Goal: Information Seeking & Learning: Learn about a topic

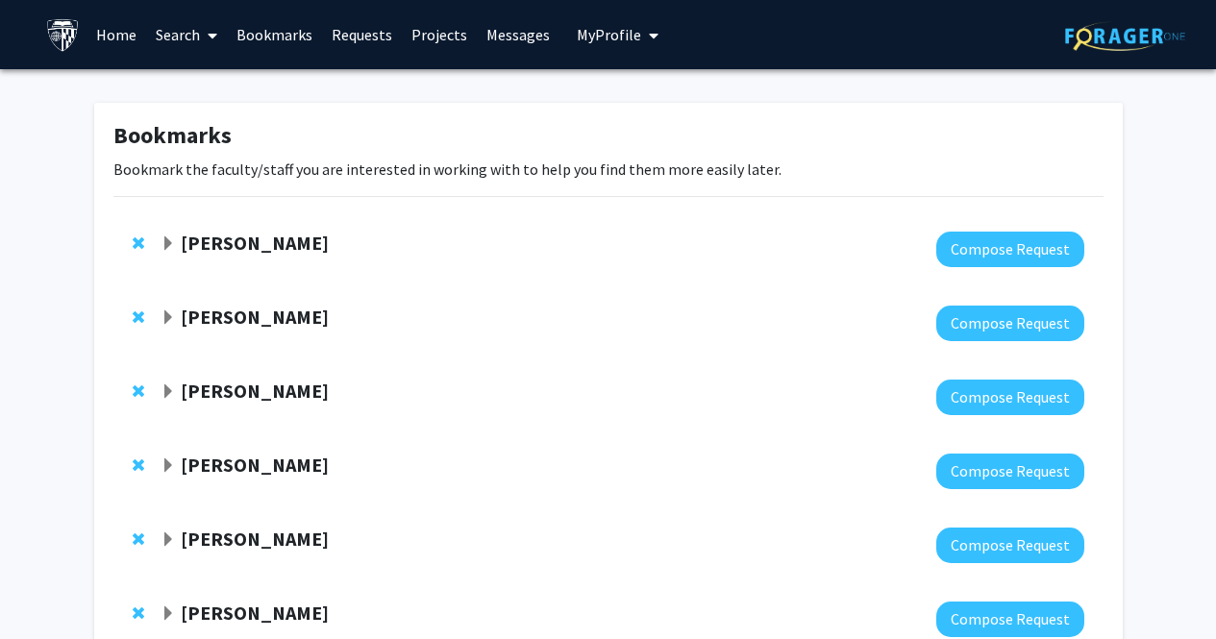
scroll to position [201, 0]
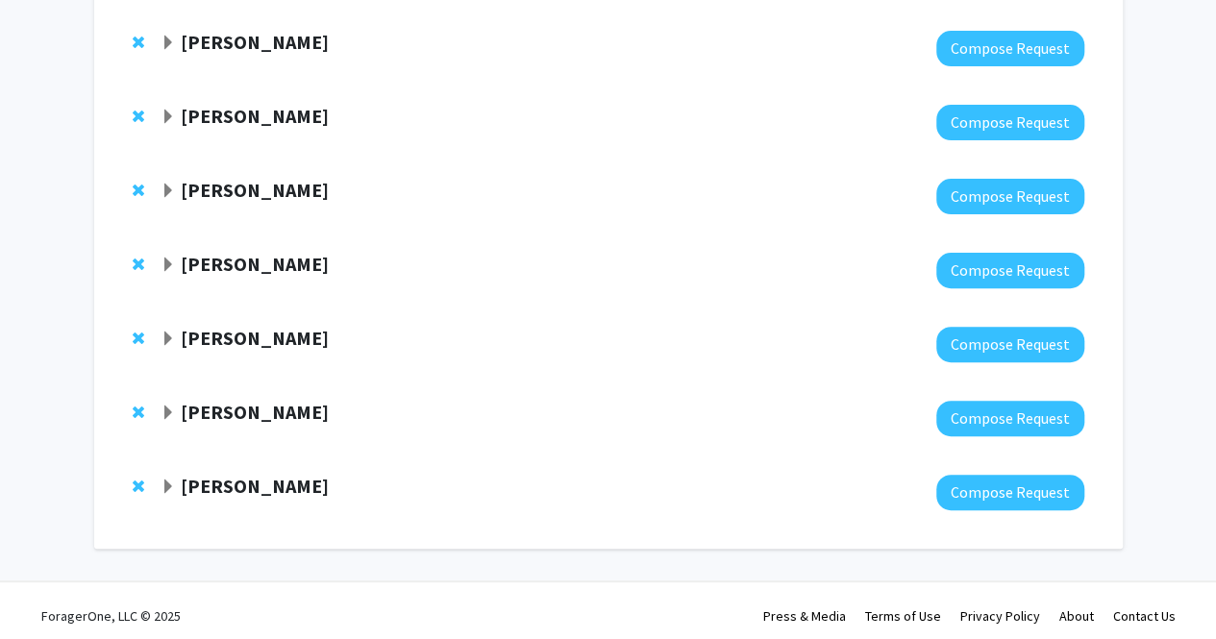
click at [163, 480] on span "Expand Ashley Kiemen Bookmark" at bounding box center [168, 487] width 15 height 15
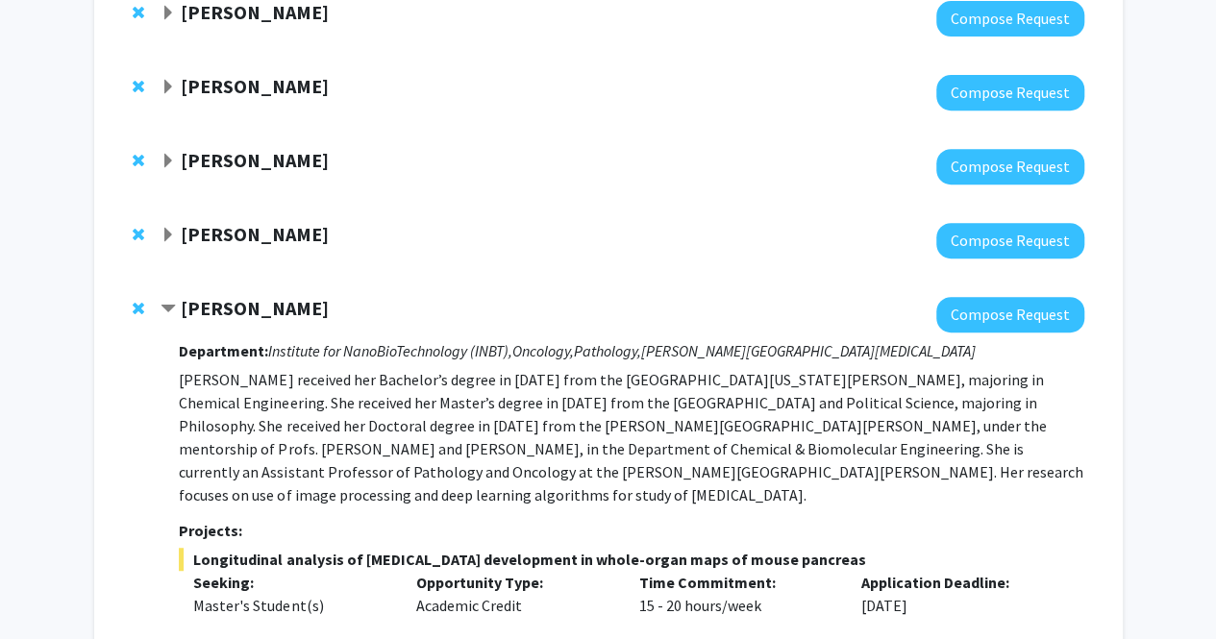
scroll to position [314, 0]
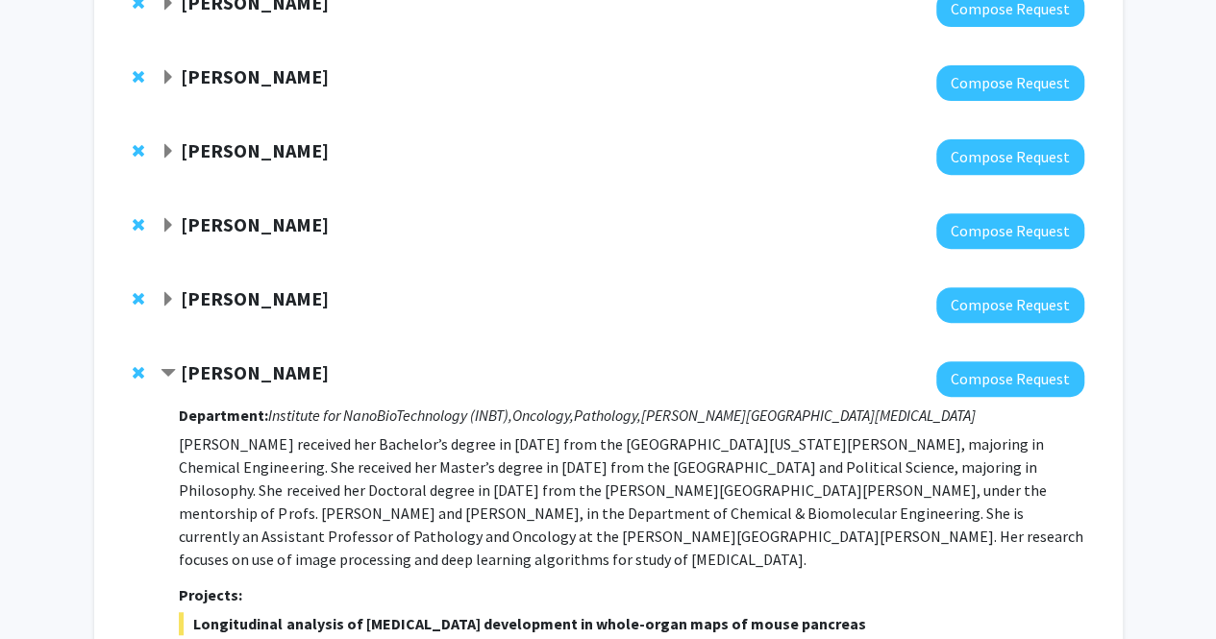
click at [135, 368] on span "Remove Ashley Kiemen from bookmarks" at bounding box center [139, 372] width 12 height 15
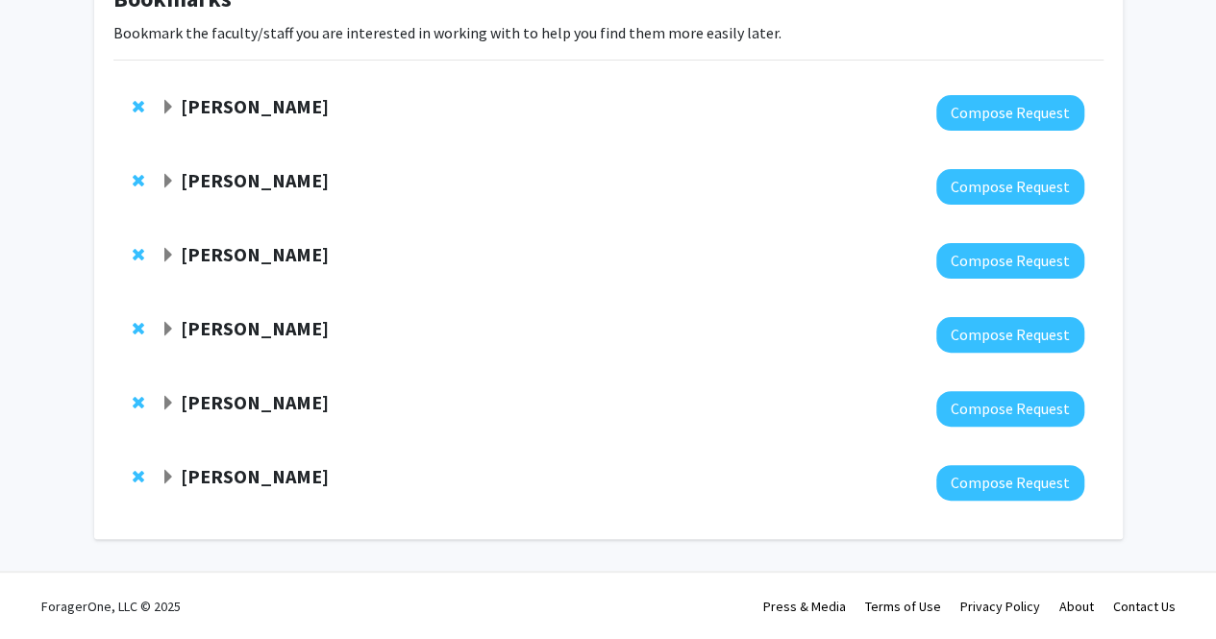
click at [168, 465] on div "Shinuo Weng" at bounding box center [368, 477] width 415 height 24
click at [168, 466] on div "Shinuo Weng" at bounding box center [368, 477] width 415 height 24
click at [169, 472] on span "Expand Shinuo Weng Bookmark" at bounding box center [168, 477] width 15 height 15
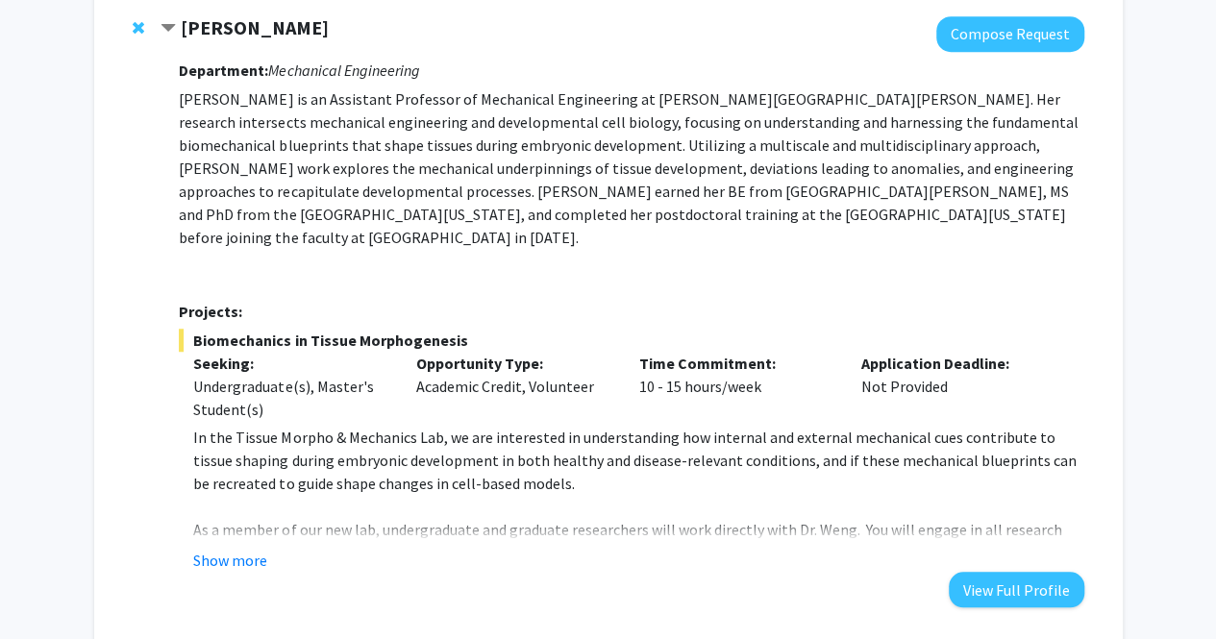
scroll to position [587, 0]
click at [229, 548] on button "Show more" at bounding box center [230, 559] width 74 height 23
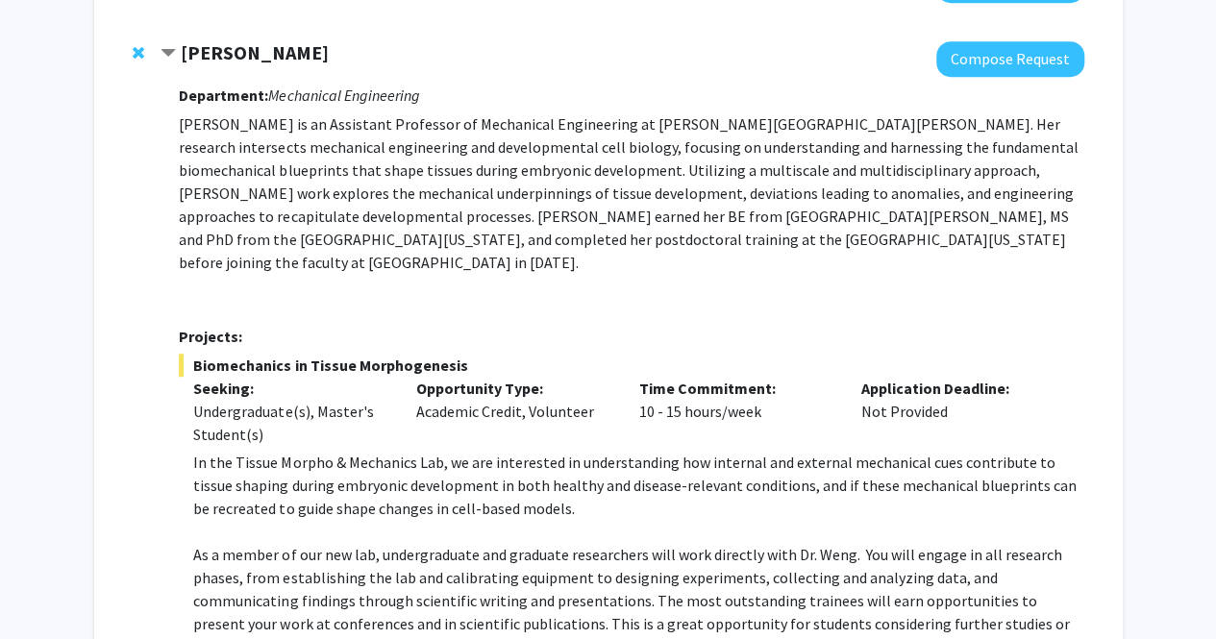
scroll to position [523, 0]
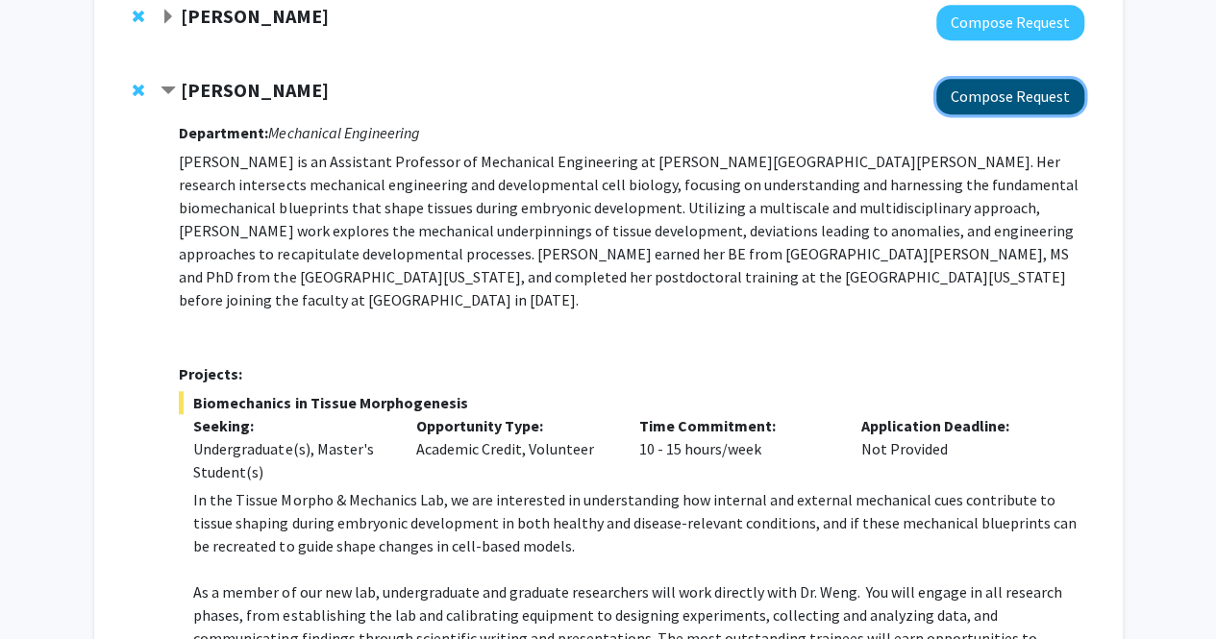
click at [1033, 88] on button "Compose Request" at bounding box center [1011, 97] width 148 height 36
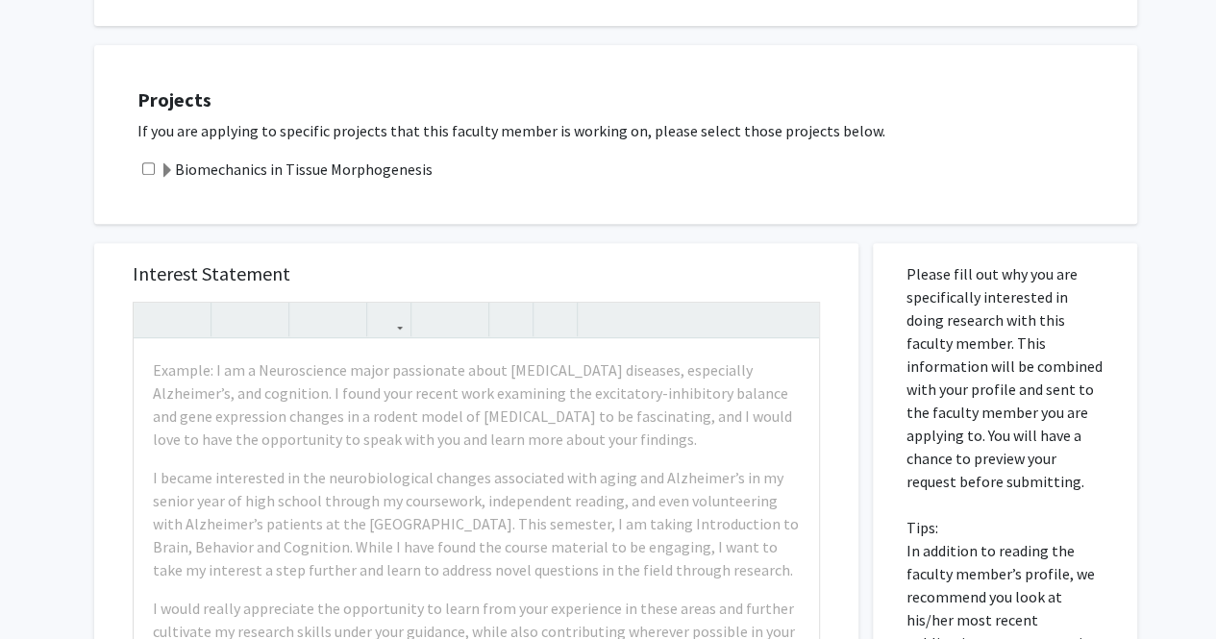
scroll to position [363, 0]
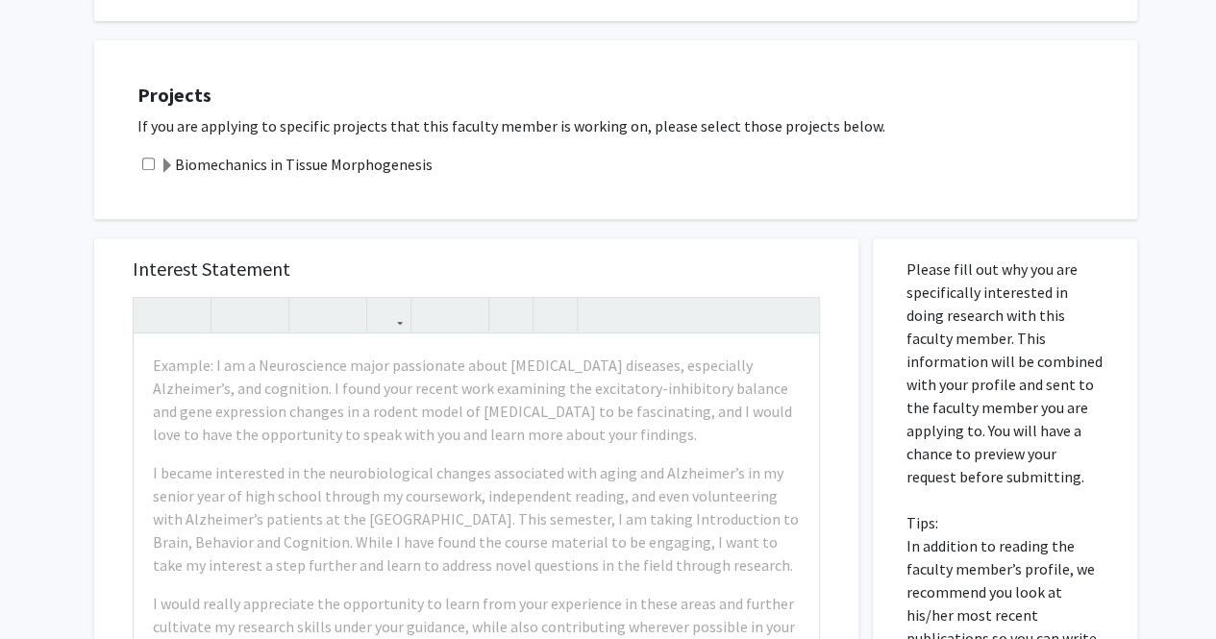
click at [342, 170] on label "Biomechanics in Tissue Morphogenesis" at bounding box center [296, 164] width 273 height 23
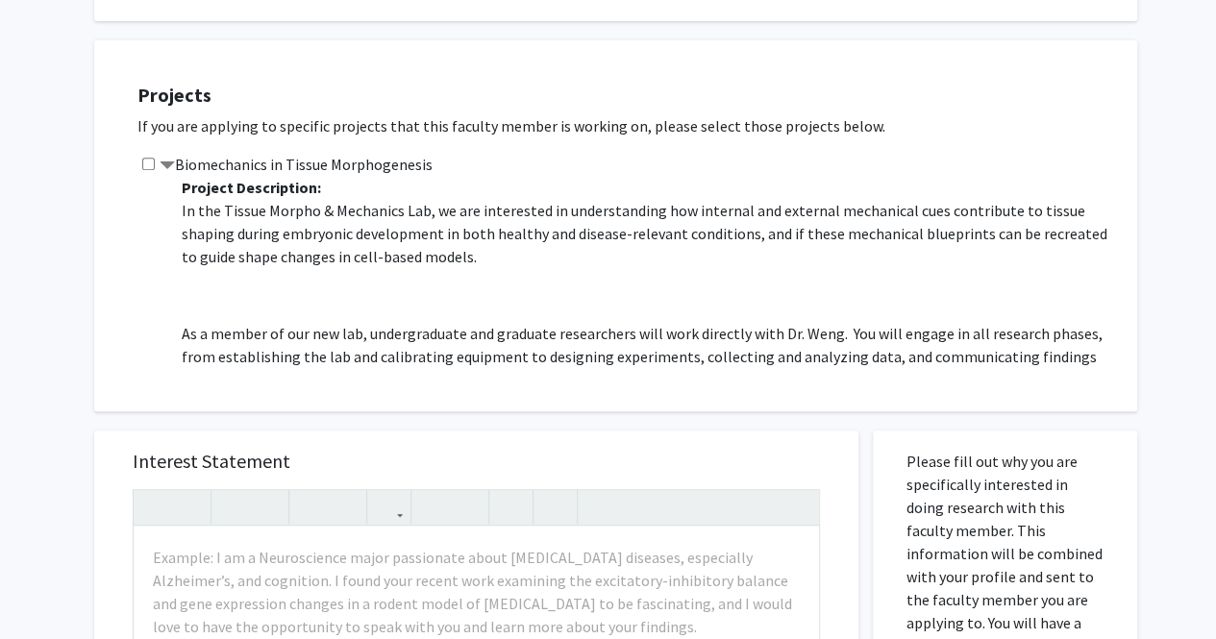
click at [150, 159] on input "checkbox" at bounding box center [148, 164] width 13 height 13
checkbox input "true"
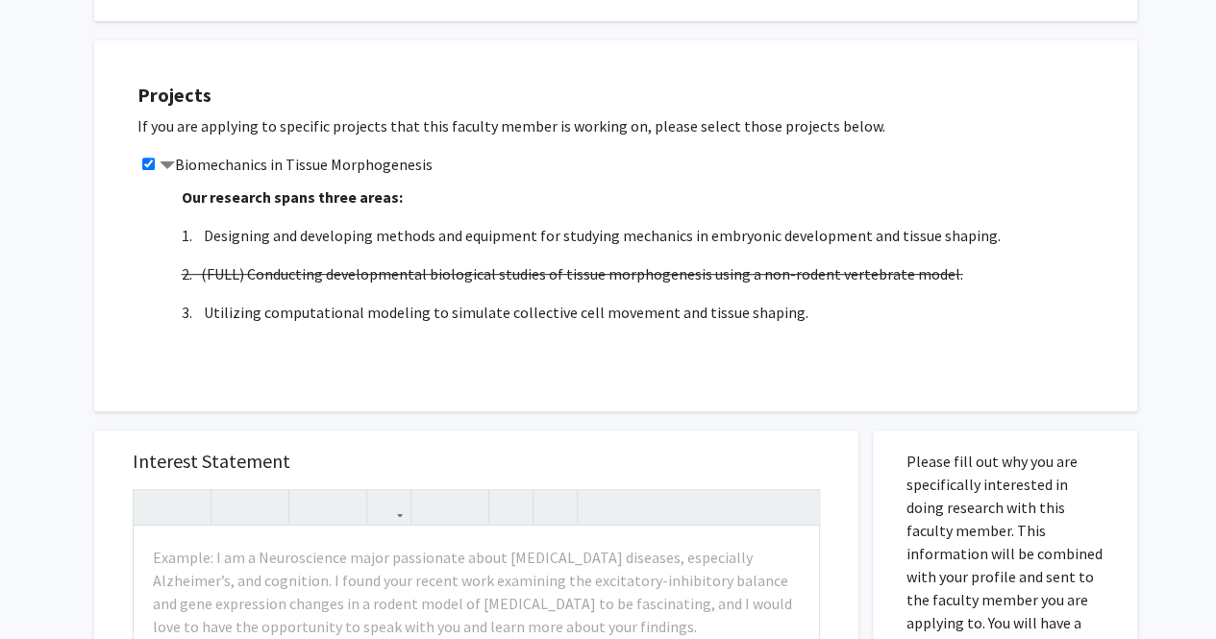
scroll to position [317, 0]
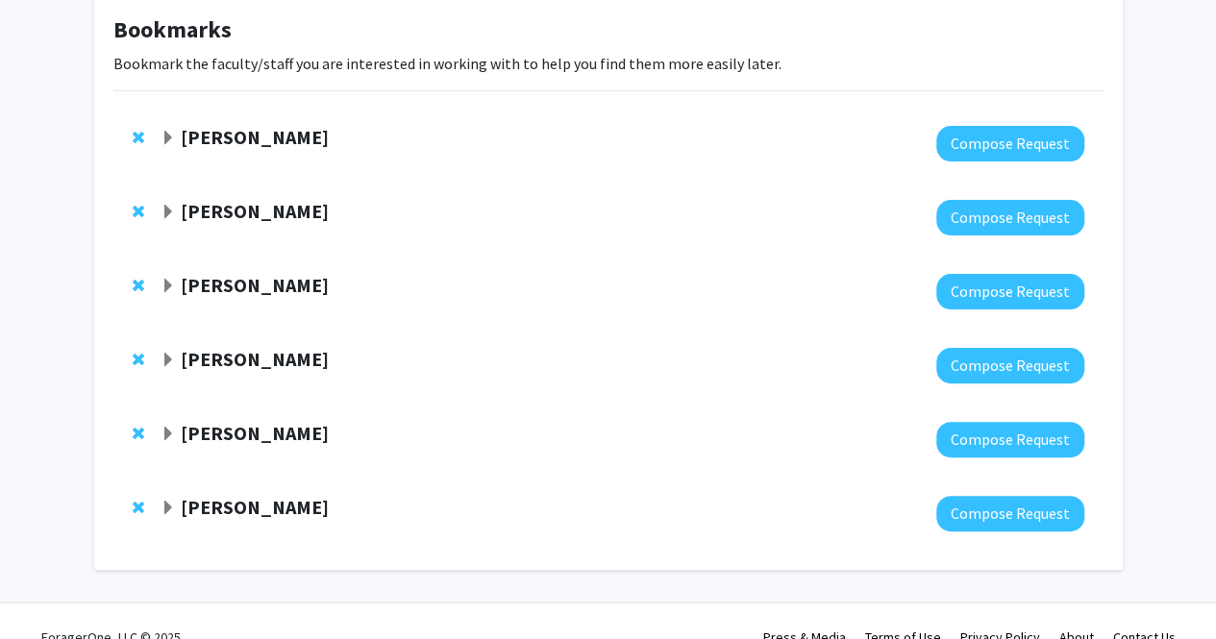
scroll to position [130, 0]
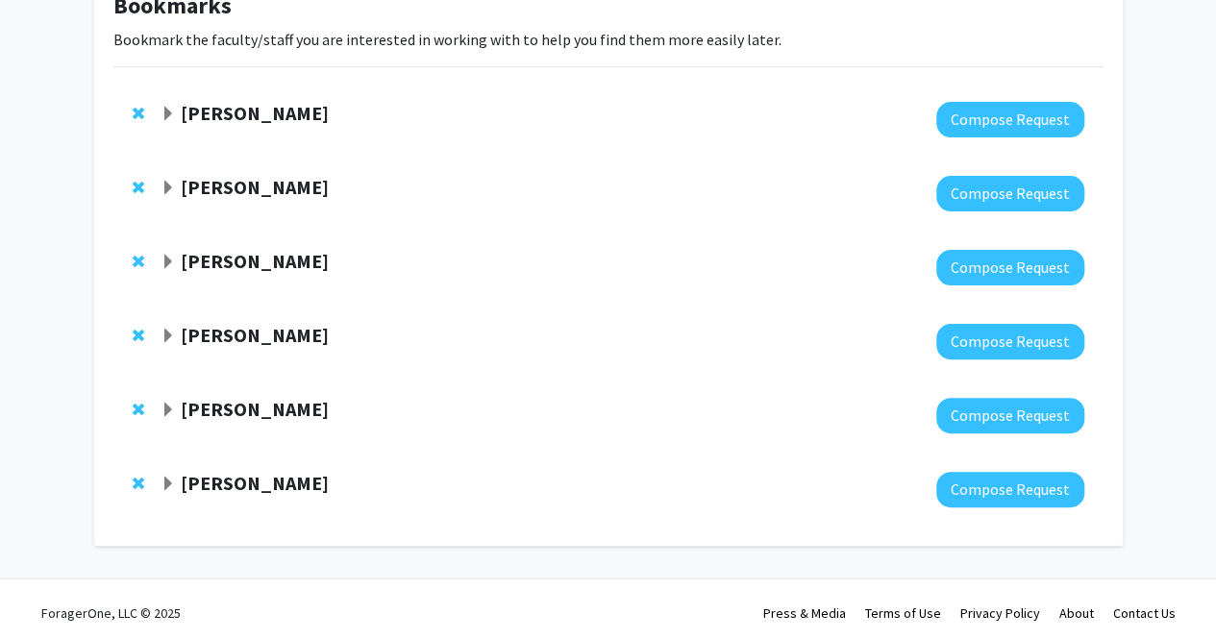
click at [265, 478] on strong "Shinuo Weng" at bounding box center [255, 483] width 148 height 24
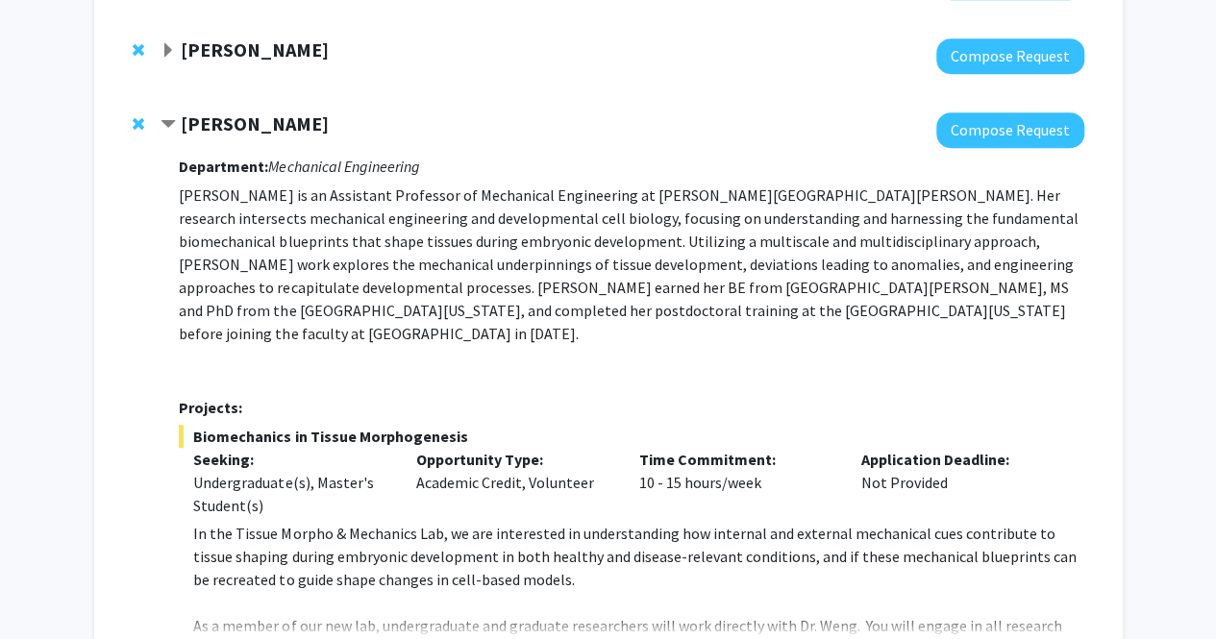
scroll to position [525, 0]
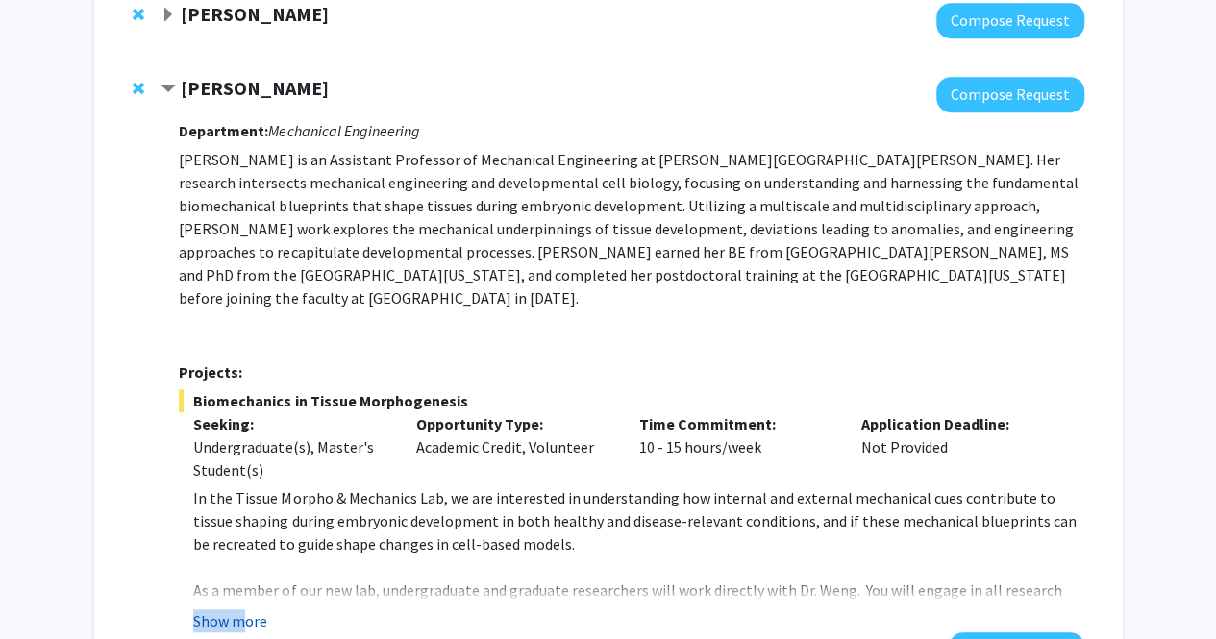
drag, startPoint x: 240, startPoint y: 582, endPoint x: 234, endPoint y: 604, distance: 23.1
click at [234, 604] on fg-read-more "In the Tissue Morpho & Mechanics Lab, we are interested in understanding how in…" at bounding box center [631, 560] width 905 height 146
click at [234, 610] on button "Show more" at bounding box center [230, 621] width 74 height 23
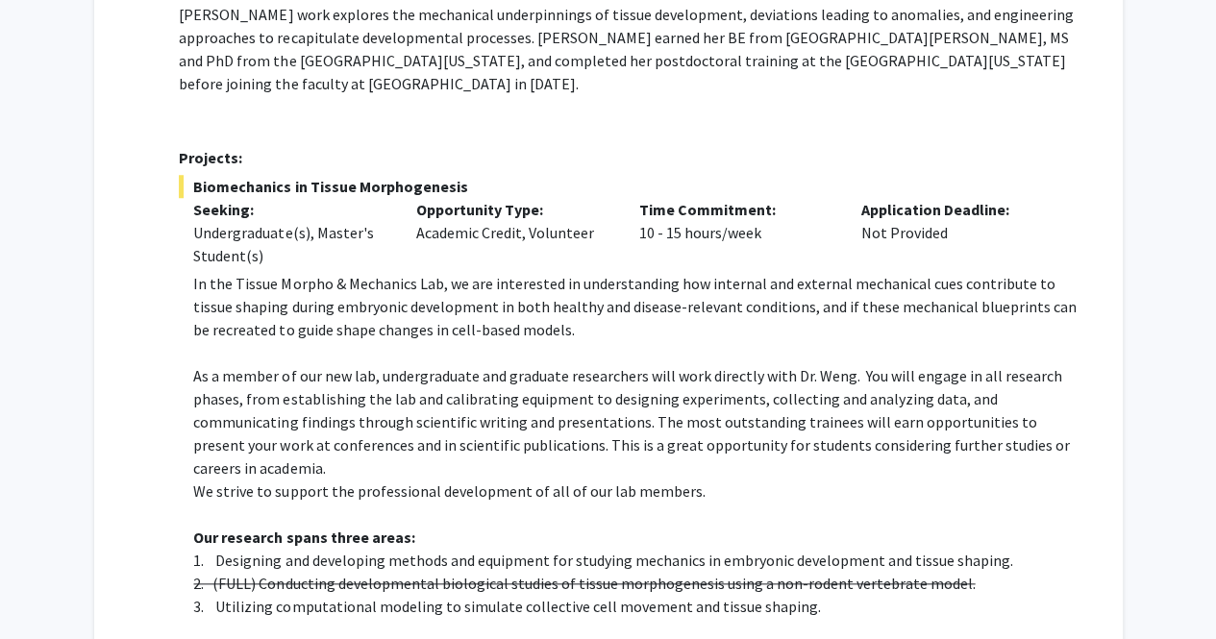
scroll to position [738, 0]
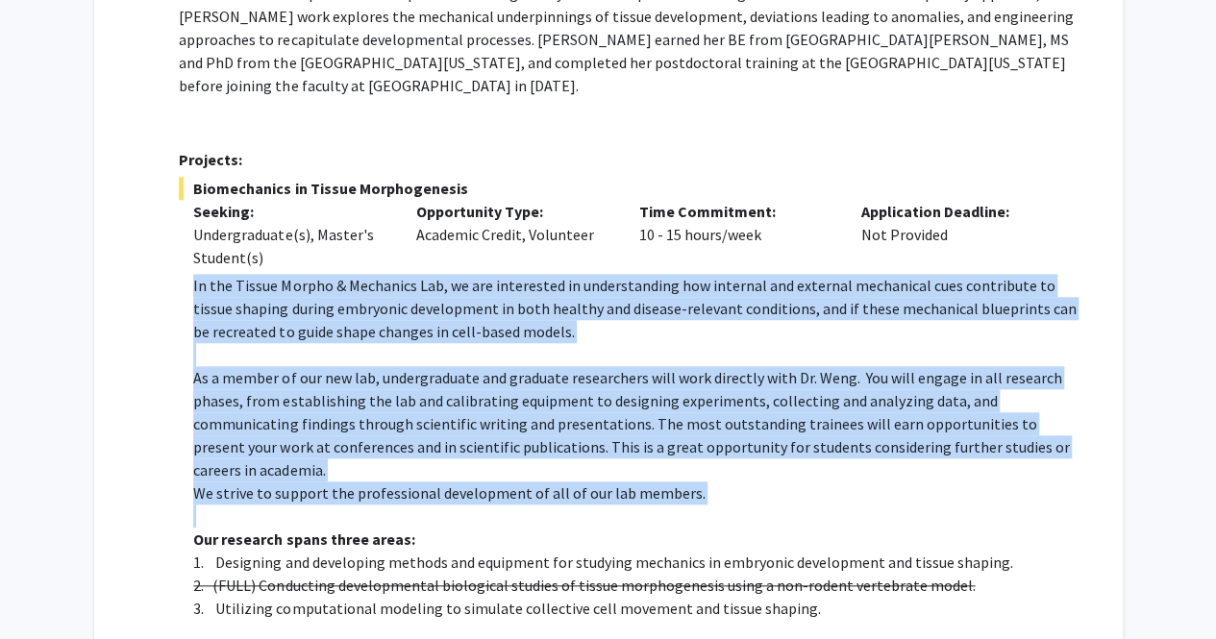
drag, startPoint x: 188, startPoint y: 258, endPoint x: 823, endPoint y: 480, distance: 673.3
click at [823, 480] on fg-read-more "In the Tissue Morpho & Mechanics Lab, we are interested in understanding how in…" at bounding box center [631, 635] width 905 height 723
copy div "In the Tissue Morpho & Mechanics Lab, we are interested in understanding how in…"
click at [726, 384] on p "As a member of our new lab, undergraduate and graduate researchers will work di…" at bounding box center [638, 423] width 890 height 115
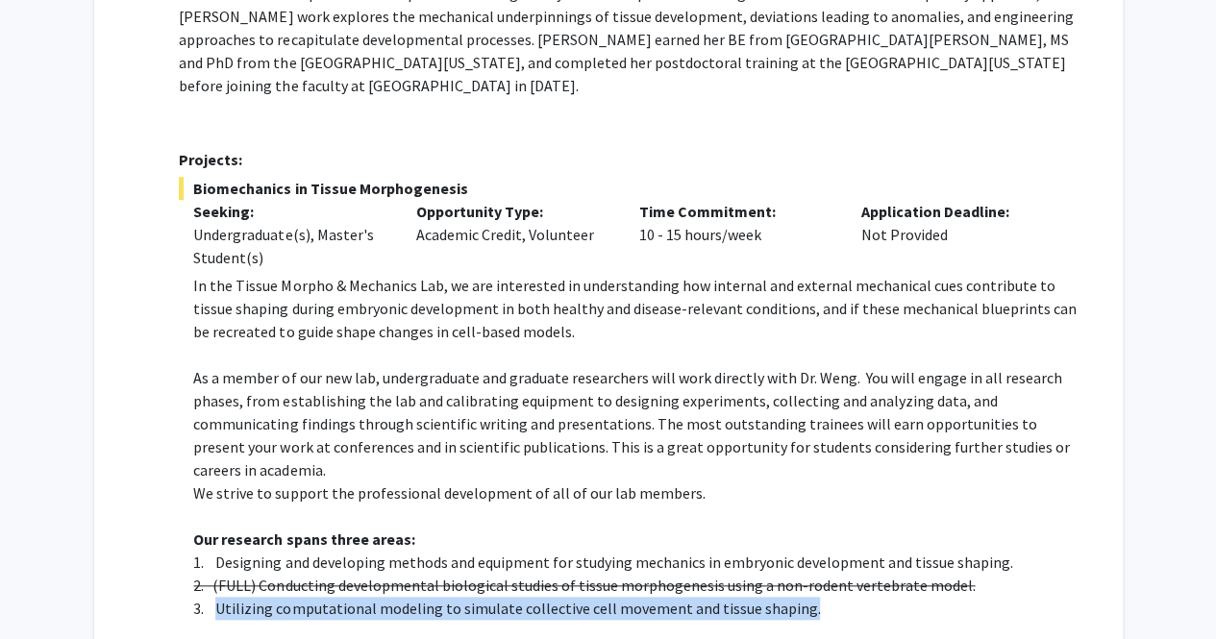
drag, startPoint x: 217, startPoint y: 564, endPoint x: 806, endPoint y: 559, distance: 588.5
click at [806, 597] on p "3. Utilizing computational modeling to simulate collective cell movement and ti…" at bounding box center [638, 608] width 890 height 23
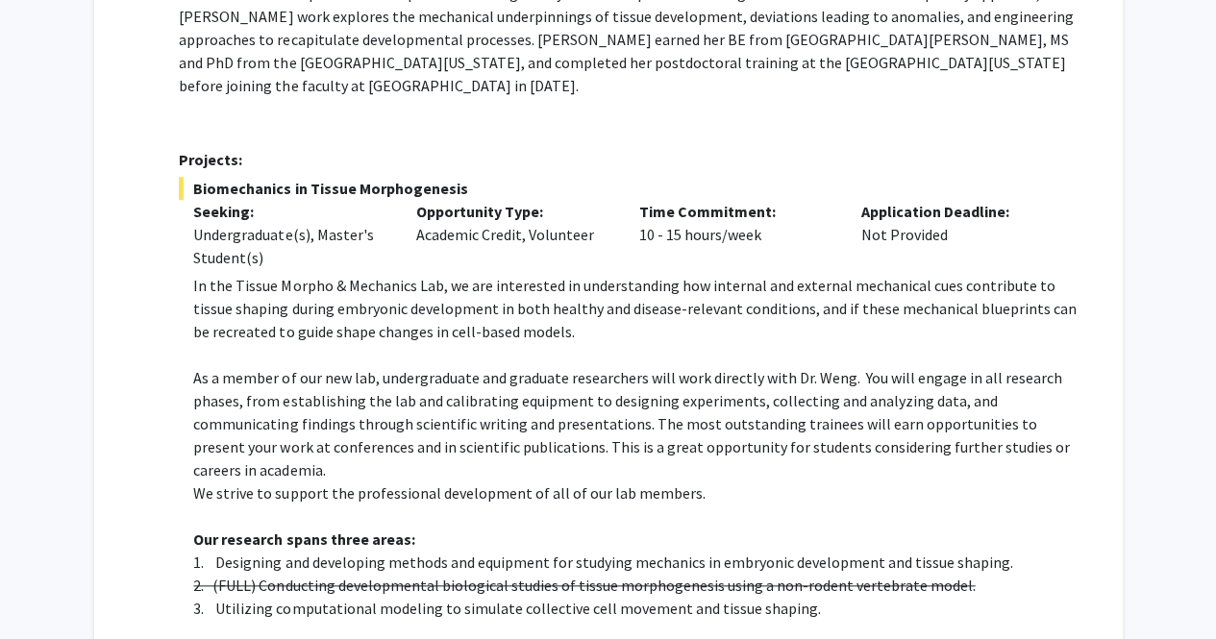
click at [671, 551] on p "1. Designing and developing methods and equipment for studying mechanics in emb…" at bounding box center [638, 562] width 890 height 23
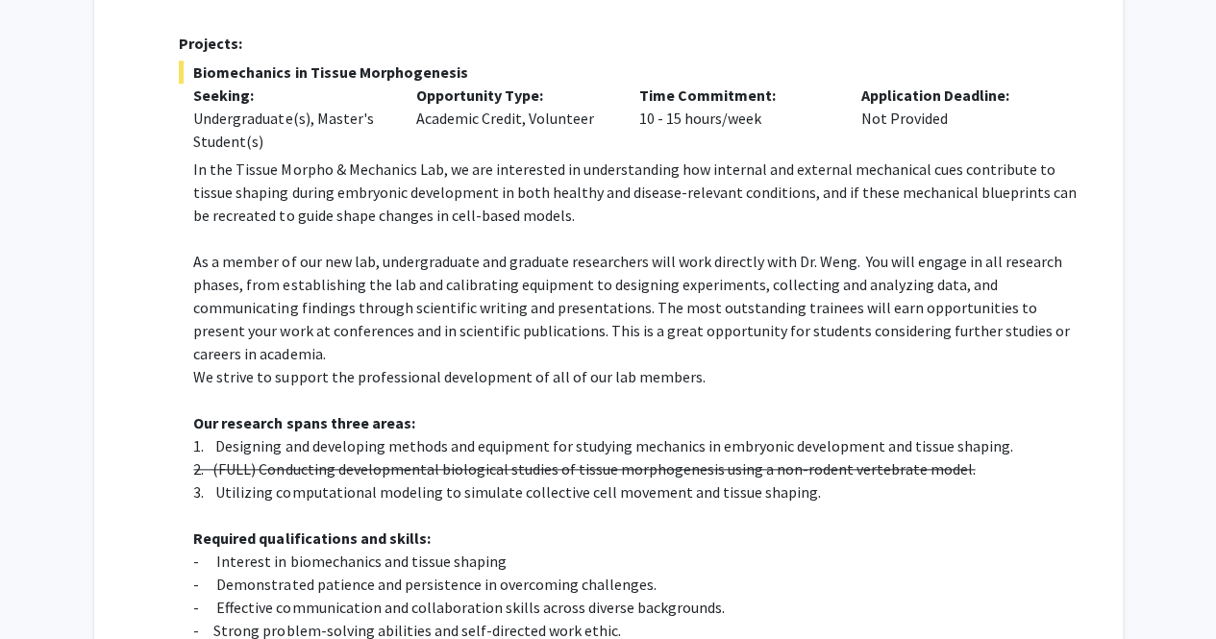
scroll to position [852, 0]
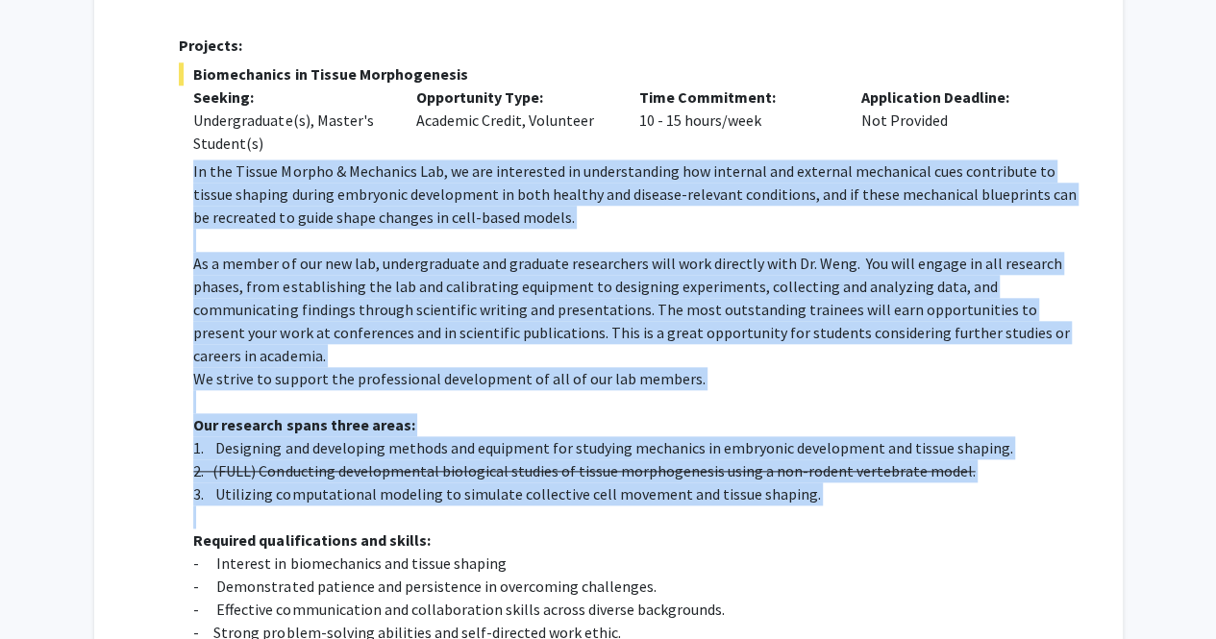
drag, startPoint x: 185, startPoint y: 141, endPoint x: 921, endPoint y: 470, distance: 806.6
click at [921, 470] on fg-read-more "In the Tissue Morpho & Mechanics Lab, we are interested in understanding how in…" at bounding box center [631, 521] width 905 height 723
copy div "In the Tissue Morpho & Mechanics Lab, we are interested in understanding how in…"
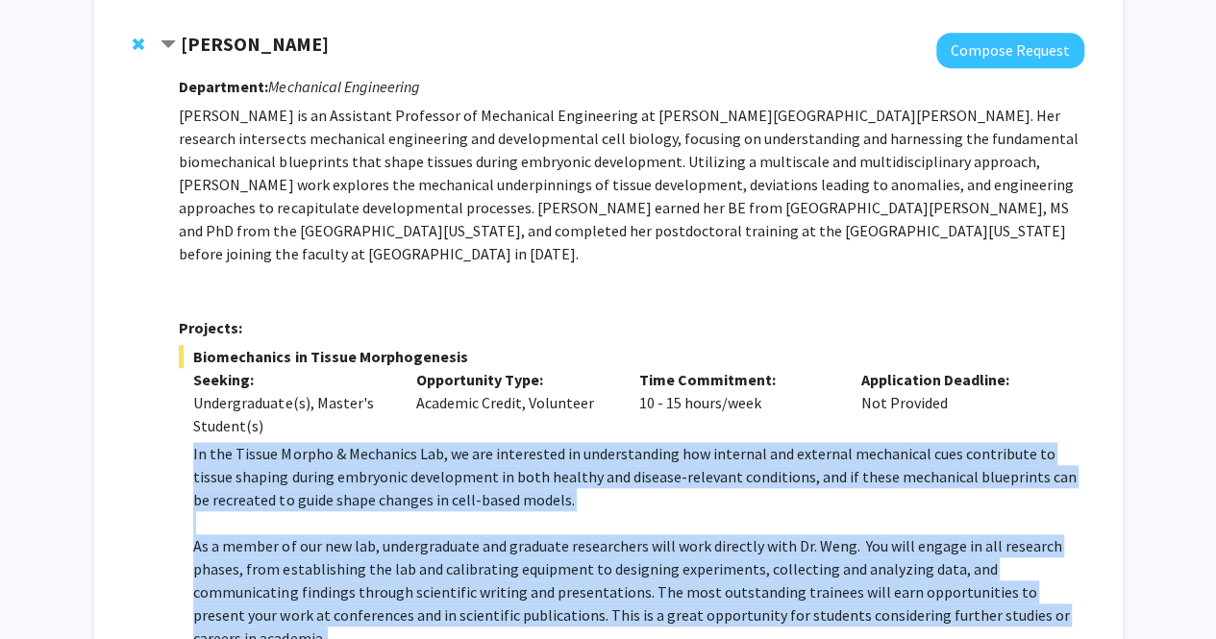
scroll to position [563, 0]
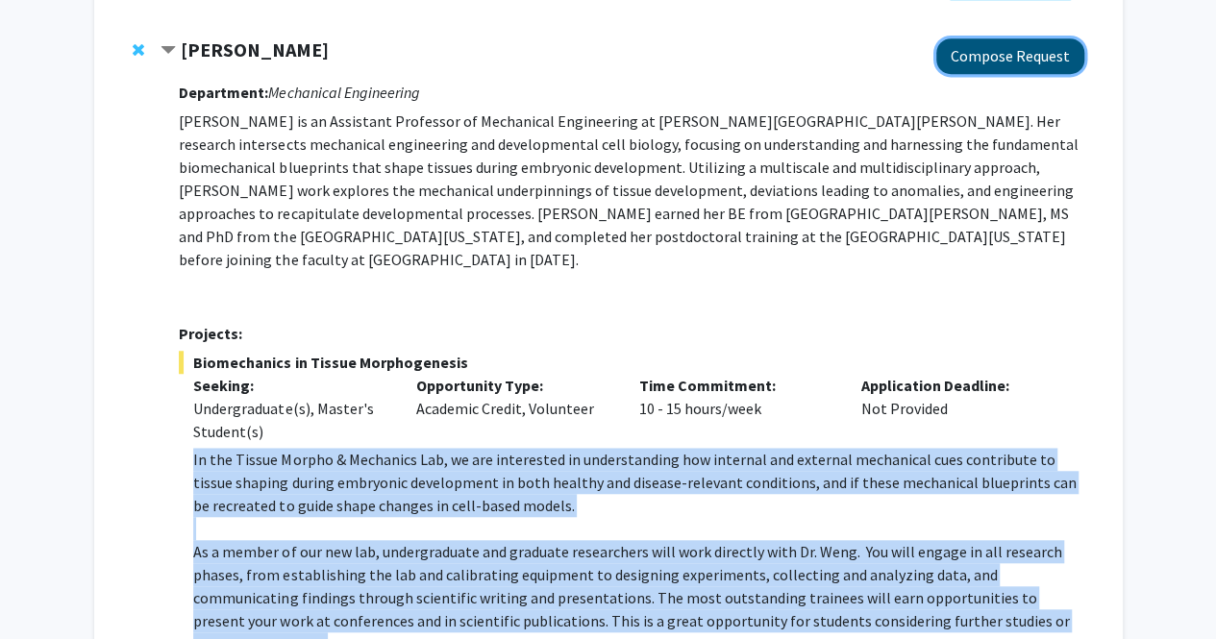
click at [998, 45] on button "Compose Request" at bounding box center [1011, 56] width 148 height 36
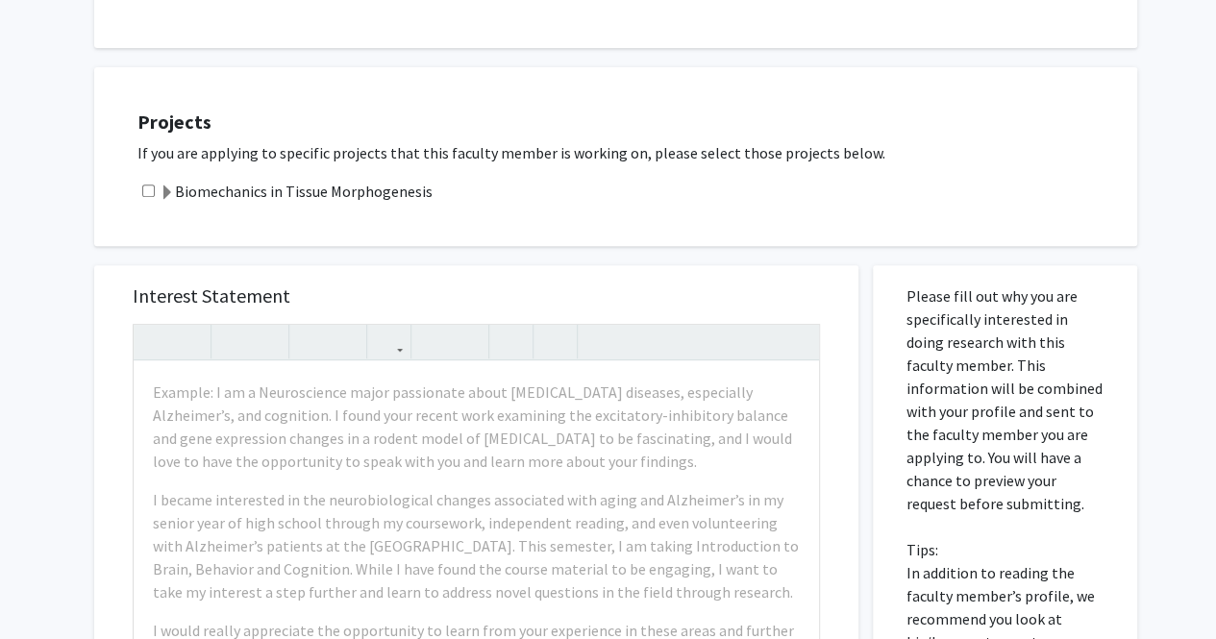
scroll to position [338, 0]
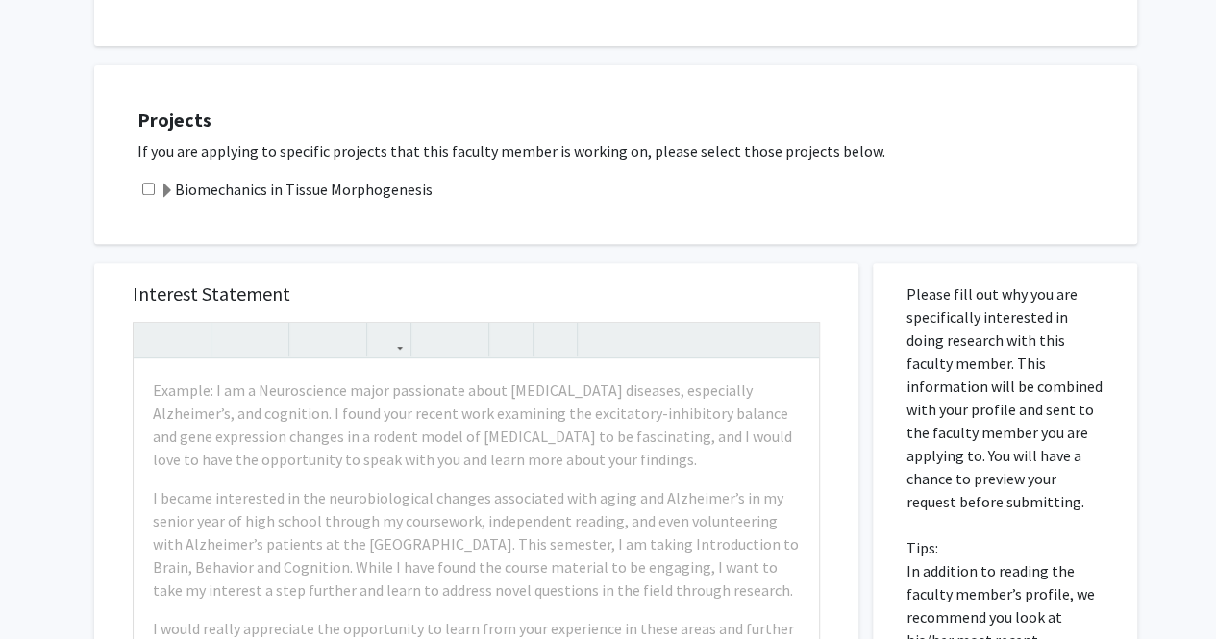
click at [351, 192] on label "Biomechanics in Tissue Morphogenesis" at bounding box center [296, 189] width 273 height 23
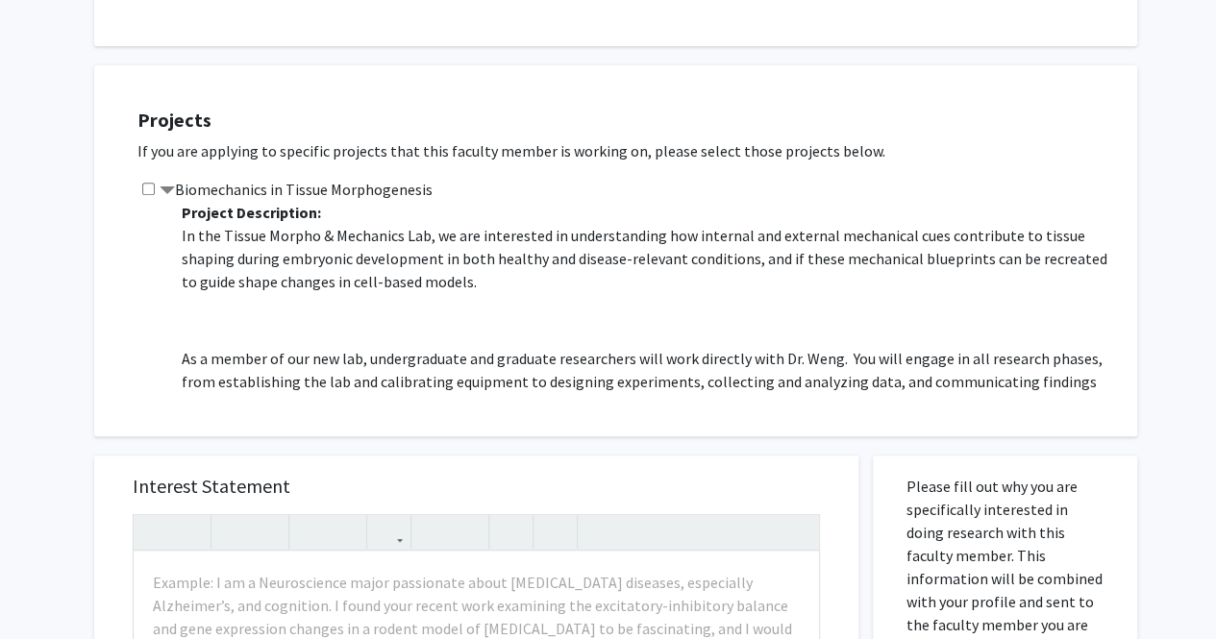
drag, startPoint x: 136, startPoint y: 197, endPoint x: 150, endPoint y: 187, distance: 17.9
click at [150, 187] on div "Projects If you are applying to specific projects that this faculty member is w…" at bounding box center [627, 250] width 1019 height 323
click at [150, 187] on input "checkbox" at bounding box center [148, 189] width 13 height 13
checkbox input "true"
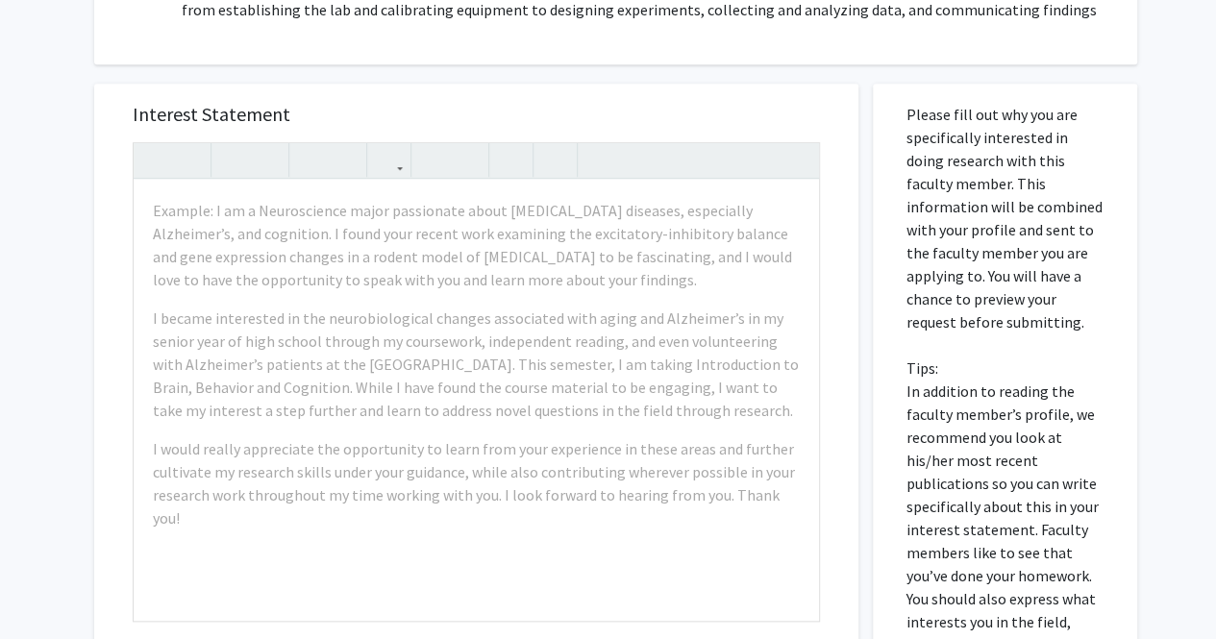
scroll to position [721, 0]
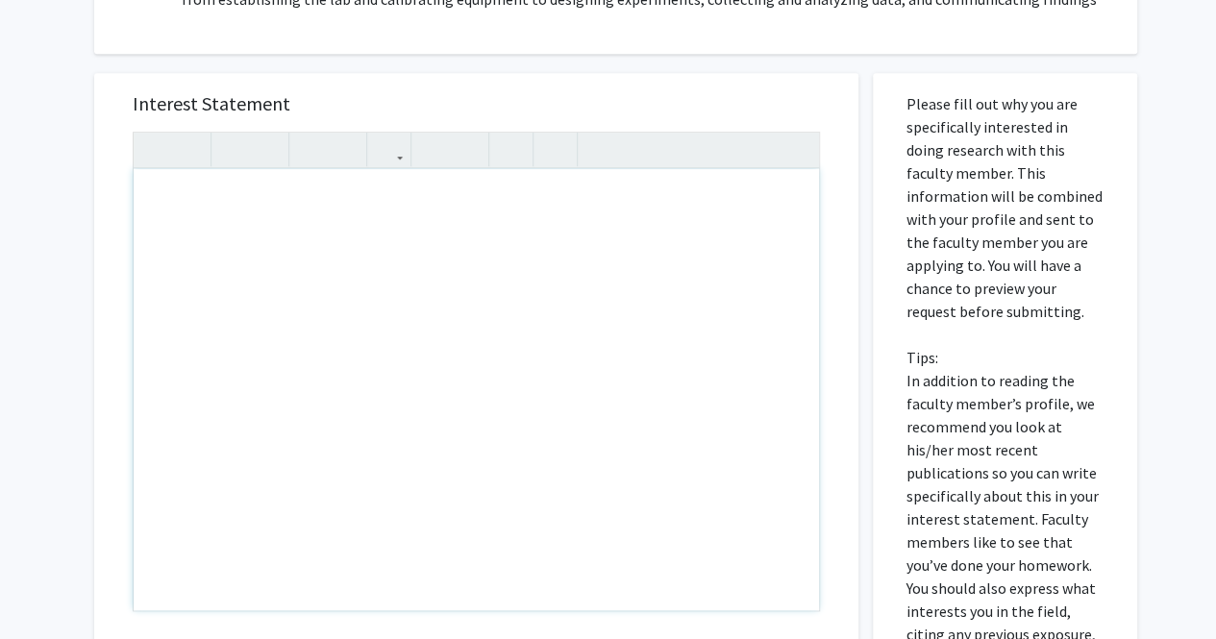
click at [466, 451] on div "Note to users with screen readers: Please press Alt+0 or Option+0 to deactivate…" at bounding box center [477, 389] width 686 height 441
paste div "Note to users with screen readers: Please press Alt+0 or Option+0 to deactivate…"
type textarea "<p>I hope this message finds you well. My name is Dhivya Pradeep, and I am a fi…"
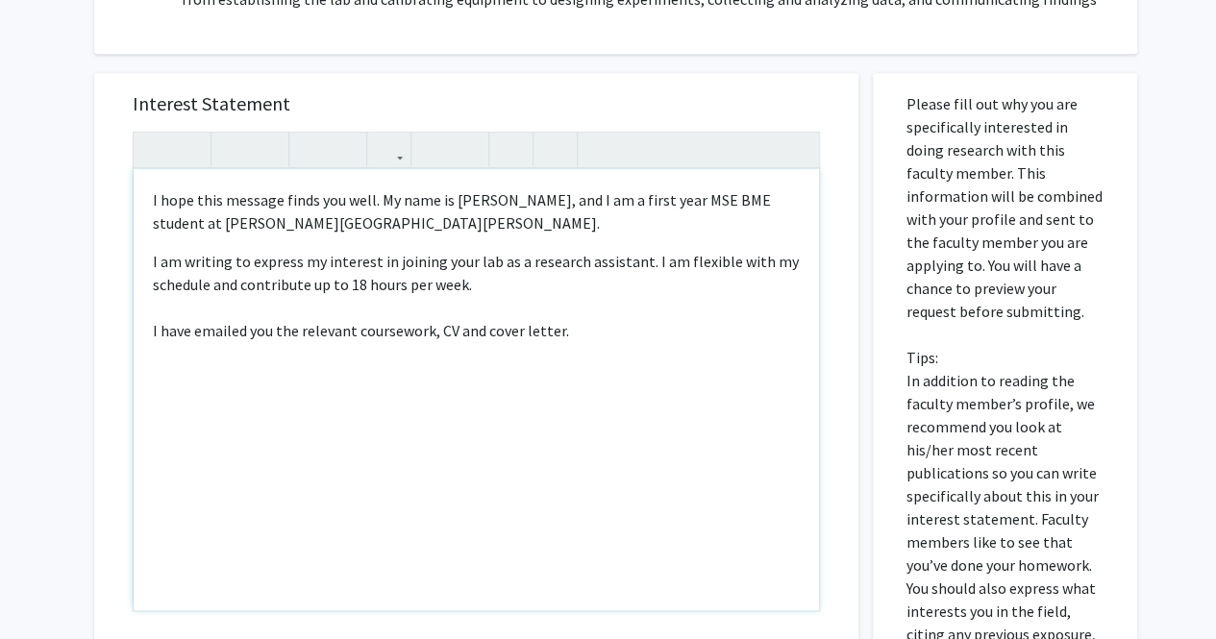
type textarea "<p>I hope this message finds you well. My name is Dhivya Pradeep, and I am a fi…"
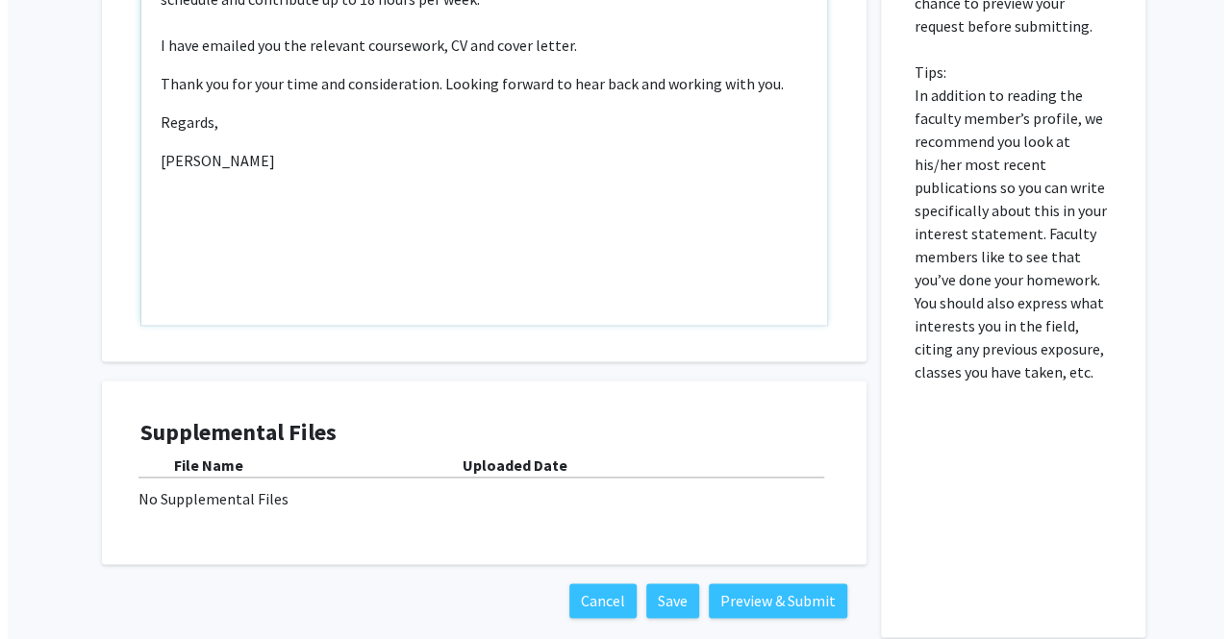
scroll to position [1105, 0]
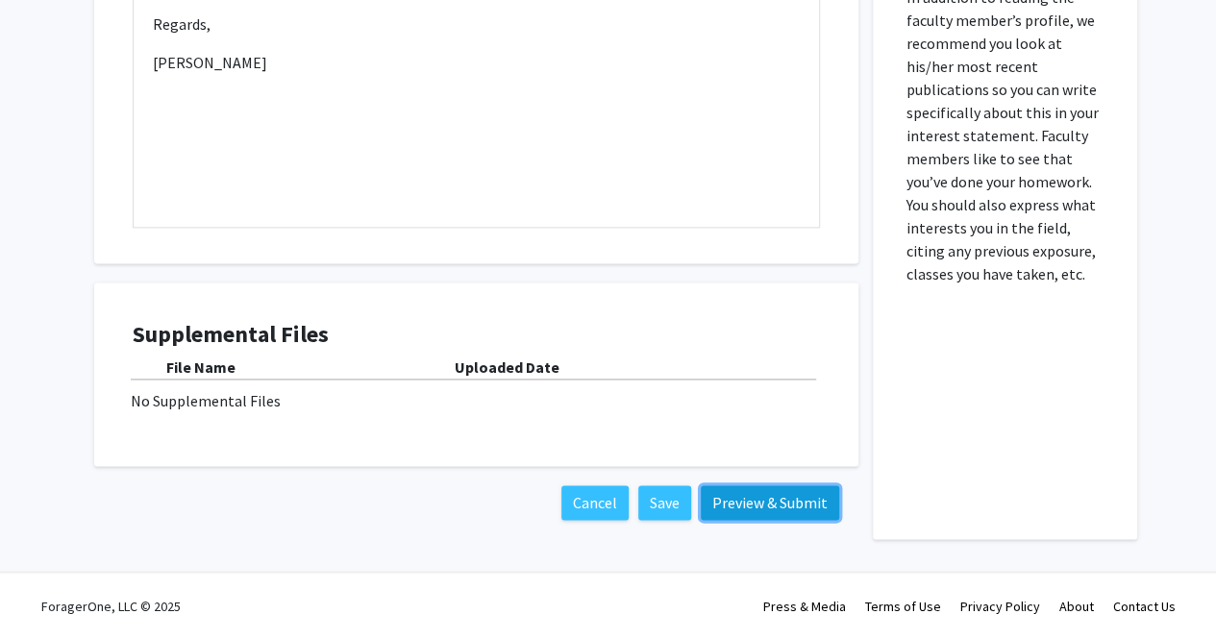
click at [712, 491] on button "Preview & Submit" at bounding box center [770, 503] width 138 height 35
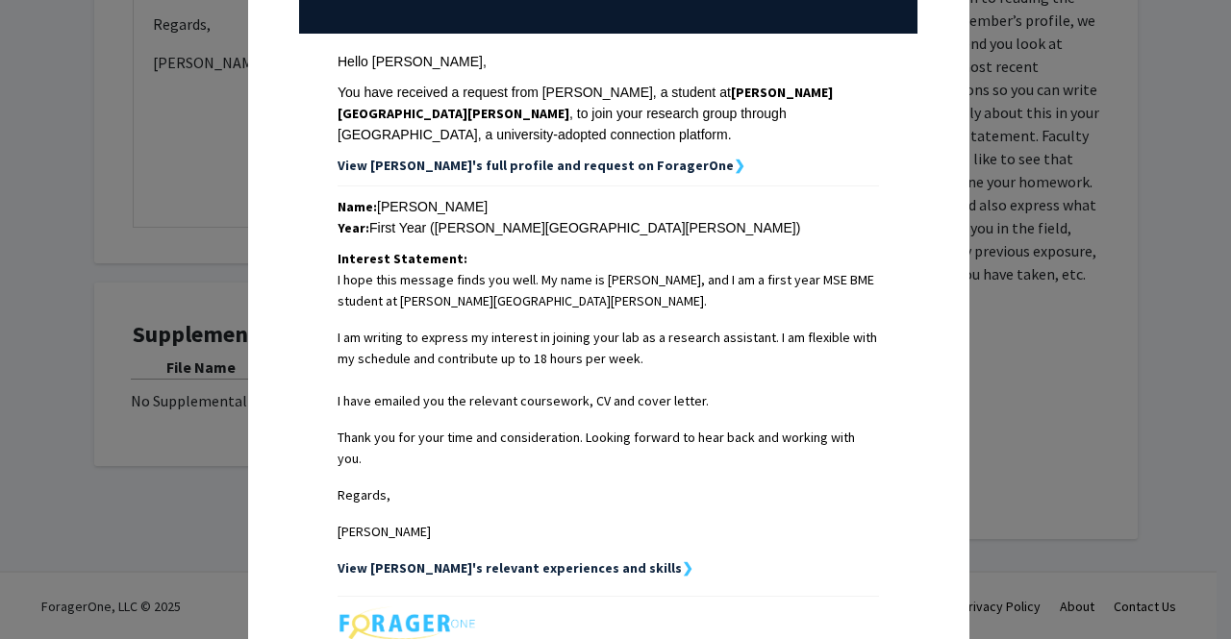
scroll to position [463, 0]
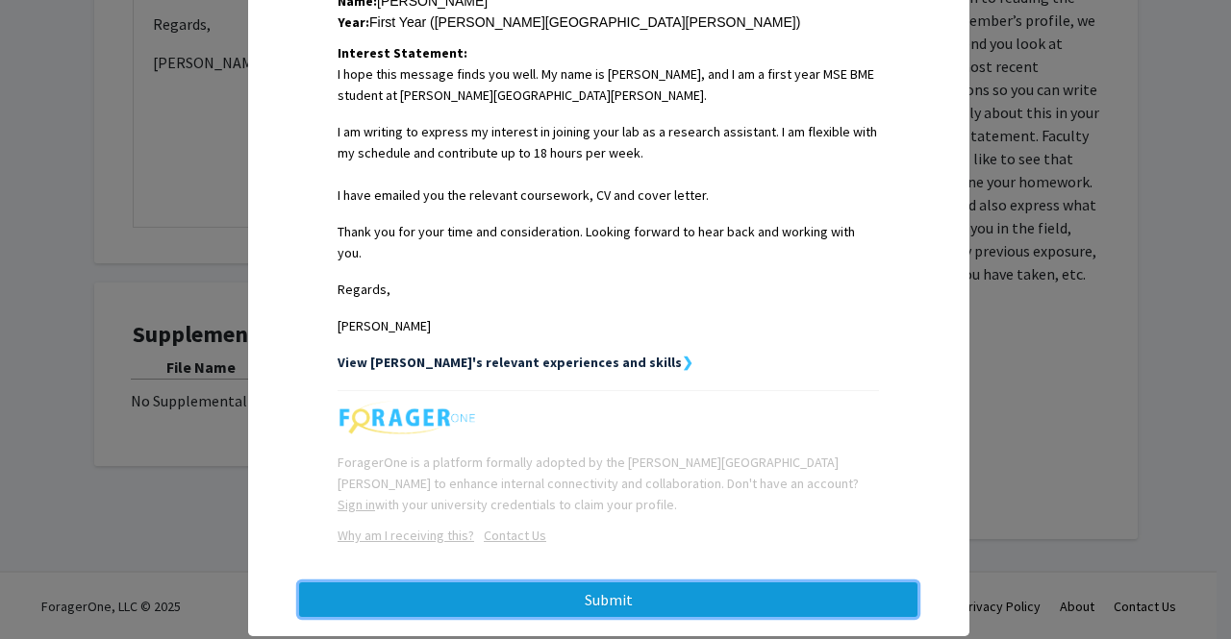
click at [600, 583] on button "Submit" at bounding box center [608, 600] width 618 height 35
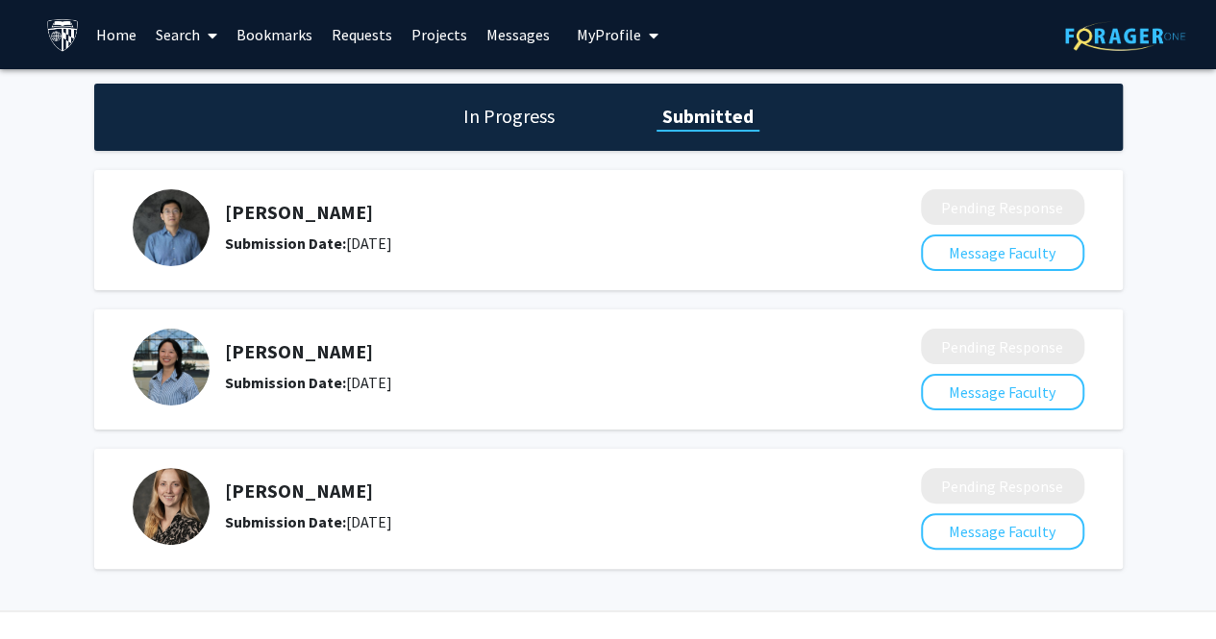
click at [627, 45] on button "My Profile" at bounding box center [617, 34] width 93 height 69
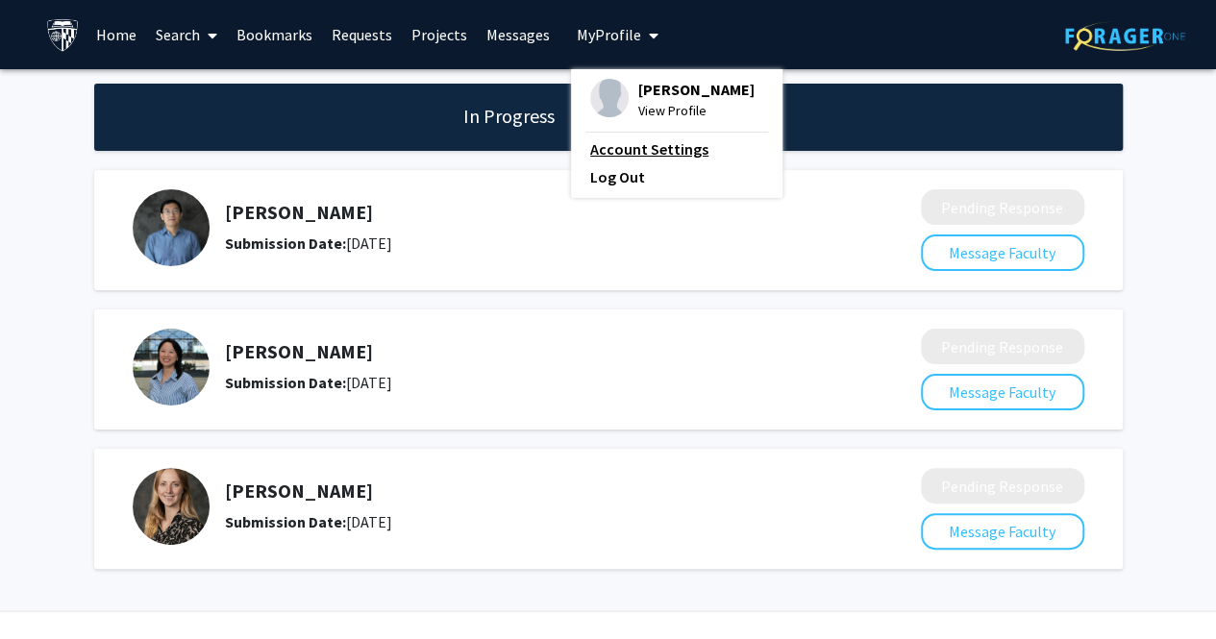
click at [628, 156] on link "Account Settings" at bounding box center [676, 149] width 173 height 23
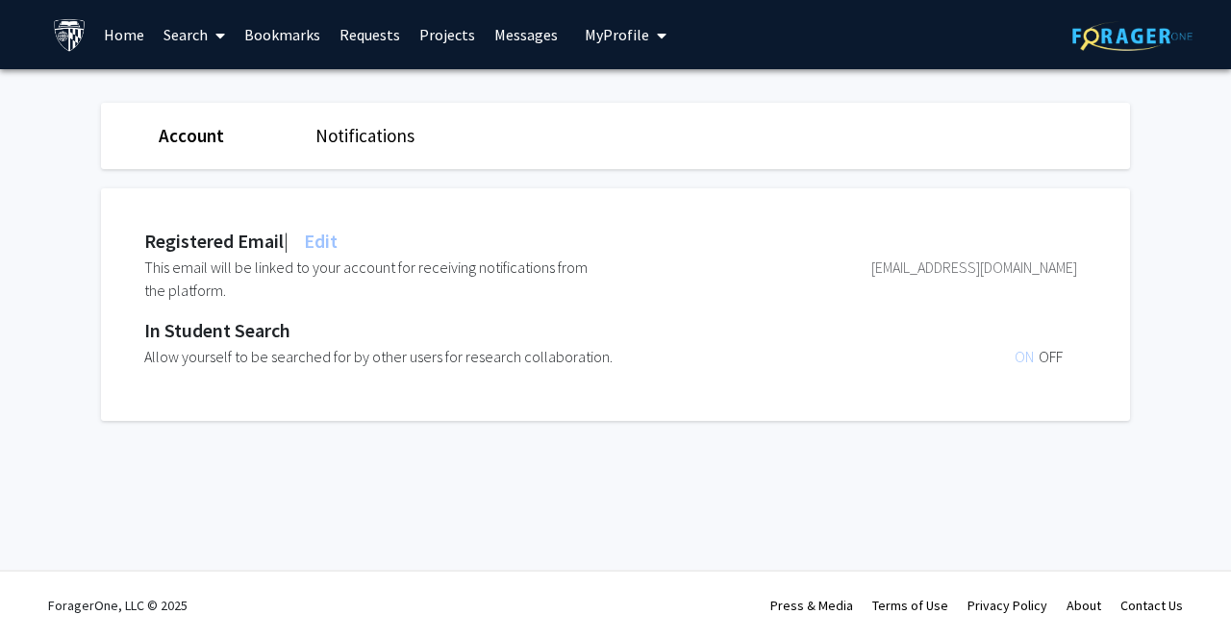
click at [203, 139] on link "Account" at bounding box center [191, 135] width 65 height 23
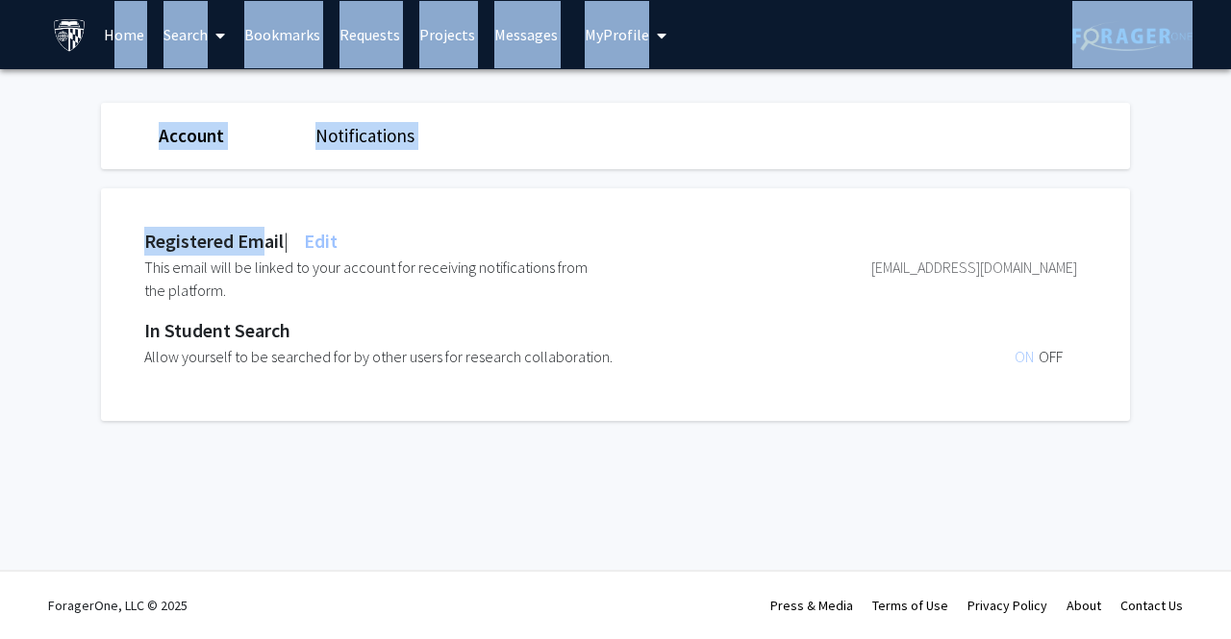
drag, startPoint x: 250, startPoint y: 238, endPoint x: 119, endPoint y: 2, distance: 270.3
click at [119, 2] on div "Skip navigation Home Search Bookmarks Requests Projects Messages My Profile Dhi…" at bounding box center [615, 319] width 1231 height 639
click at [119, 2] on link "Home" at bounding box center [124, 34] width 60 height 67
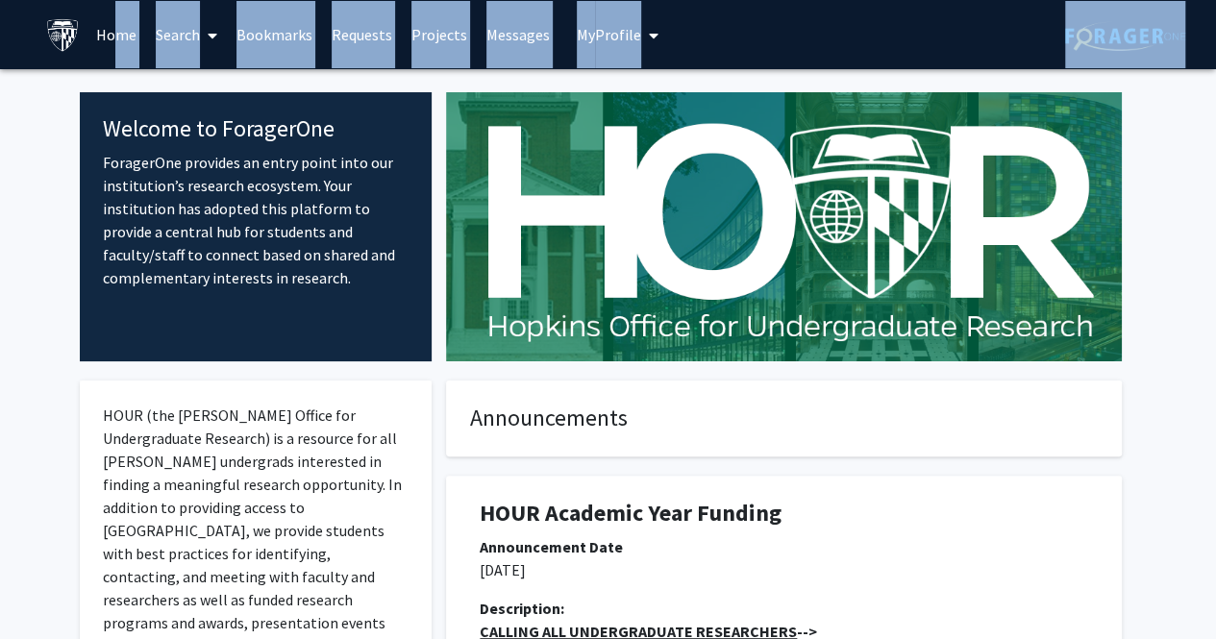
click at [113, 24] on link "Home" at bounding box center [117, 34] width 60 height 67
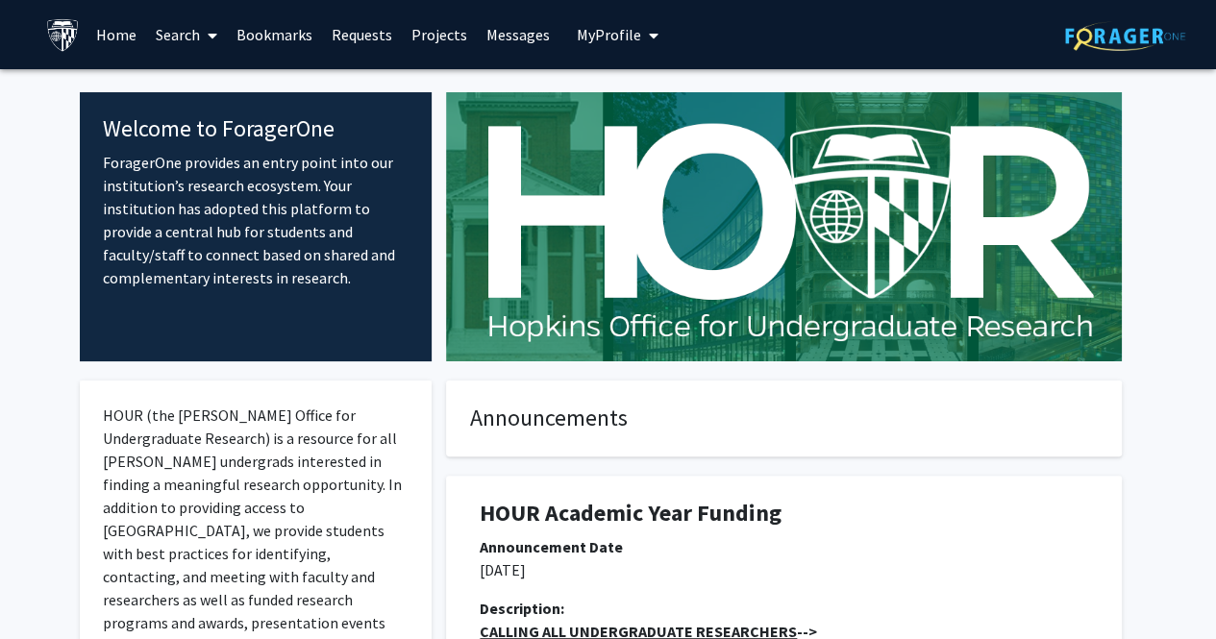
click at [483, 18] on link "Messages" at bounding box center [518, 34] width 83 height 67
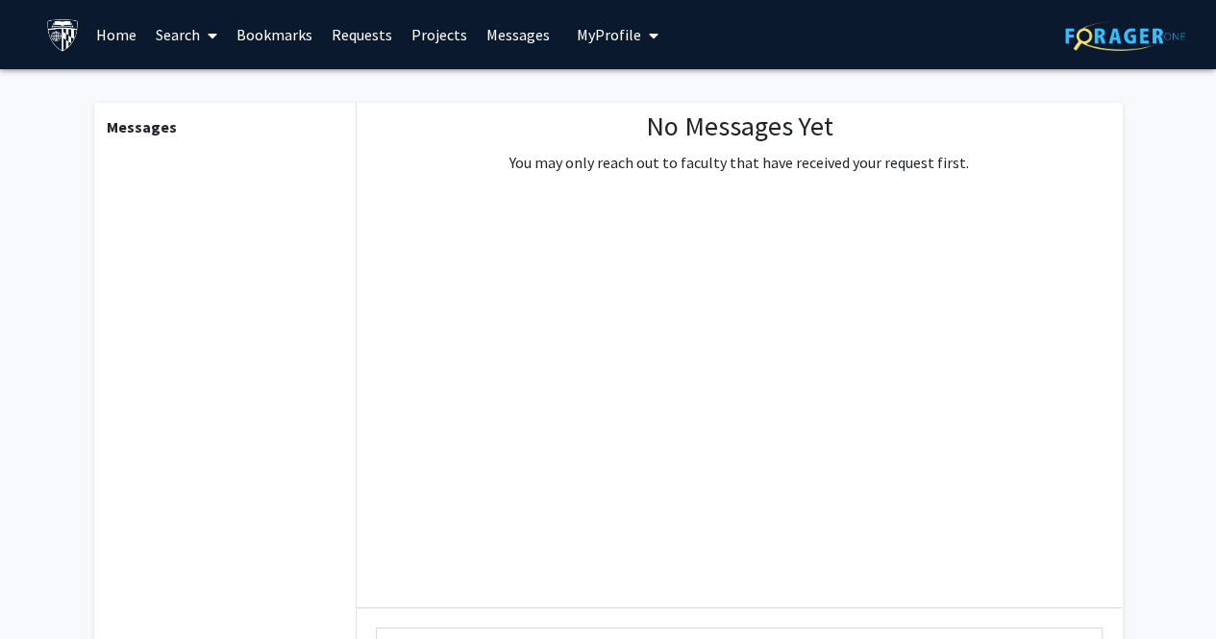
click at [611, 55] on button "My Profile" at bounding box center [617, 34] width 93 height 69
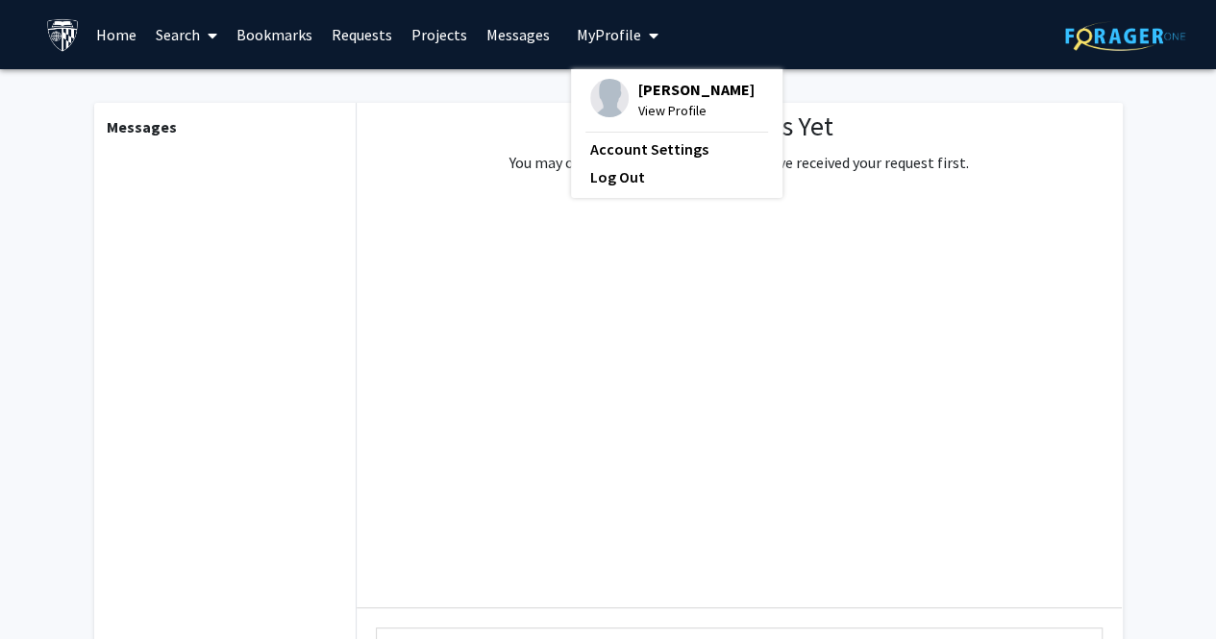
click at [654, 86] on span "[PERSON_NAME]" at bounding box center [696, 89] width 116 height 21
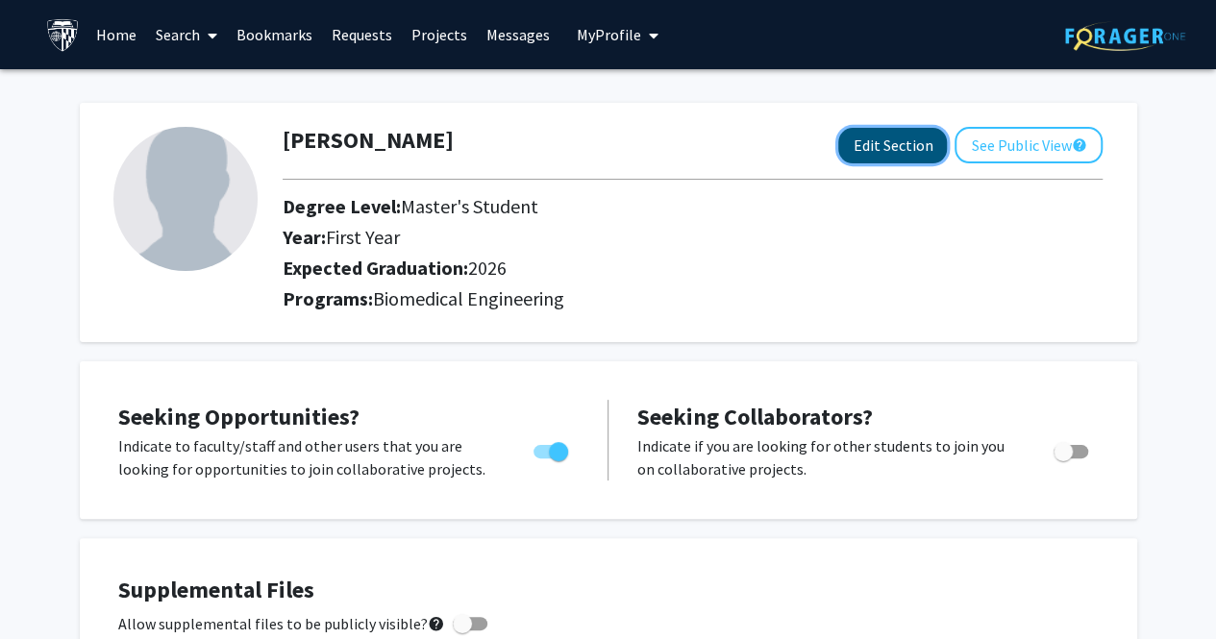
click at [871, 151] on button "Edit Section" at bounding box center [892, 146] width 109 height 36
select select "first_year"
select select "2026"
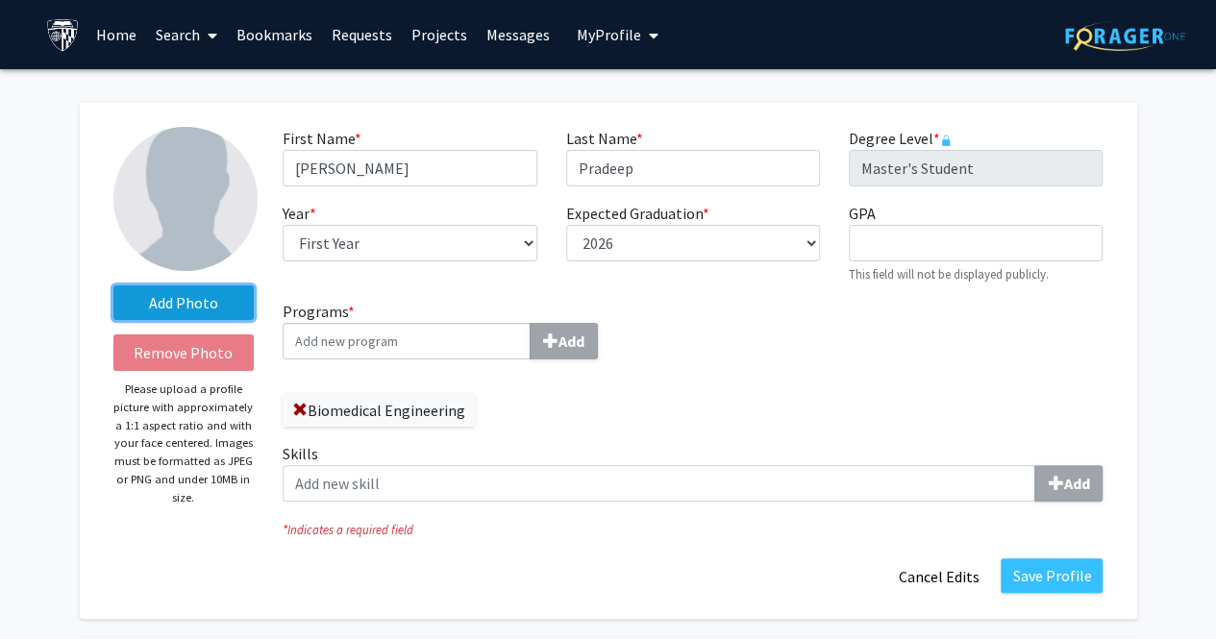
click at [196, 299] on label "Add Photo" at bounding box center [183, 303] width 141 height 35
click at [0, 0] on input "Add Photo" at bounding box center [0, 0] width 0 height 0
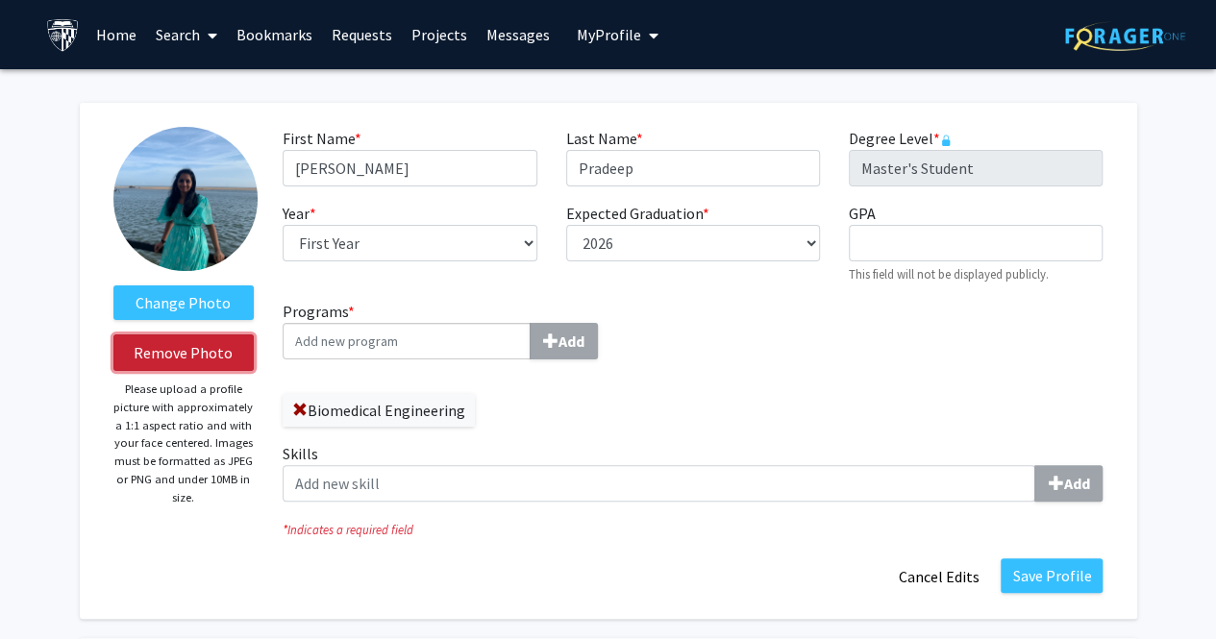
click at [207, 351] on button "Remove Photo" at bounding box center [183, 353] width 141 height 37
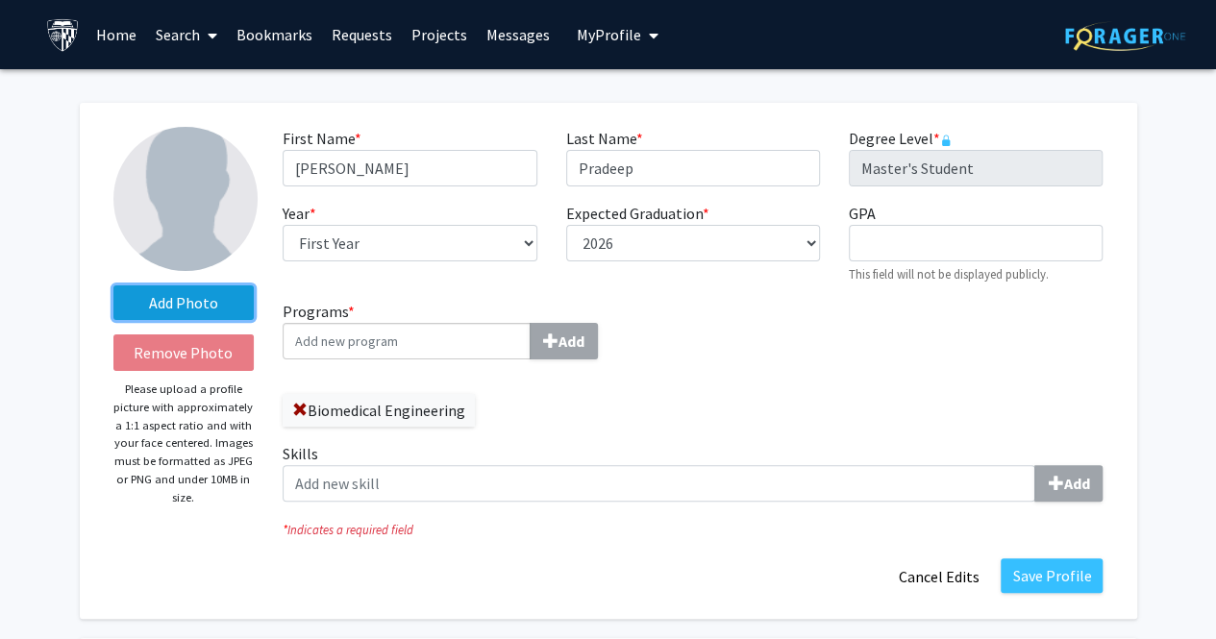
click at [200, 286] on label "Add Photo" at bounding box center [183, 303] width 141 height 35
click at [0, 0] on input "Add Photo" at bounding box center [0, 0] width 0 height 0
click at [171, 309] on label "Add Photo" at bounding box center [183, 303] width 141 height 35
click at [0, 0] on input "Add Photo" at bounding box center [0, 0] width 0 height 0
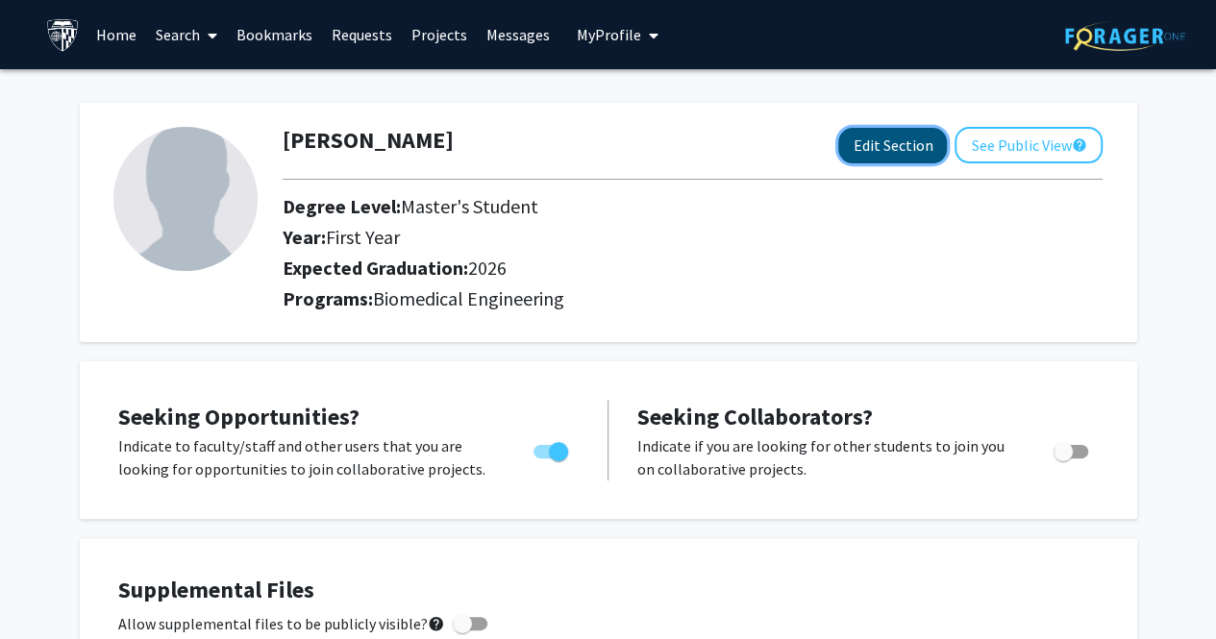
click at [860, 132] on button "Edit Section" at bounding box center [892, 146] width 109 height 36
select select "first_year"
select select "2026"
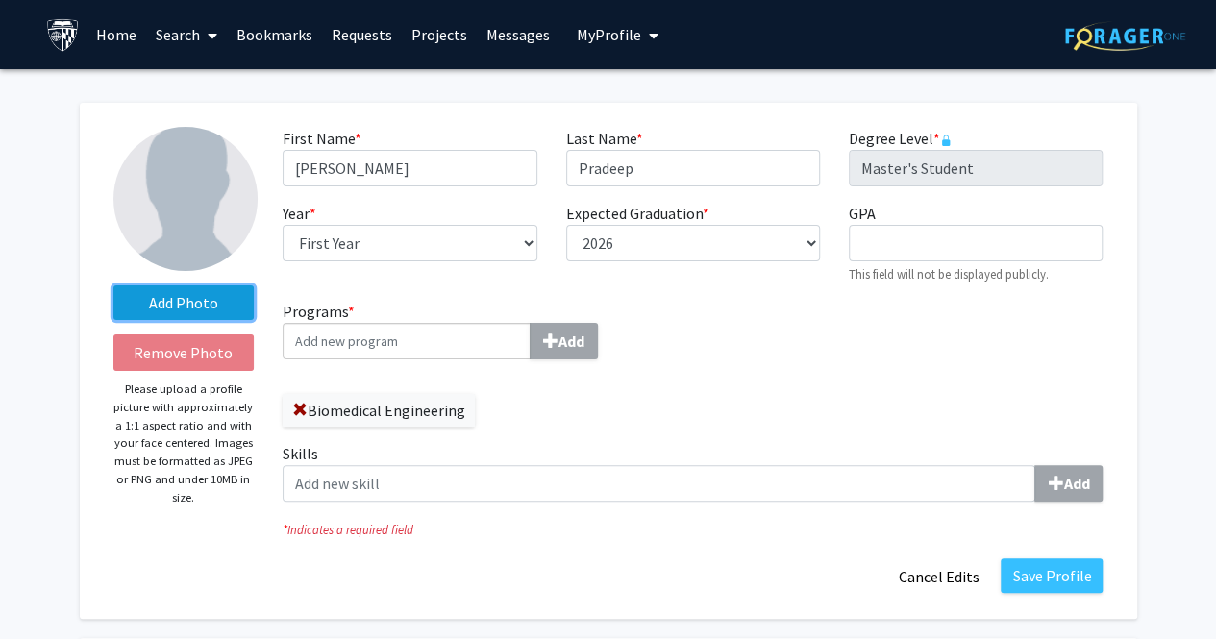
click at [238, 292] on label "Add Photo" at bounding box center [183, 303] width 141 height 35
click at [0, 0] on input "Add Photo" at bounding box center [0, 0] width 0 height 0
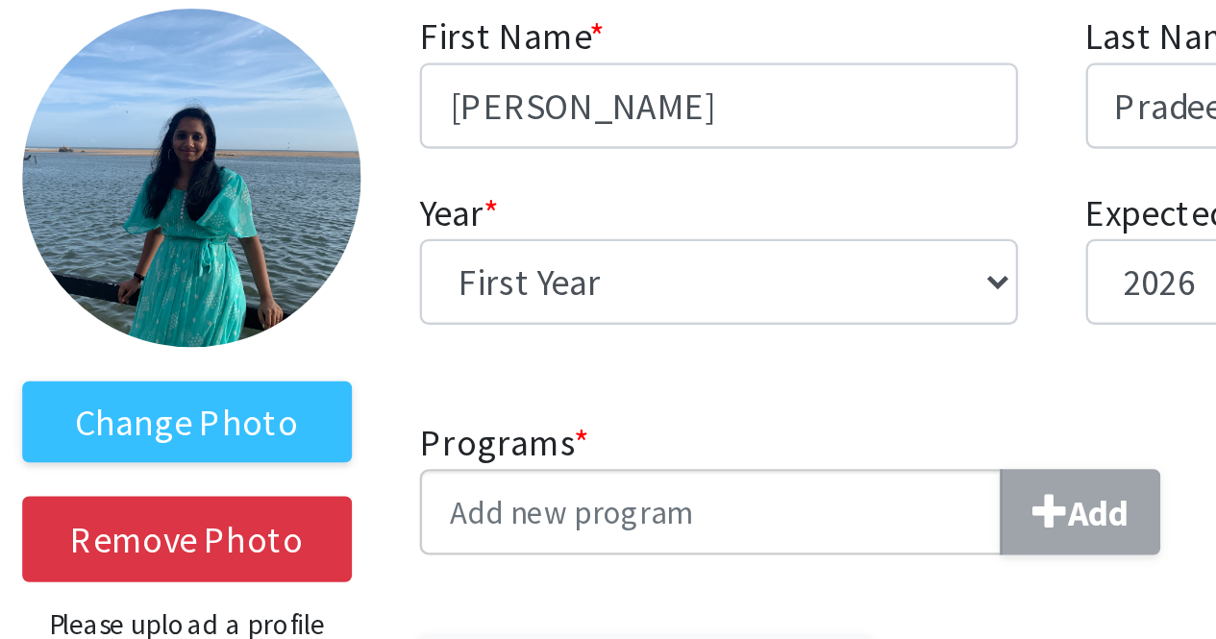
click at [181, 214] on img at bounding box center [185, 199] width 144 height 144
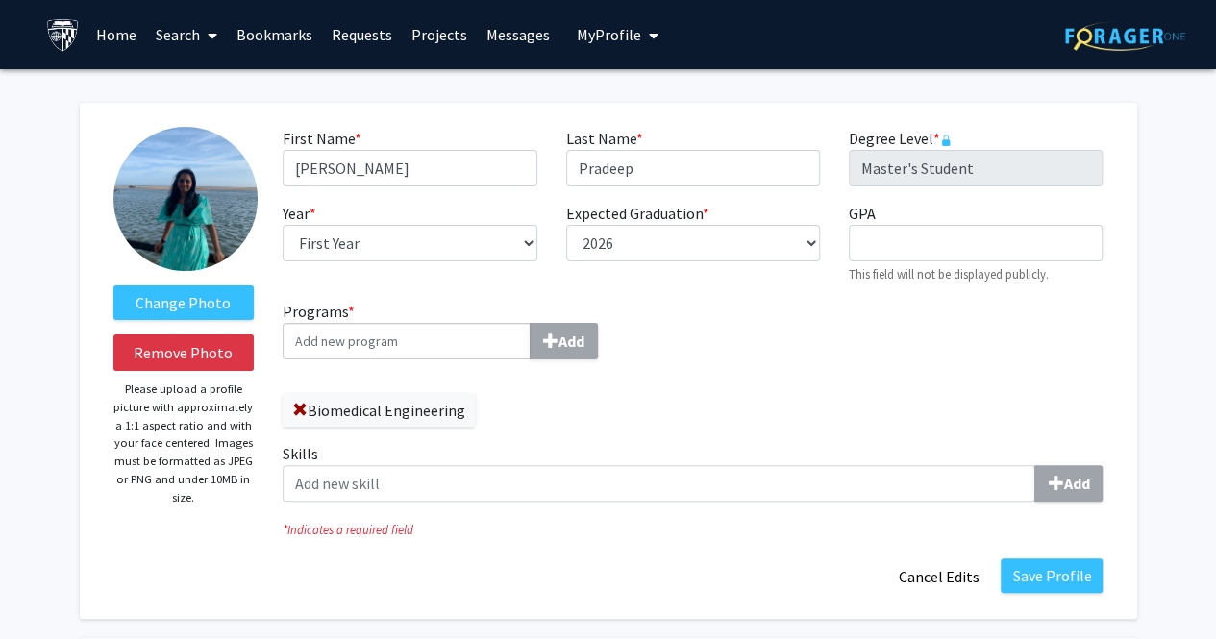
scroll to position [67, 0]
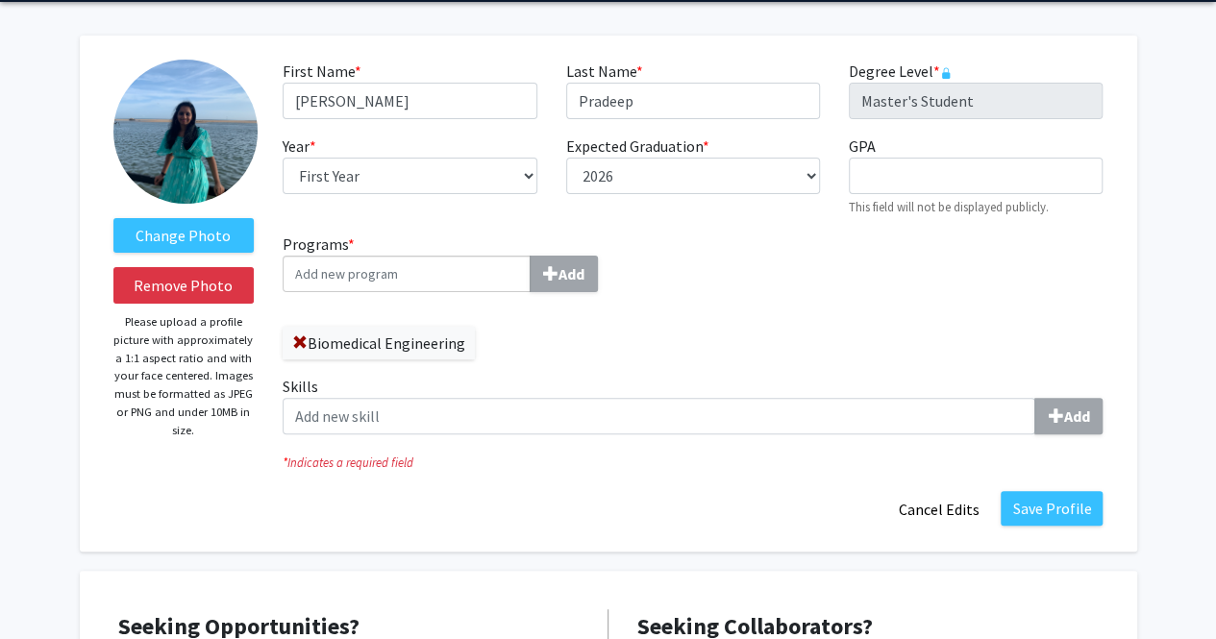
drag, startPoint x: 850, startPoint y: 441, endPoint x: 847, endPoint y: 428, distance: 13.8
click at [847, 428] on div "Skills Add" at bounding box center [692, 412] width 849 height 75
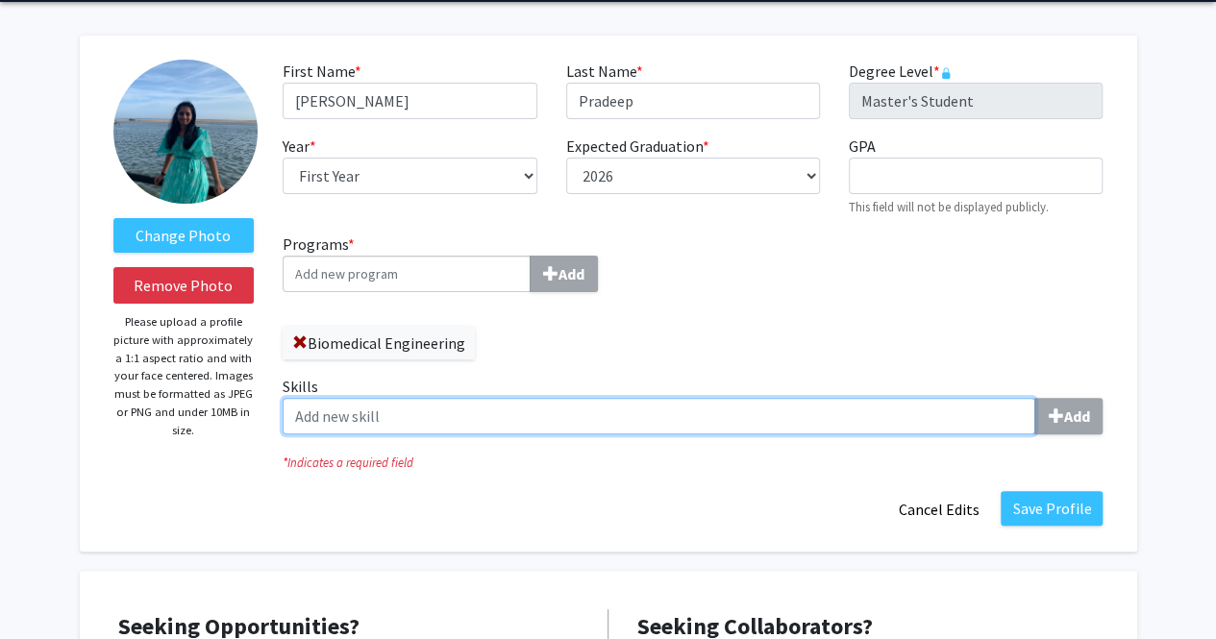
click at [847, 428] on input "Skills Add" at bounding box center [659, 416] width 753 height 37
click at [617, 415] on input "Skills Add" at bounding box center [659, 416] width 753 height 37
type input "MATLAB"
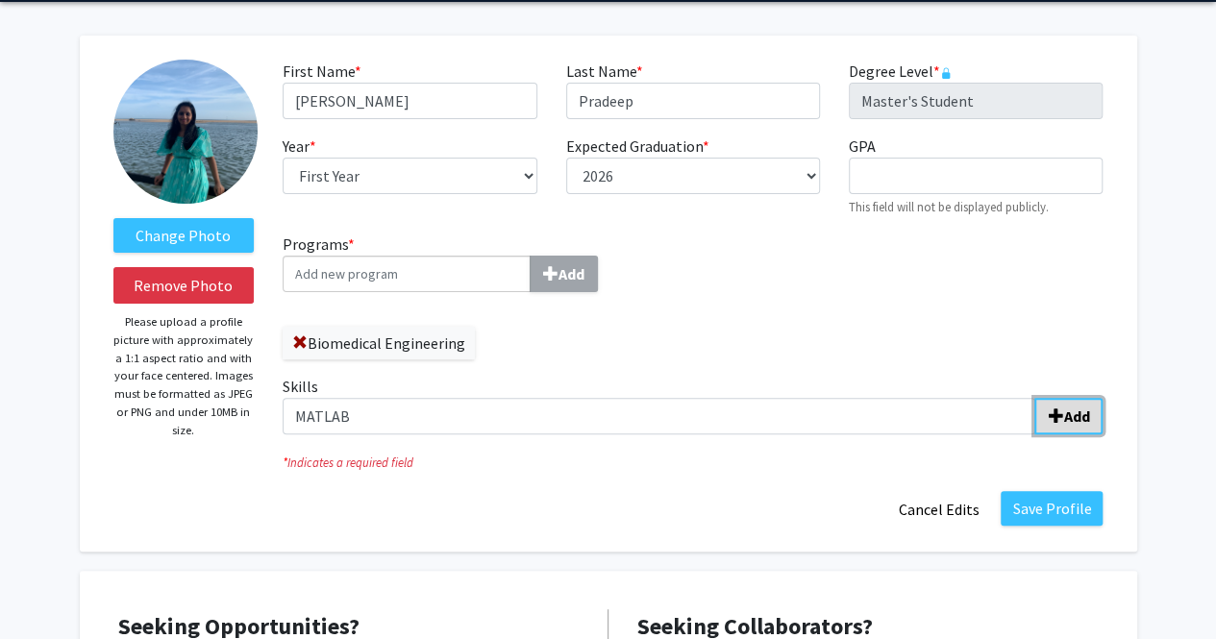
click at [1073, 411] on b "Add" at bounding box center [1076, 416] width 26 height 19
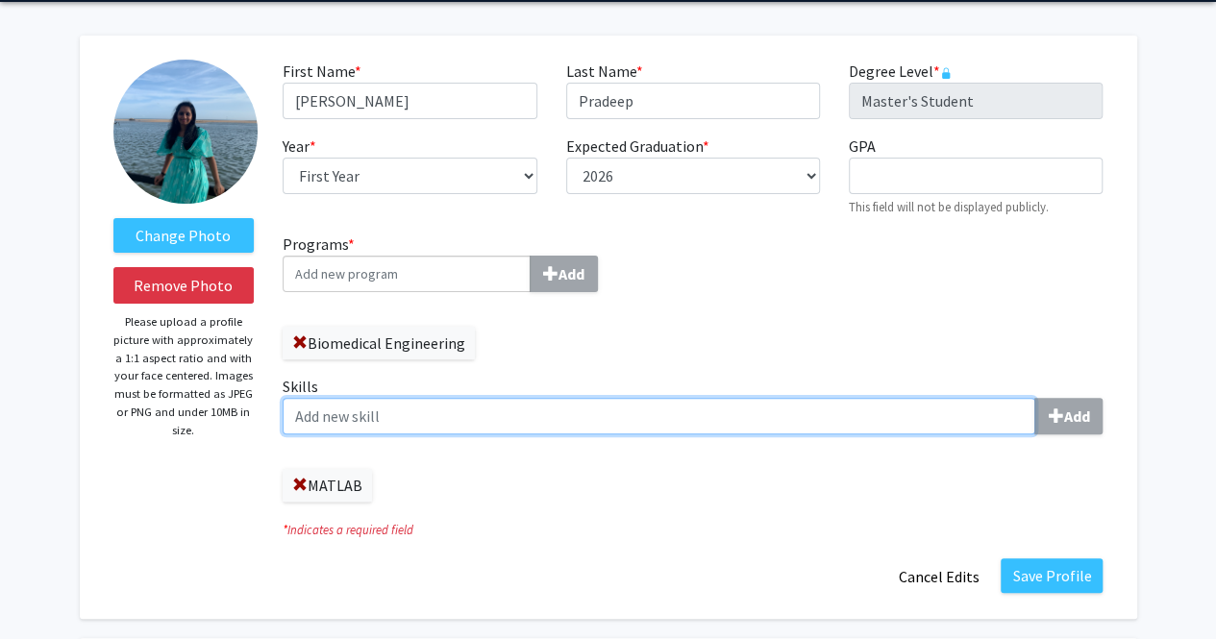
click at [566, 421] on input "Skills Add" at bounding box center [659, 416] width 753 height 37
type input "O"
type input "Python"
type input "R"
type input "Fusion360"
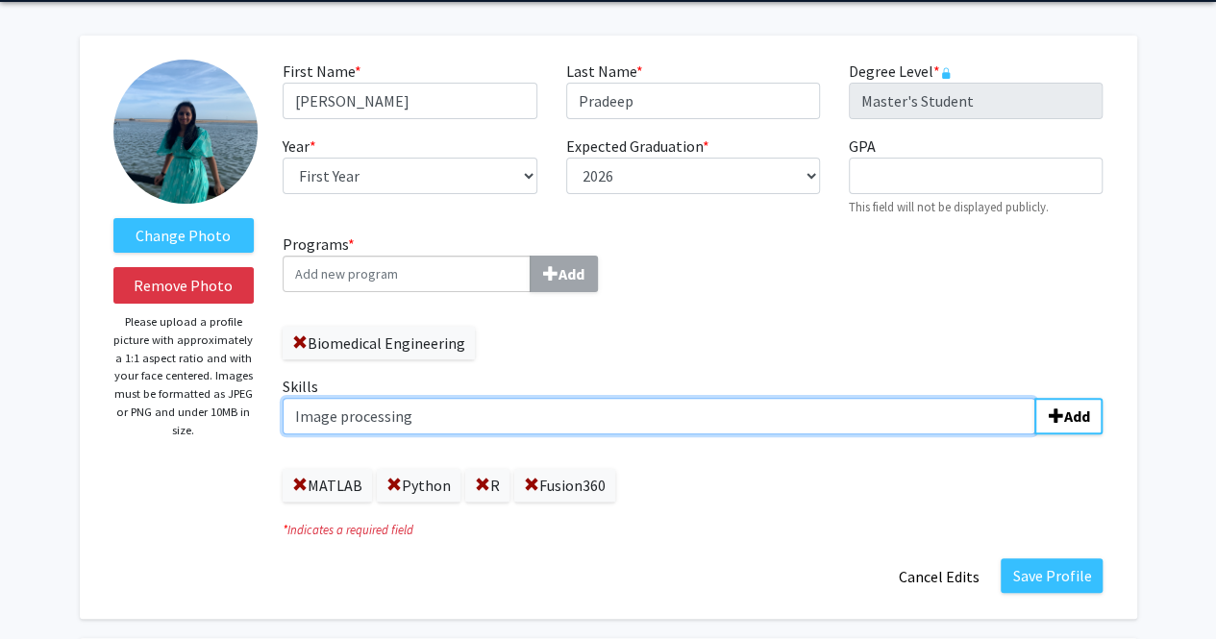
type input "Image processing"
type input "MySQL"
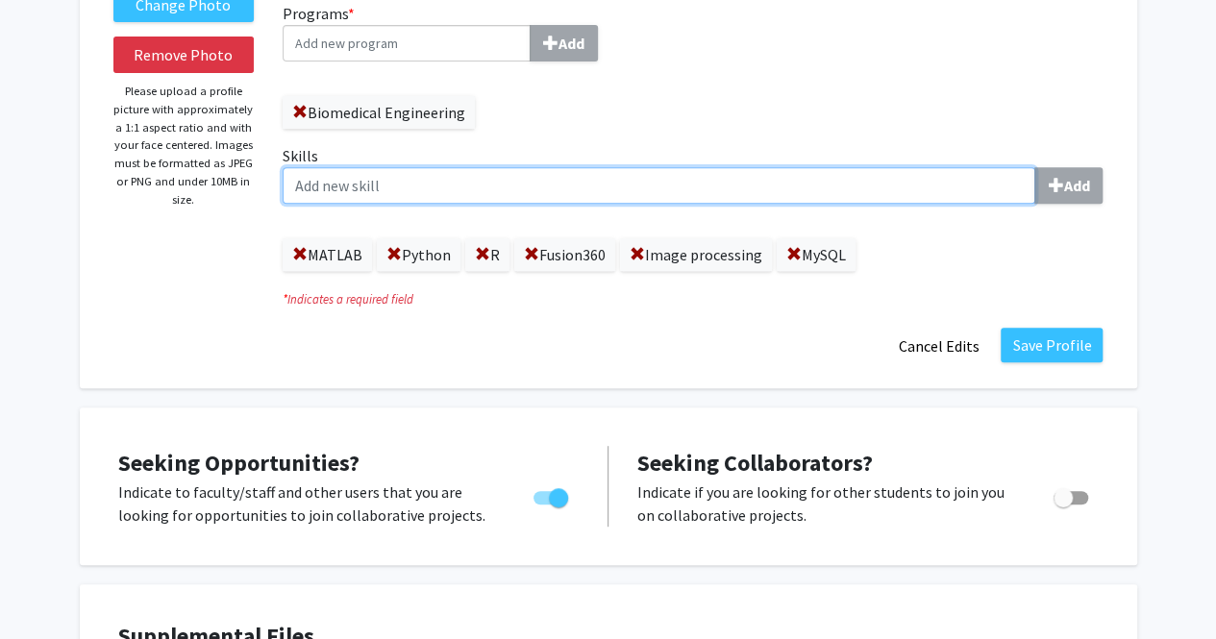
scroll to position [326, 0]
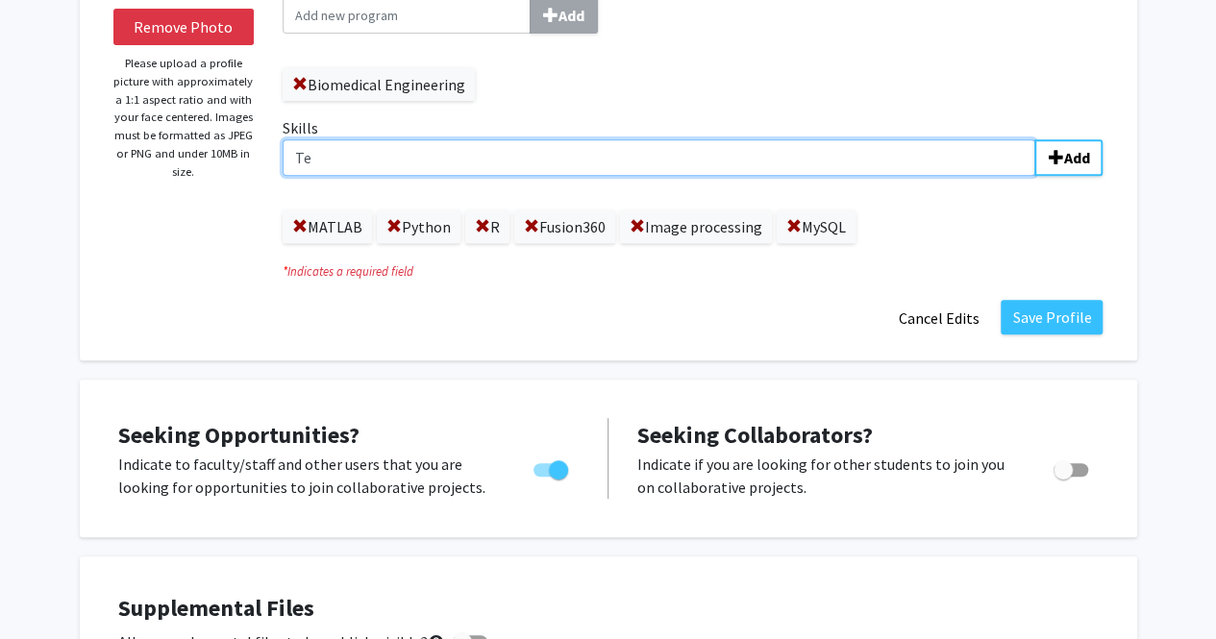
type input "T"
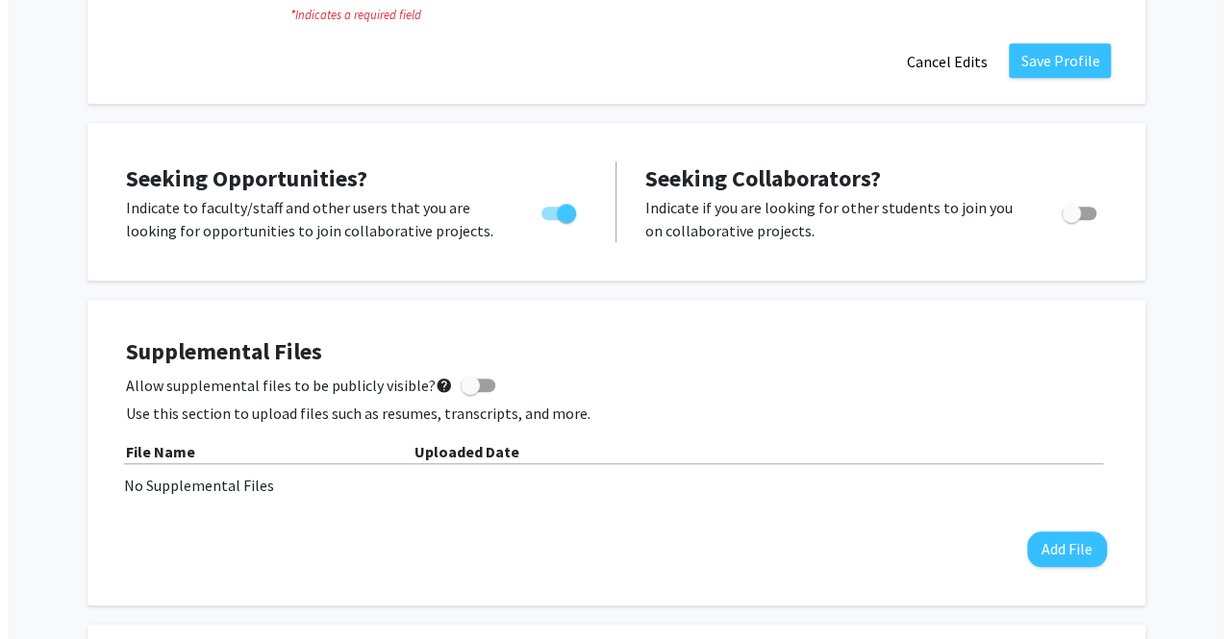
scroll to position [658, 0]
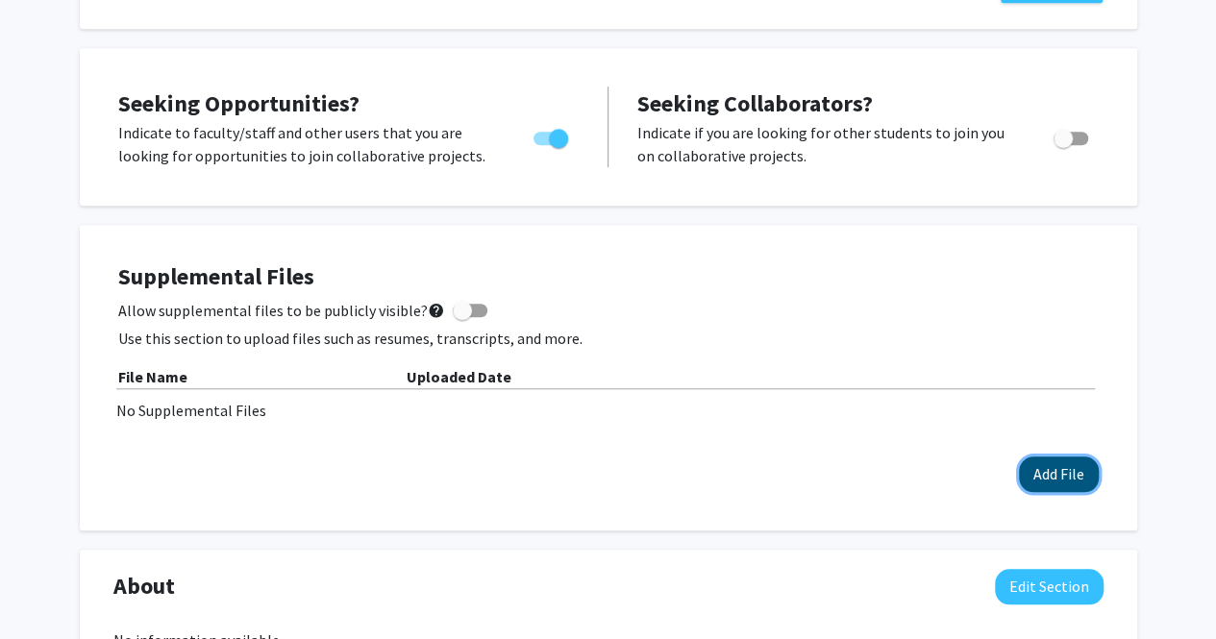
click at [1038, 459] on button "Add File" at bounding box center [1059, 475] width 80 height 36
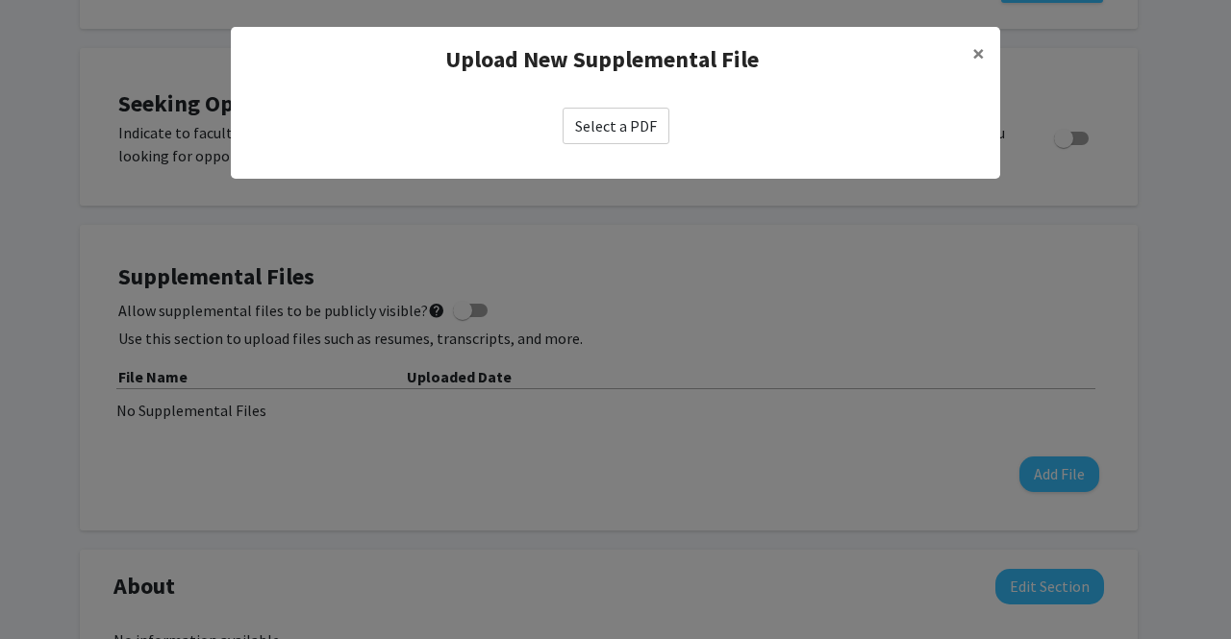
click at [638, 139] on label "Select a PDF" at bounding box center [616, 126] width 107 height 37
click at [0, 0] on input "Select a PDF" at bounding box center [0, 0] width 0 height 0
click at [638, 131] on label "Select a PDF" at bounding box center [616, 126] width 107 height 37
click at [0, 0] on input "Select a PDF" at bounding box center [0, 0] width 0 height 0
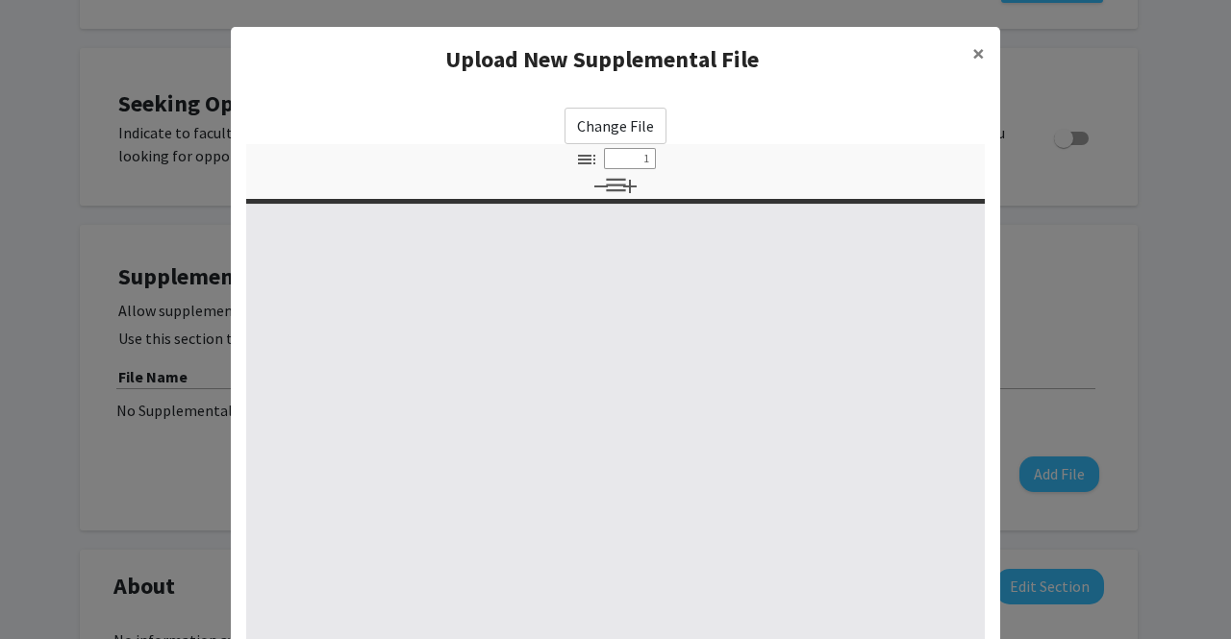
select select "custom"
type input "0"
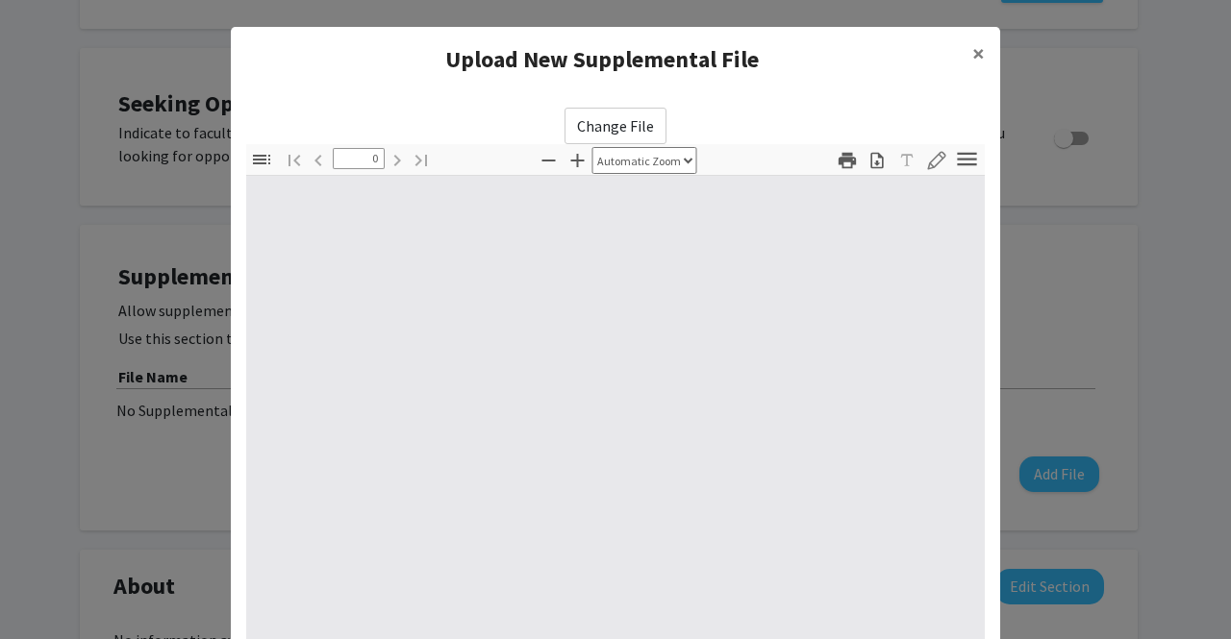
select select "custom"
type input "1"
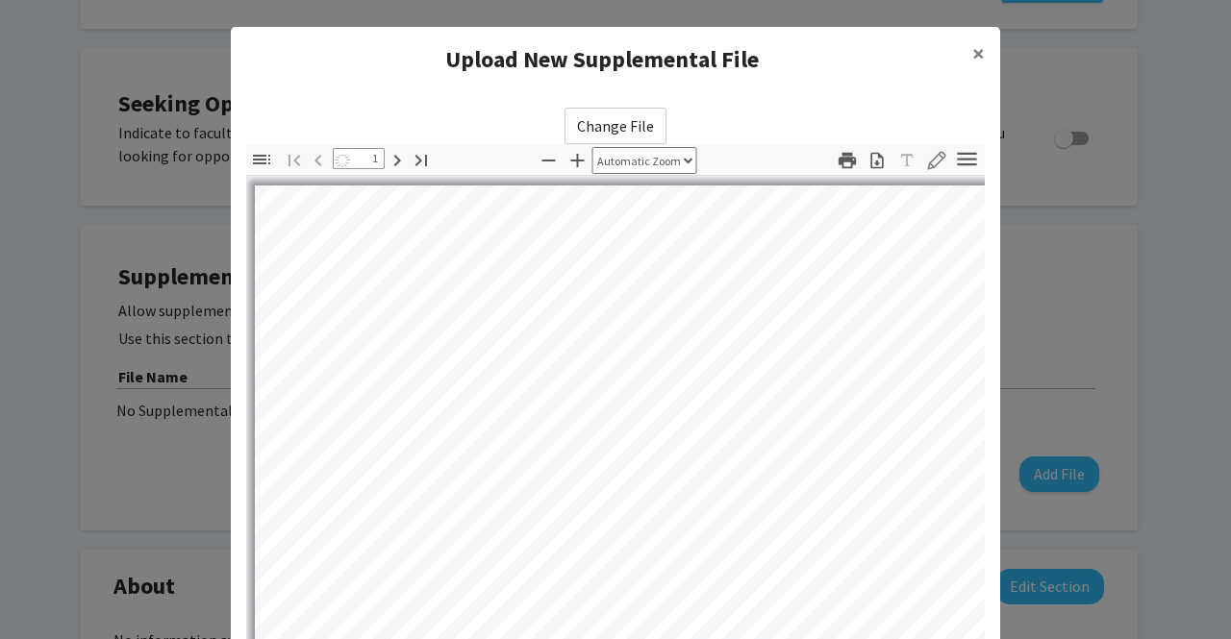
select select "auto"
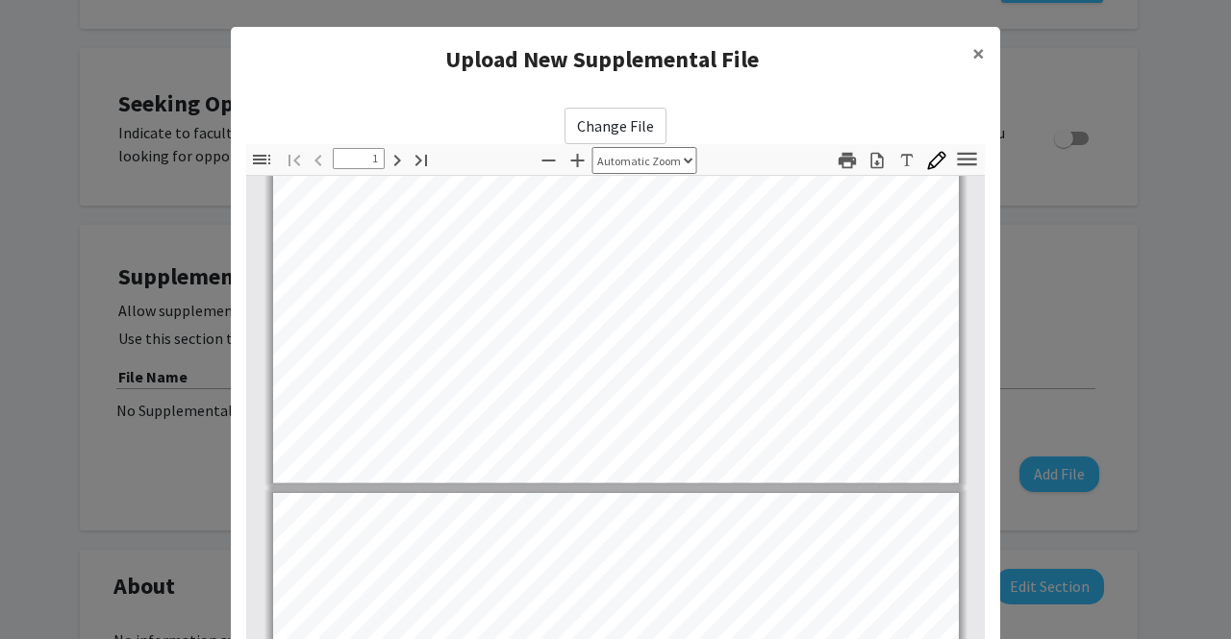
type input "2"
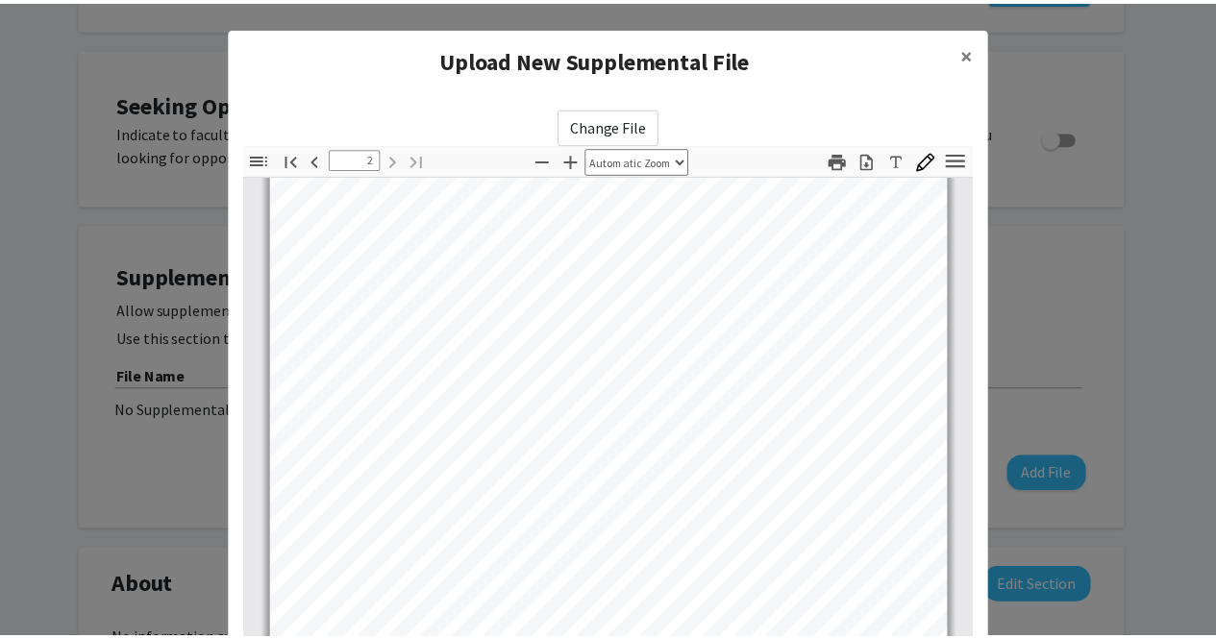
scroll to position [270, 0]
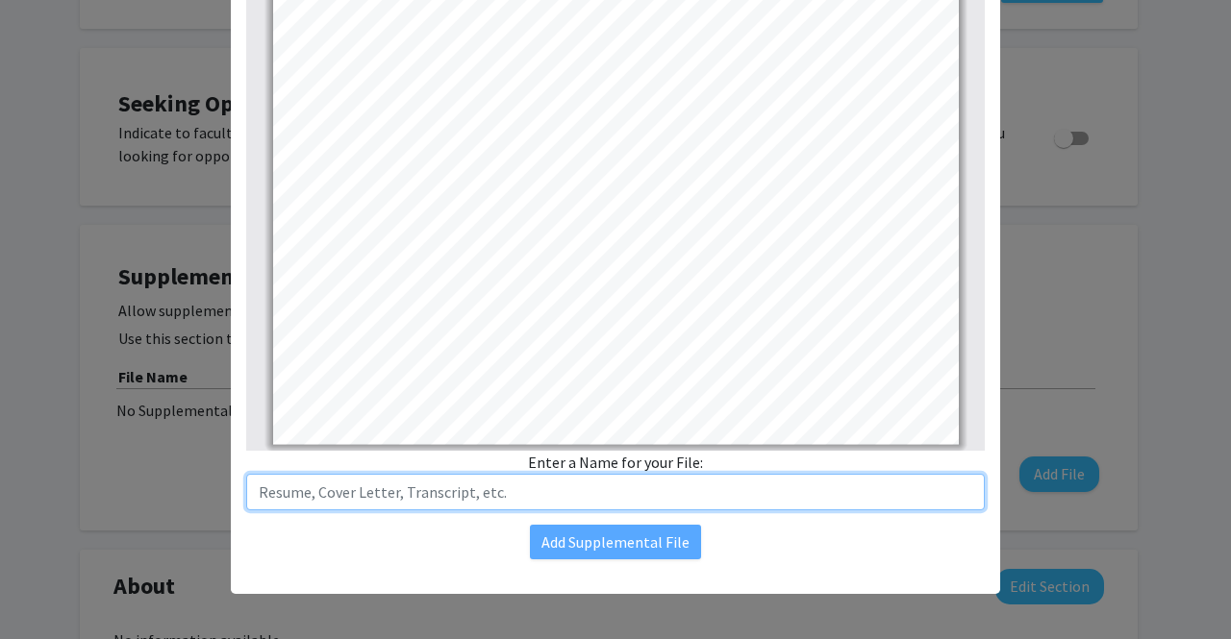
click at [528, 486] on input "text" at bounding box center [615, 492] width 738 height 37
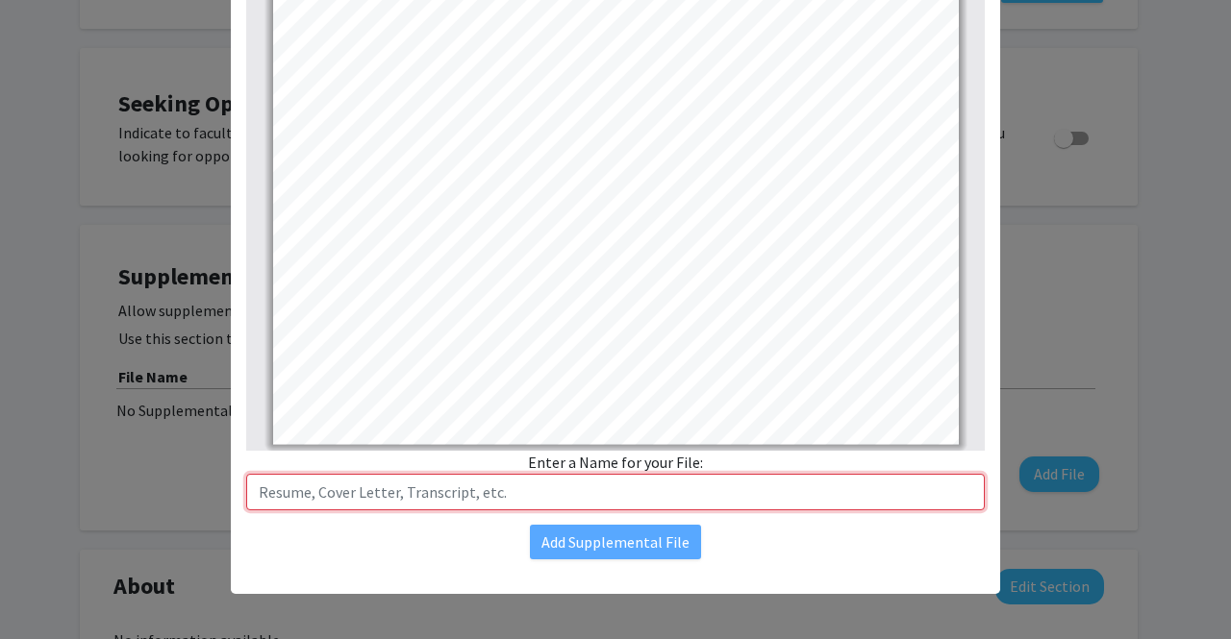
drag, startPoint x: 566, startPoint y: 486, endPoint x: 502, endPoint y: 510, distance: 68.8
click at [502, 510] on div "Change File Thumbnails Document Outline Attachments Layers Current Outline Item…" at bounding box center [615, 198] width 769 height 753
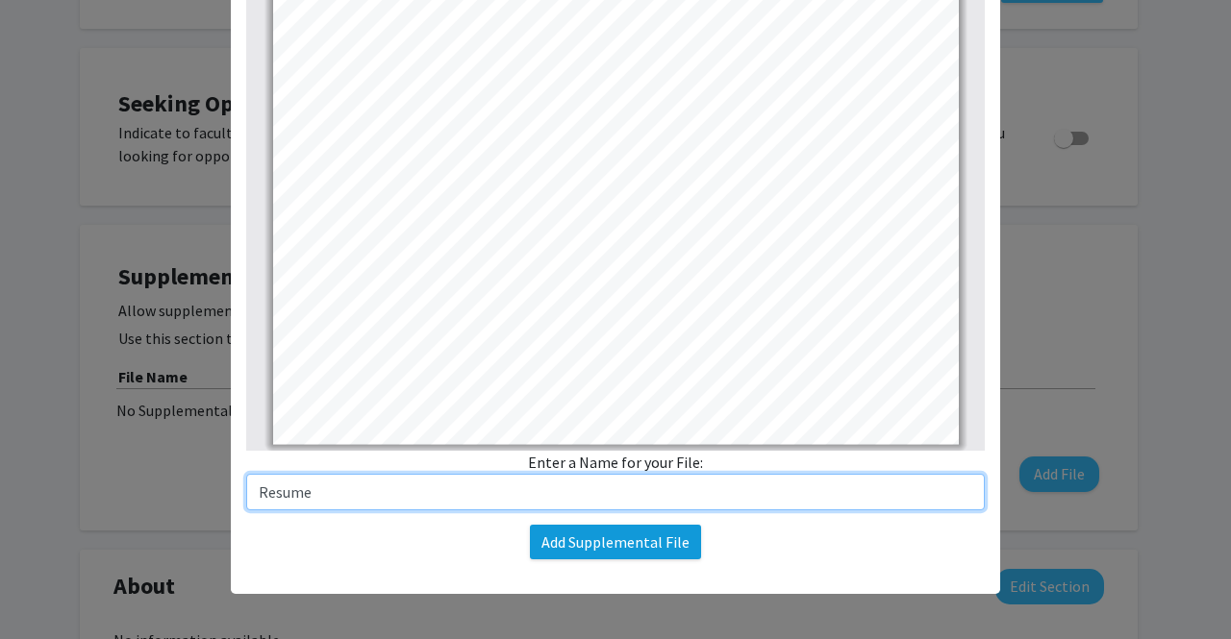
type input "Resume"
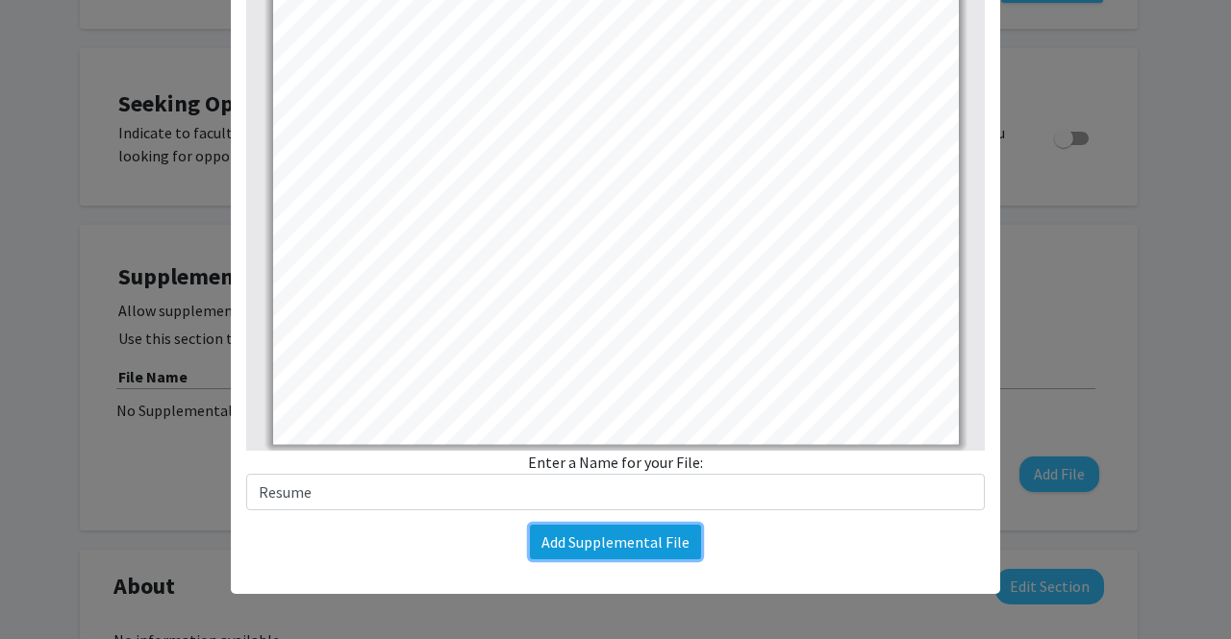
click at [591, 554] on button "Add Supplemental File" at bounding box center [615, 542] width 171 height 35
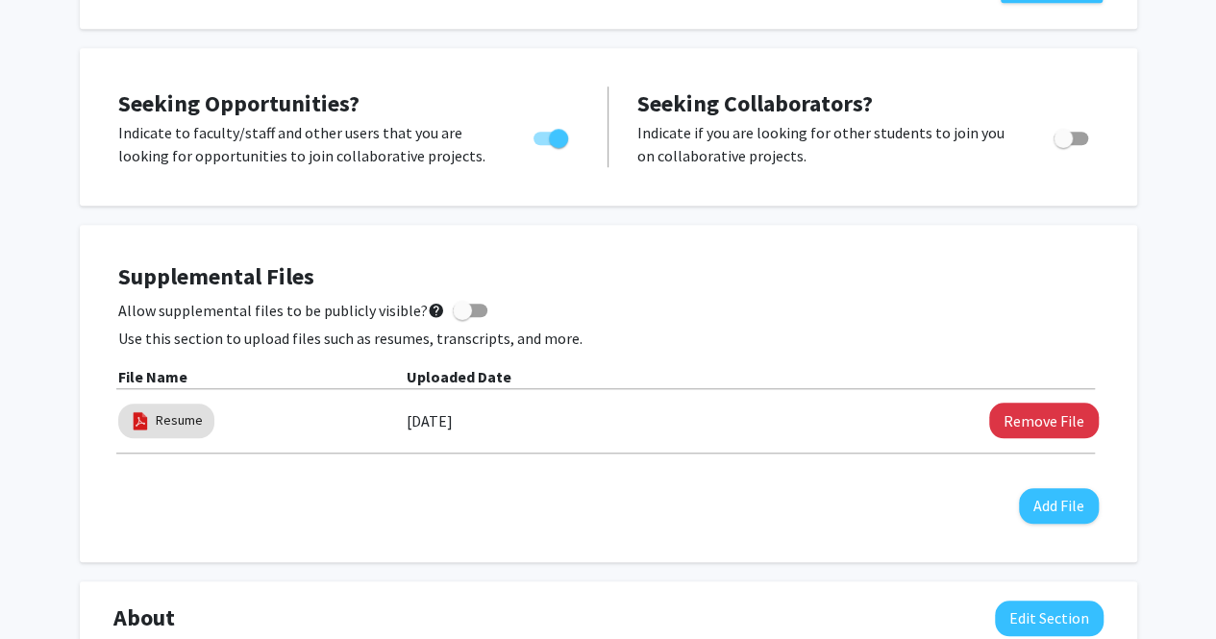
click at [413, 474] on div "Supplemental Files Allow supplemental files to be publicly visible? help Use th…" at bounding box center [608, 393] width 981 height 261
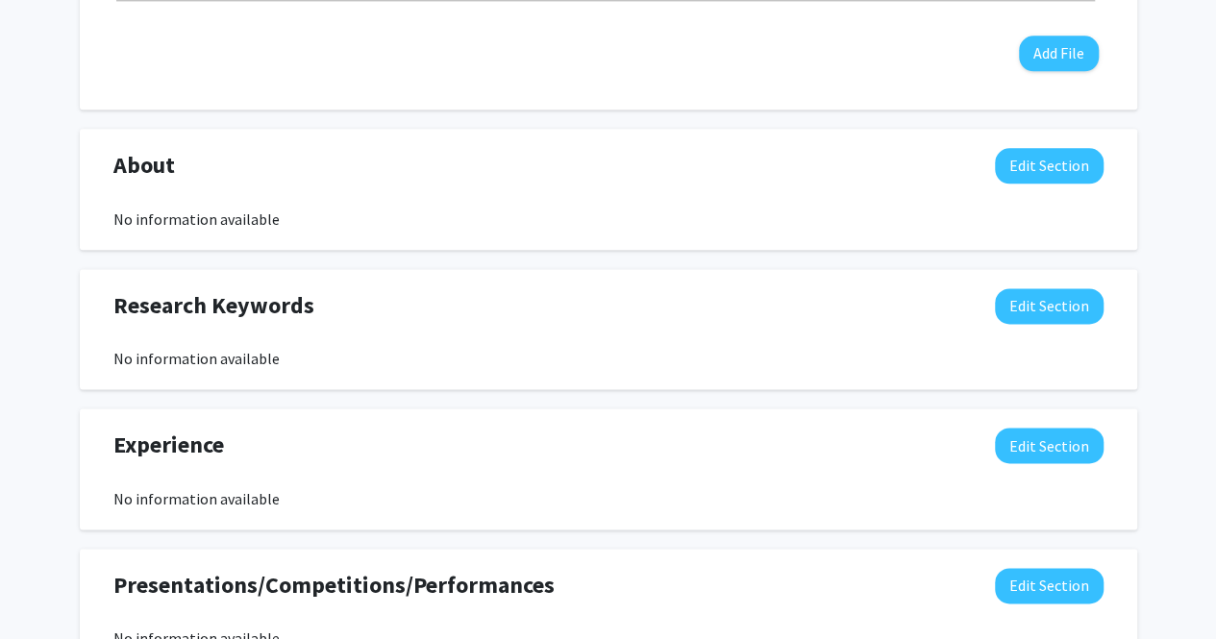
scroll to position [1110, 0]
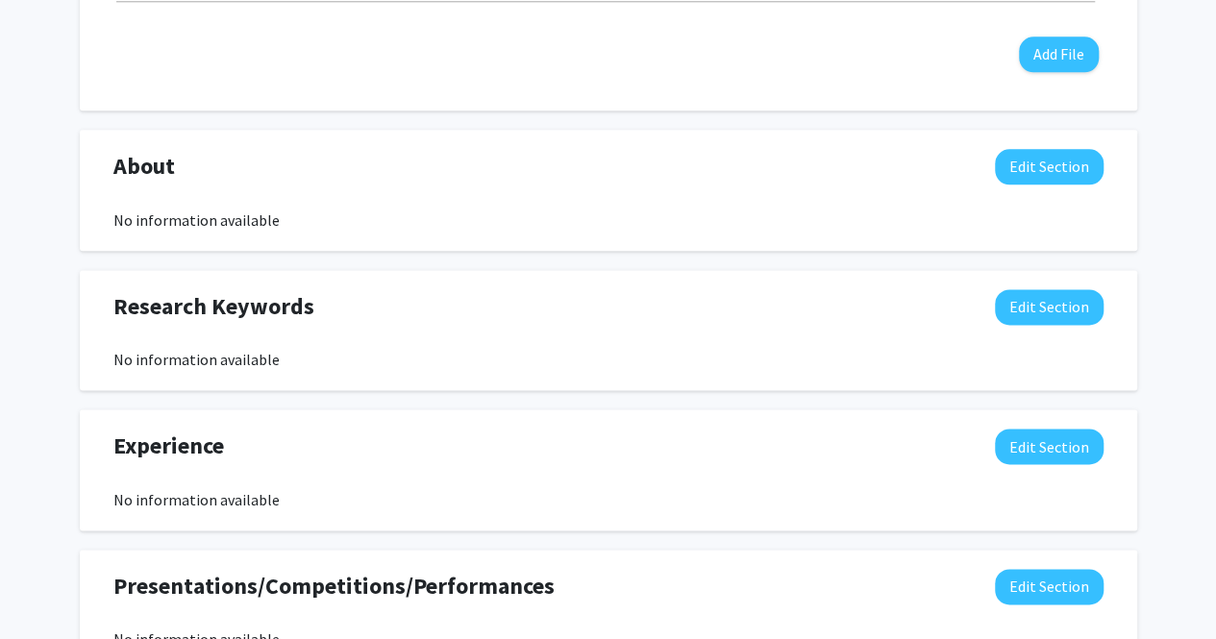
click at [767, 182] on div "About Edit Section" at bounding box center [608, 171] width 1019 height 44
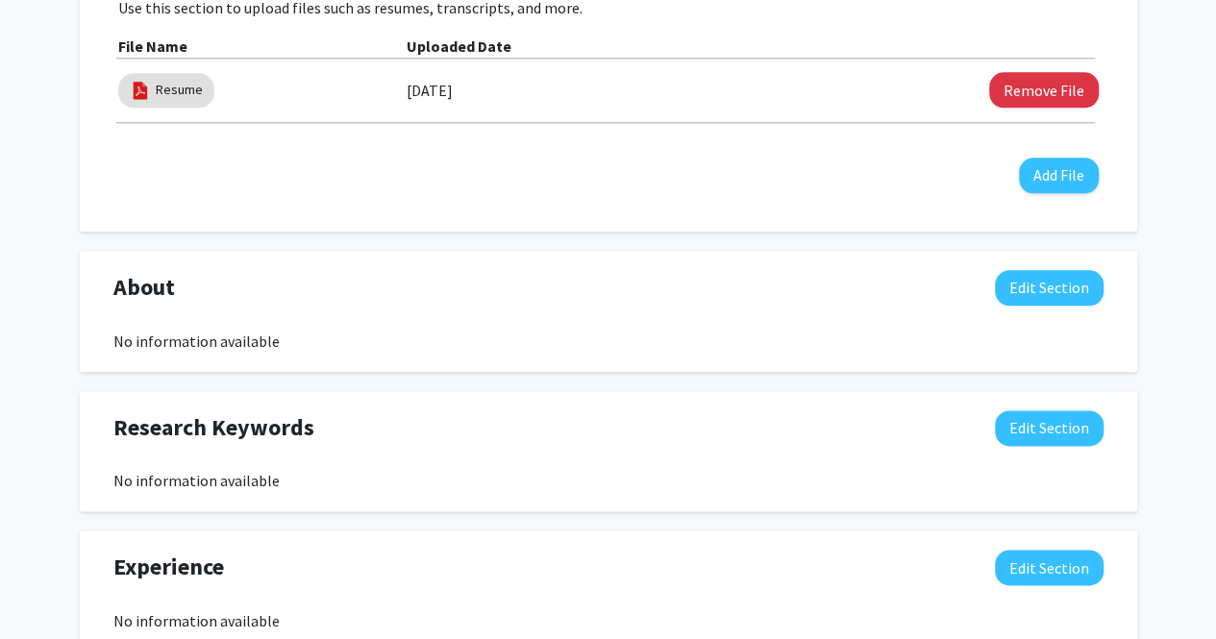
scroll to position [989, 0]
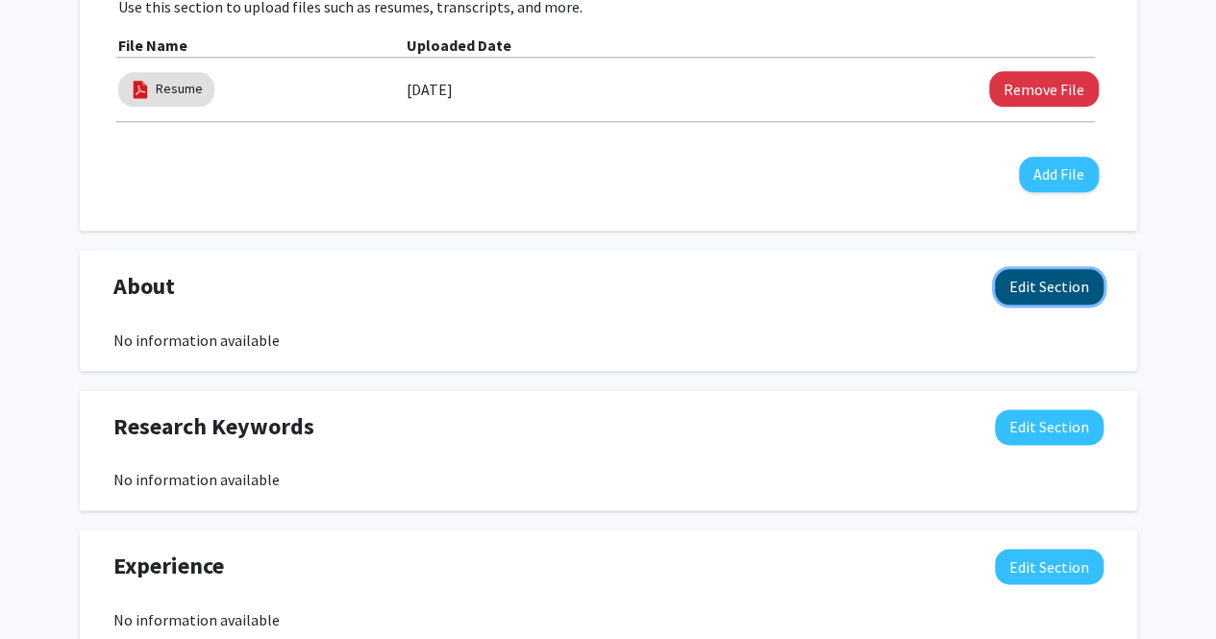
click at [1037, 288] on button "Edit Section" at bounding box center [1049, 287] width 109 height 36
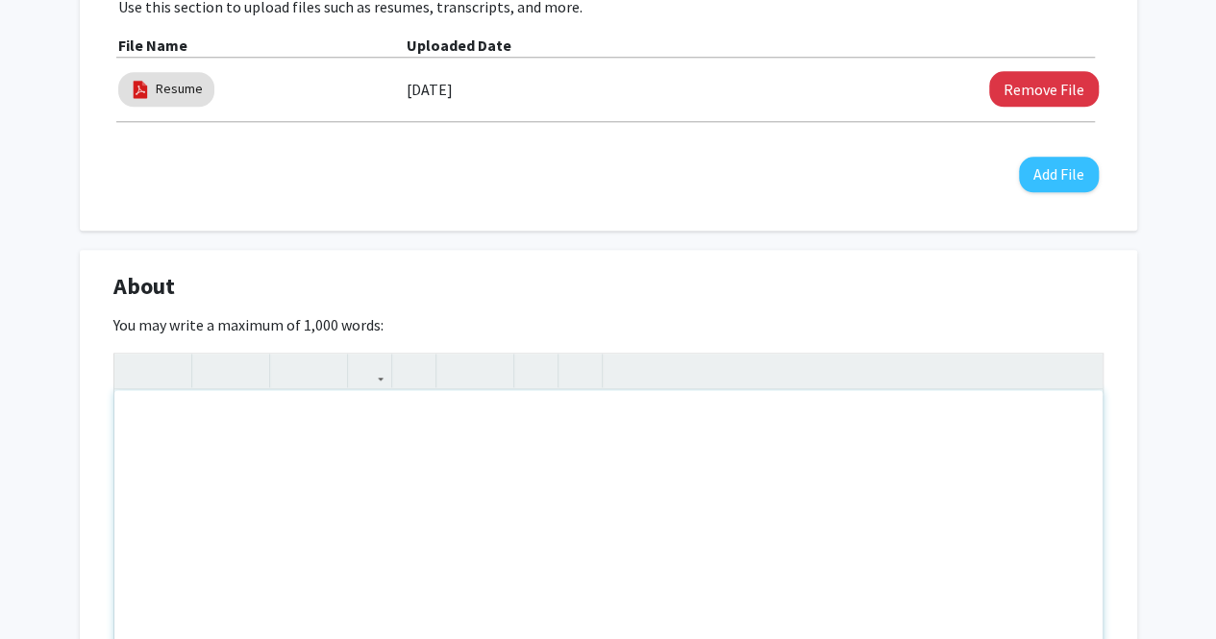
click at [464, 458] on div "Note to users with screen readers: Please deactivate our accessibility plugin f…" at bounding box center [608, 534] width 988 height 288
paste div "Note to users with screen readers: Please deactivate our accessibility plugin f…"
type textarea "<p>Hi! This is Dhivya, a Biomedical Engineering graduate with a strong interest…"
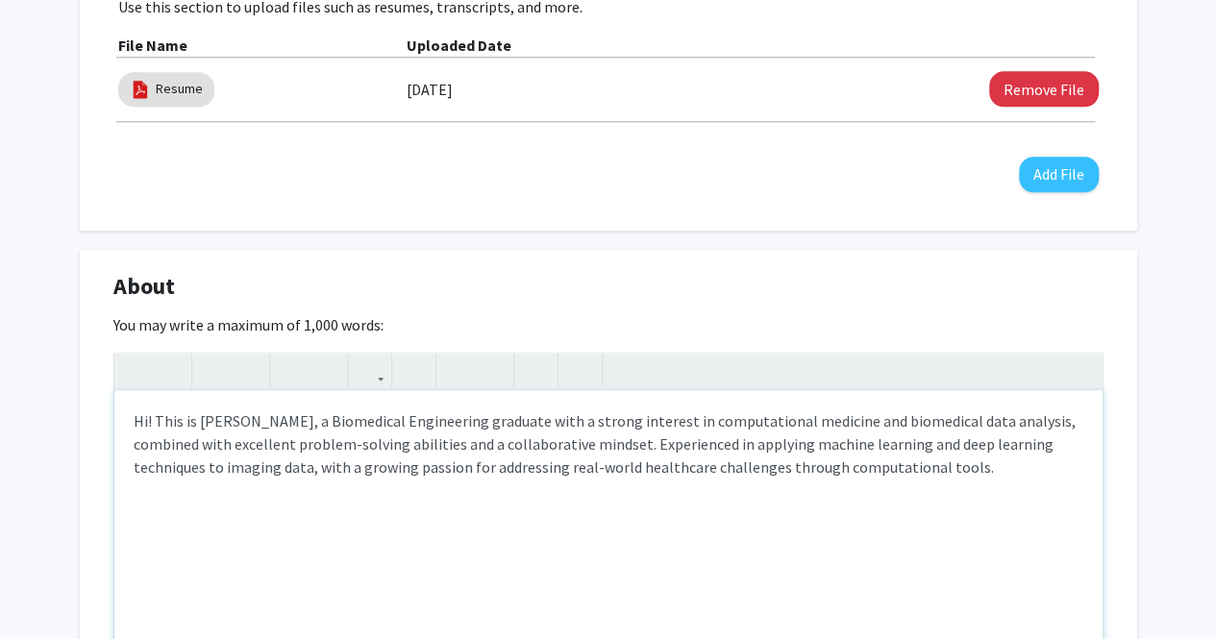
click at [473, 419] on p "Hi! This is Dhivya, a Biomedical Engineering graduate with a strong interest in…" at bounding box center [609, 444] width 950 height 69
drag, startPoint x: 469, startPoint y: 422, endPoint x: 248, endPoint y: 423, distance: 221.2
click at [248, 423] on p "Hi! This is Dhivya, a Biomedical Engineering graduate with a strong interest in…" at bounding box center [609, 444] width 950 height 69
type textarea "<p>Hi! This is Dhivya, MSE BME student with a strong interest in computational …"
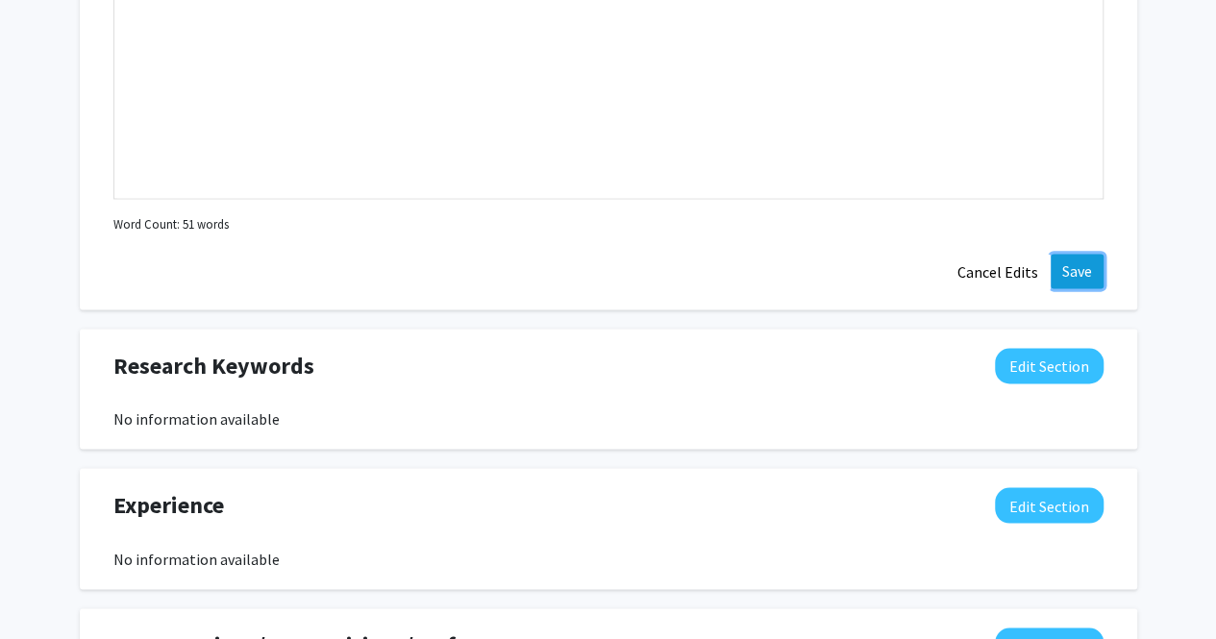
click at [1072, 264] on button "Save" at bounding box center [1077, 271] width 53 height 35
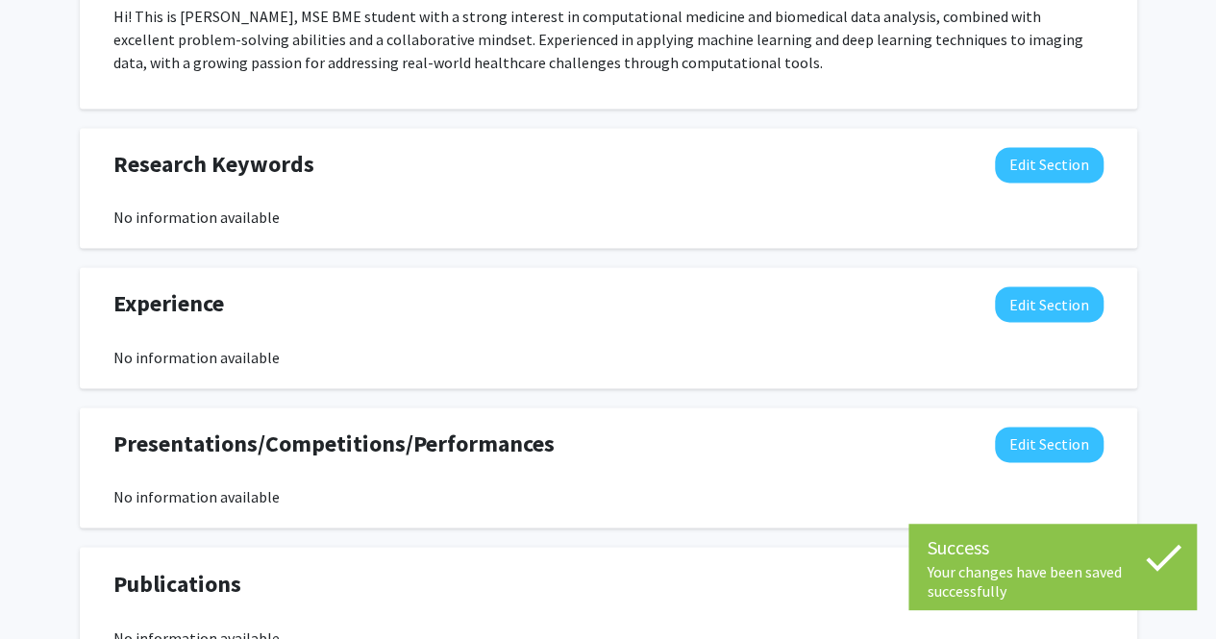
scroll to position [1282, 0]
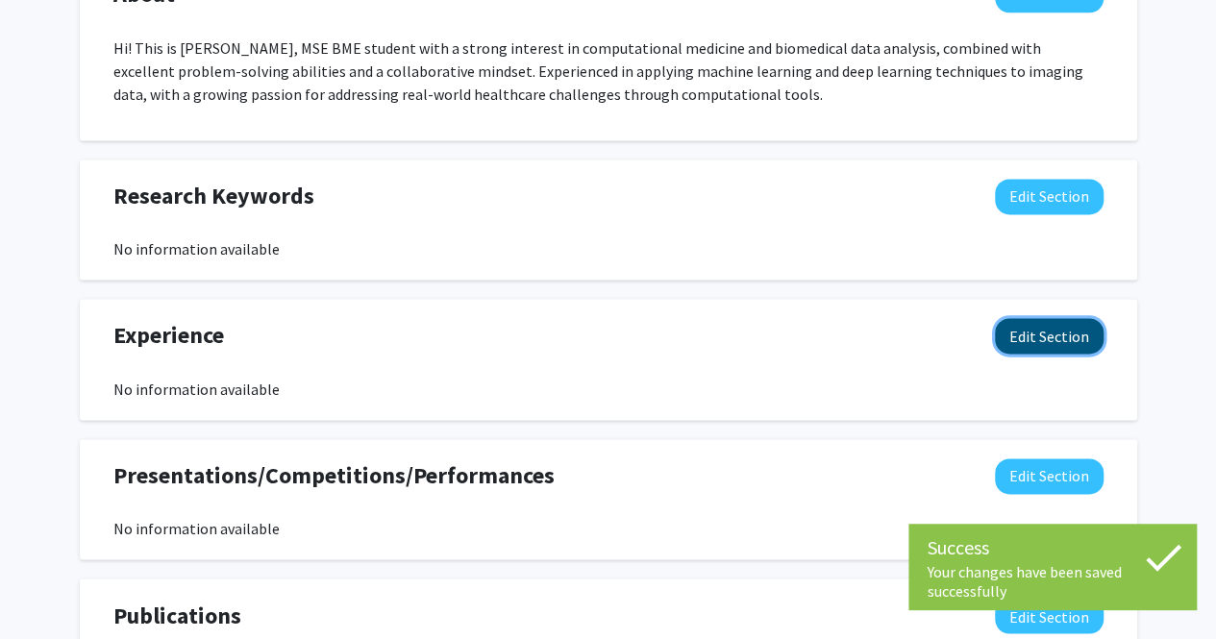
click at [1044, 322] on button "Edit Section" at bounding box center [1049, 336] width 109 height 36
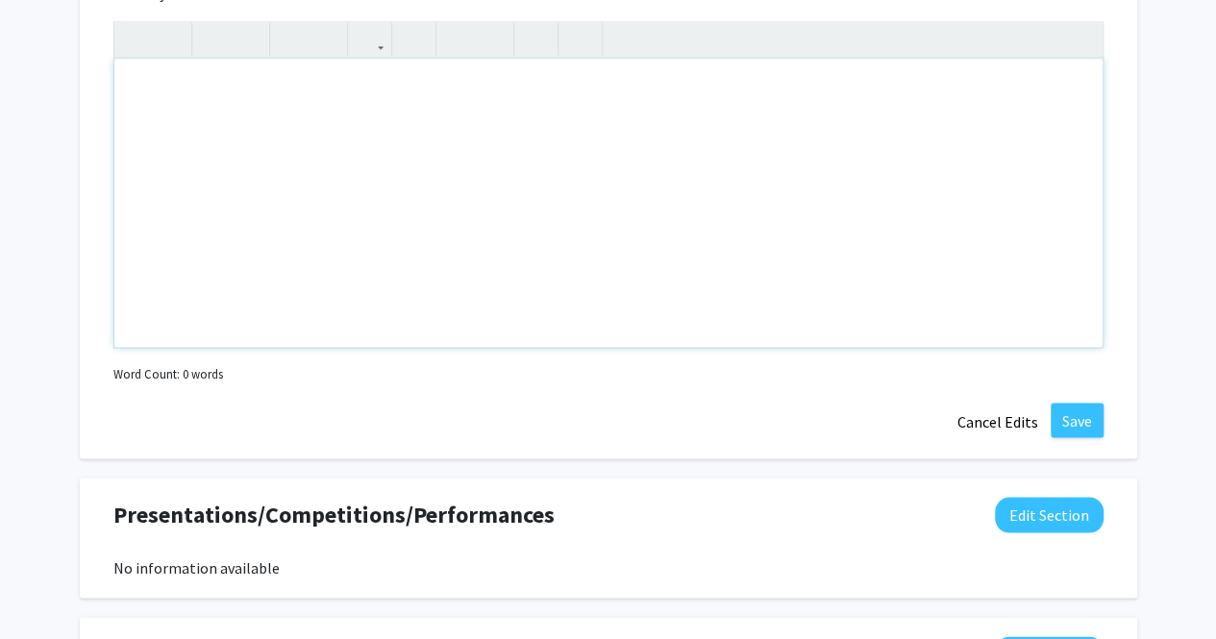
scroll to position [1763, 0]
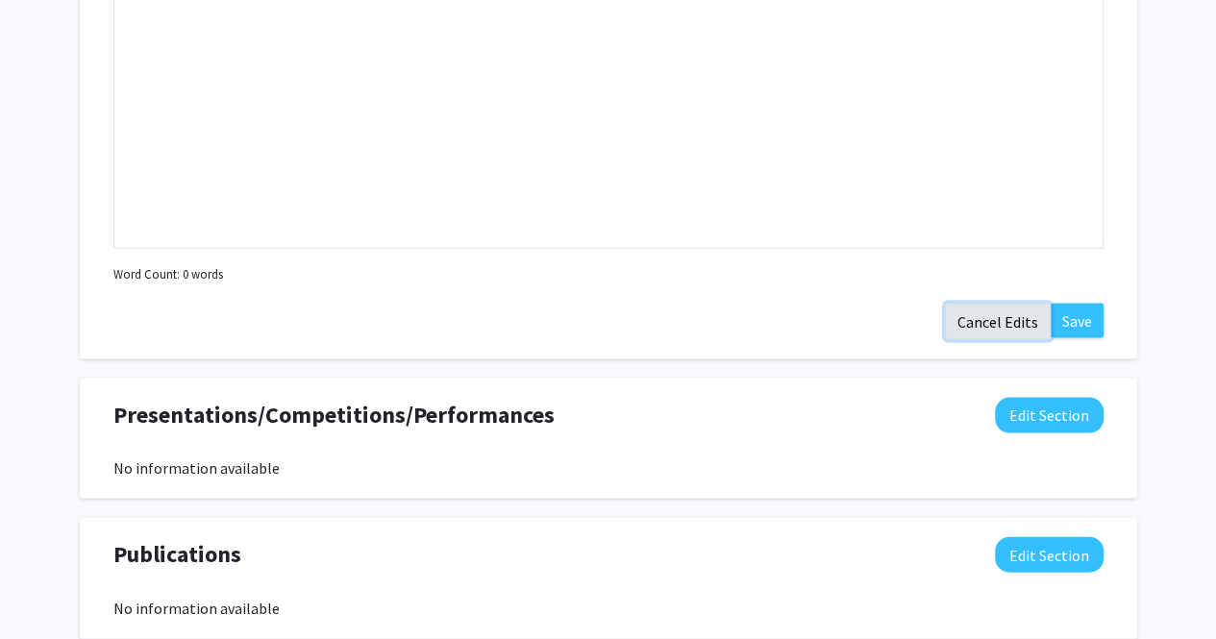
click at [1021, 323] on button "Cancel Edits" at bounding box center [998, 321] width 106 height 37
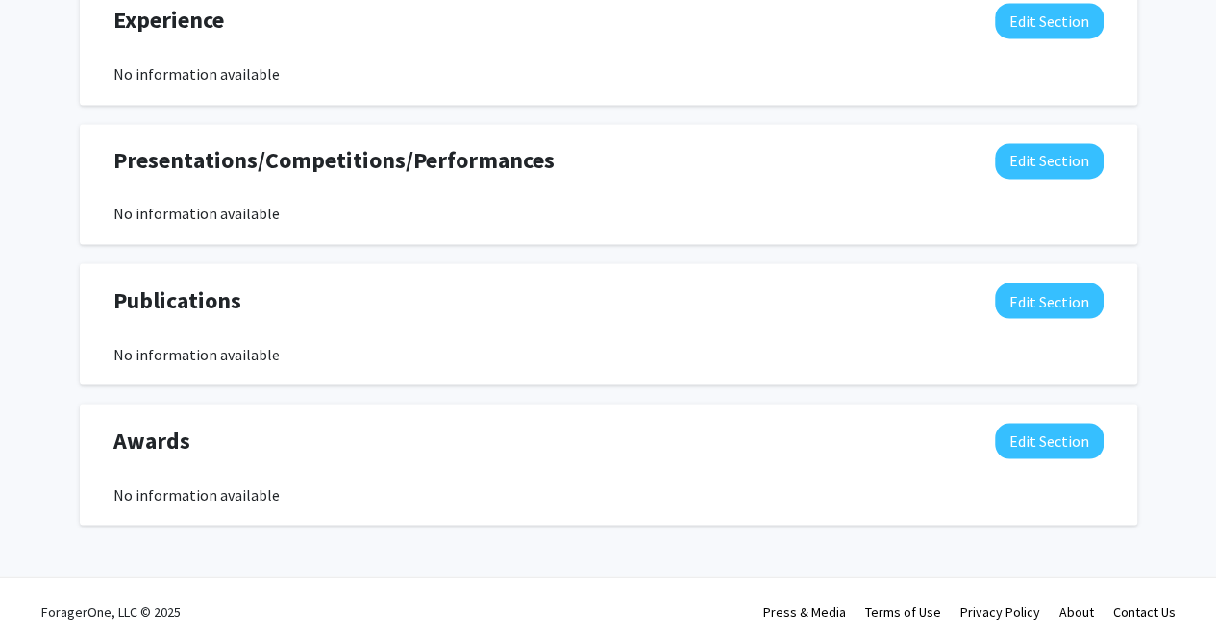
scroll to position [1601, 0]
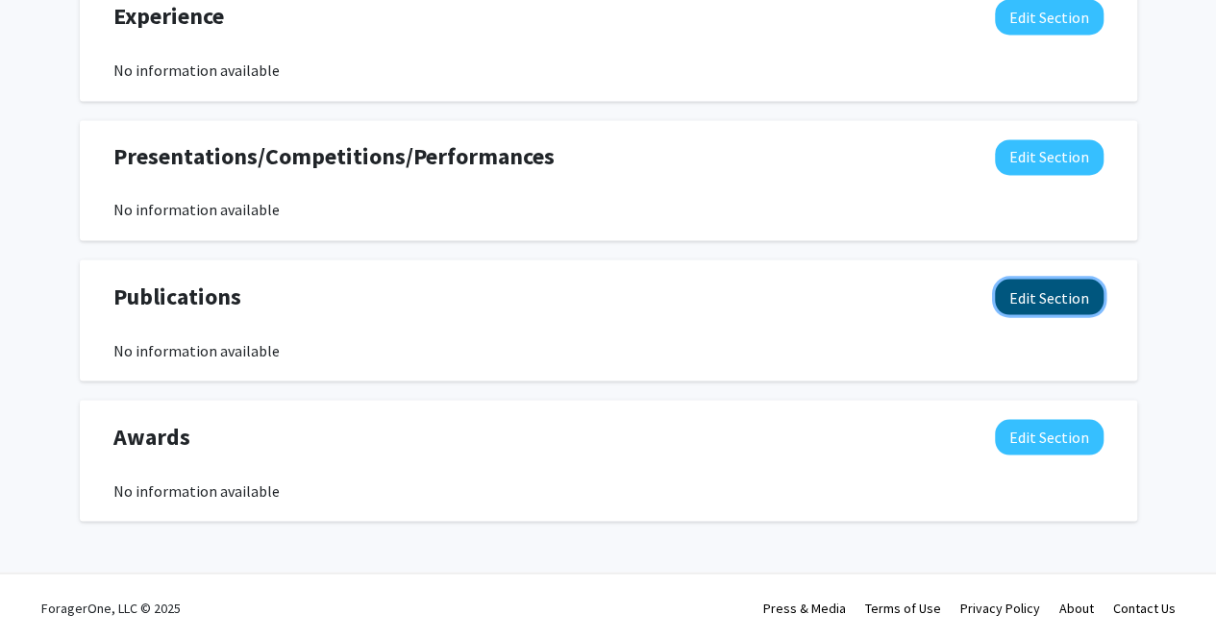
click at [1027, 299] on button "Edit Section" at bounding box center [1049, 297] width 109 height 36
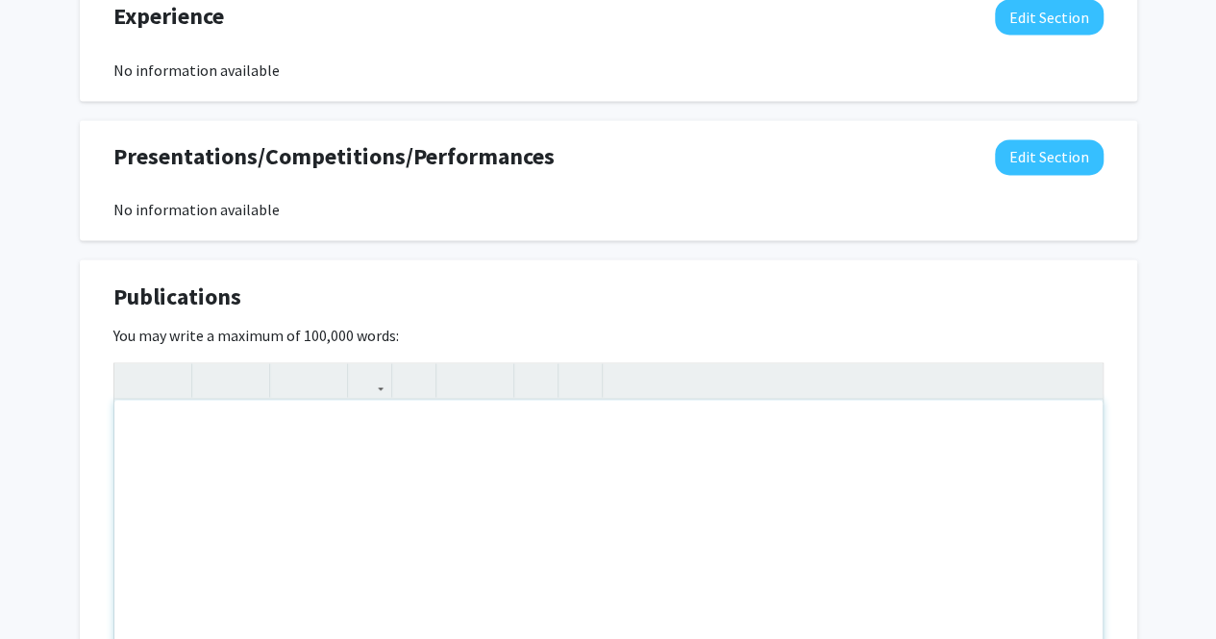
click at [560, 455] on div "Note to users with screen readers: Please deactivate our accessibility plugin f…" at bounding box center [608, 544] width 988 height 288
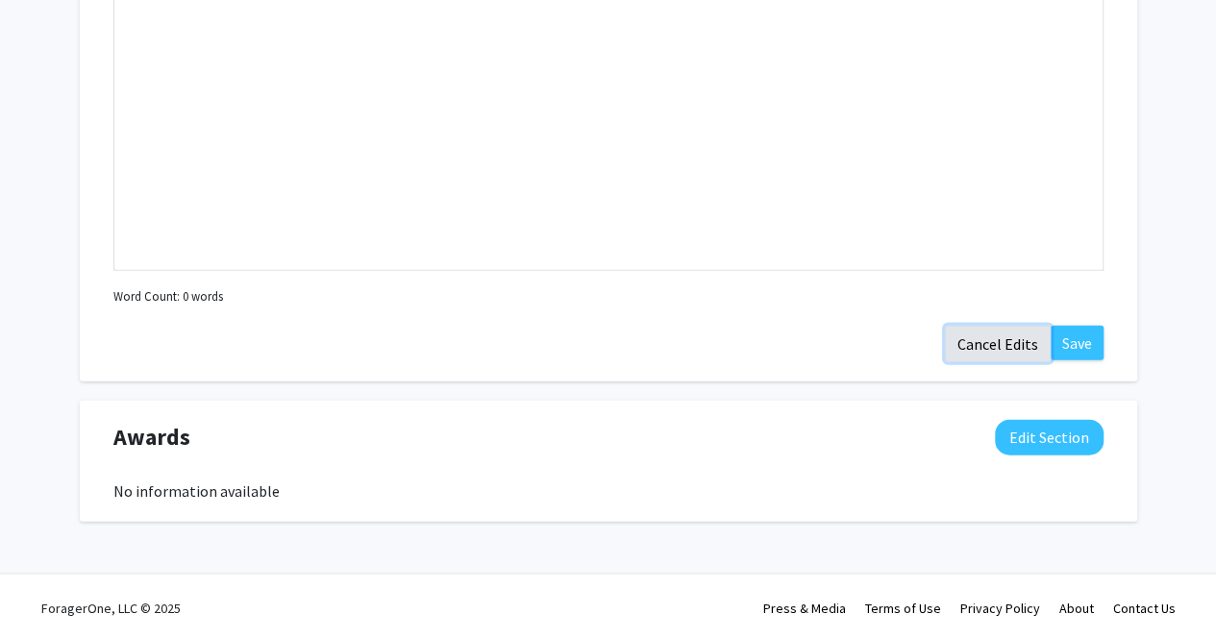
click at [993, 344] on button "Cancel Edits" at bounding box center [998, 344] width 106 height 37
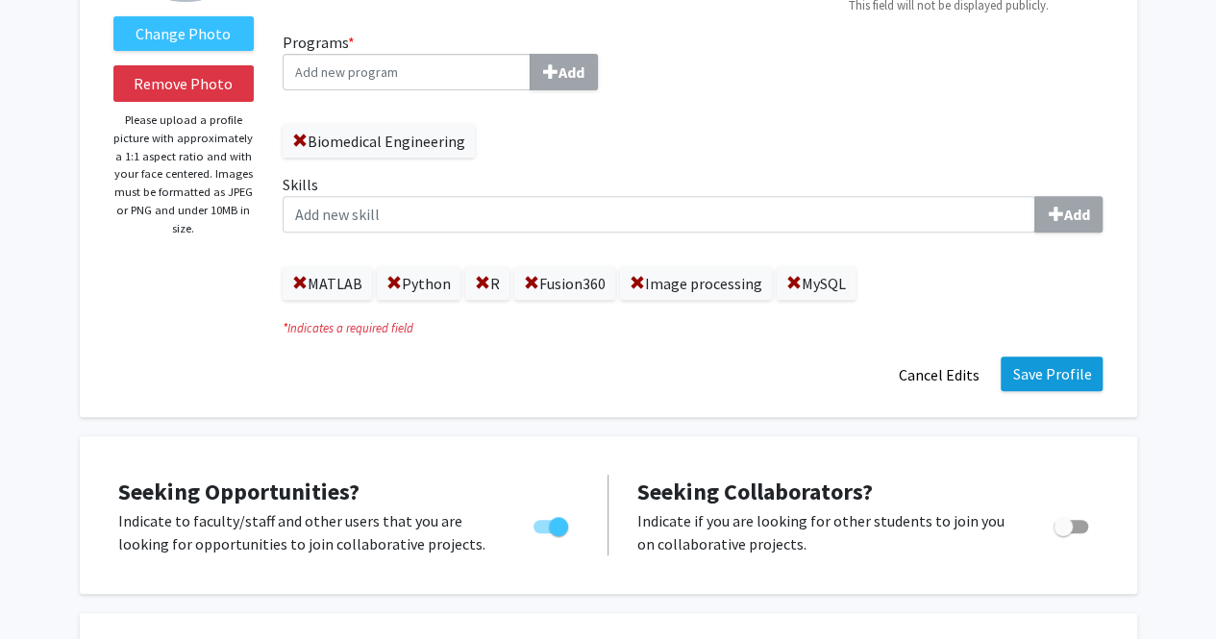
scroll to position [288, 0]
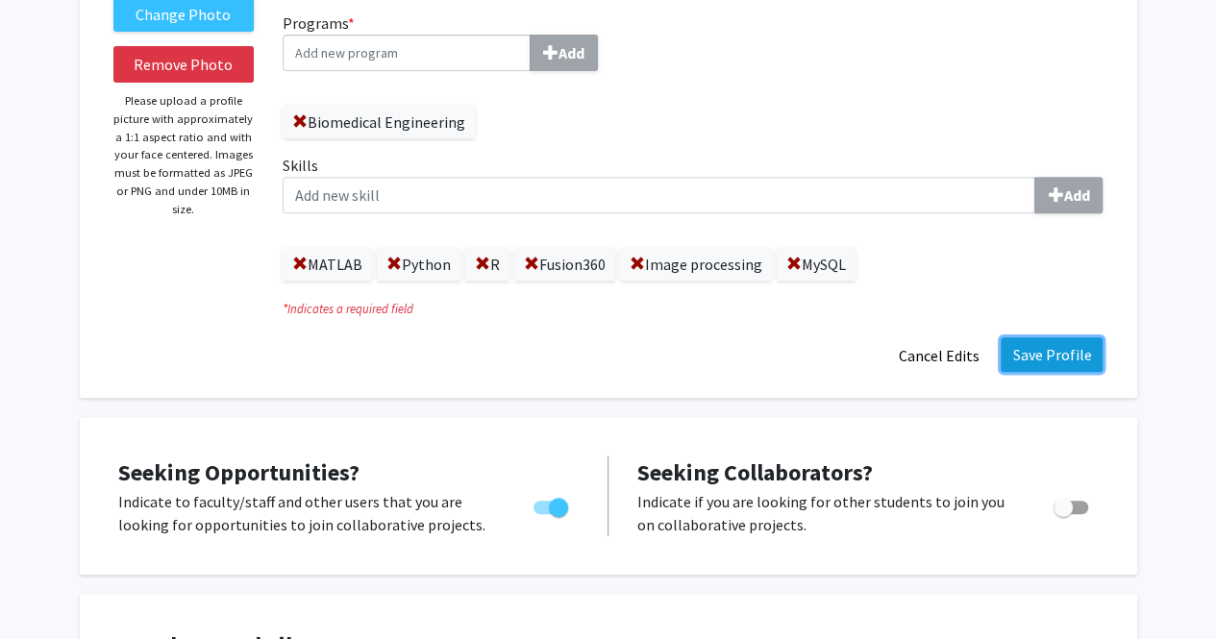
click at [1060, 358] on button "Save Profile" at bounding box center [1052, 355] width 102 height 35
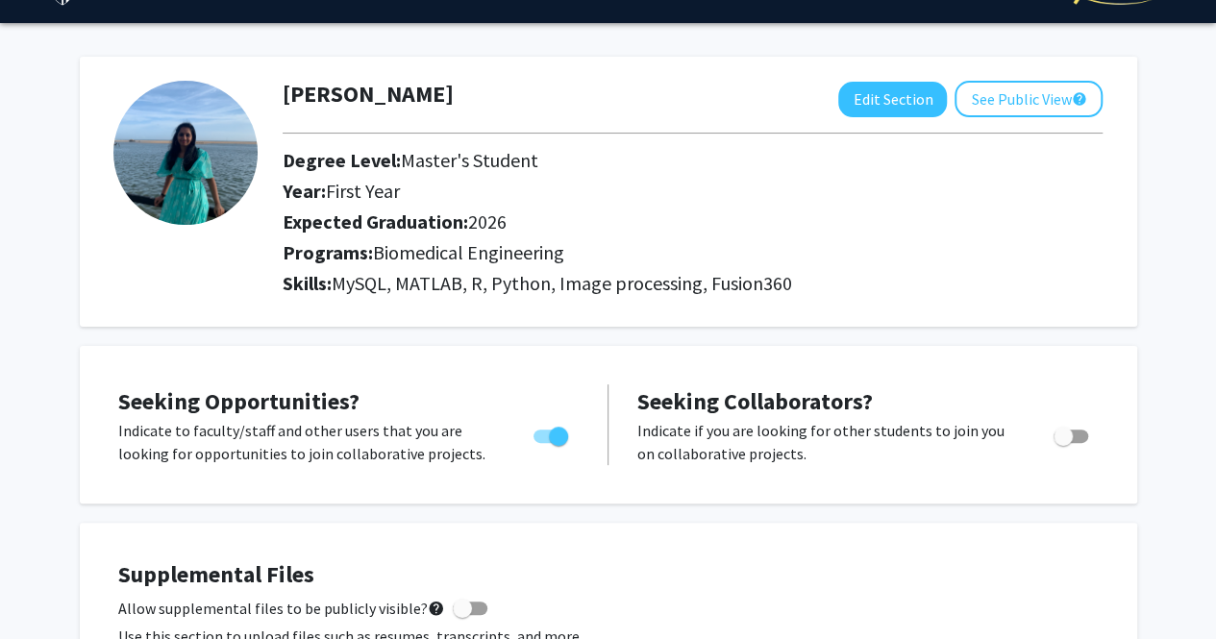
scroll to position [0, 0]
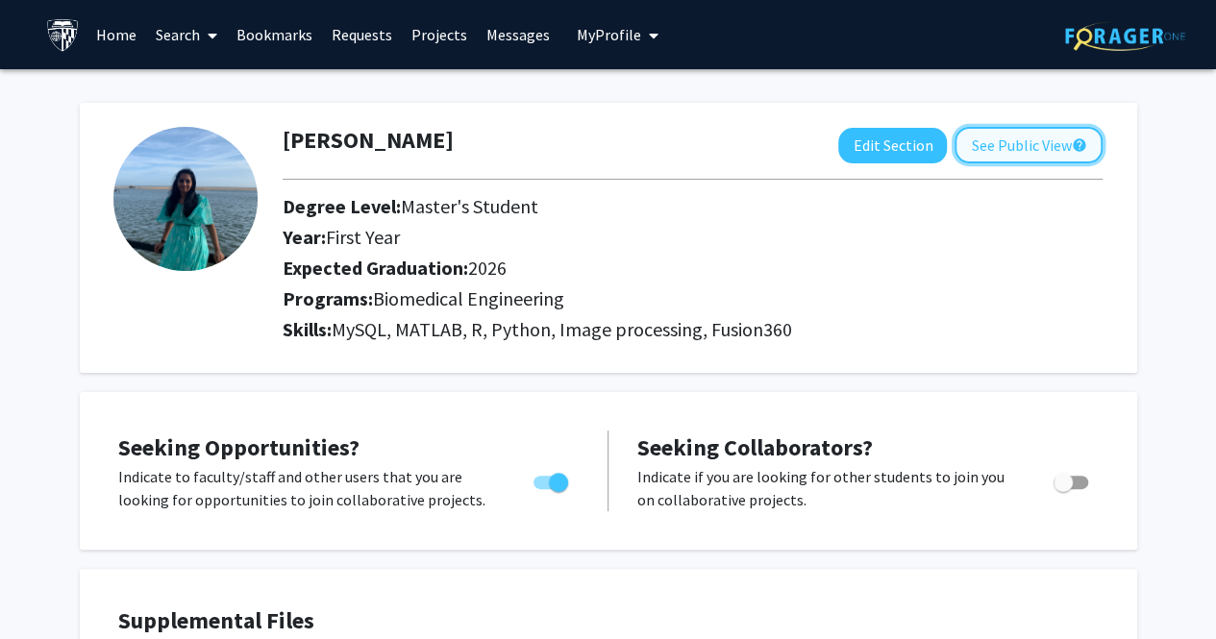
click at [1046, 156] on button "See Public View help" at bounding box center [1029, 145] width 148 height 37
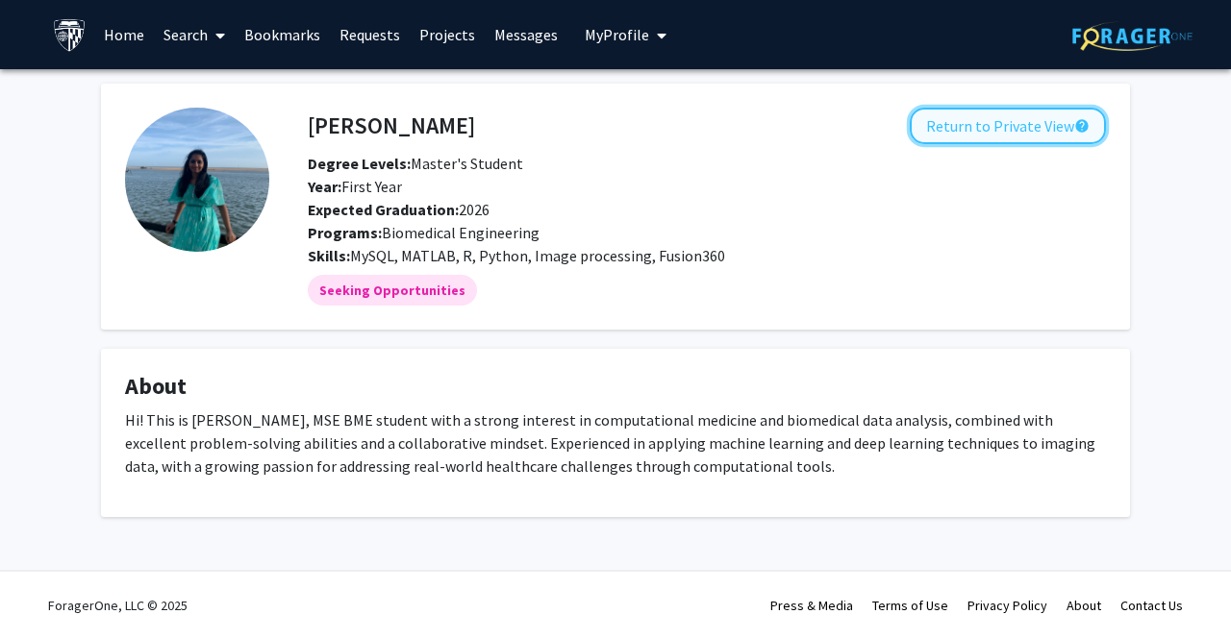
click at [1011, 125] on button "Return to Private View help" at bounding box center [1008, 126] width 196 height 37
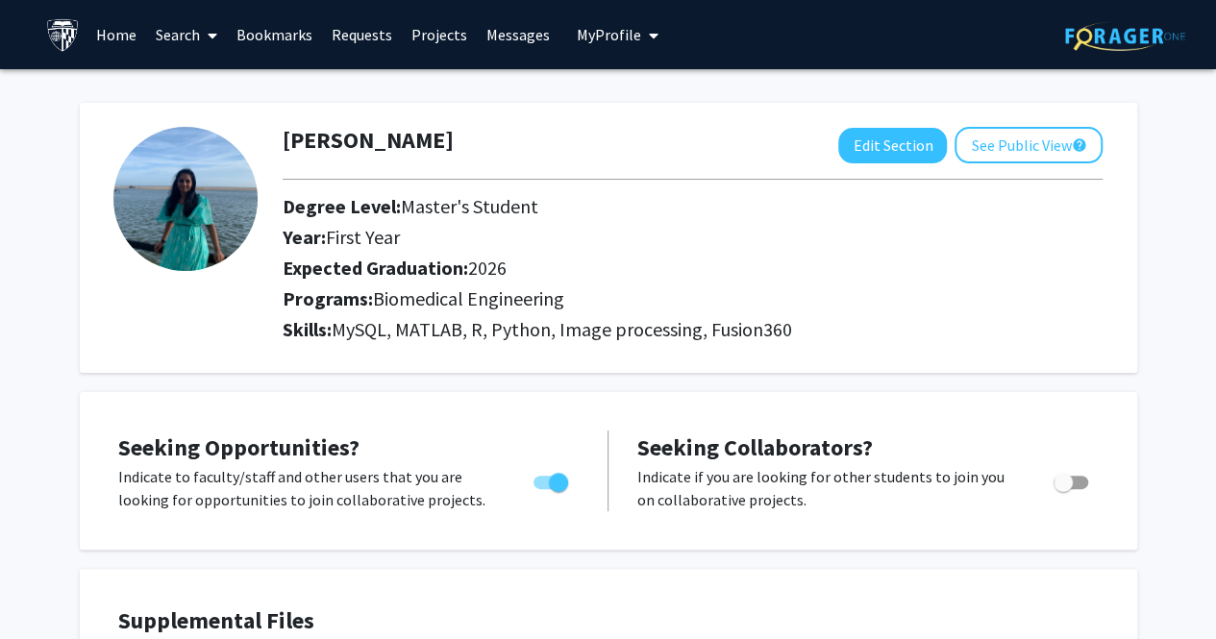
click at [190, 27] on link "Search" at bounding box center [186, 34] width 81 height 67
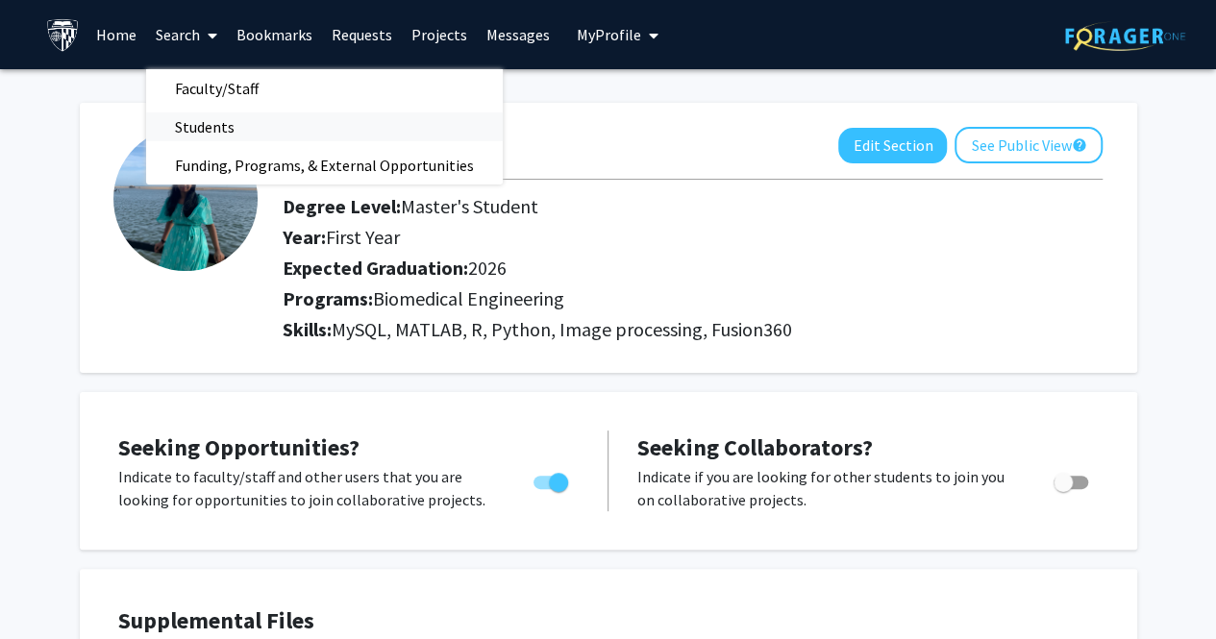
click at [210, 120] on span "Students" at bounding box center [204, 127] width 117 height 38
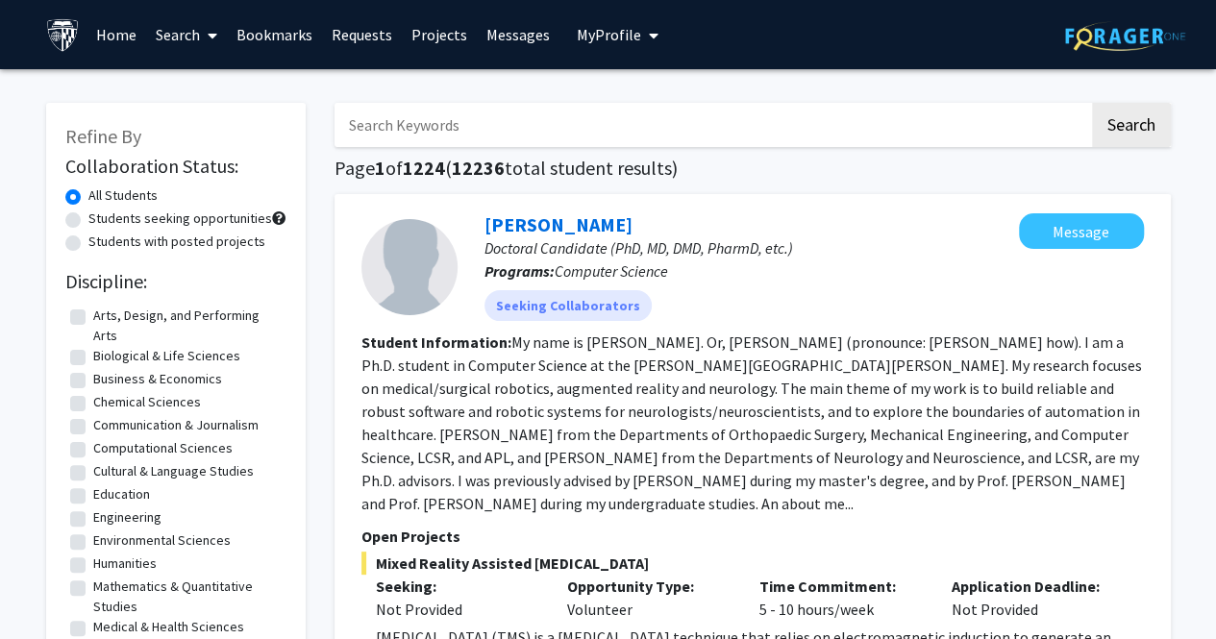
click at [638, 119] on input "Search Keywords" at bounding box center [712, 125] width 755 height 44
type input "vani"
click at [1092, 103] on button "Search" at bounding box center [1131, 125] width 79 height 44
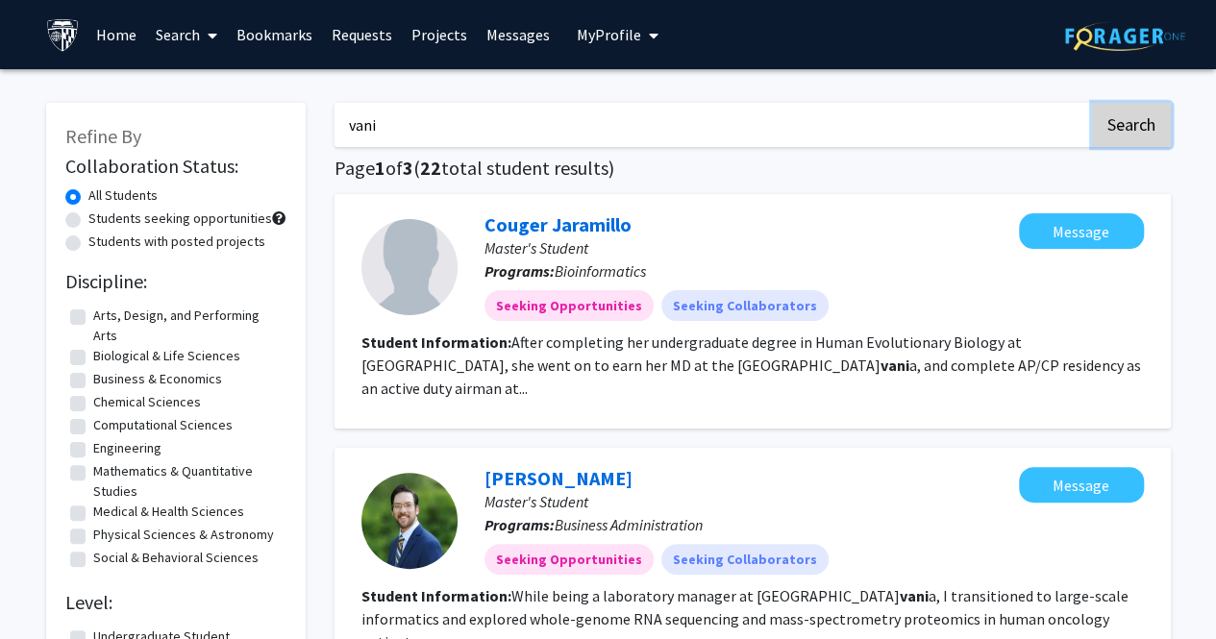
click at [1133, 111] on button "Search" at bounding box center [1131, 125] width 79 height 44
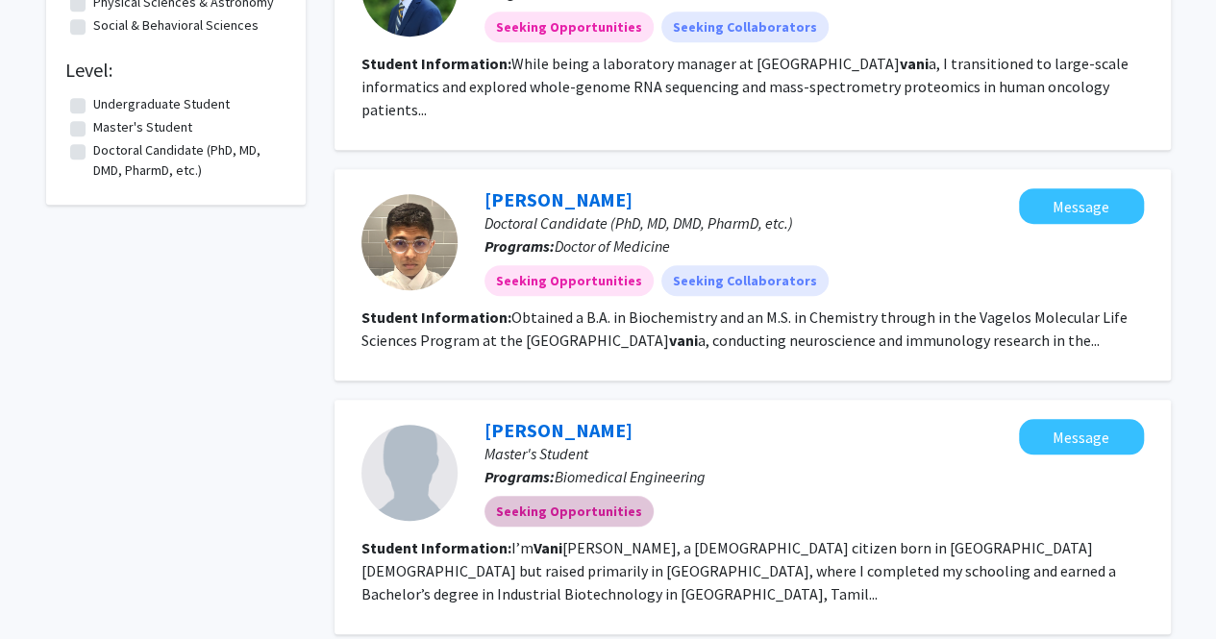
scroll to position [673, 0]
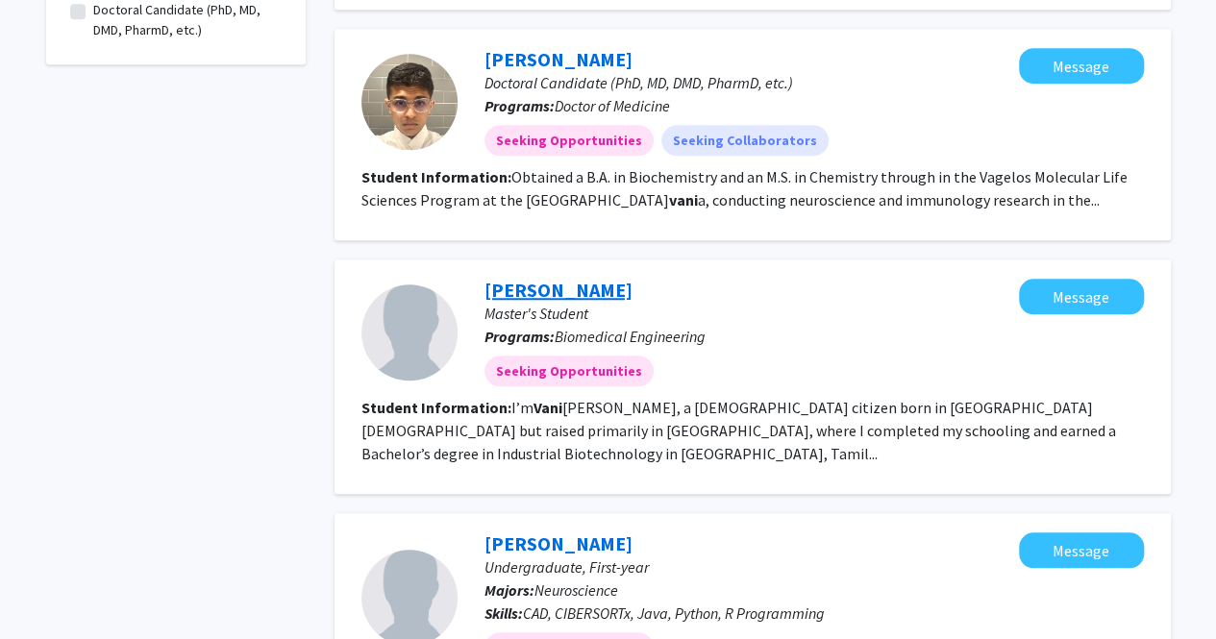
click at [552, 278] on link "Vani Padmakumar" at bounding box center [559, 290] width 148 height 24
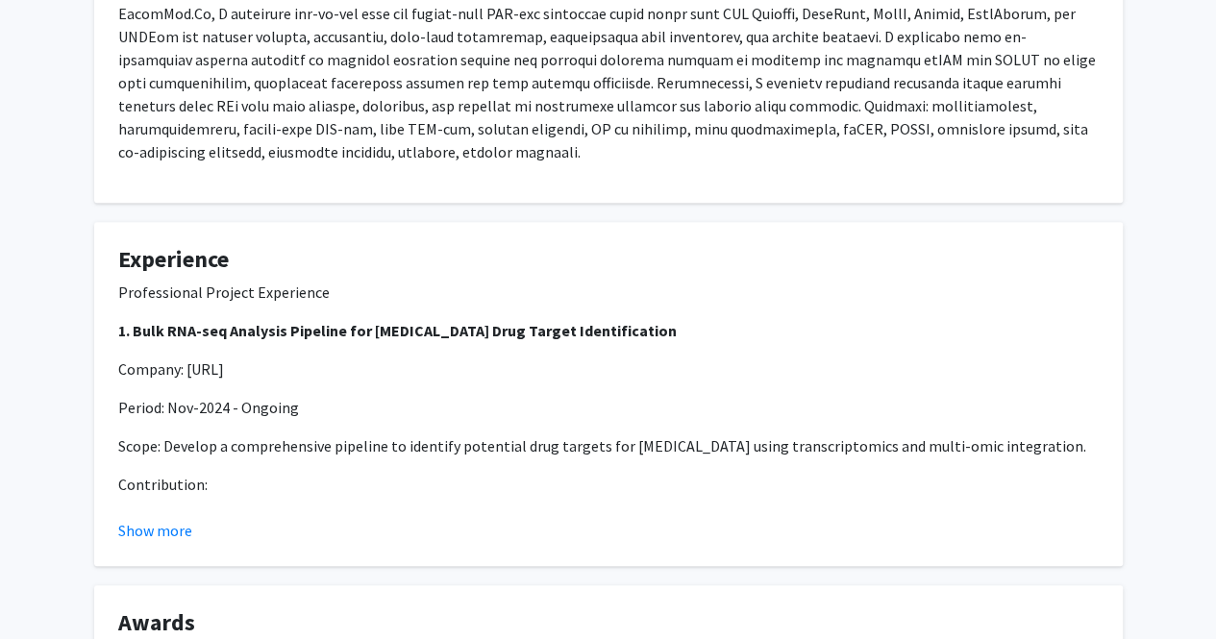
scroll to position [769, 0]
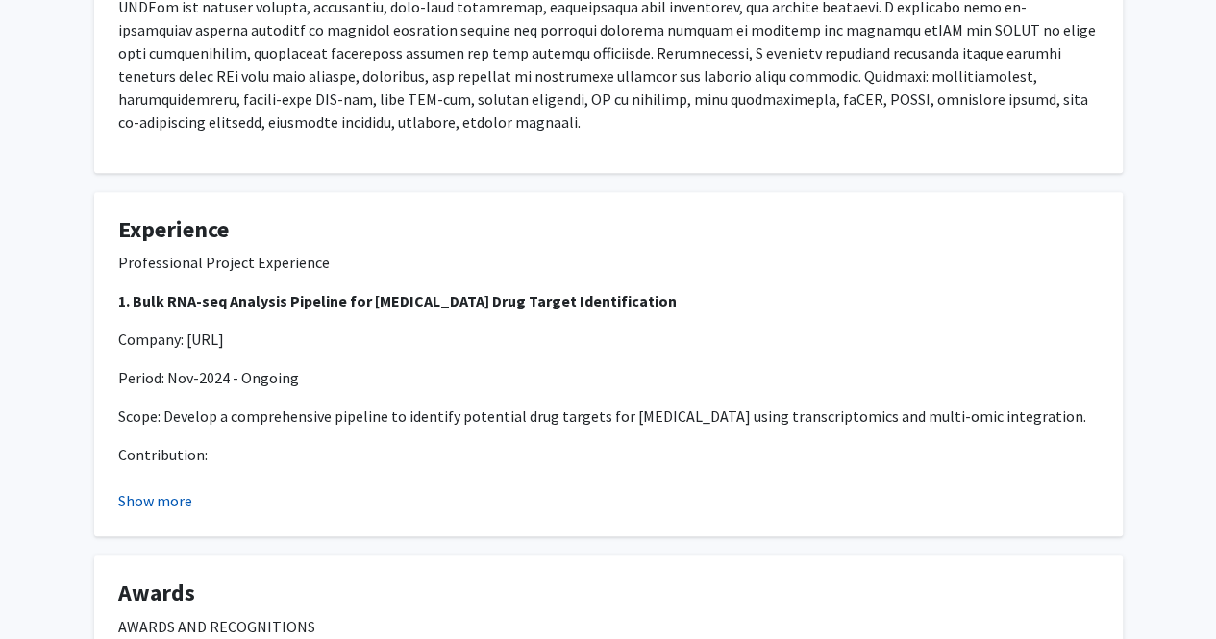
click at [175, 489] on button "Show more" at bounding box center [155, 500] width 74 height 23
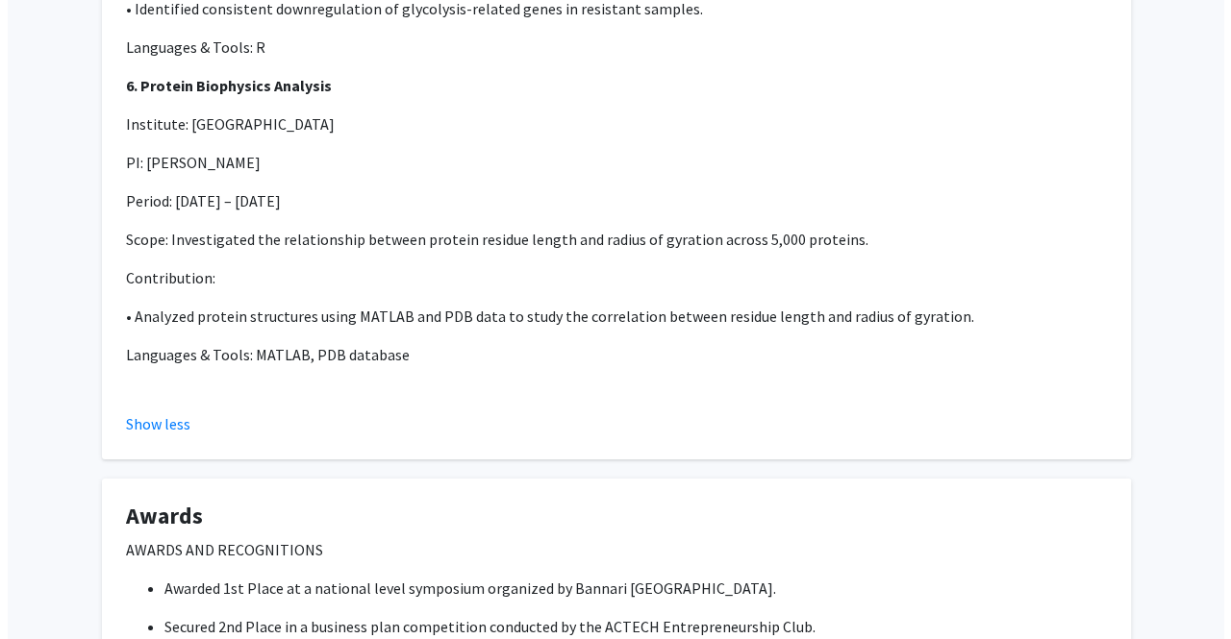
scroll to position [3173, 0]
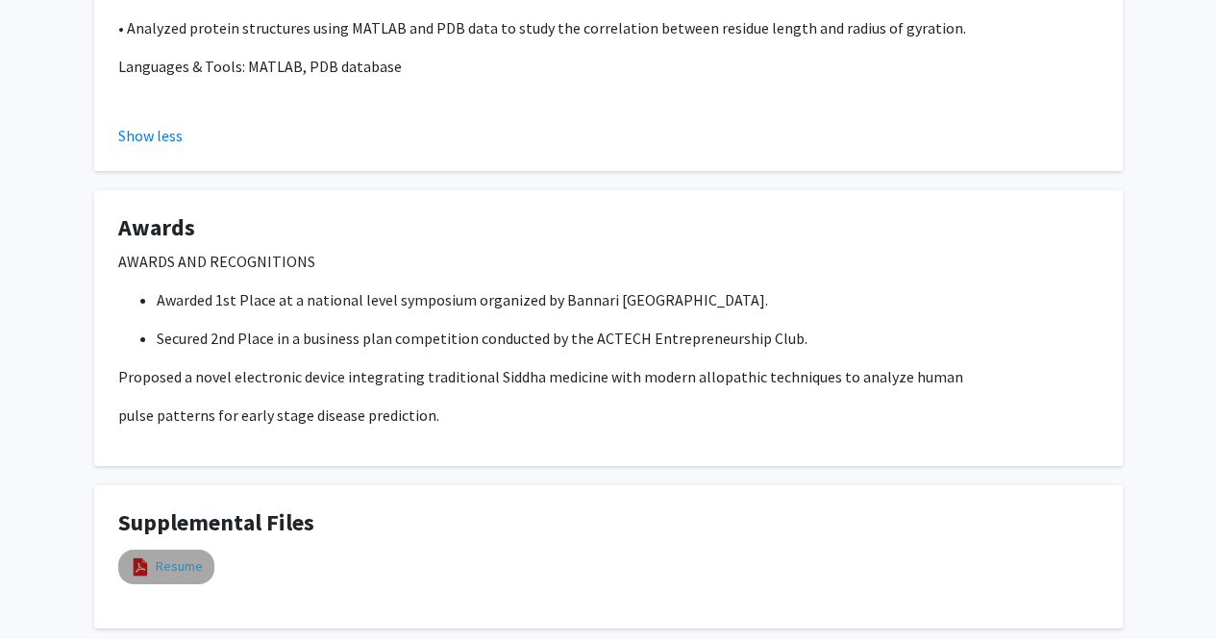
click at [165, 557] on link "Resume" at bounding box center [179, 567] width 47 height 20
select select "custom"
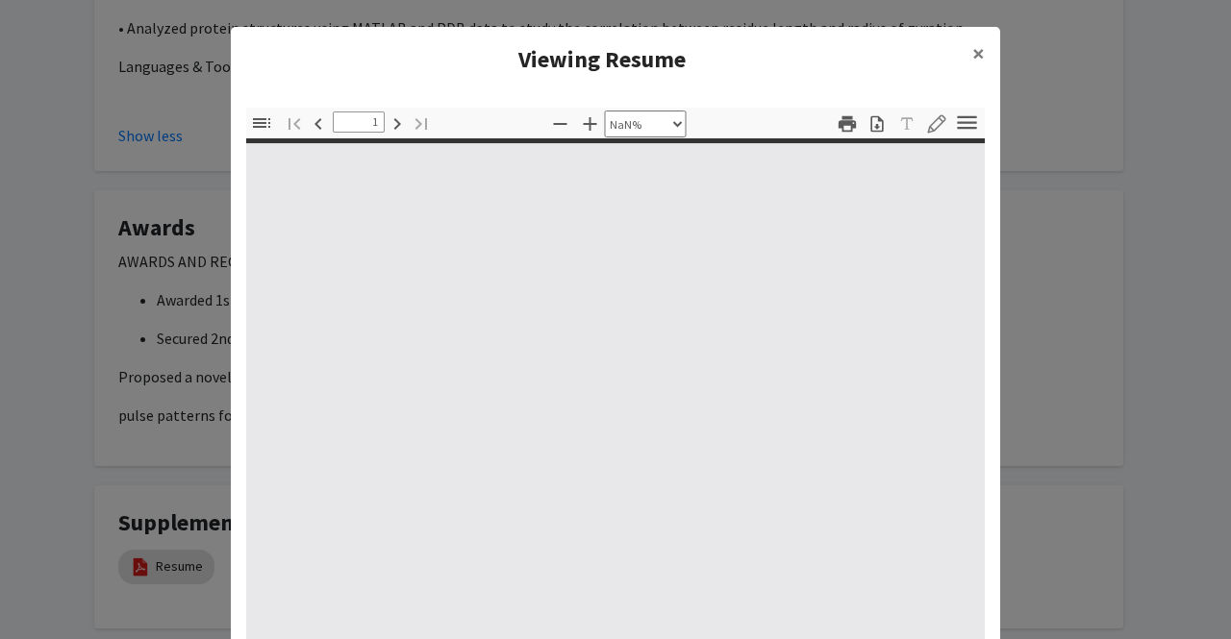
type input "0"
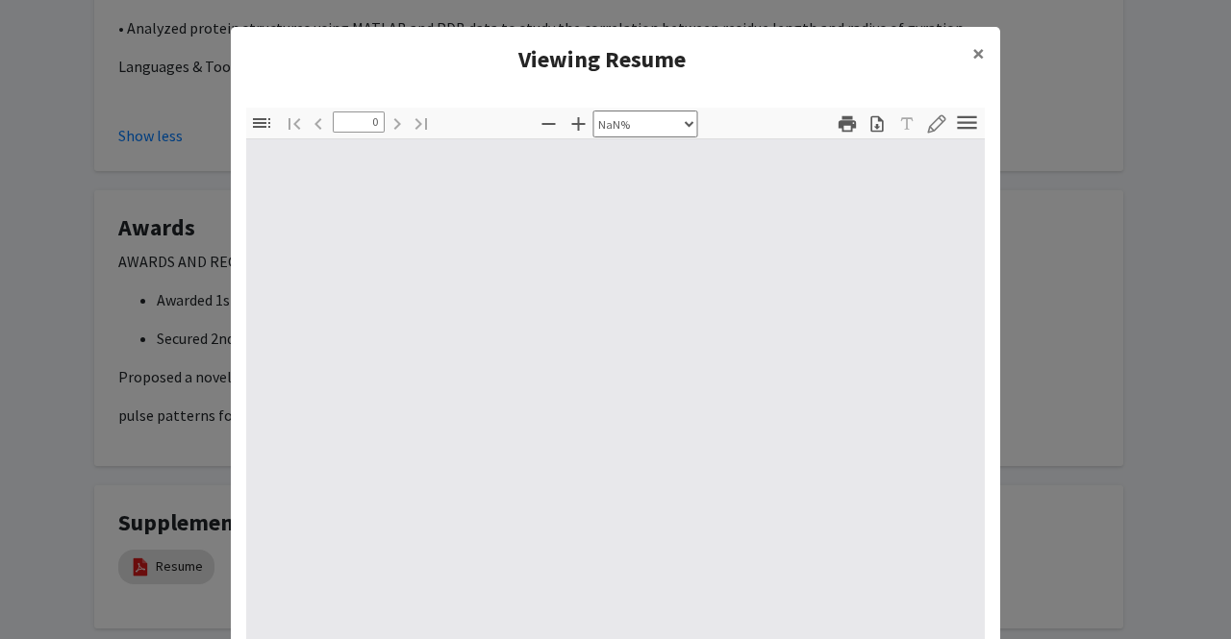
select select "auto"
type input "1"
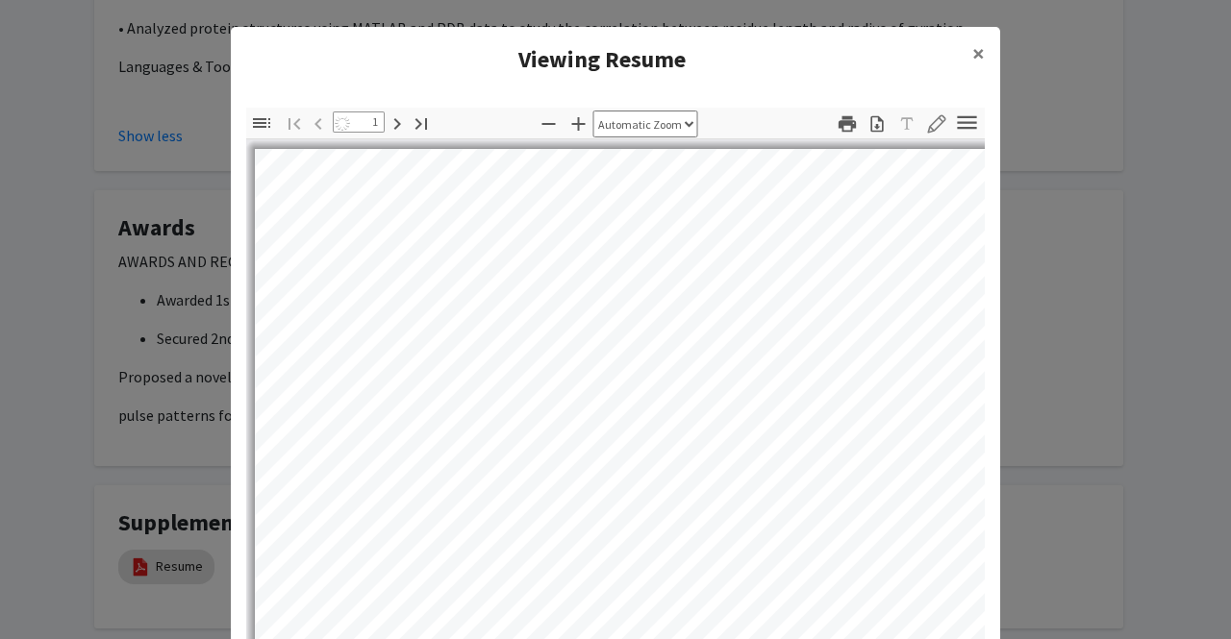
select select "auto"
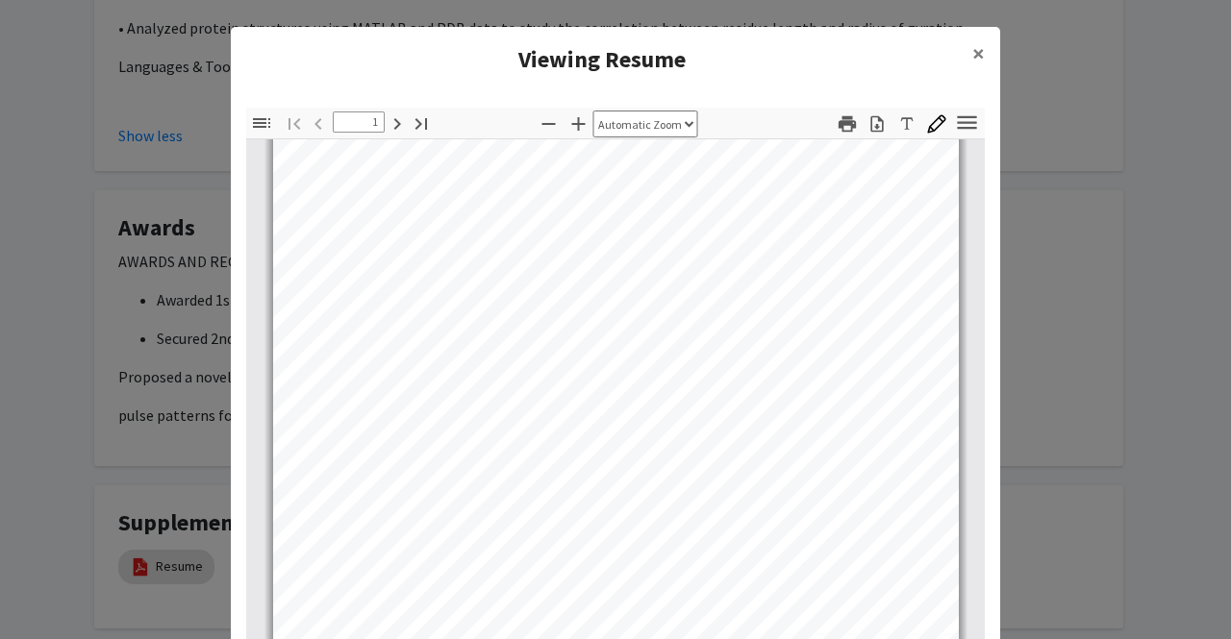
scroll to position [482, 0]
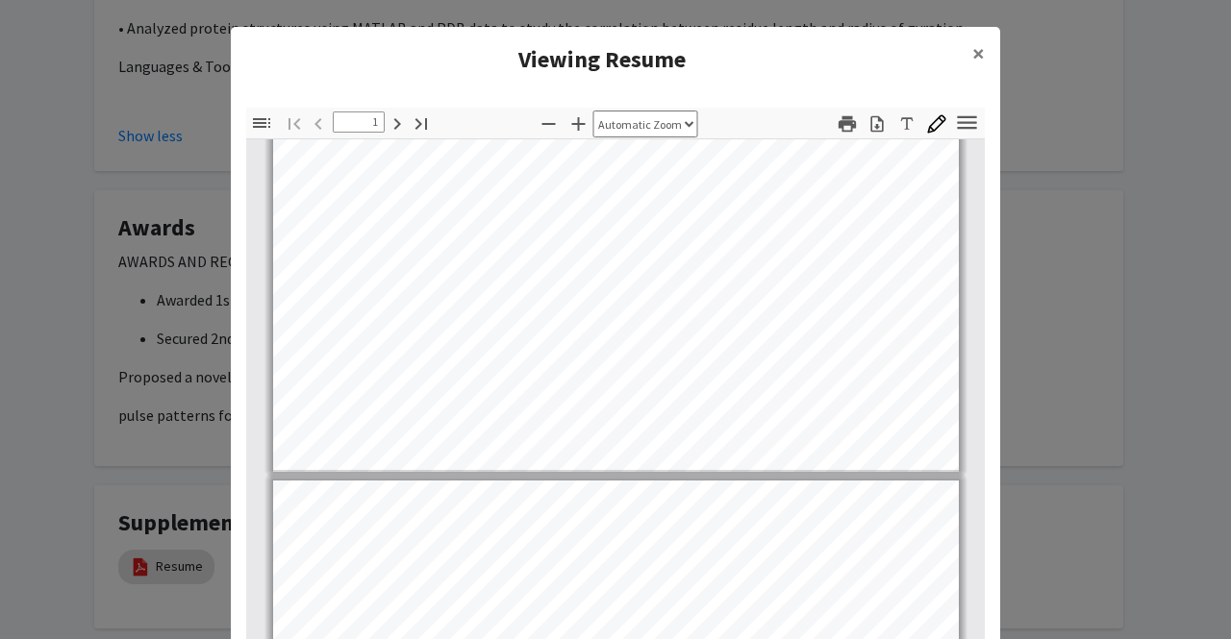
type input "2"
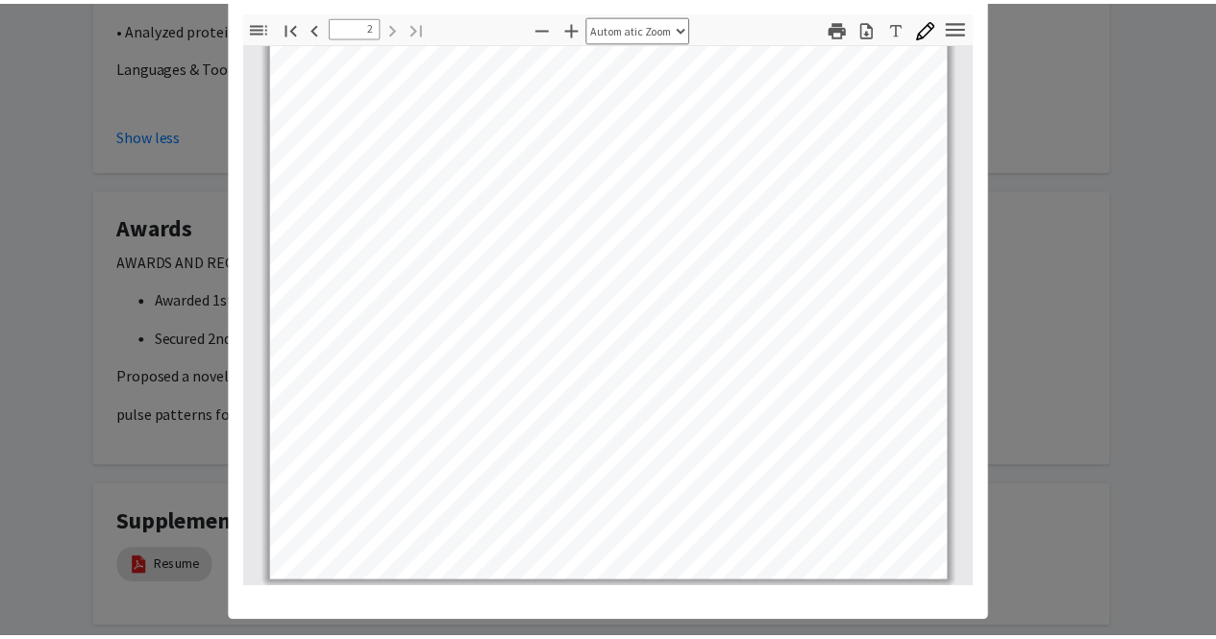
scroll to position [125, 0]
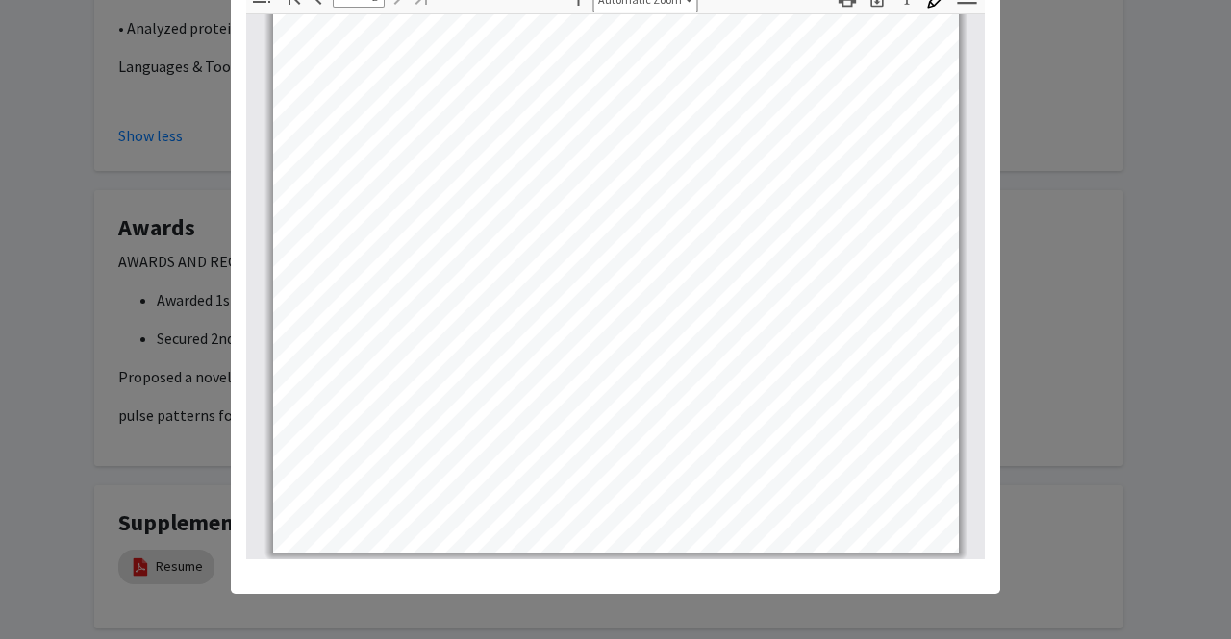
click at [1123, 424] on modal-container "Viewing Resume × Thumbnails Document Outline Attachments Layers Current Outline…" at bounding box center [615, 319] width 1231 height 639
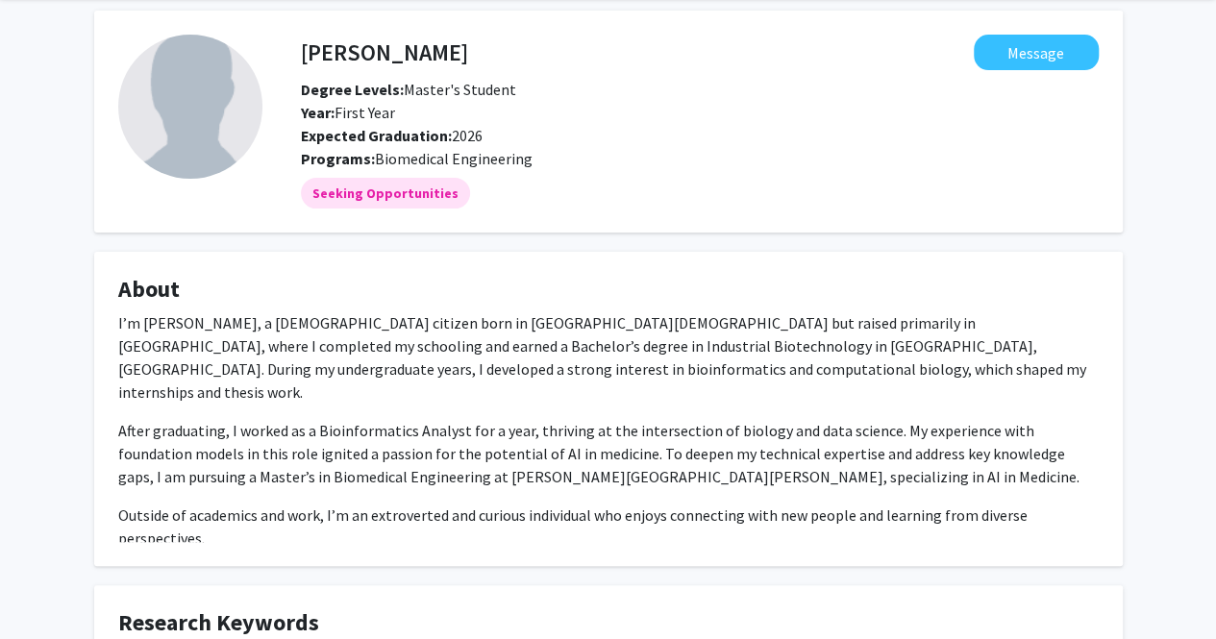
scroll to position [0, 0]
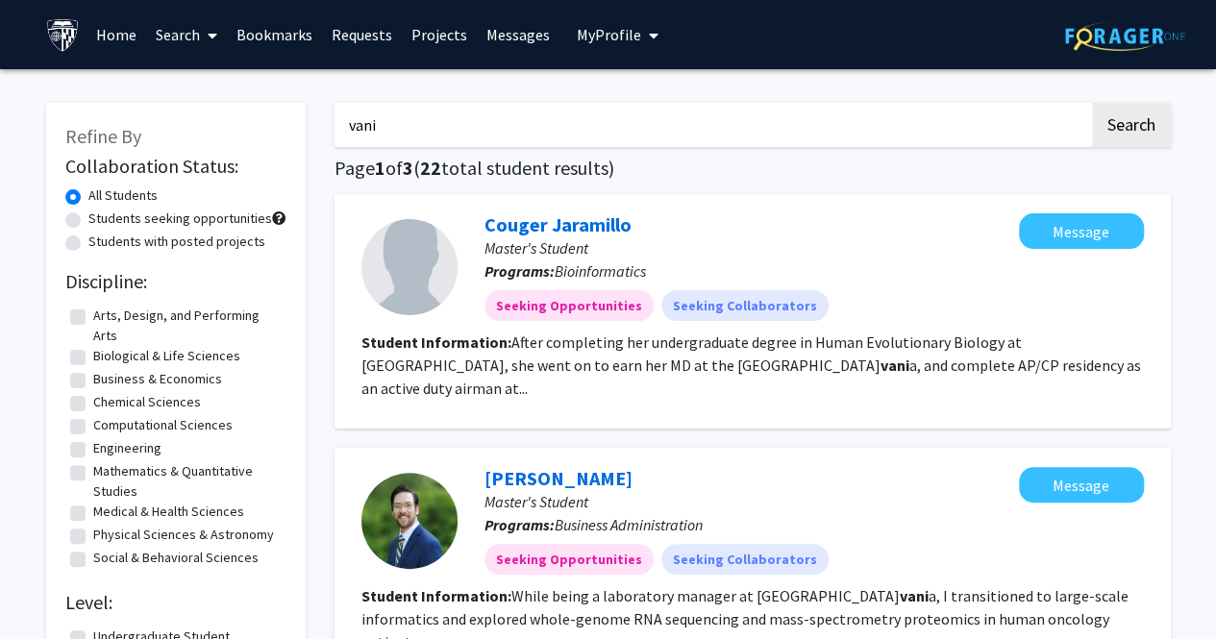
click at [612, 131] on input "vani" at bounding box center [712, 125] width 755 height 44
type input "v"
click at [615, 128] on input "Search Keywords" at bounding box center [712, 125] width 755 height 44
type input "niranjani"
click at [1112, 116] on button "Search" at bounding box center [1131, 125] width 79 height 44
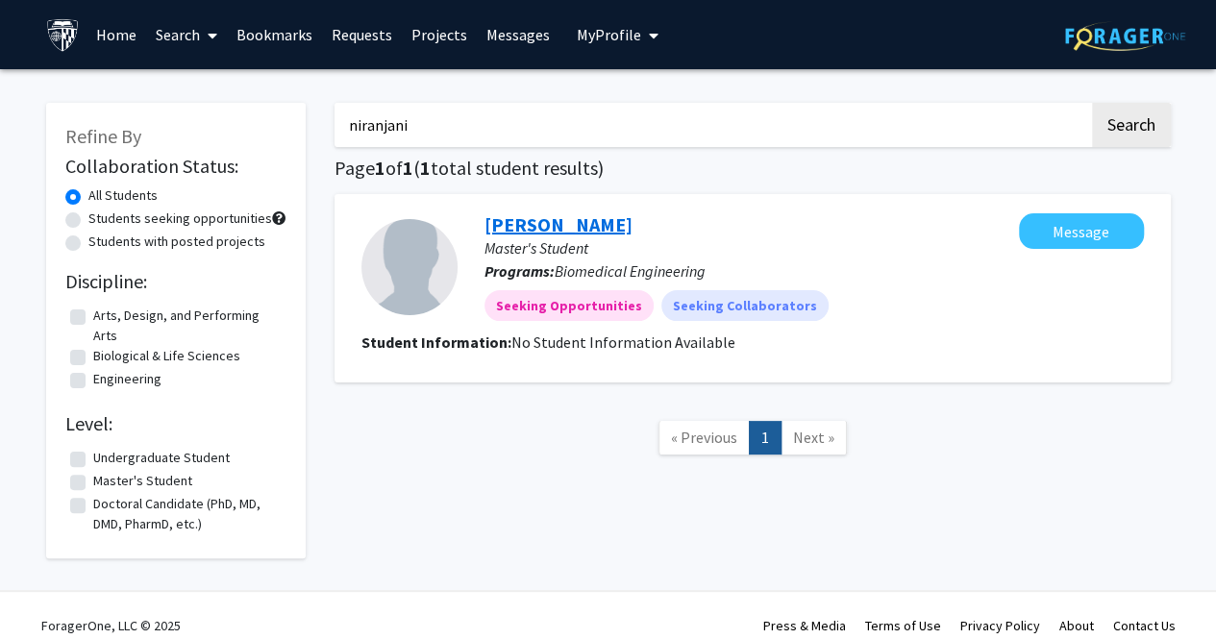
click at [547, 214] on link "Niranjani Komethagavel" at bounding box center [559, 225] width 148 height 24
click at [446, 124] on input "niranjani" at bounding box center [712, 125] width 755 height 44
click at [435, 129] on input "Search Keywords" at bounding box center [712, 125] width 755 height 44
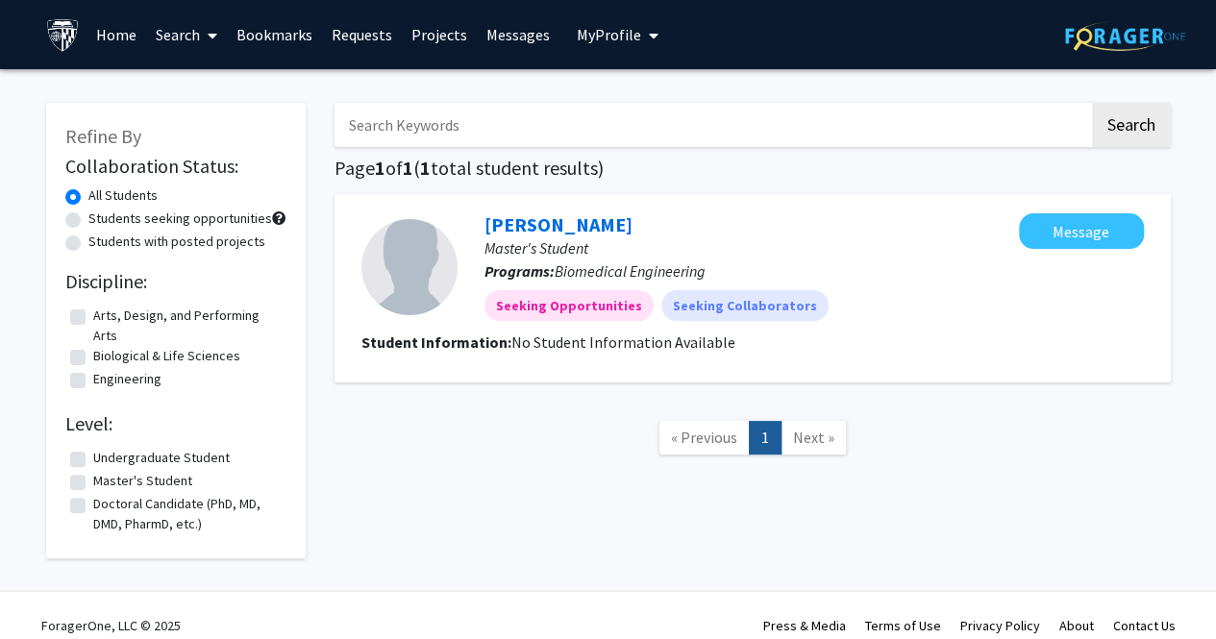
type input "medha"
click at [1136, 109] on button "Search" at bounding box center [1131, 125] width 79 height 44
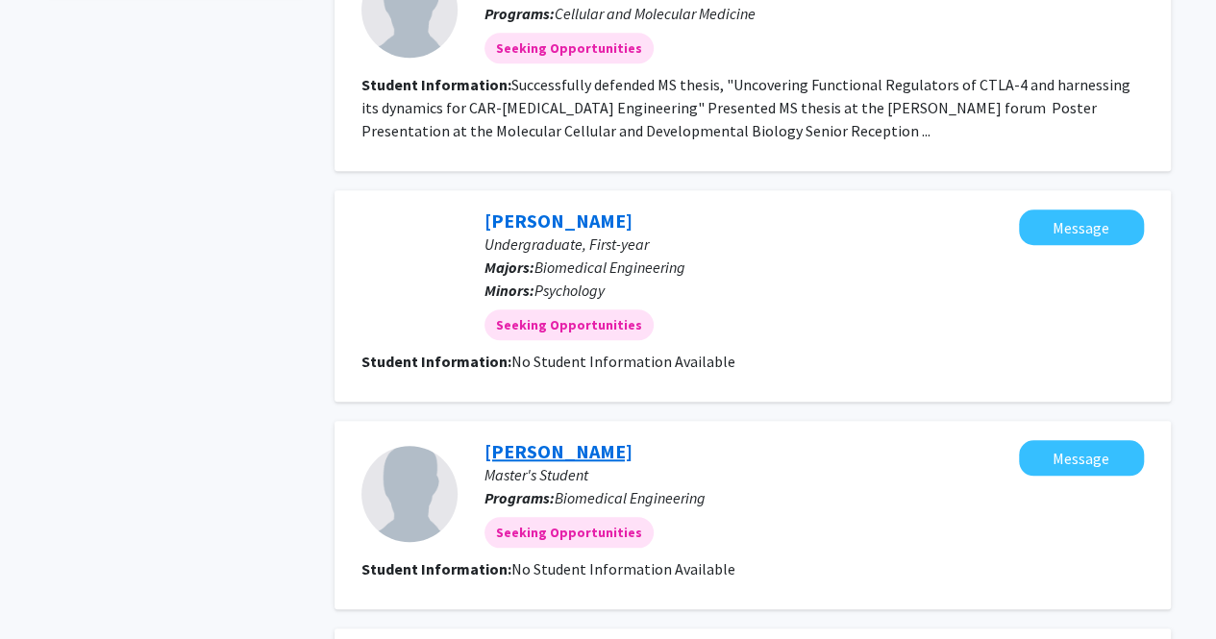
scroll to position [769, 0]
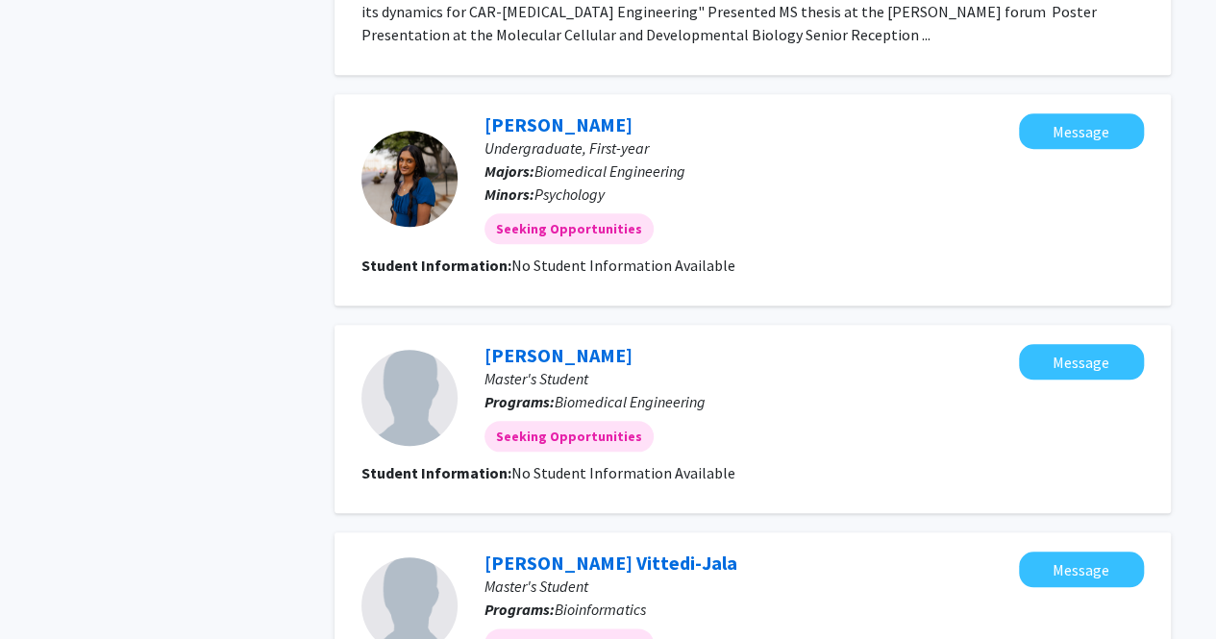
click at [614, 364] on link "Medha Ramaswamy" at bounding box center [559, 355] width 148 height 24
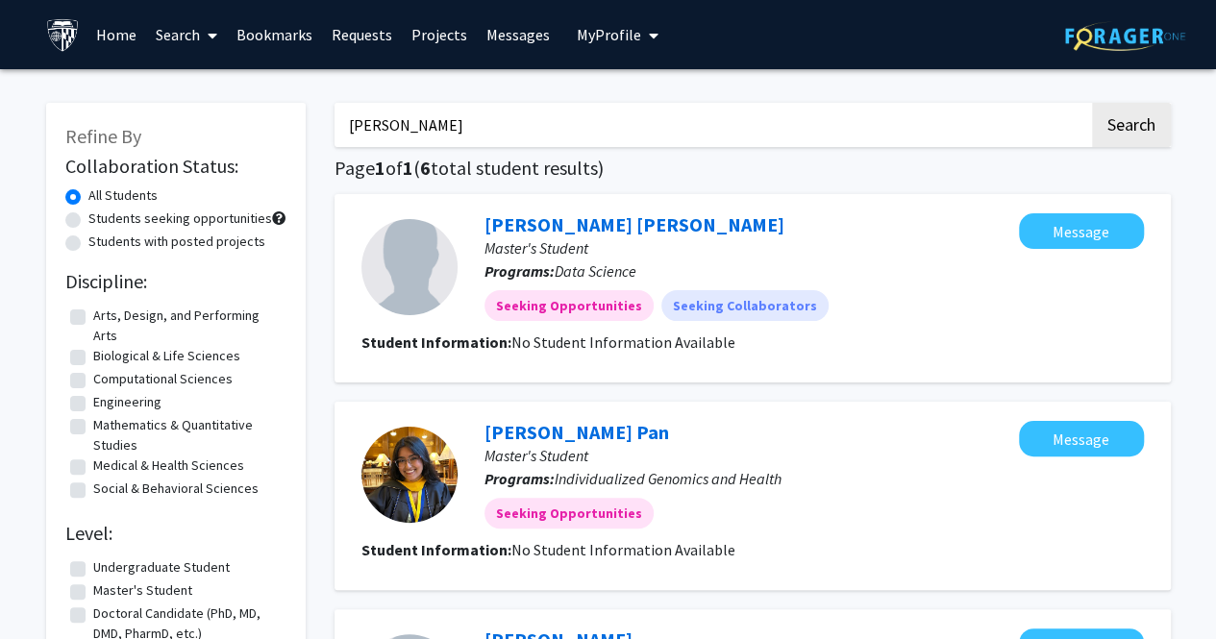
click at [665, 115] on input "medha" at bounding box center [712, 125] width 755 height 44
type input "m"
click at [665, 115] on input "Search Keywords" at bounding box center [712, 125] width 755 height 44
type input "liora"
drag, startPoint x: 1110, startPoint y: 88, endPoint x: 1122, endPoint y: 120, distance: 35.0
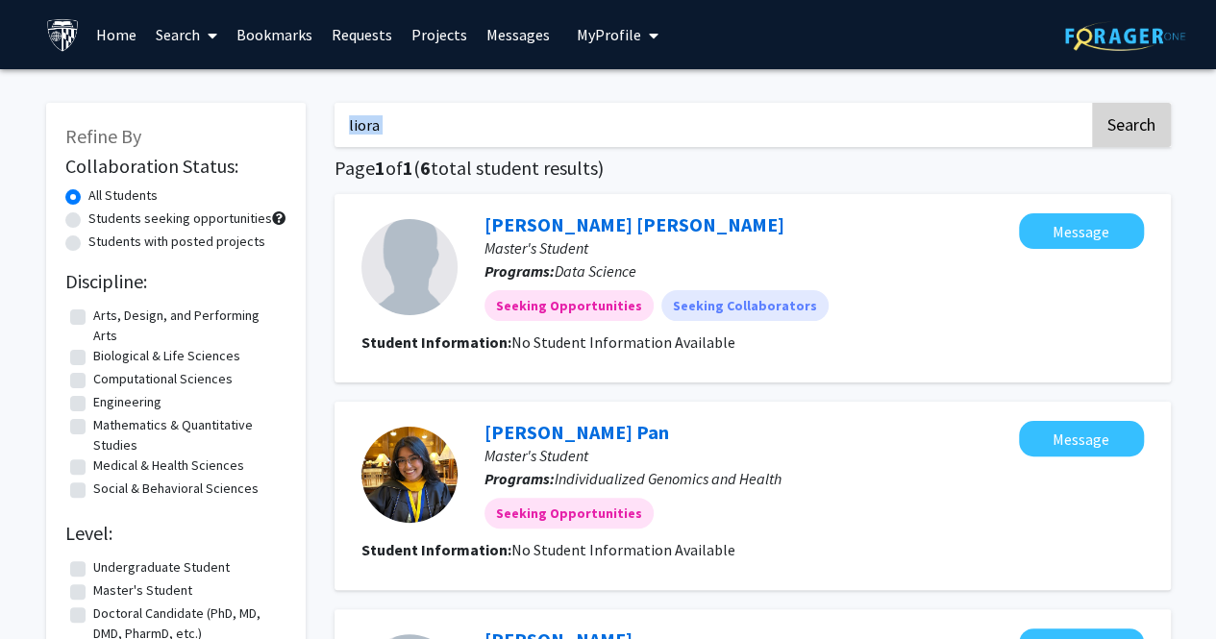
click at [1122, 120] on button "Search" at bounding box center [1131, 125] width 79 height 44
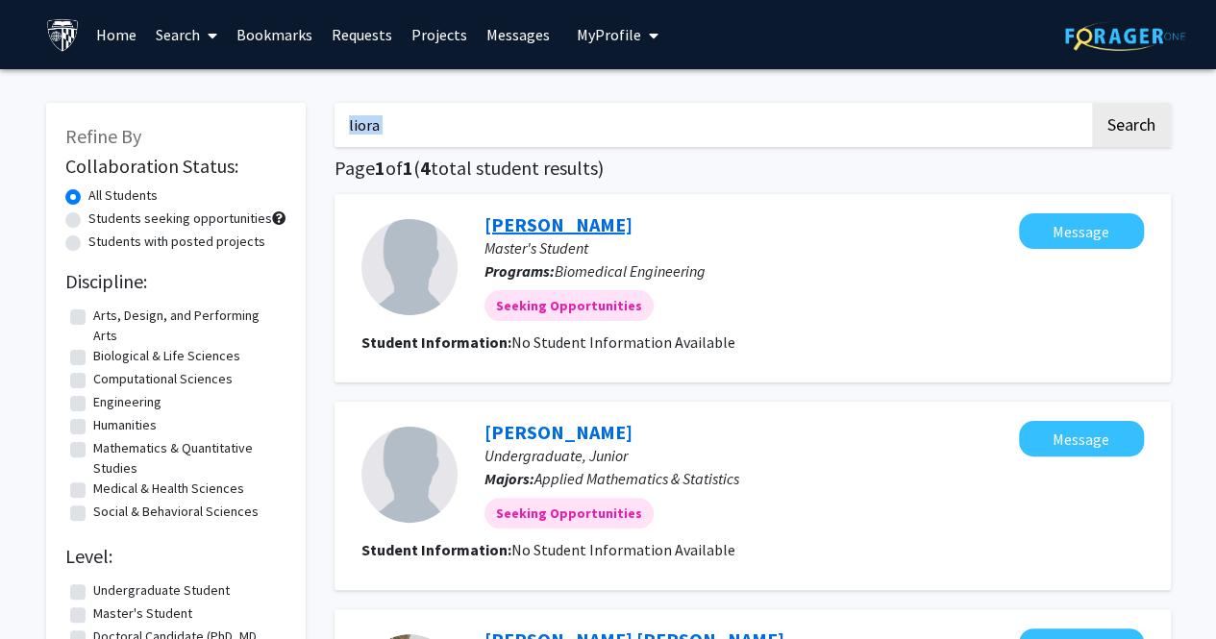
click at [539, 233] on link "Liora Dsilva" at bounding box center [559, 225] width 148 height 24
click at [679, 110] on input "liora" at bounding box center [712, 125] width 755 height 44
type input "saahil"
click at [1092, 103] on button "Search" at bounding box center [1131, 125] width 79 height 44
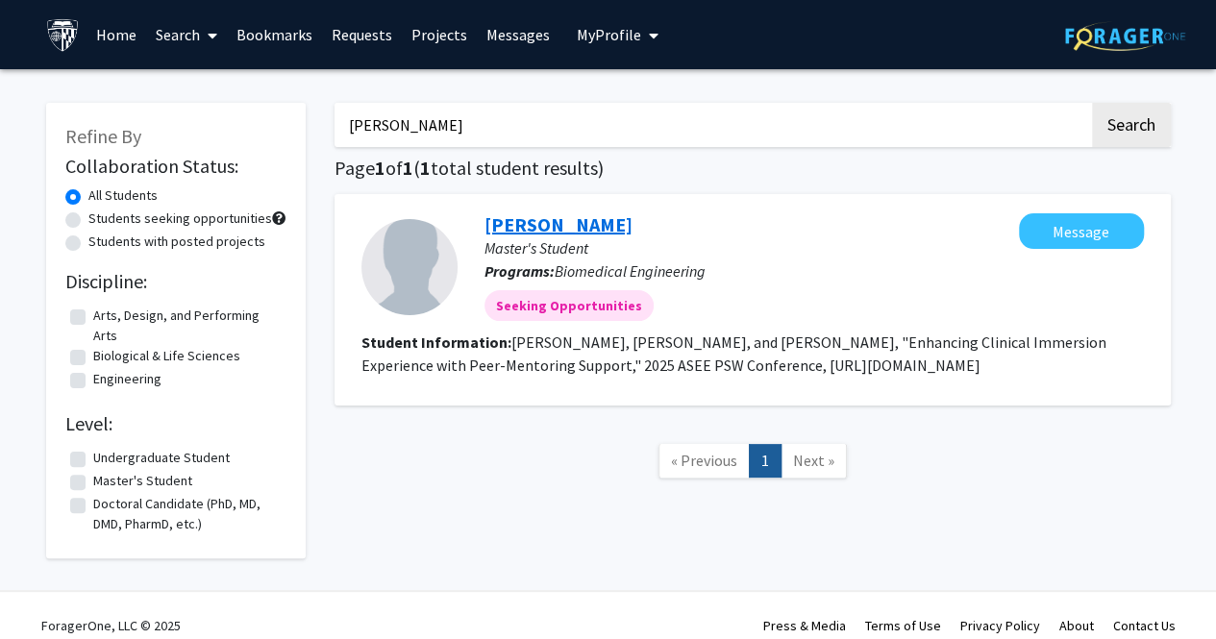
click at [588, 232] on link "Saahil Sachdeva" at bounding box center [559, 225] width 148 height 24
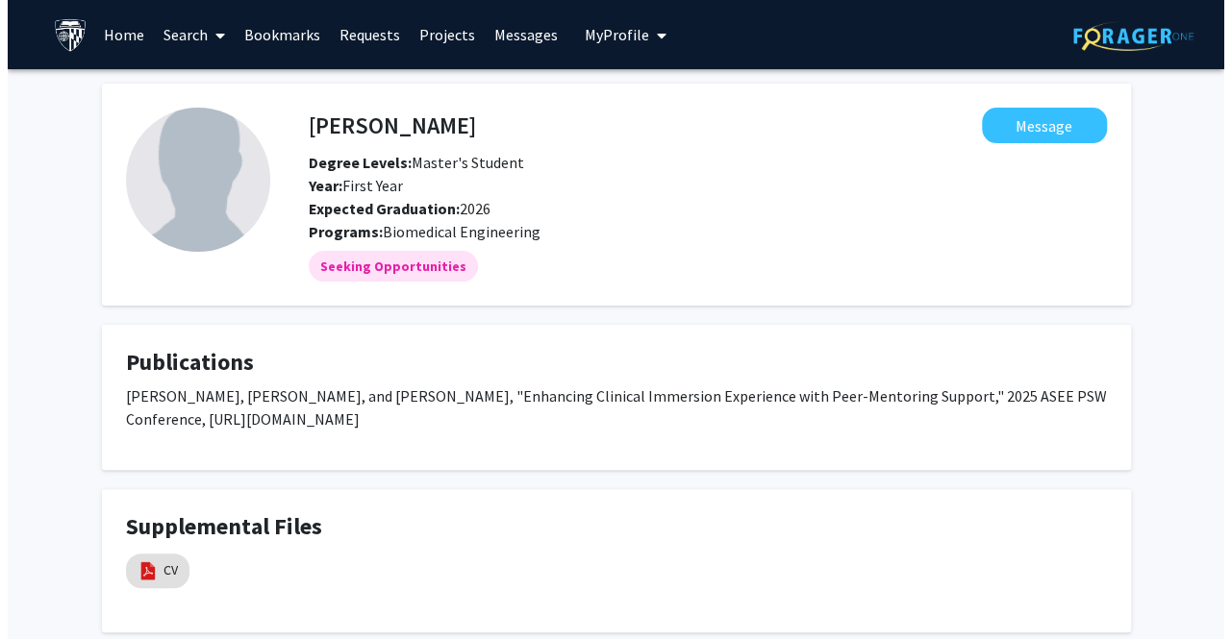
scroll to position [96, 0]
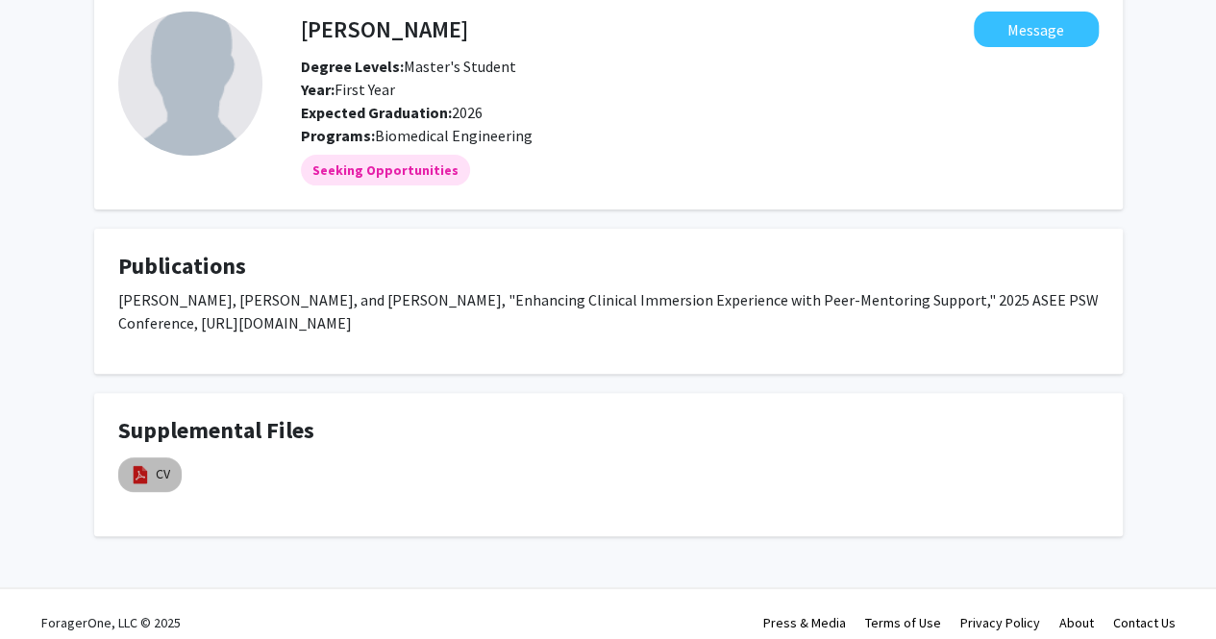
click at [138, 475] on img at bounding box center [140, 474] width 21 height 21
click at [138, 477] on img at bounding box center [140, 474] width 21 height 21
click at [165, 484] on link "CV" at bounding box center [163, 474] width 14 height 20
select select "custom"
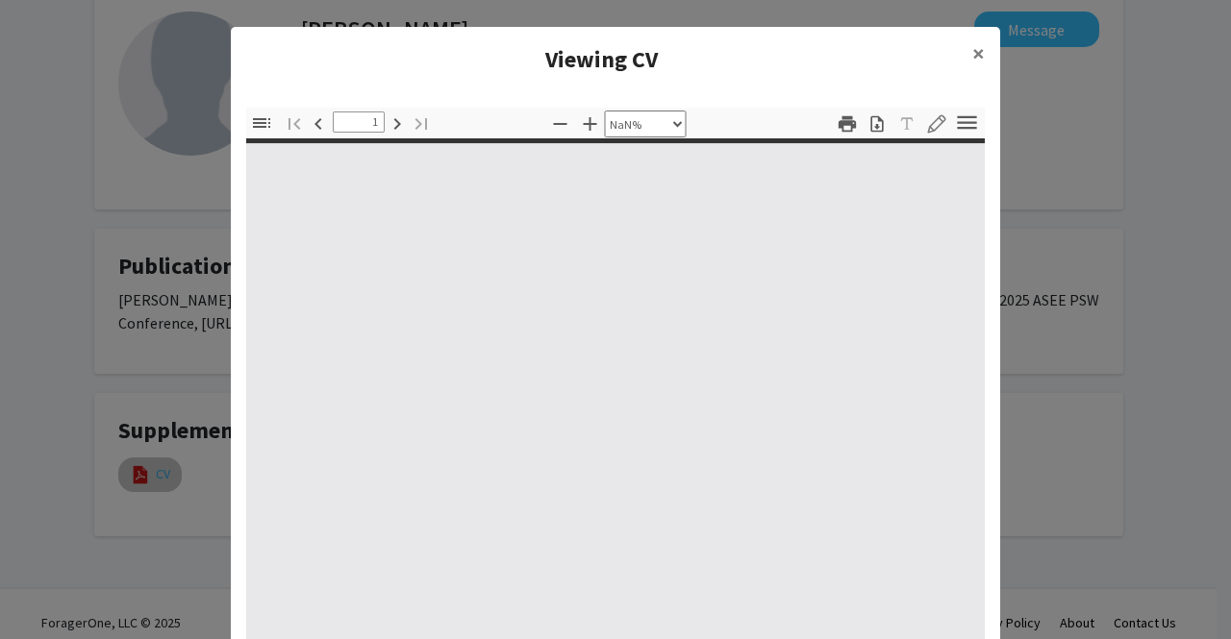
type input "0"
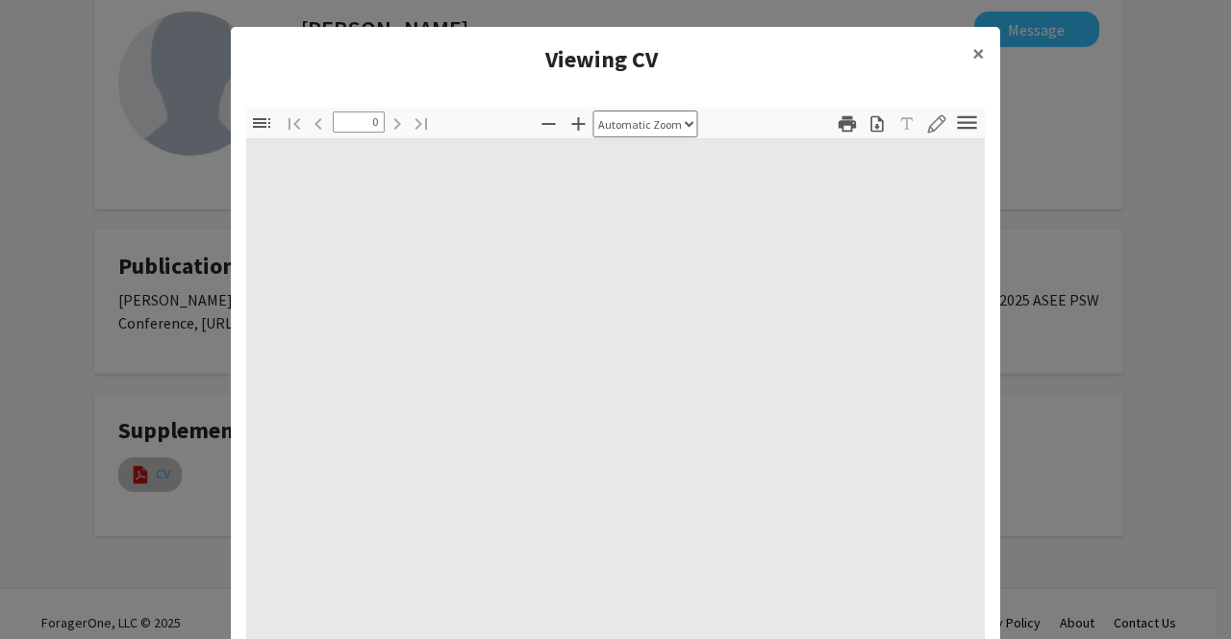
select select "custom"
type input "1"
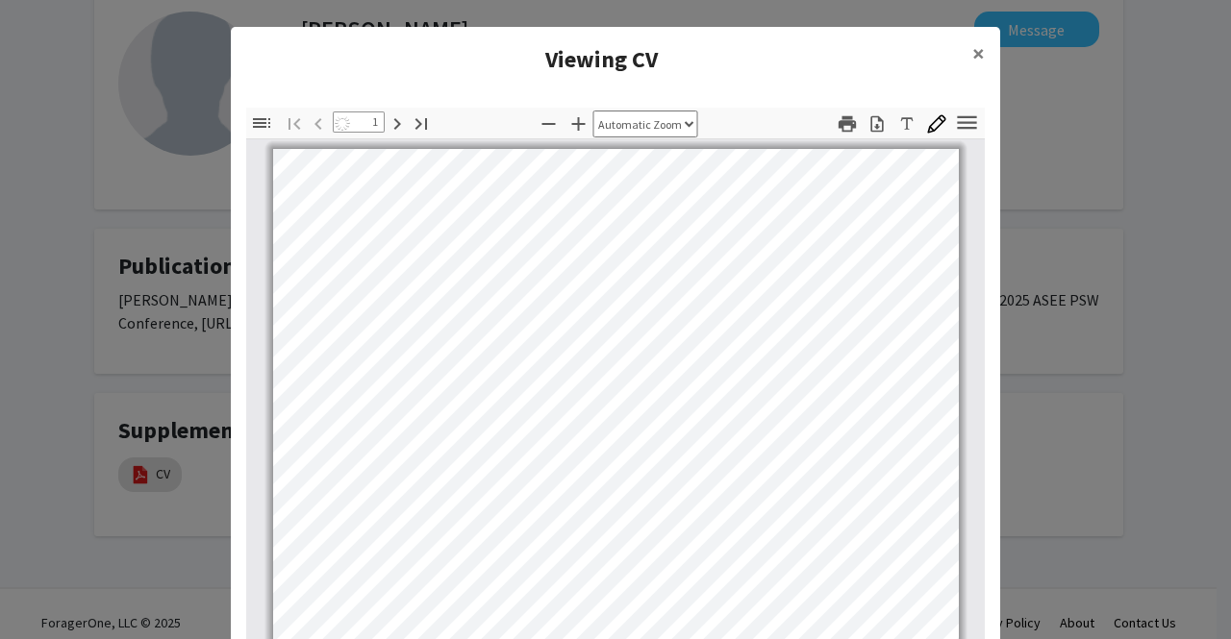
select select "auto"
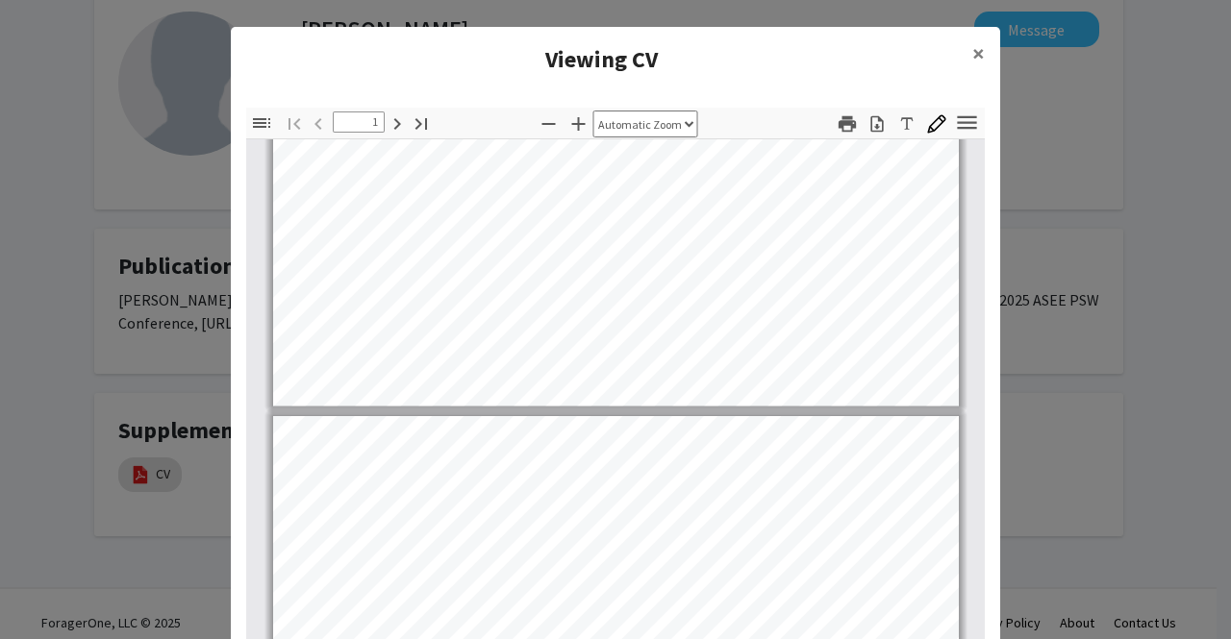
type input "2"
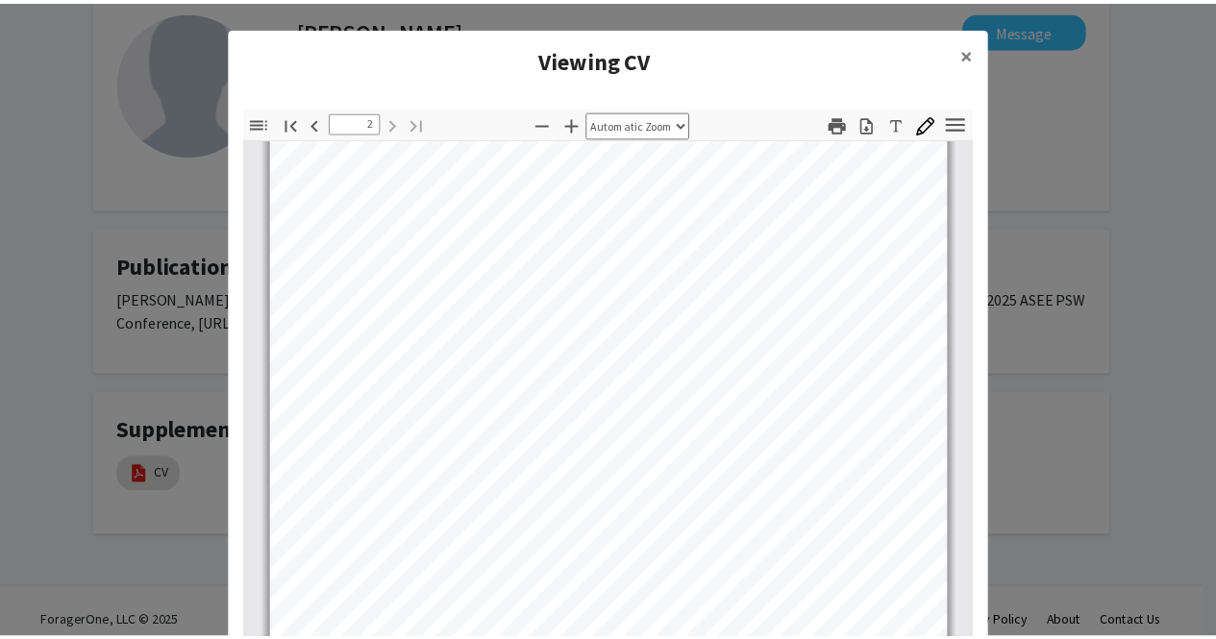
scroll to position [96, 0]
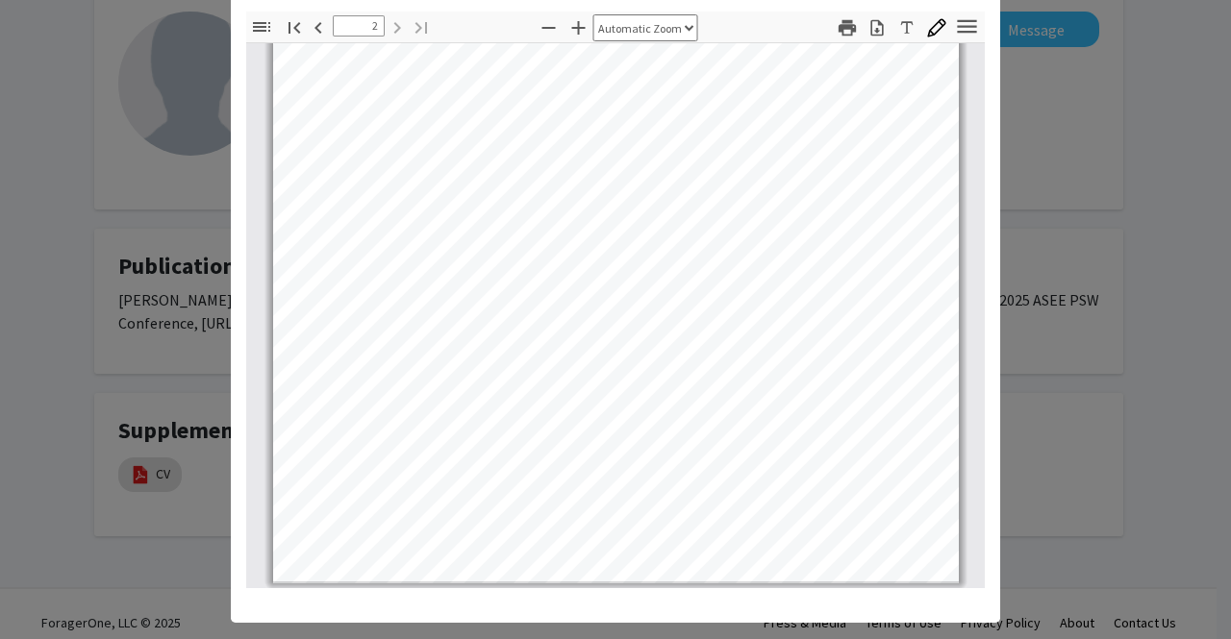
click at [1090, 457] on modal-container "Viewing CV × Thumbnails Document Outline Attachments Layers Current Outline Ite…" at bounding box center [615, 319] width 1231 height 639
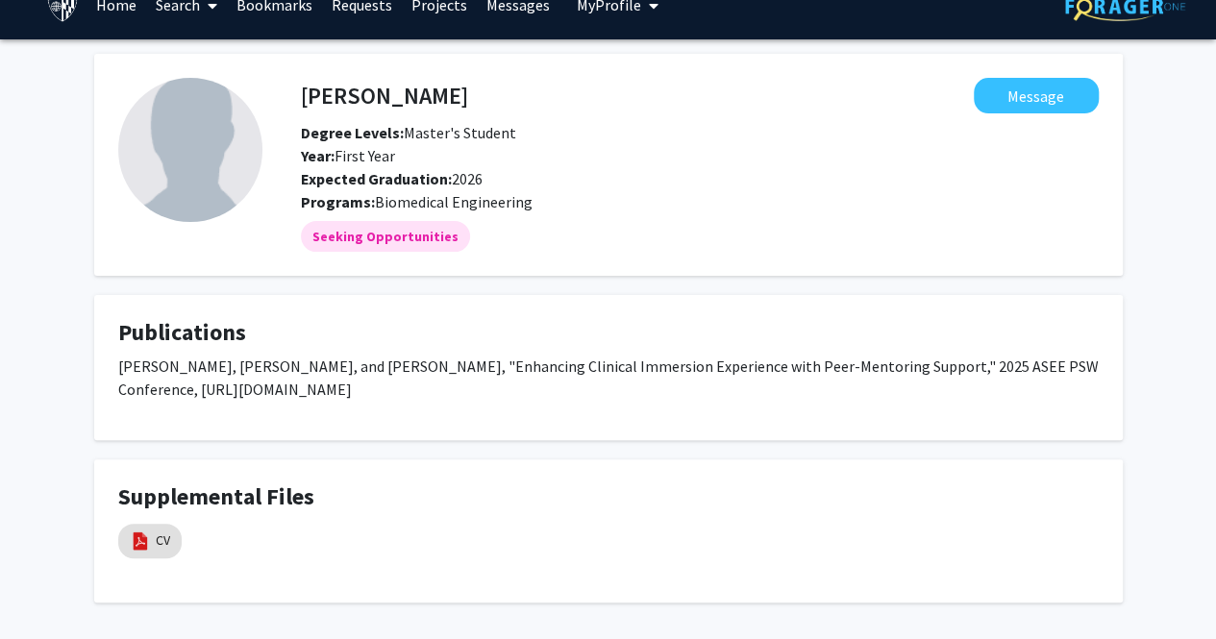
scroll to position [0, 0]
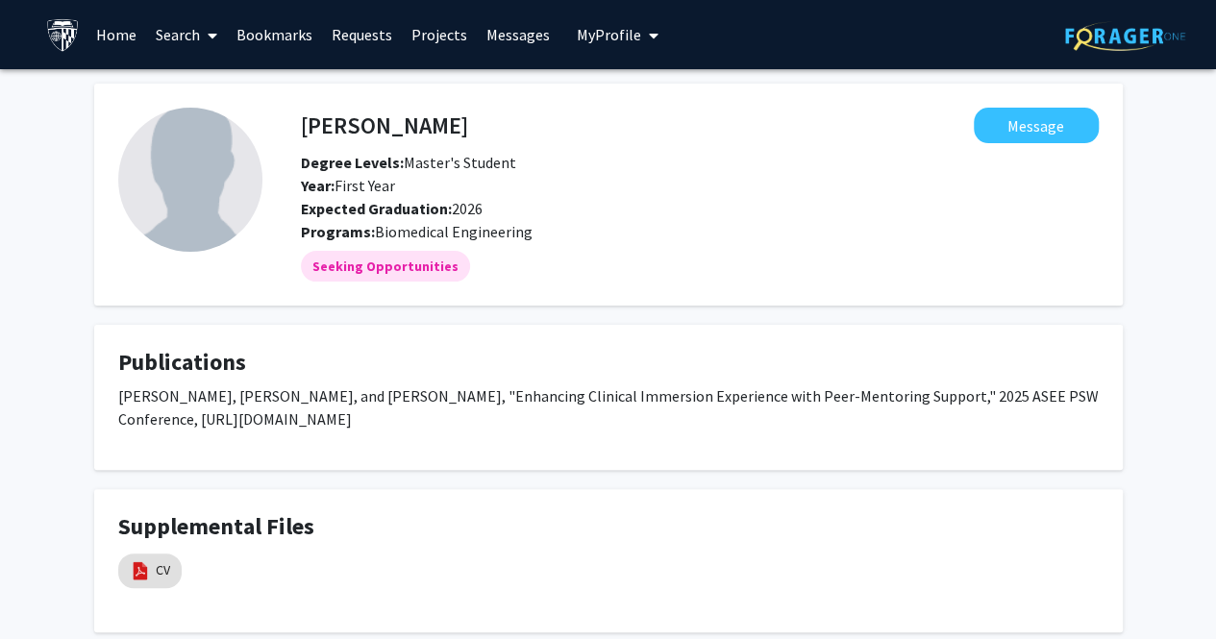
click at [590, 20] on button "My Profile" at bounding box center [617, 34] width 93 height 69
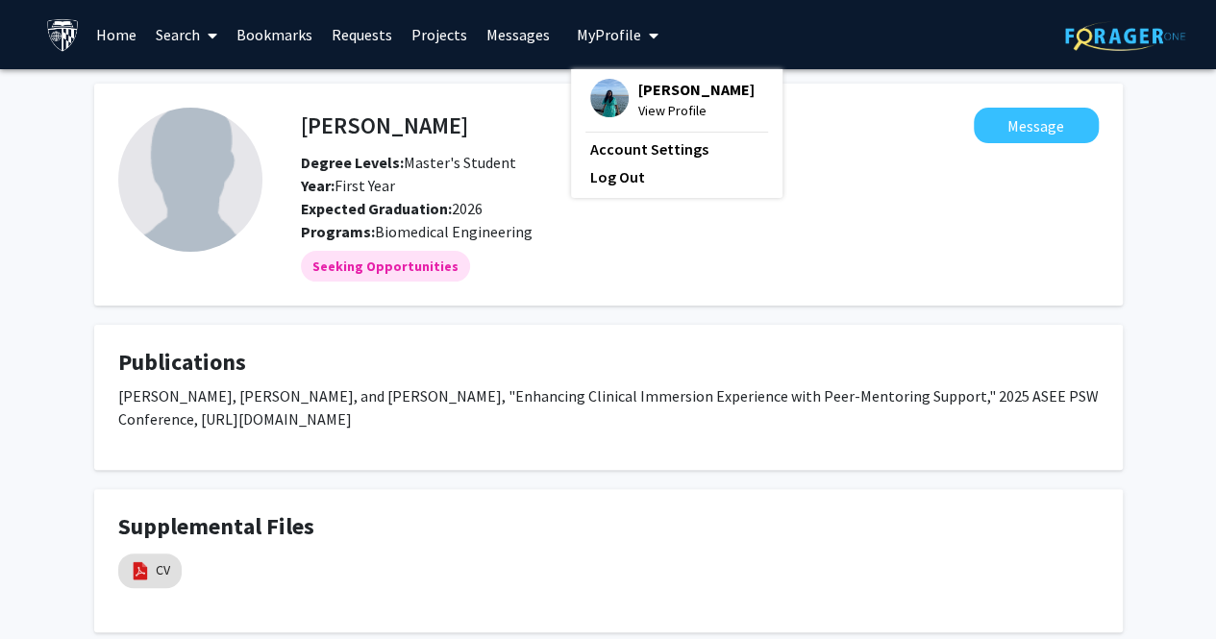
click at [623, 83] on div "Dhivya Pradeep View Profile" at bounding box center [672, 100] width 164 height 42
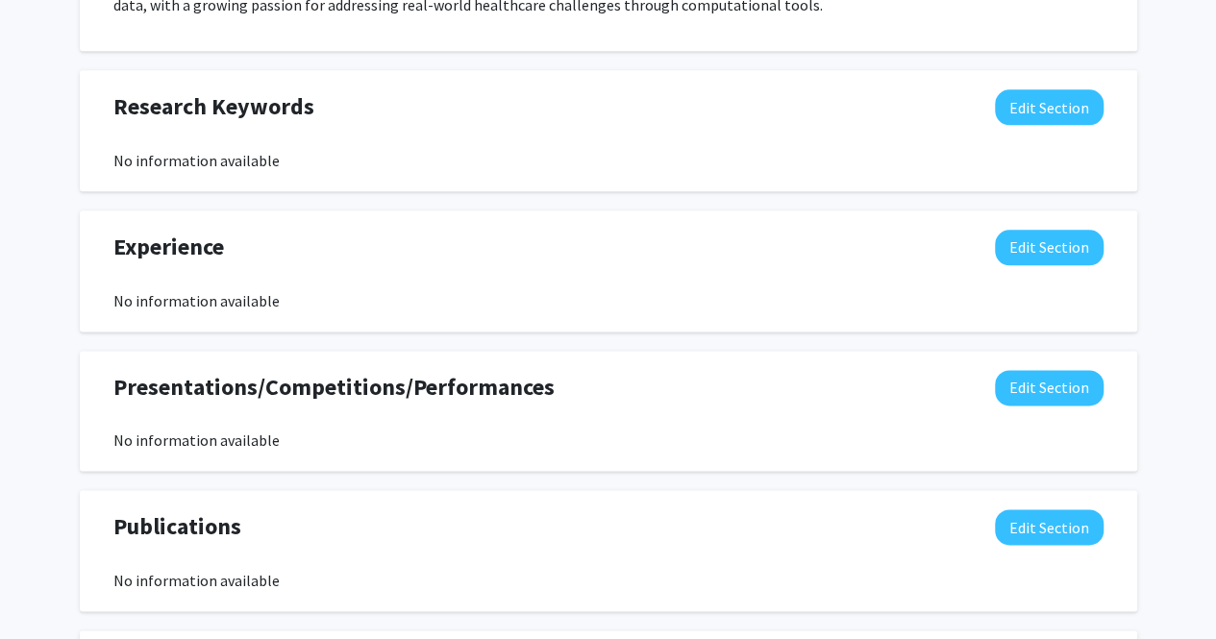
scroll to position [1071, 0]
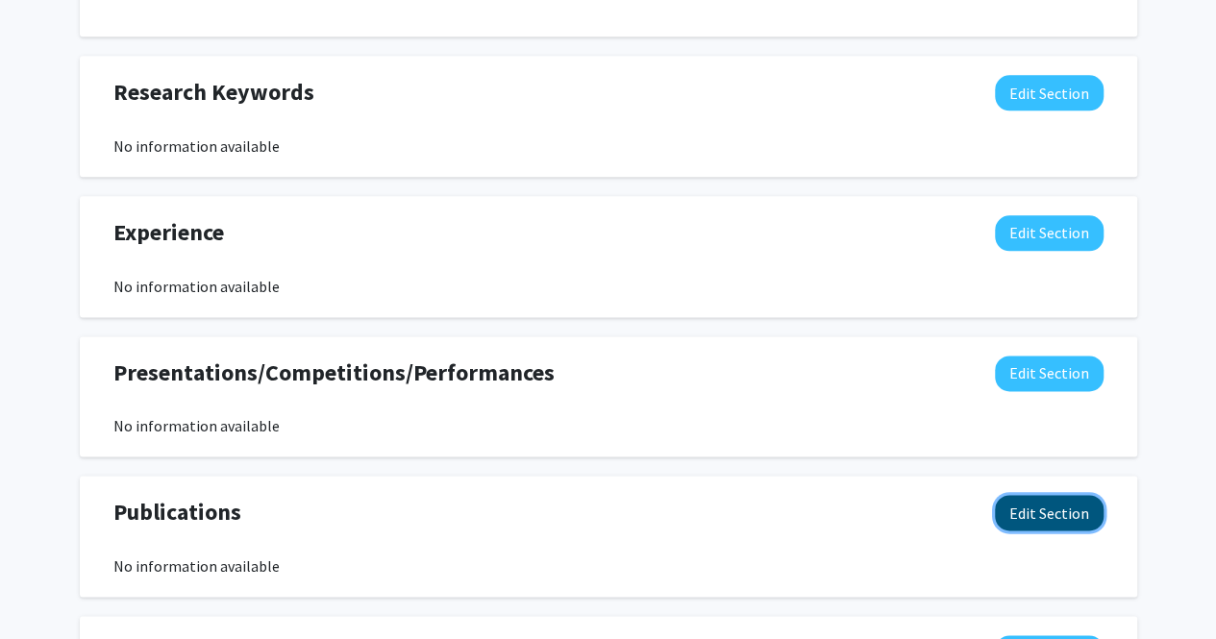
click at [1034, 513] on button "Edit Section" at bounding box center [1049, 513] width 109 height 36
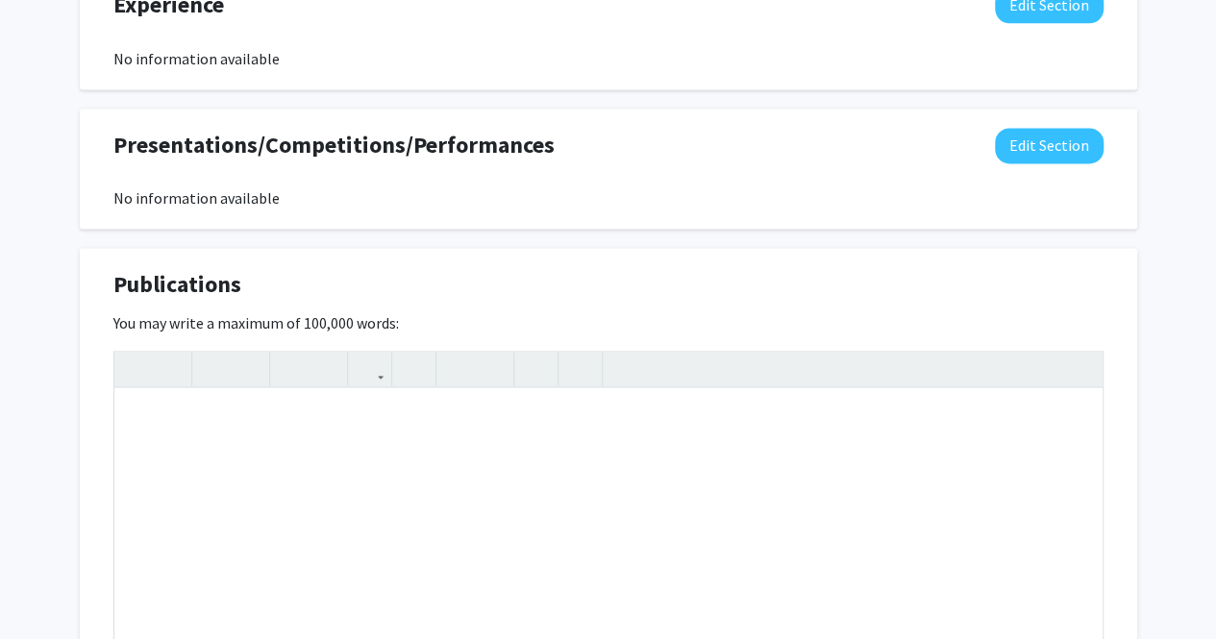
scroll to position [1300, 0]
click at [458, 496] on div "Note to users with screen readers: Please deactivate our accessibility plugin f…" at bounding box center [608, 532] width 988 height 288
paste div "Note to users with screen readers: Please deactivate our accessibility plugin f…"
type textarea "<p>D. Pradeep, P. Shanthini Devi, S. Thaarini Devi, B. Subham Lakshmi and G. Ka…"
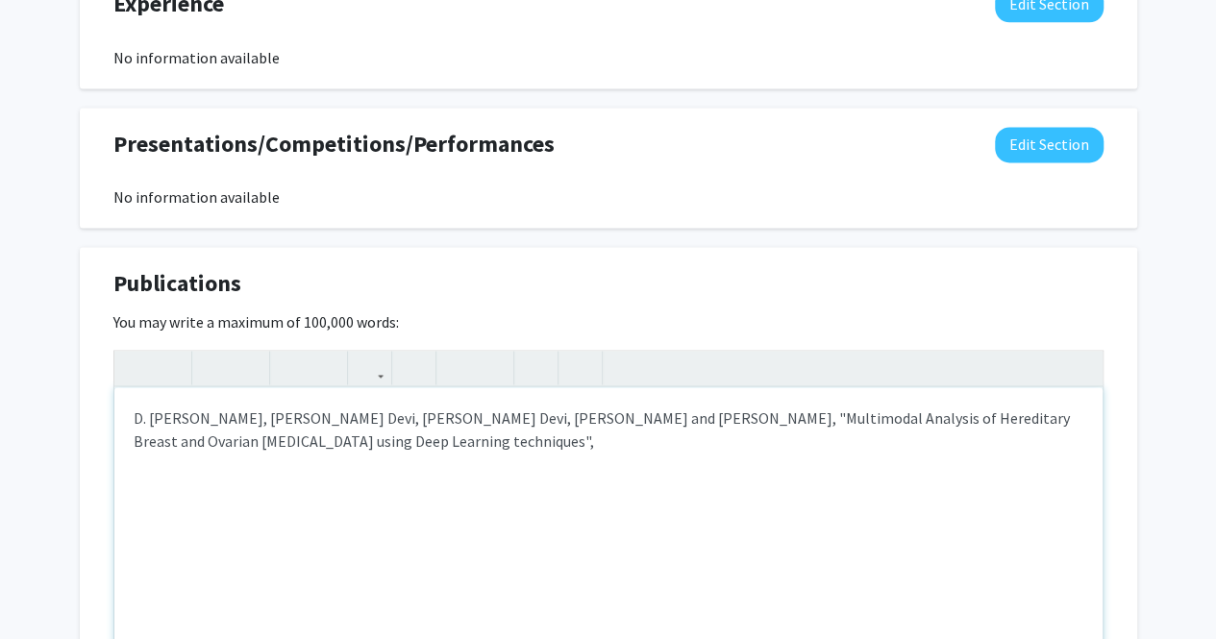
type textarea "<p>D. Pradeep, P. Shanthini Devi, S. Thaarini Devi, B. Subham Lakshmi and G. Ka…"
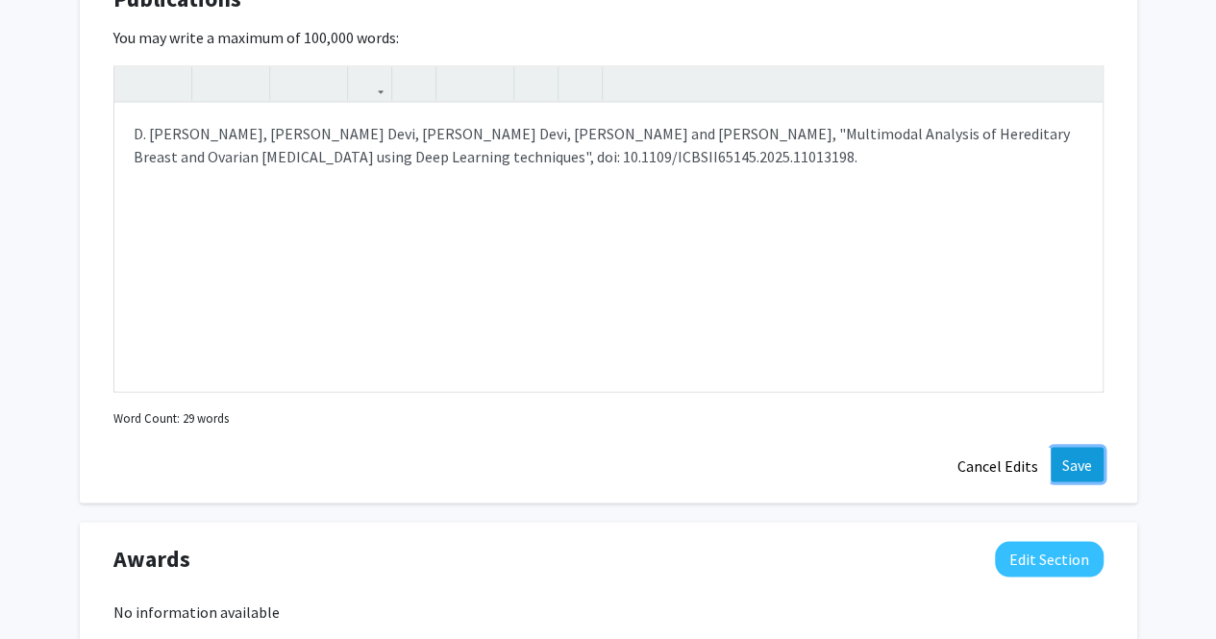
click at [1082, 463] on button "Save" at bounding box center [1077, 464] width 53 height 35
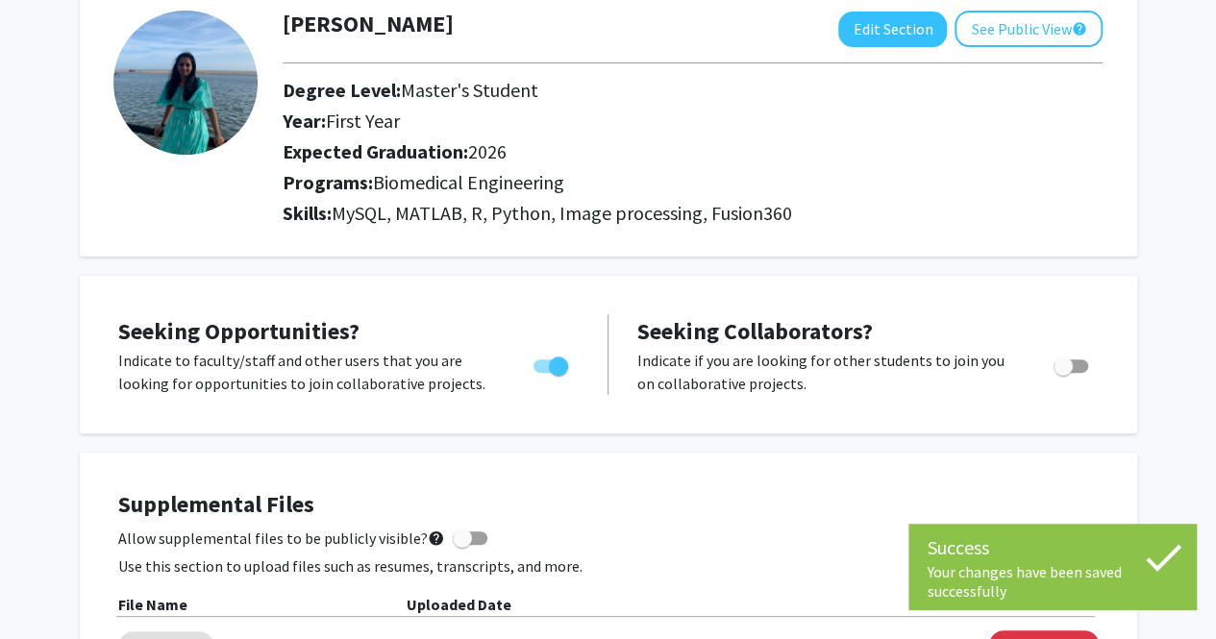
scroll to position [0, 0]
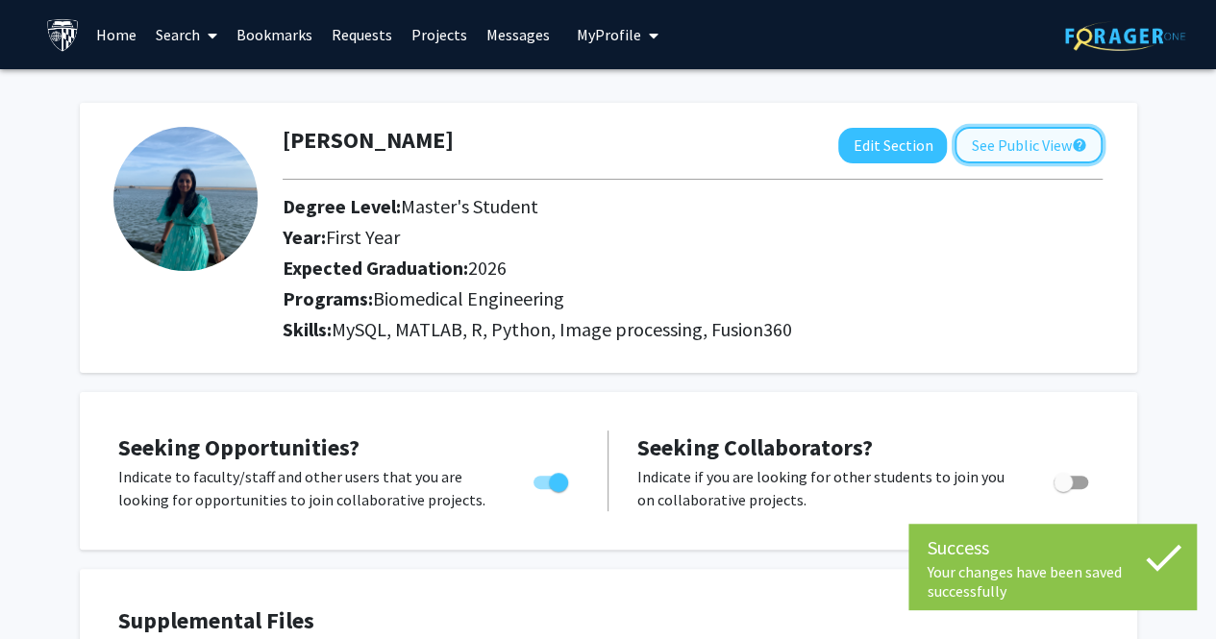
click at [1010, 137] on button "See Public View help" at bounding box center [1029, 145] width 148 height 37
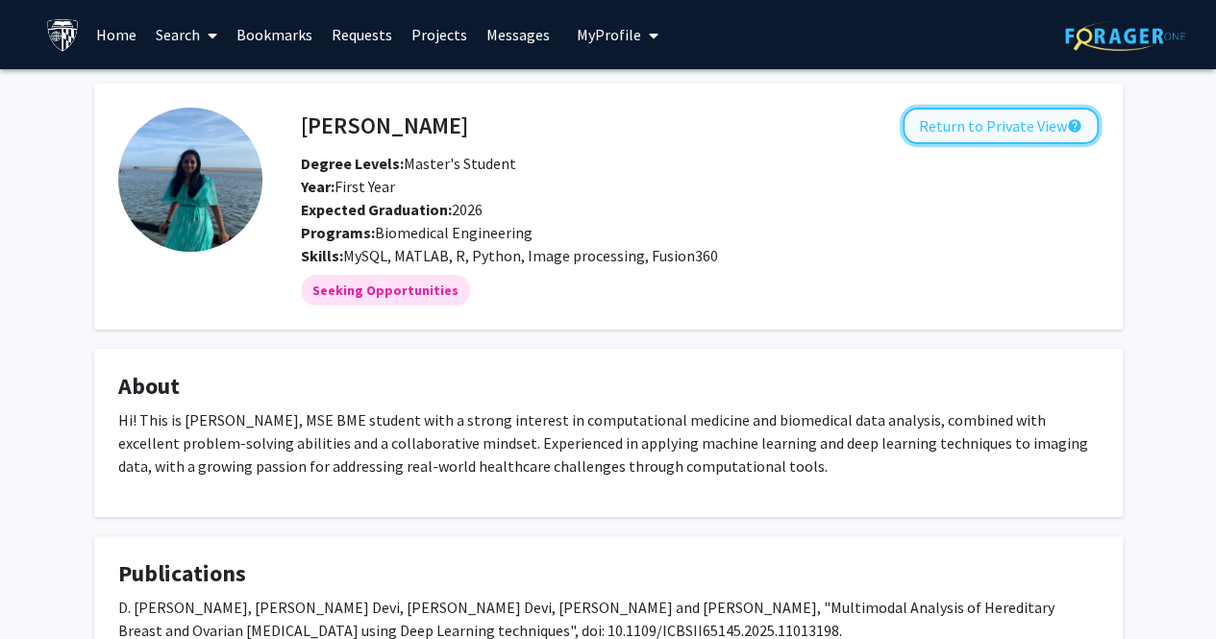
click at [965, 128] on button "Return to Private View help" at bounding box center [1001, 126] width 196 height 37
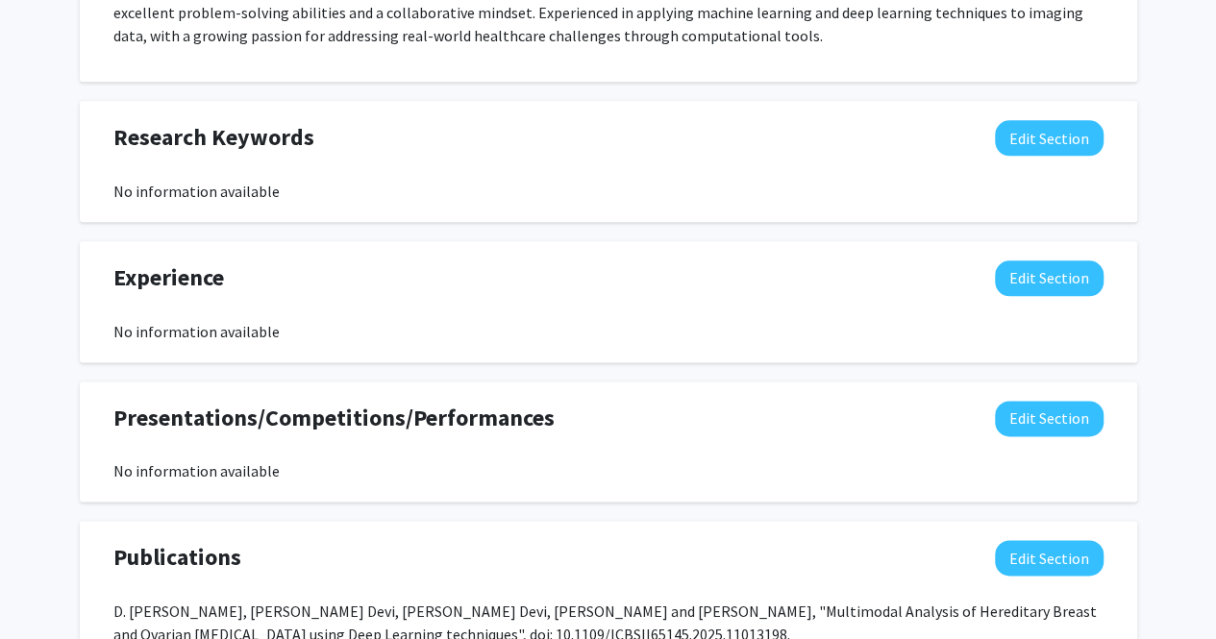
scroll to position [1090, 0]
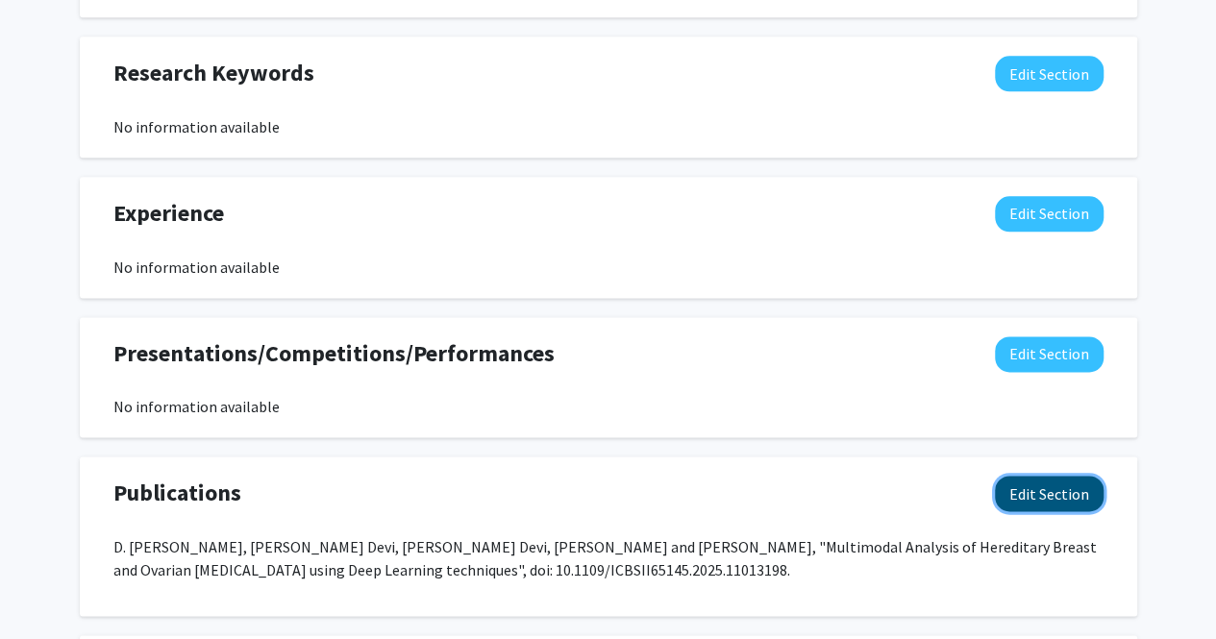
click at [1082, 491] on button "Edit Section" at bounding box center [1049, 494] width 109 height 36
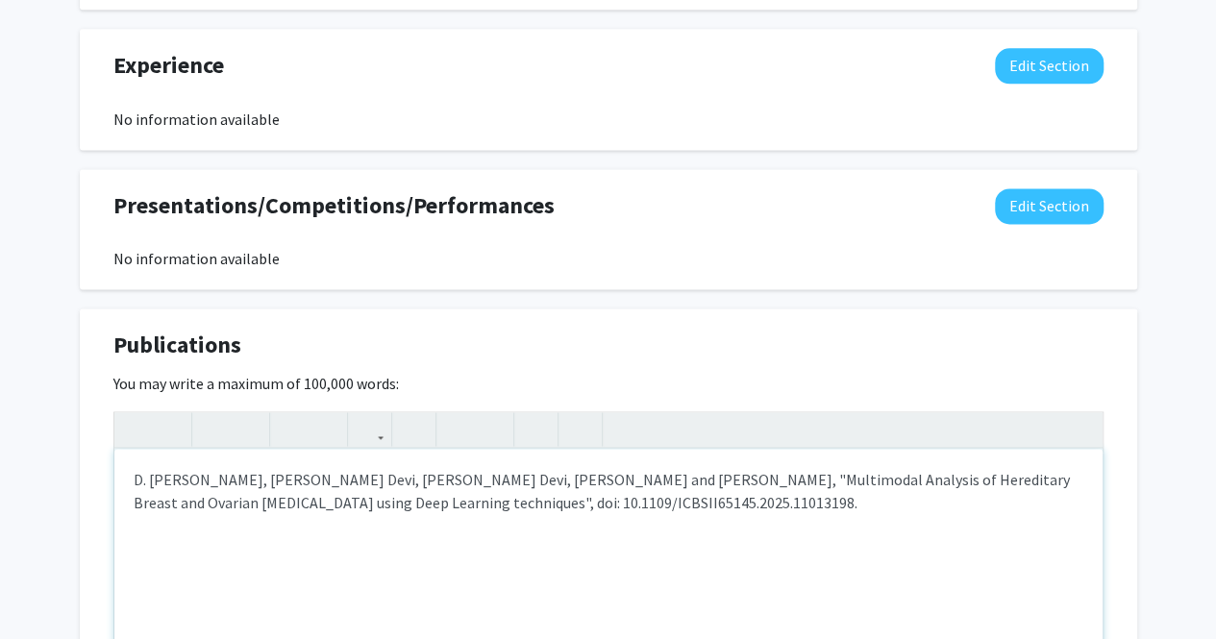
scroll to position [1239, 0]
drag, startPoint x: 132, startPoint y: 477, endPoint x: 200, endPoint y: 476, distance: 68.3
click at [200, 476] on div "D. Pradeep, P. Shanthini Devi, S. Thaarini Devi, B. Subham Lakshmi and G. Kavit…" at bounding box center [608, 592] width 988 height 288
type textarea "<p><strong>D. Pradeep</strong>, P. Shanthini Devi, S. Thaarini Devi, B. Subham …"
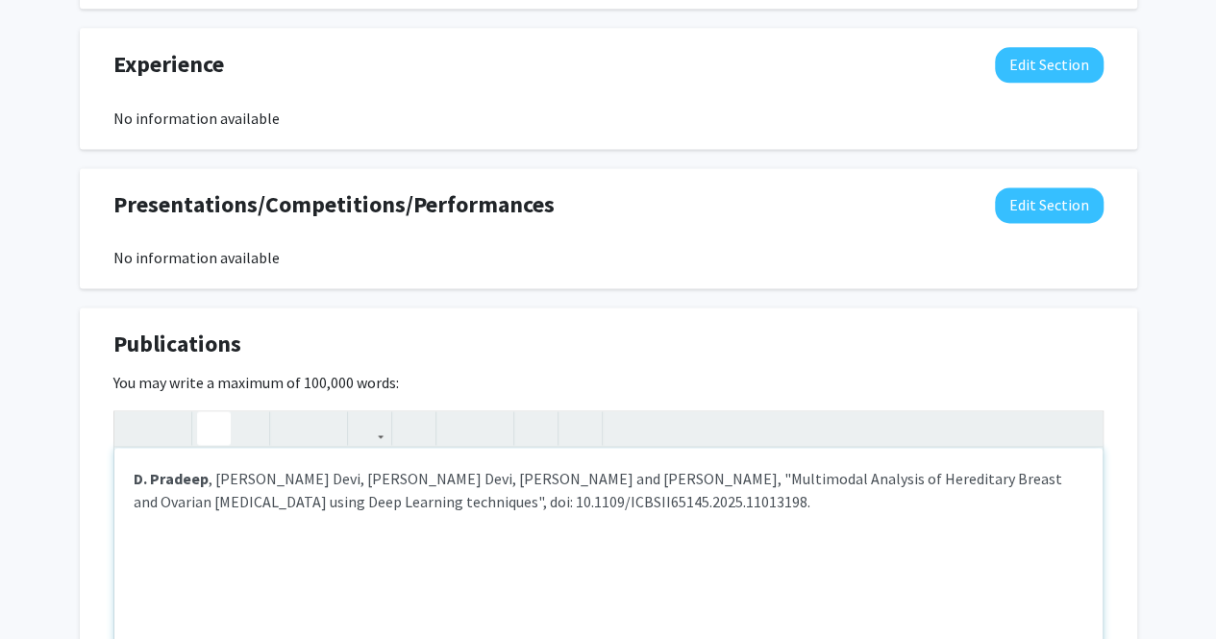
click at [210, 440] on icon "button" at bounding box center [214, 429] width 16 height 32
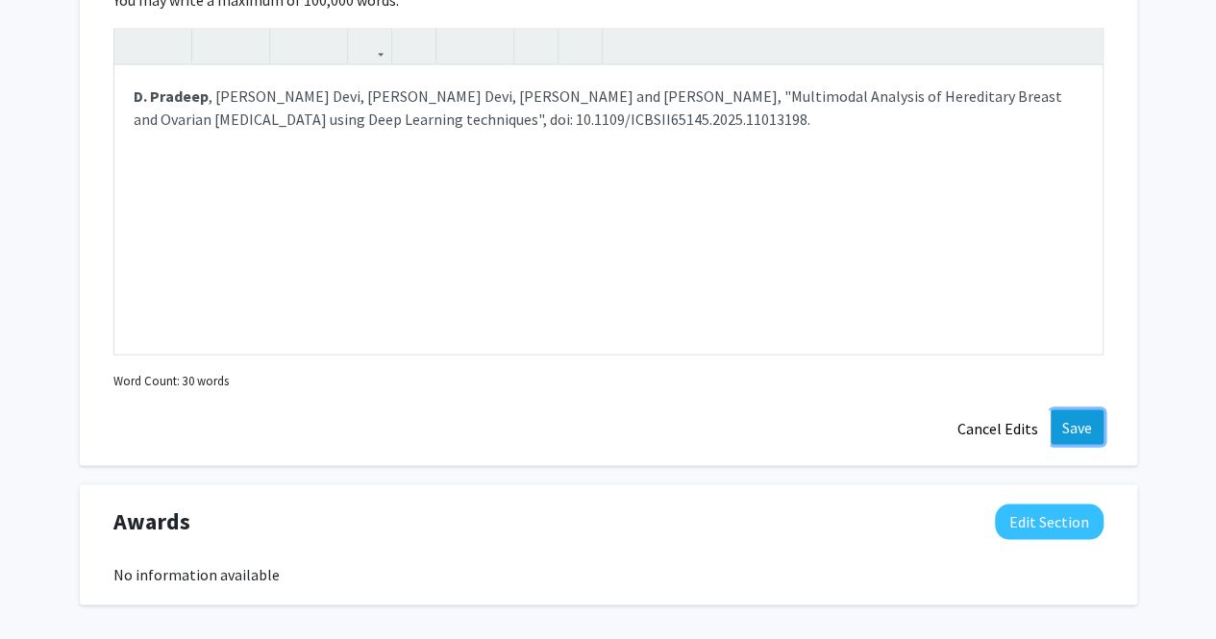
click at [1071, 423] on button "Save" at bounding box center [1077, 427] width 53 height 35
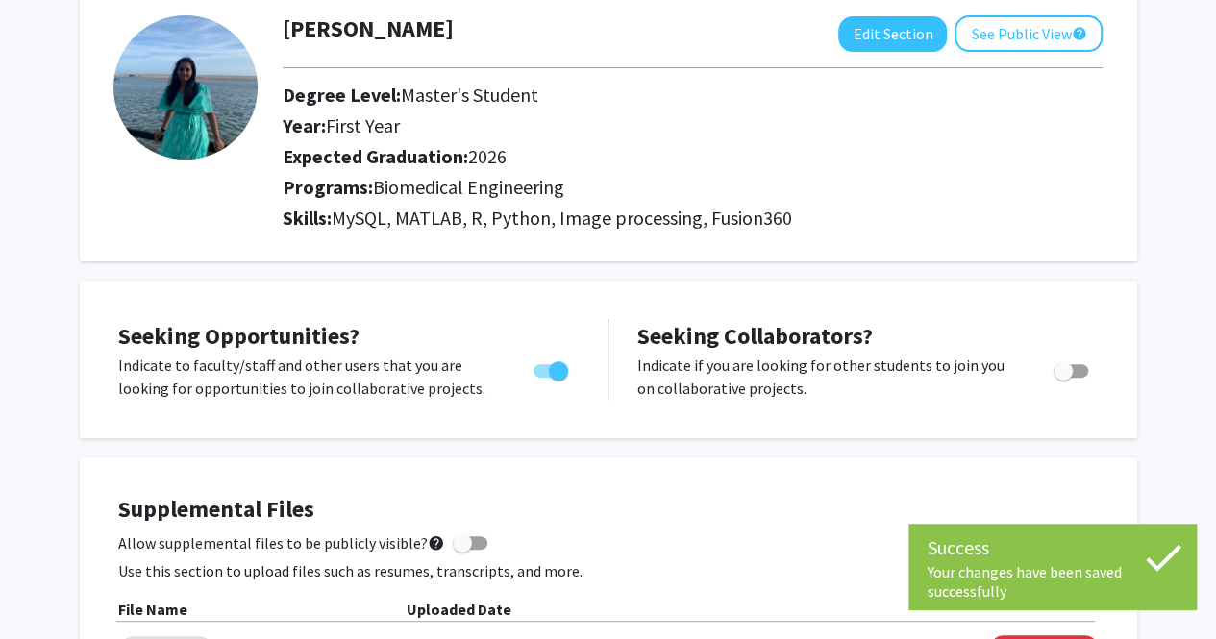
scroll to position [0, 0]
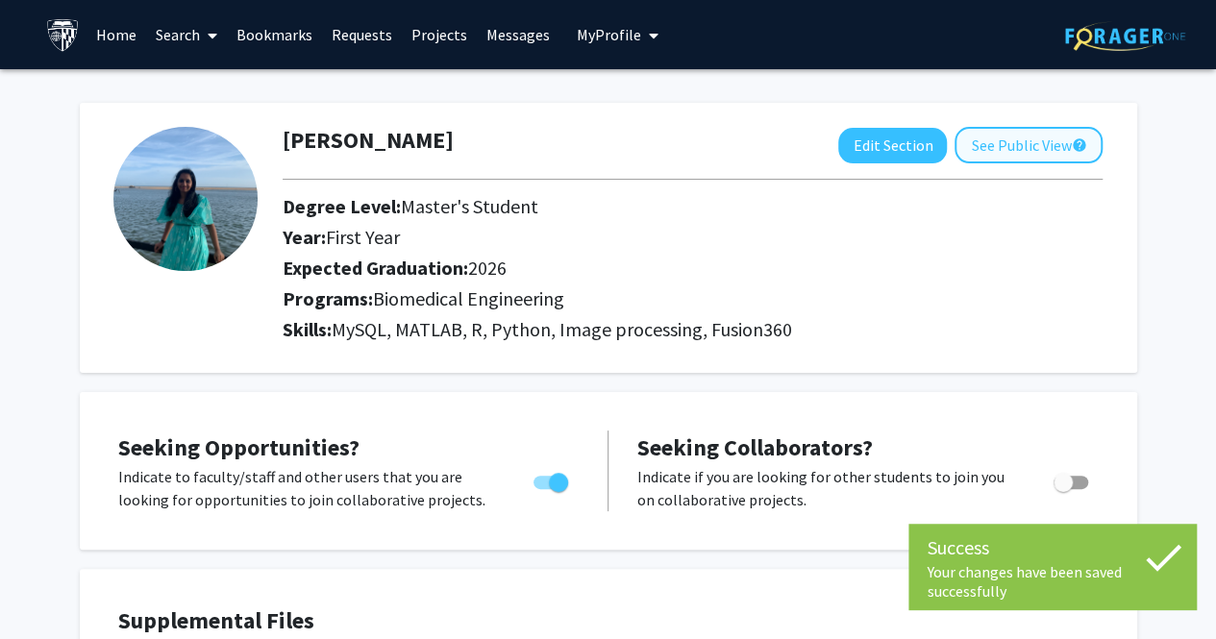
click at [985, 129] on div "Dhivya Pradeep Edit Section See Public View help Degree Level: Master's Student…" at bounding box center [609, 238] width 1058 height 270
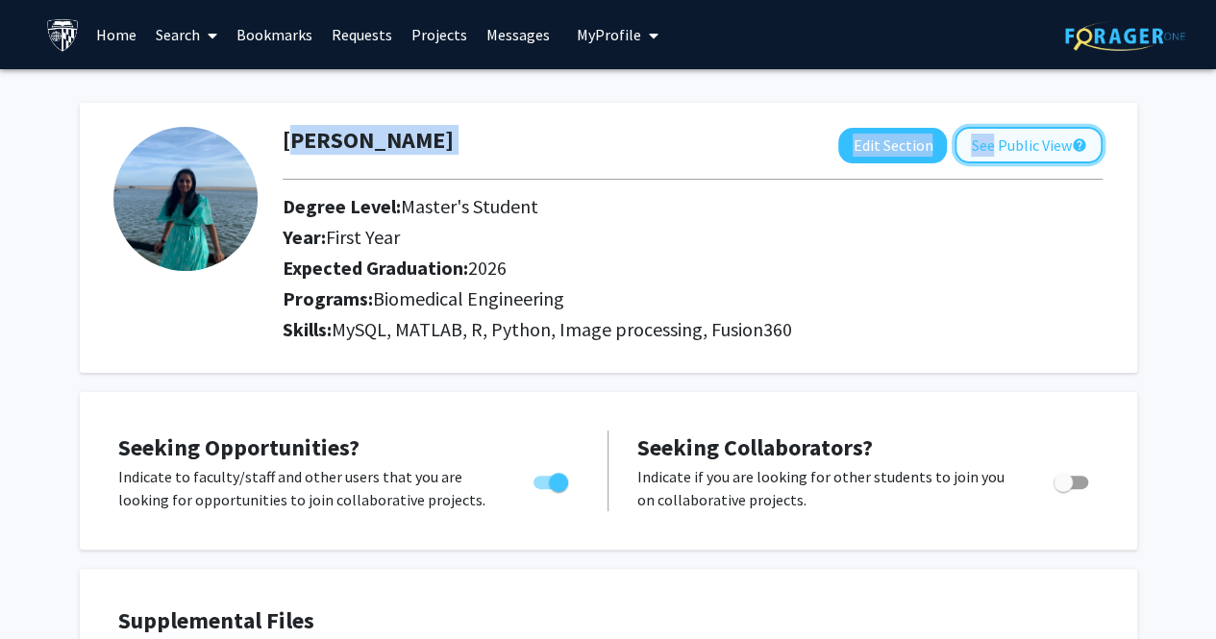
click at [987, 145] on button "See Public View help" at bounding box center [1029, 145] width 148 height 37
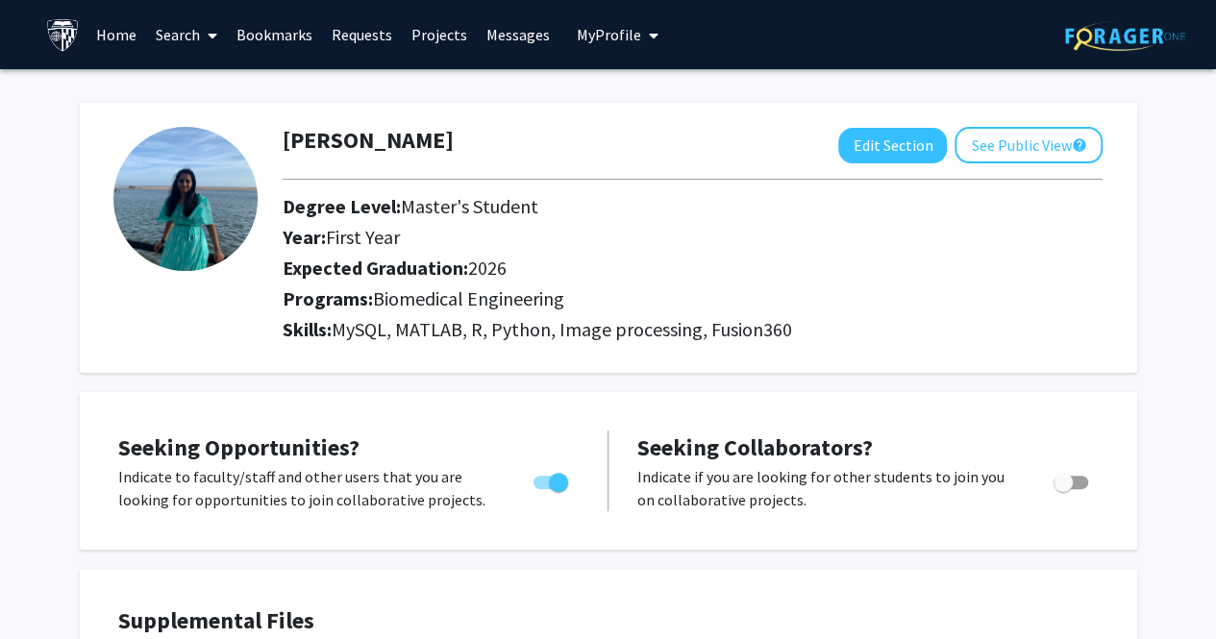
click at [153, 42] on link "Search" at bounding box center [186, 34] width 81 height 67
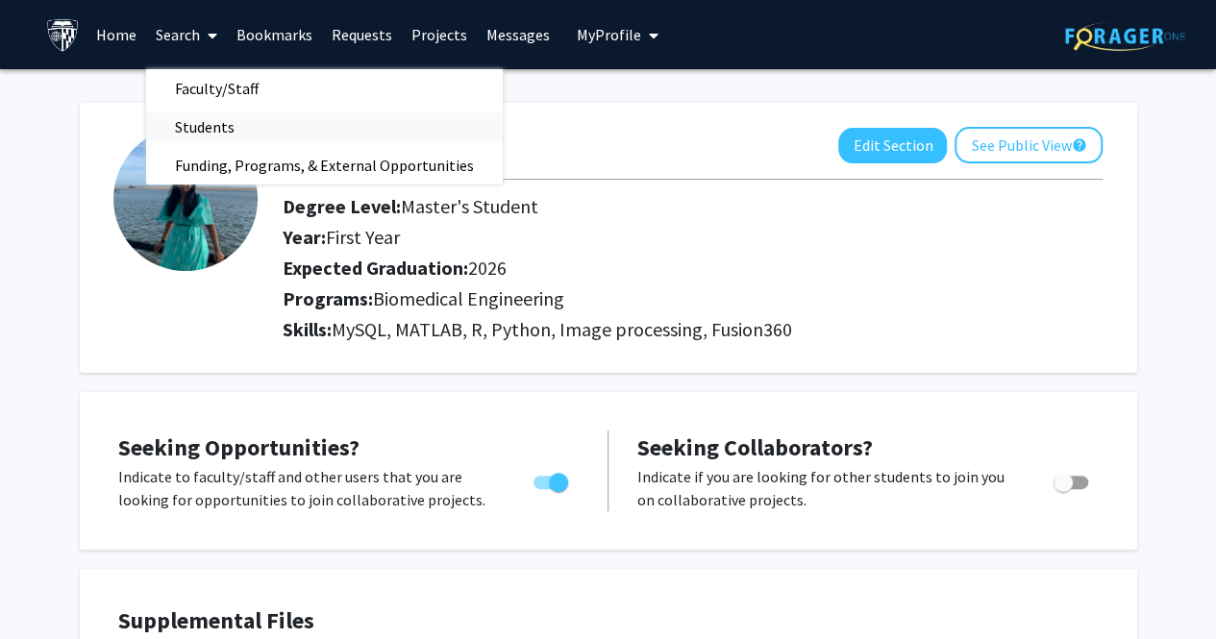
click at [221, 113] on span "Students" at bounding box center [204, 127] width 117 height 38
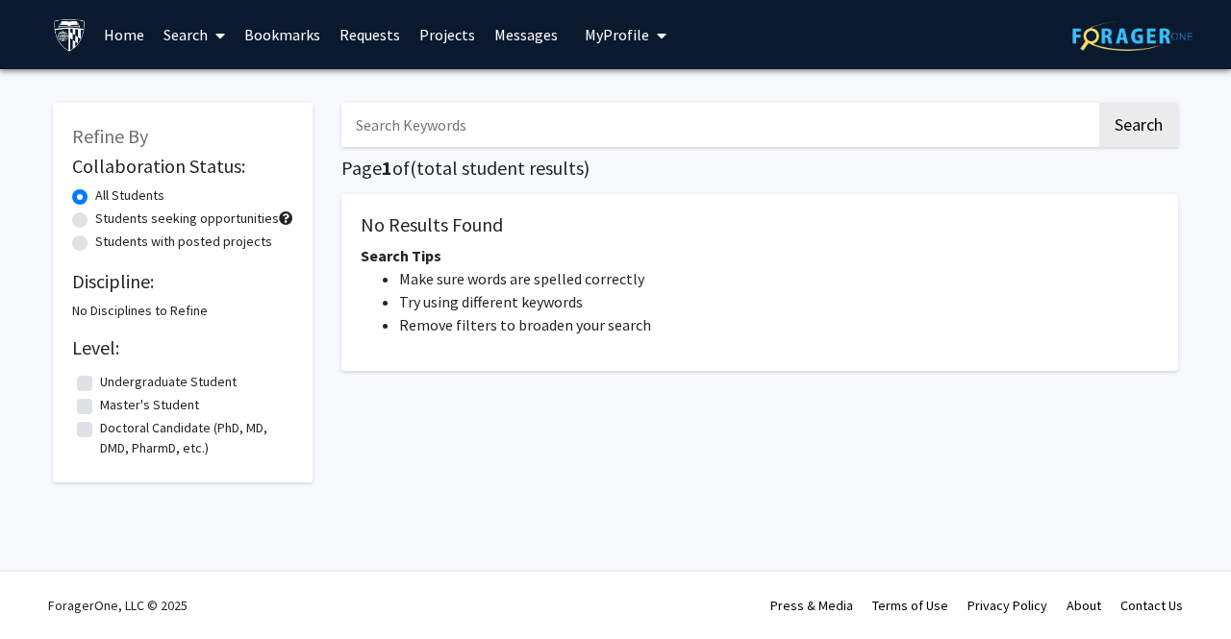
click at [461, 136] on input "Search Keywords" at bounding box center [718, 125] width 755 height 44
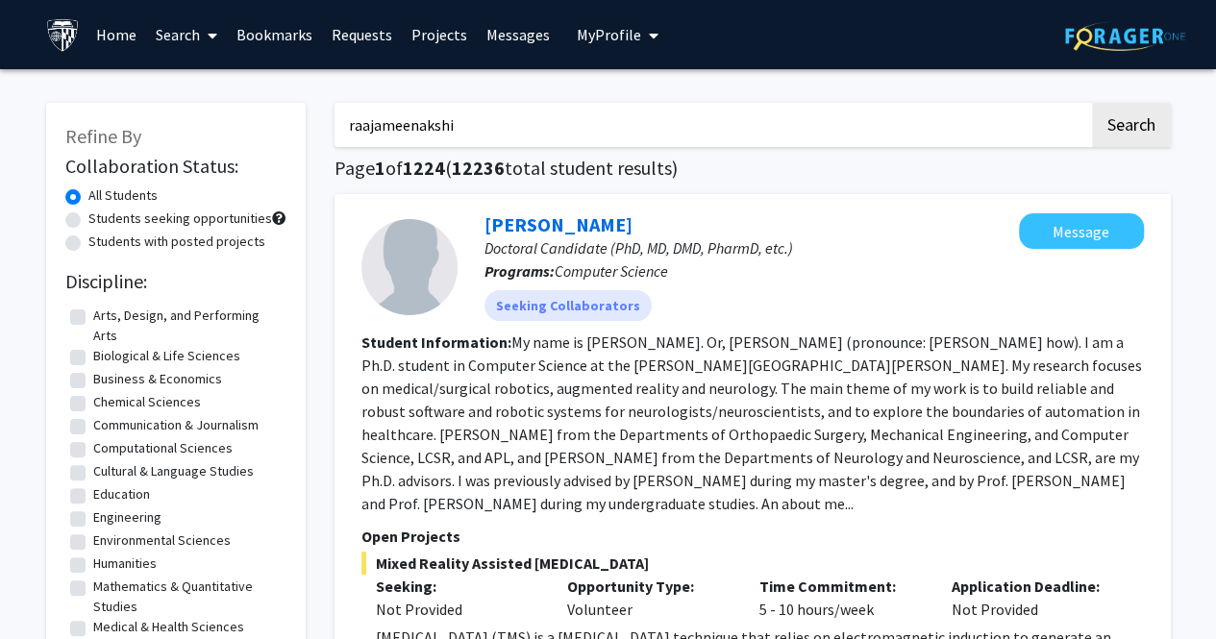
click at [1092, 103] on button "Search" at bounding box center [1131, 125] width 79 height 44
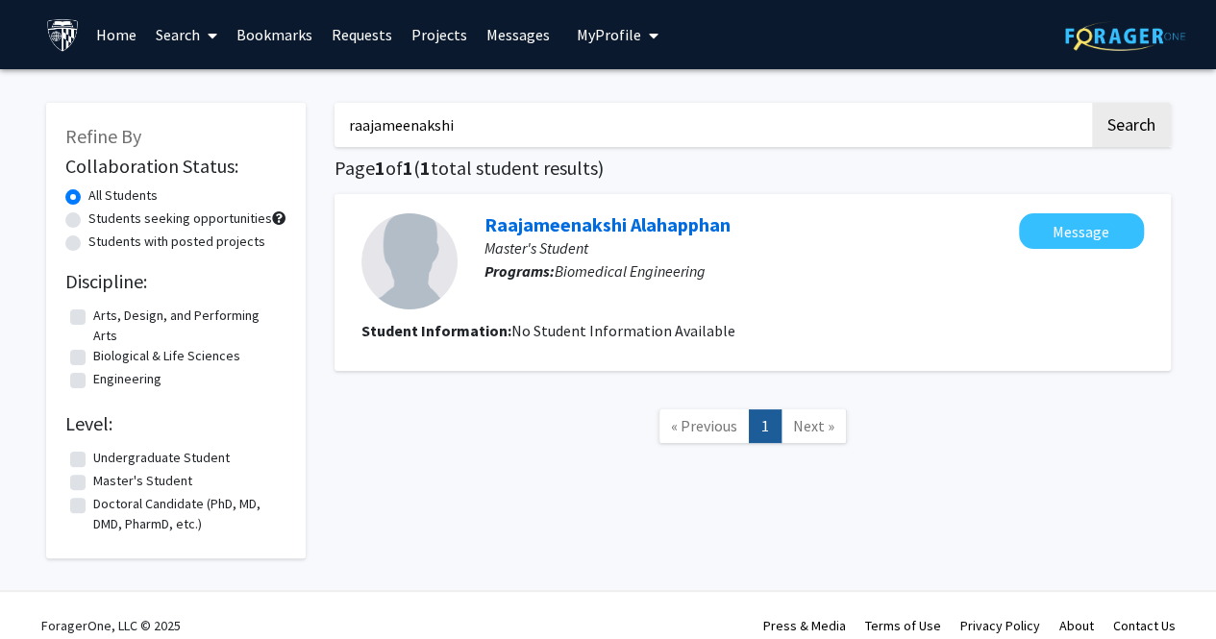
click at [563, 124] on input "raajameenakshi" at bounding box center [712, 125] width 755 height 44
click at [1092, 103] on button "Search" at bounding box center [1131, 125] width 79 height 44
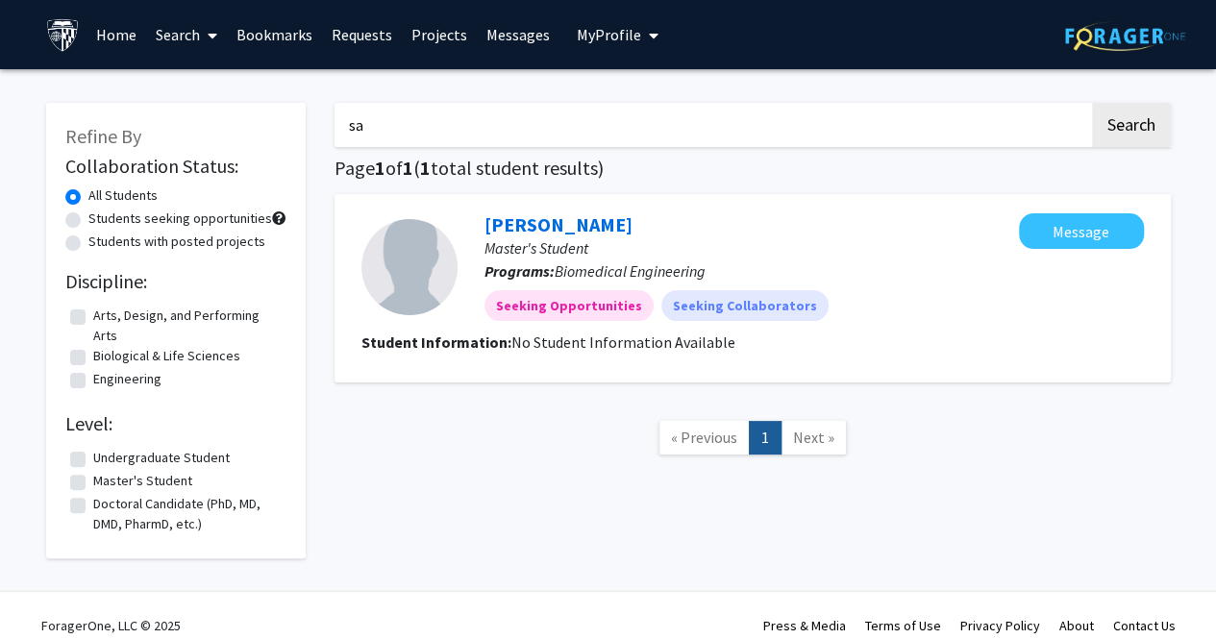
type input "s"
click at [1092, 103] on button "Search" at bounding box center [1131, 125] width 79 height 44
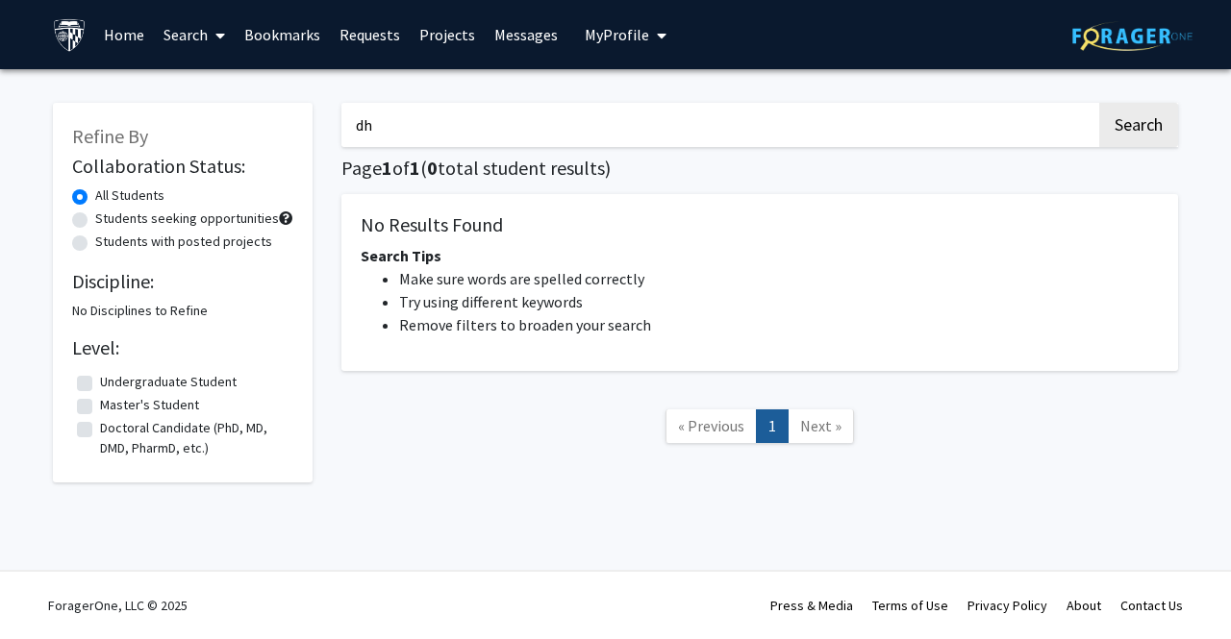
type input "d"
click at [1099, 103] on button "Search" at bounding box center [1138, 125] width 79 height 44
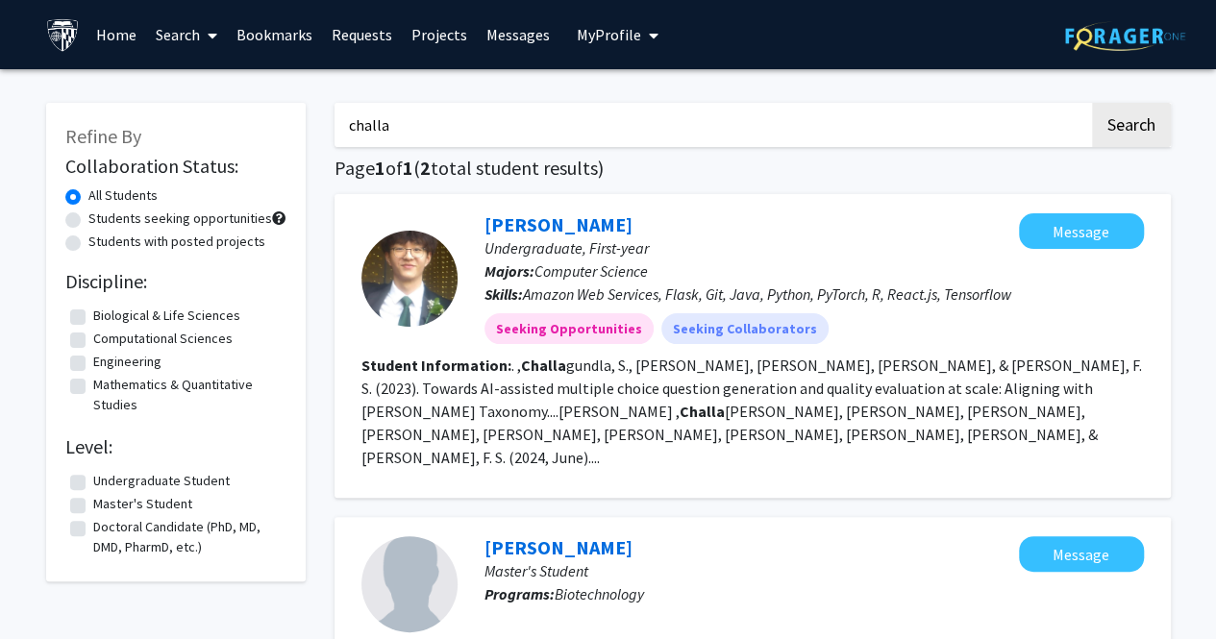
drag, startPoint x: 592, startPoint y: 134, endPoint x: 257, endPoint y: 124, distance: 335.7
click at [257, 124] on div "Refine By Collaboration Status: All Students Students seeking opportunities Stu…" at bounding box center [609, 445] width 1154 height 722
click at [1092, 103] on button "Search" at bounding box center [1131, 125] width 79 height 44
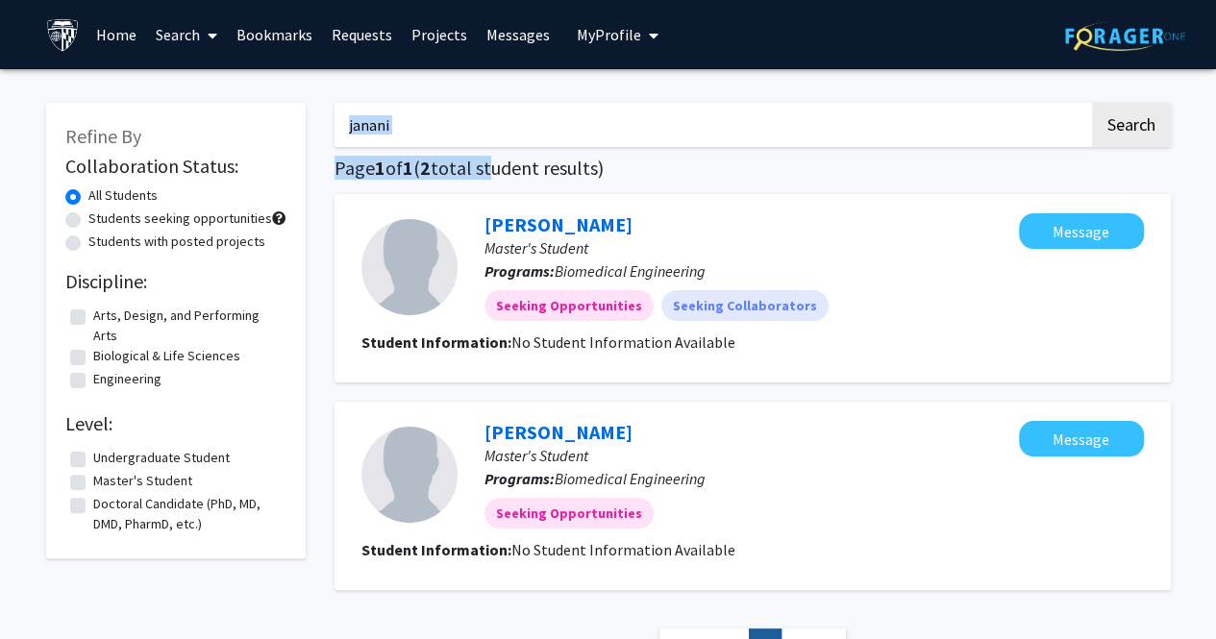
drag, startPoint x: 494, startPoint y: 149, endPoint x: 393, endPoint y: 124, distance: 104.0
click at [393, 124] on div "janani Search Page 1 of 1 ( 2 total student results) Janani Vaiyapuriappan Mast…" at bounding box center [752, 393] width 865 height 618
drag, startPoint x: 420, startPoint y: 120, endPoint x: 377, endPoint y: 116, distance: 43.4
click at [408, 122] on input "janani" at bounding box center [712, 125] width 755 height 44
drag, startPoint x: 374, startPoint y: 116, endPoint x: 362, endPoint y: 118, distance: 12.6
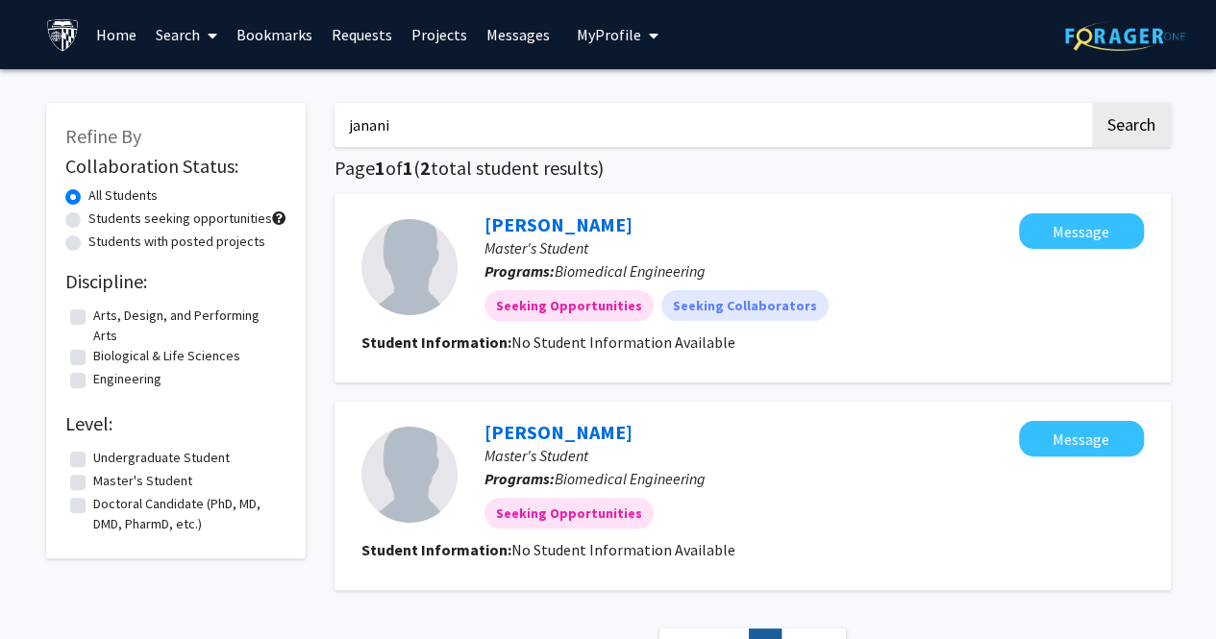
click at [350, 116] on input "janani" at bounding box center [712, 125] width 755 height 44
drag, startPoint x: 417, startPoint y: 129, endPoint x: 313, endPoint y: 116, distance: 104.6
click at [313, 116] on div "Refine By Collaboration Status: All Students Students seeking opportunities Stu…" at bounding box center [609, 393] width 1154 height 618
click at [1092, 103] on button "Search" at bounding box center [1131, 125] width 79 height 44
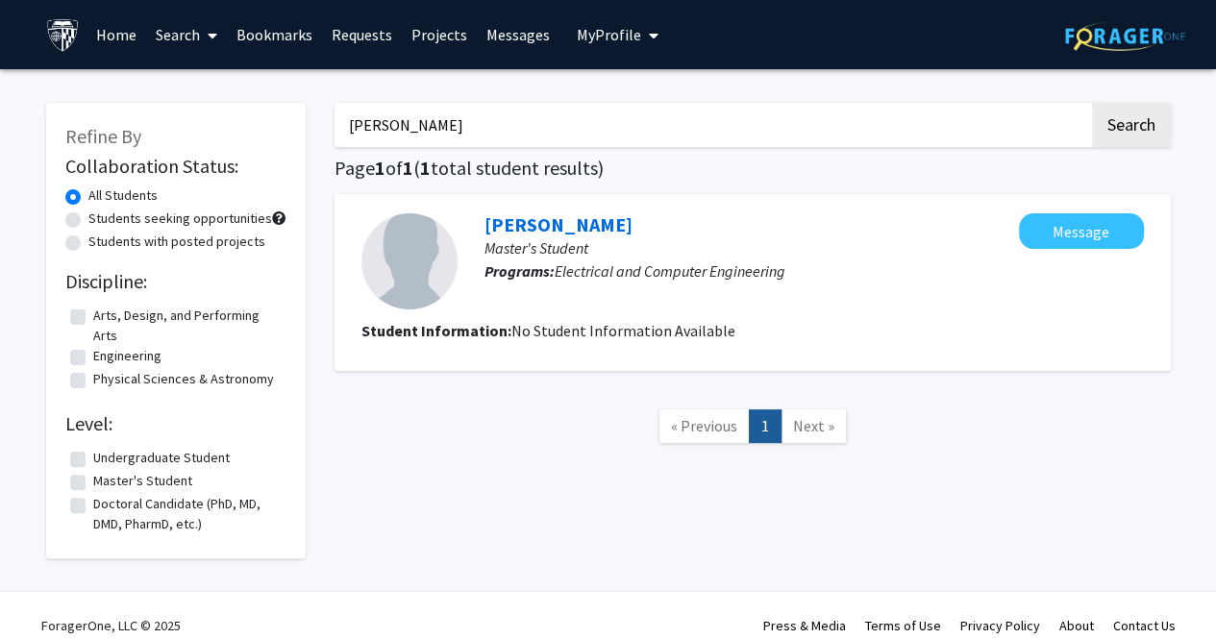
click at [460, 123] on input "abinaya" at bounding box center [712, 125] width 755 height 44
type input "ashish"
click at [1092, 103] on button "Search" at bounding box center [1131, 125] width 79 height 44
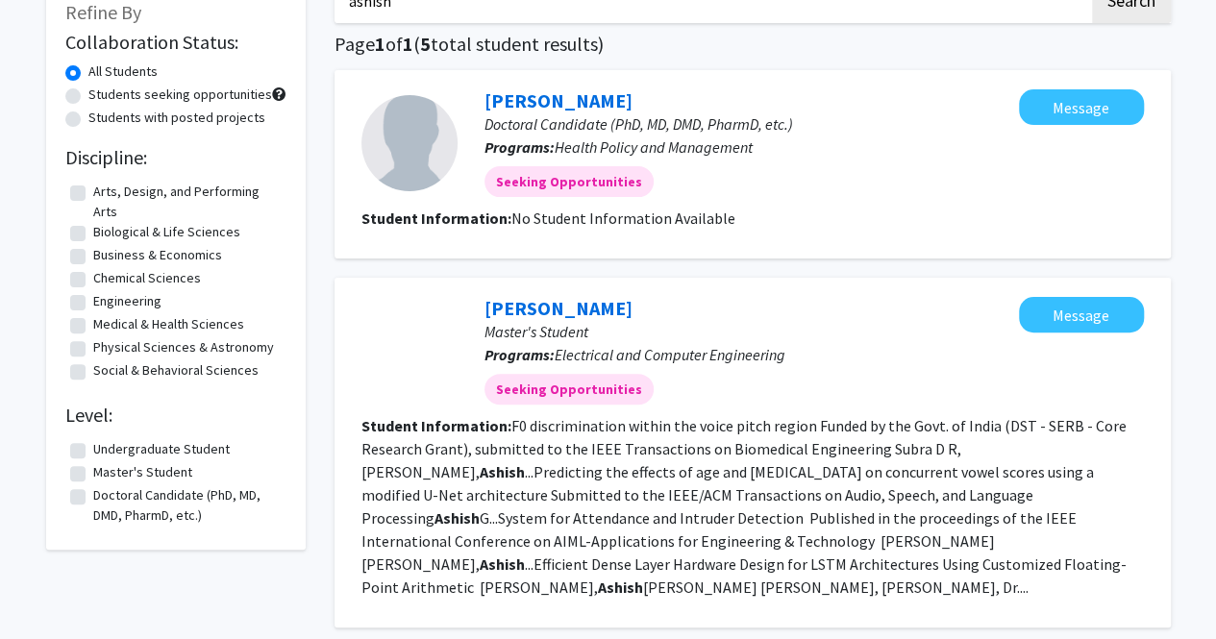
scroll to position [125, 0]
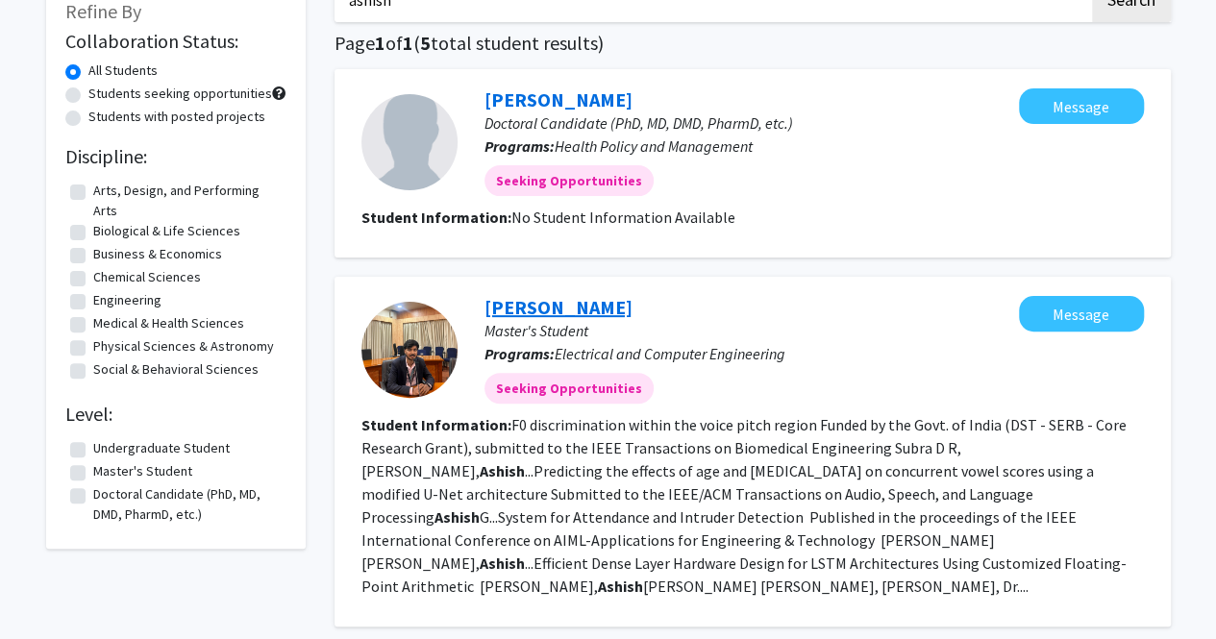
click at [581, 311] on link "Ashish G Hallur" at bounding box center [559, 307] width 148 height 24
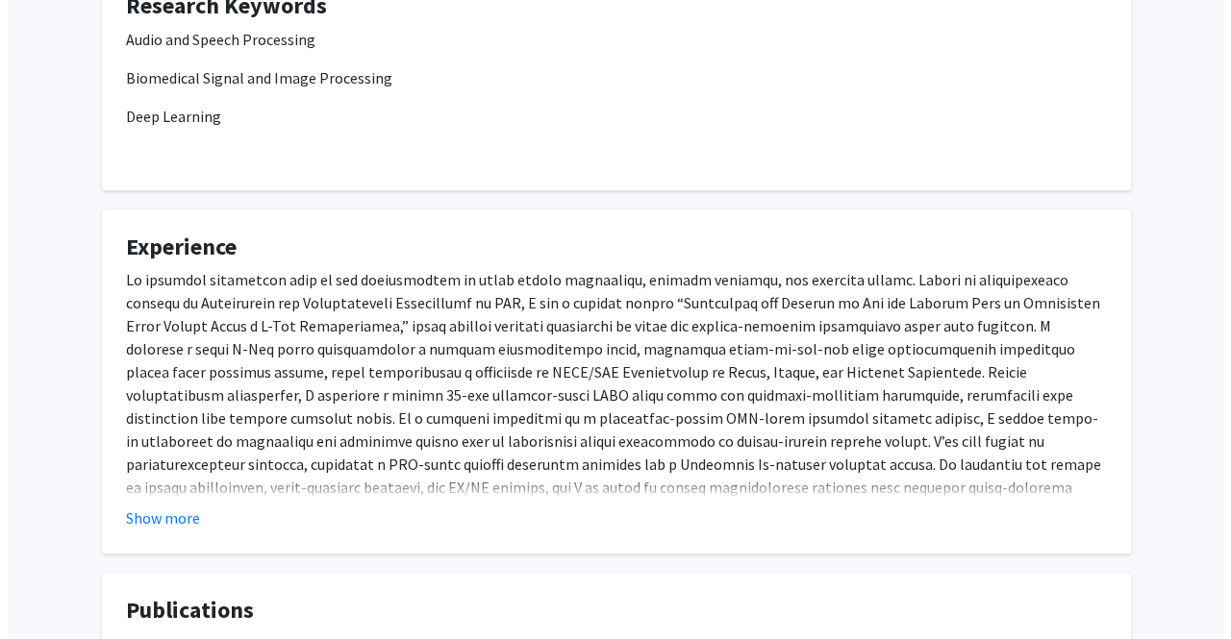
scroll to position [1220, 0]
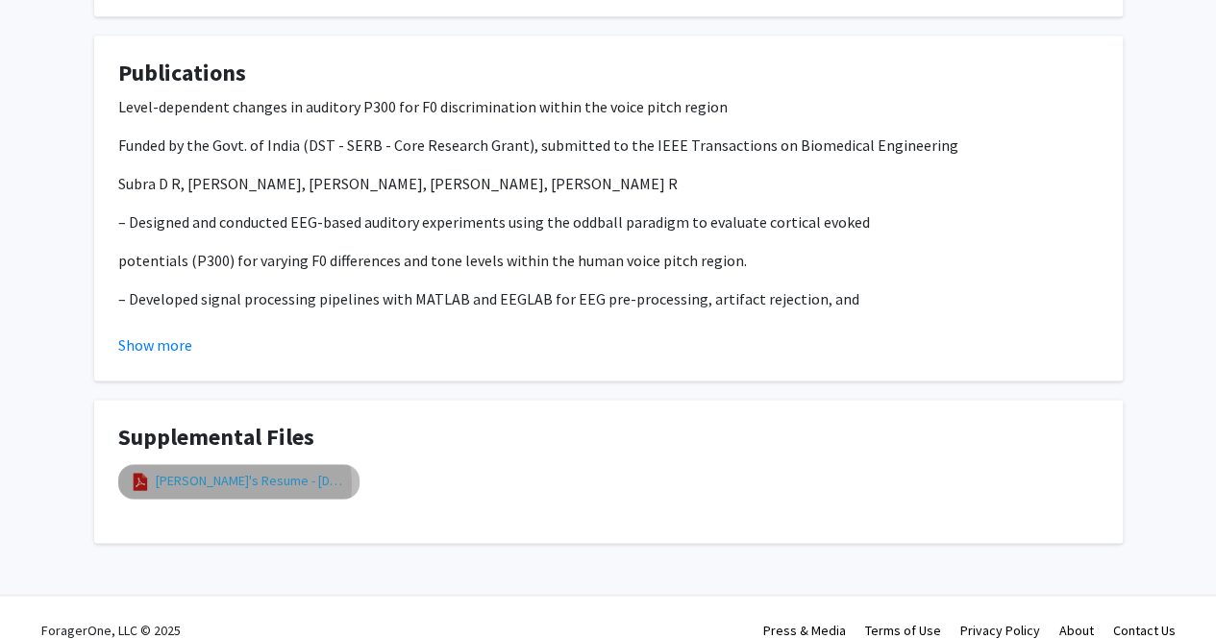
click at [234, 471] on link "Ashish's Resume - July 2025" at bounding box center [252, 481] width 192 height 20
select select "custom"
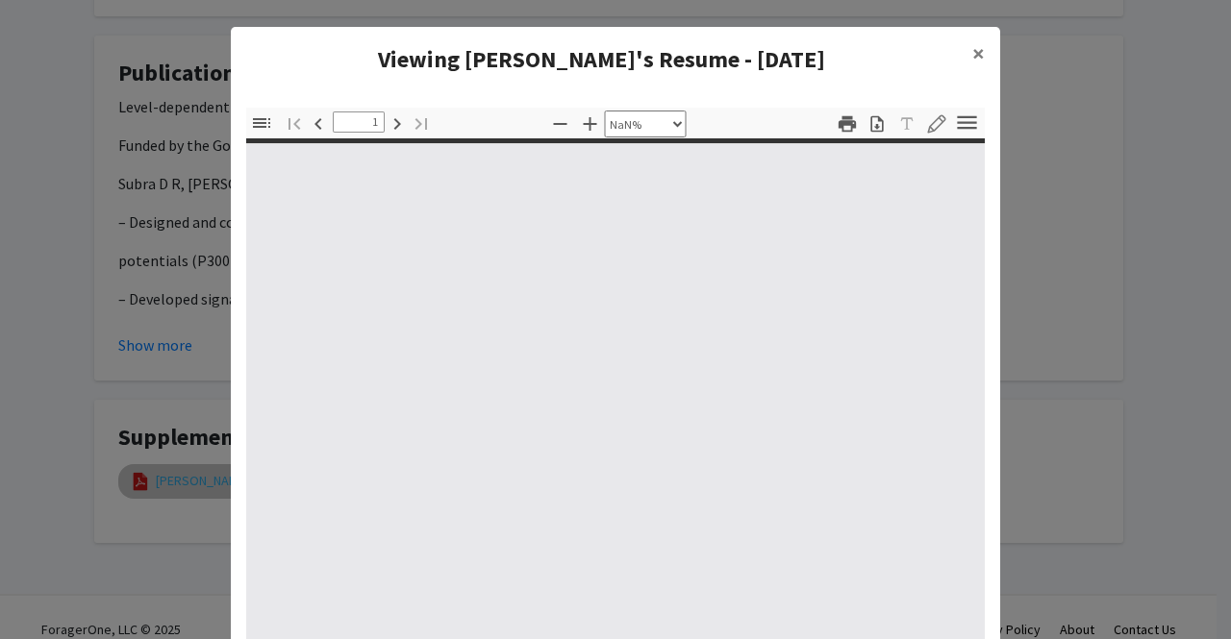
type input "0"
select select "custom"
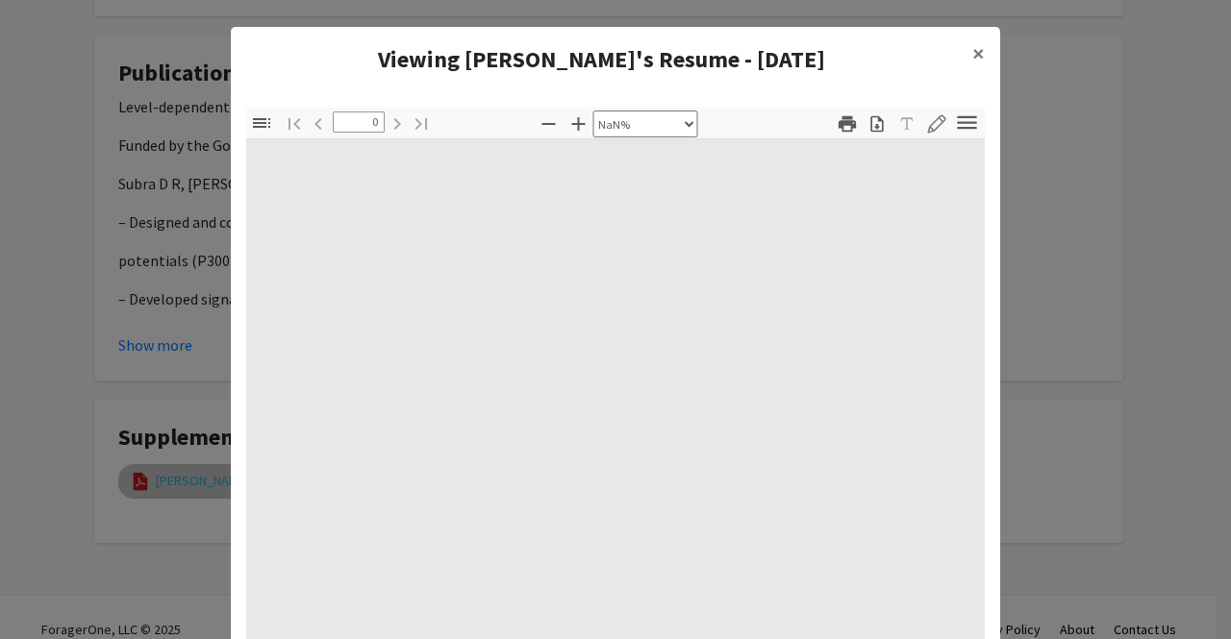
type input "1"
select select "auto"
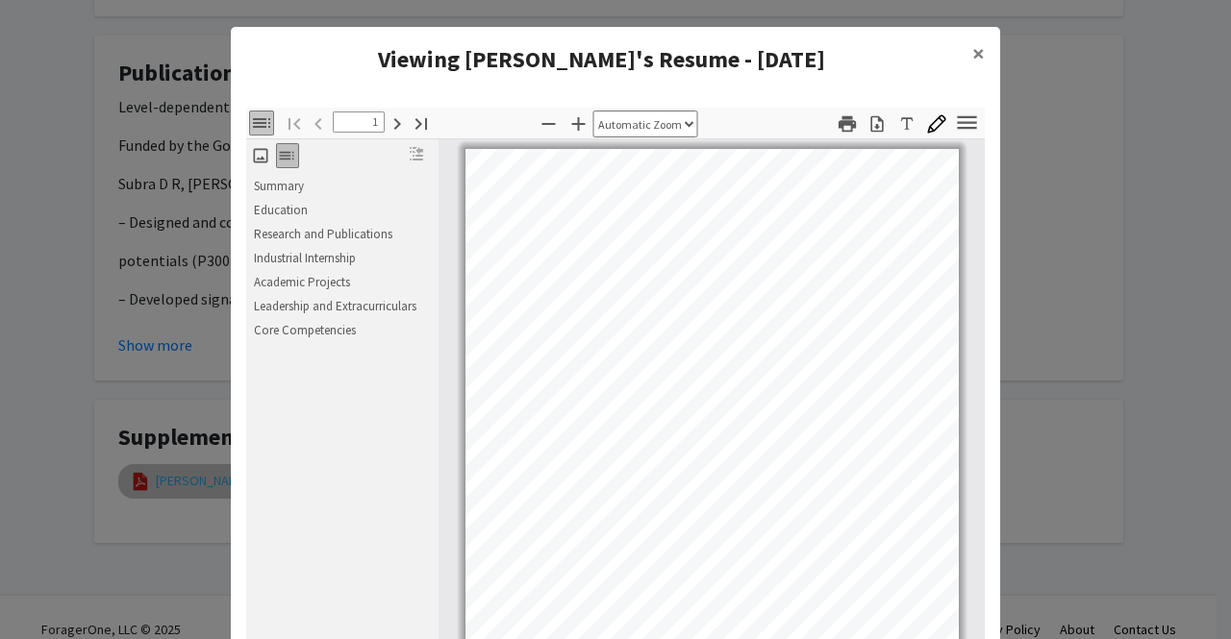
scroll to position [3, 0]
type input "1"
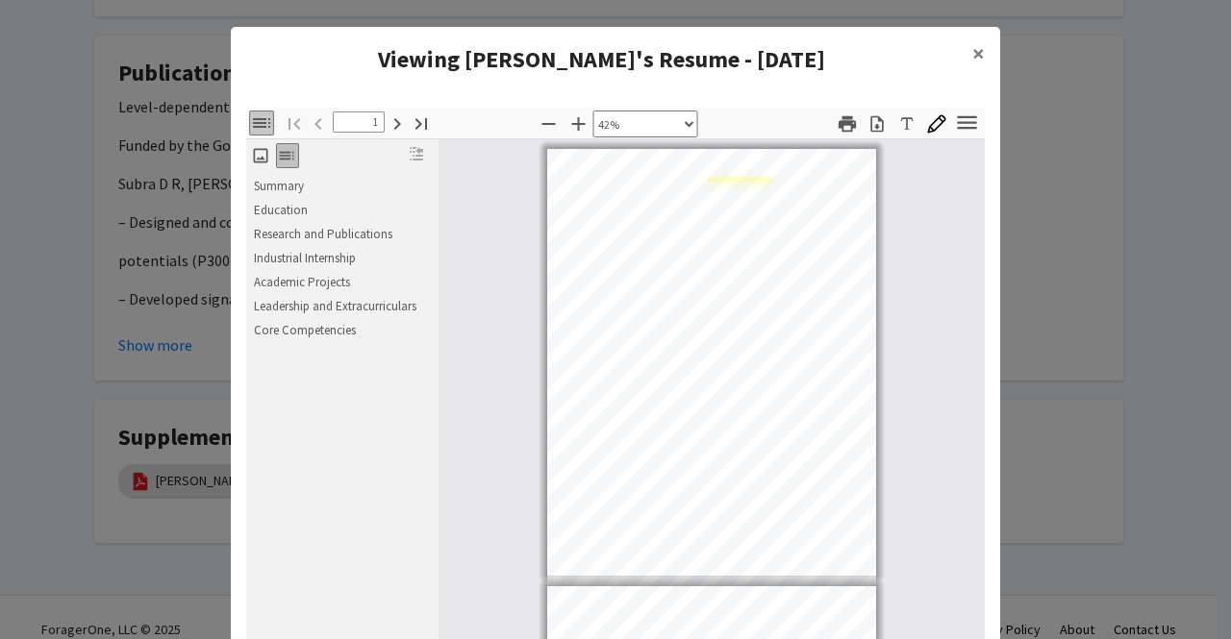
scroll to position [0, 0]
click at [277, 159] on icon "button" at bounding box center [286, 155] width 19 height 19
click at [252, 131] on icon "button" at bounding box center [261, 123] width 23 height 23
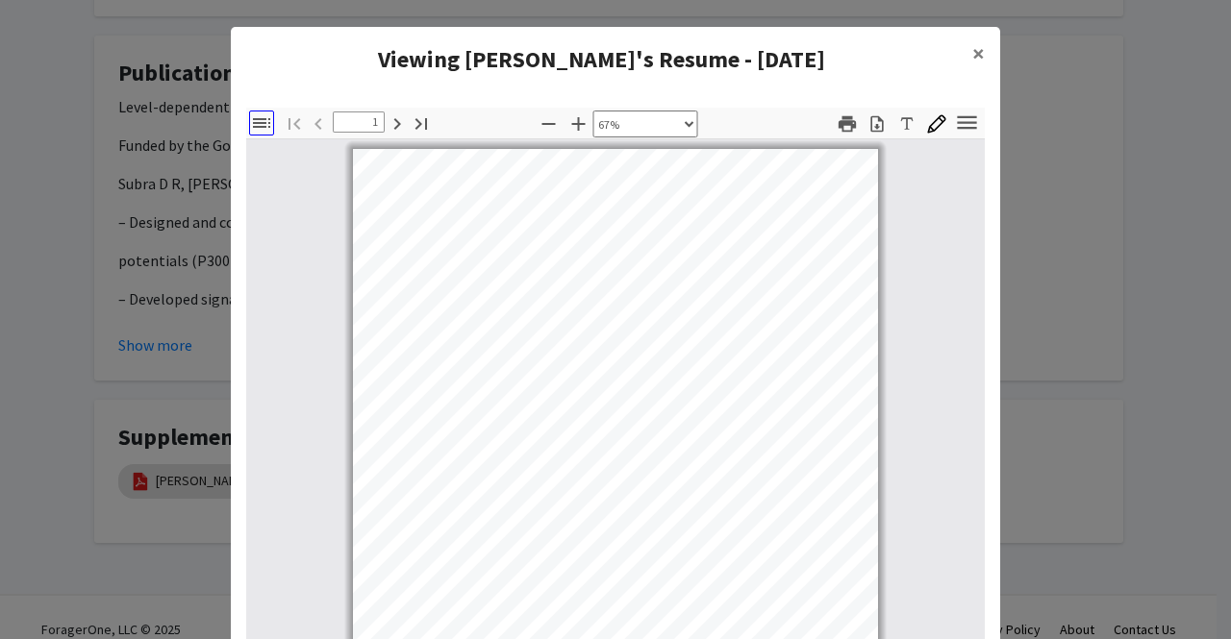
select select "custom"
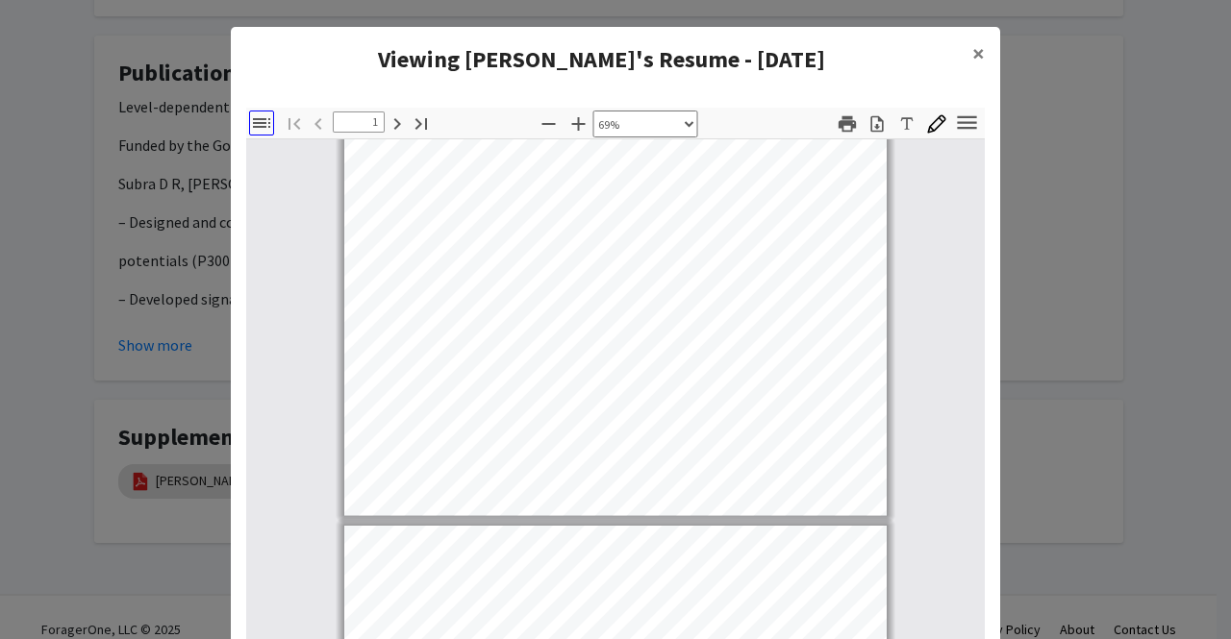
scroll to position [361, 0]
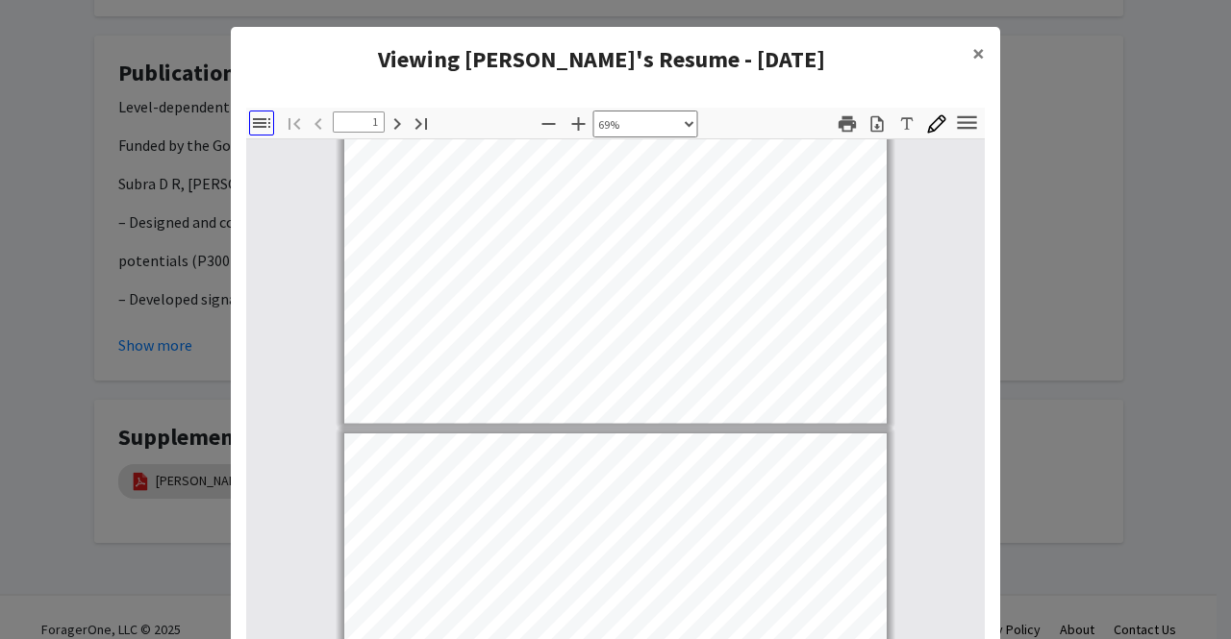
type input "2"
select select "custom"
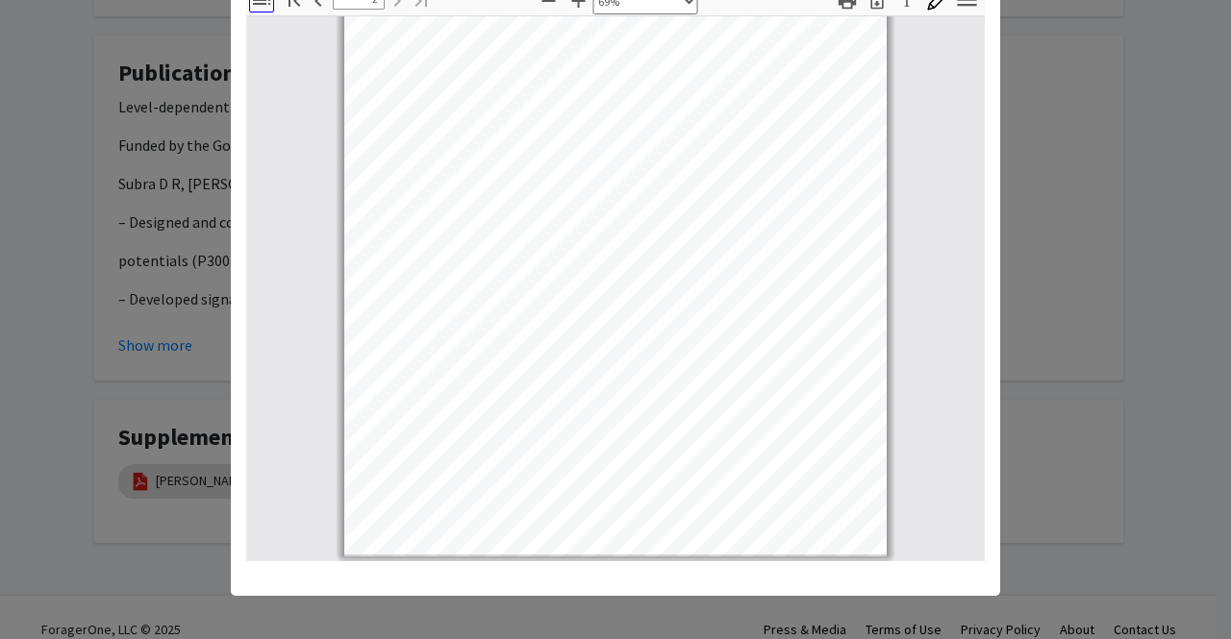
scroll to position [125, 0]
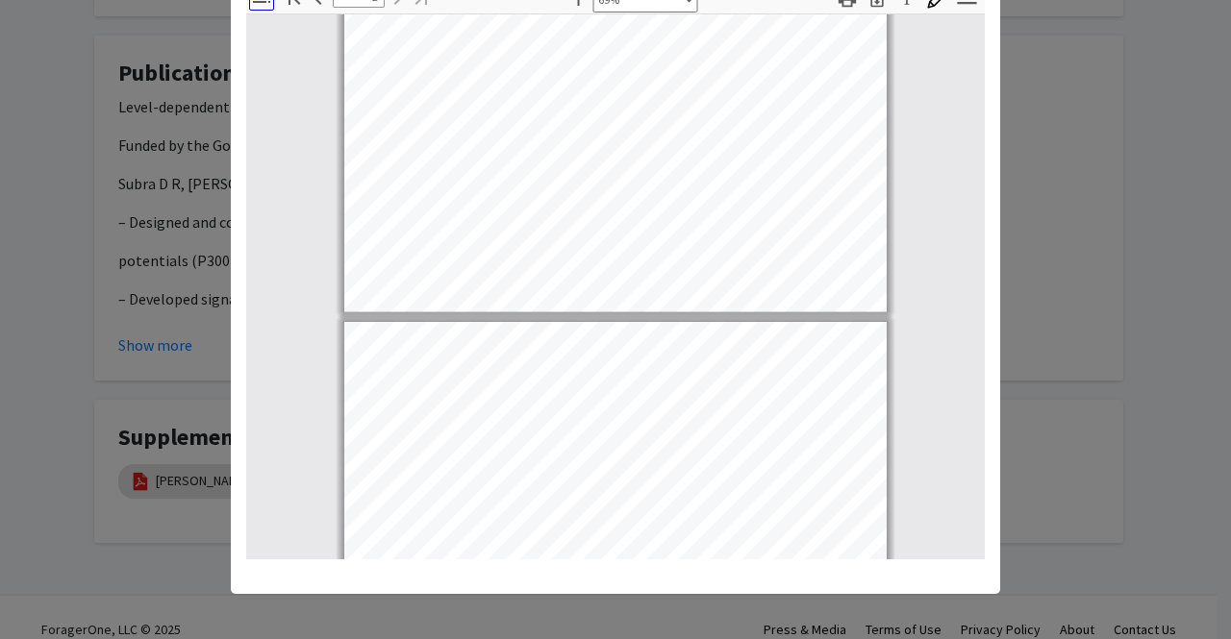
type input "1"
select select "custom"
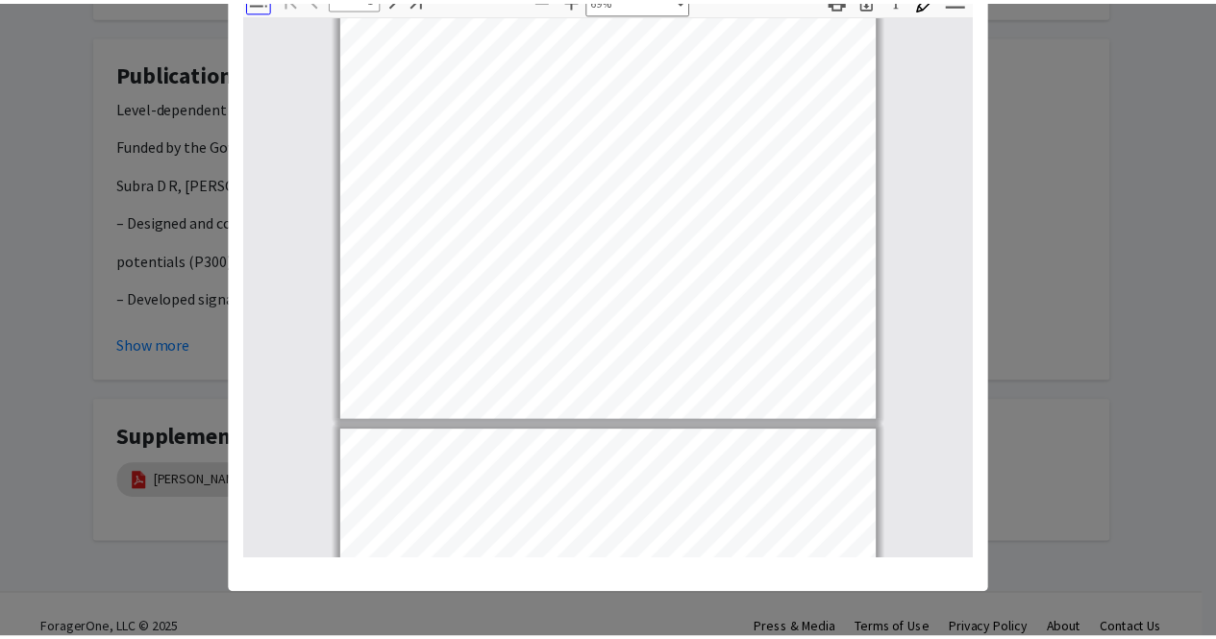
scroll to position [0, 0]
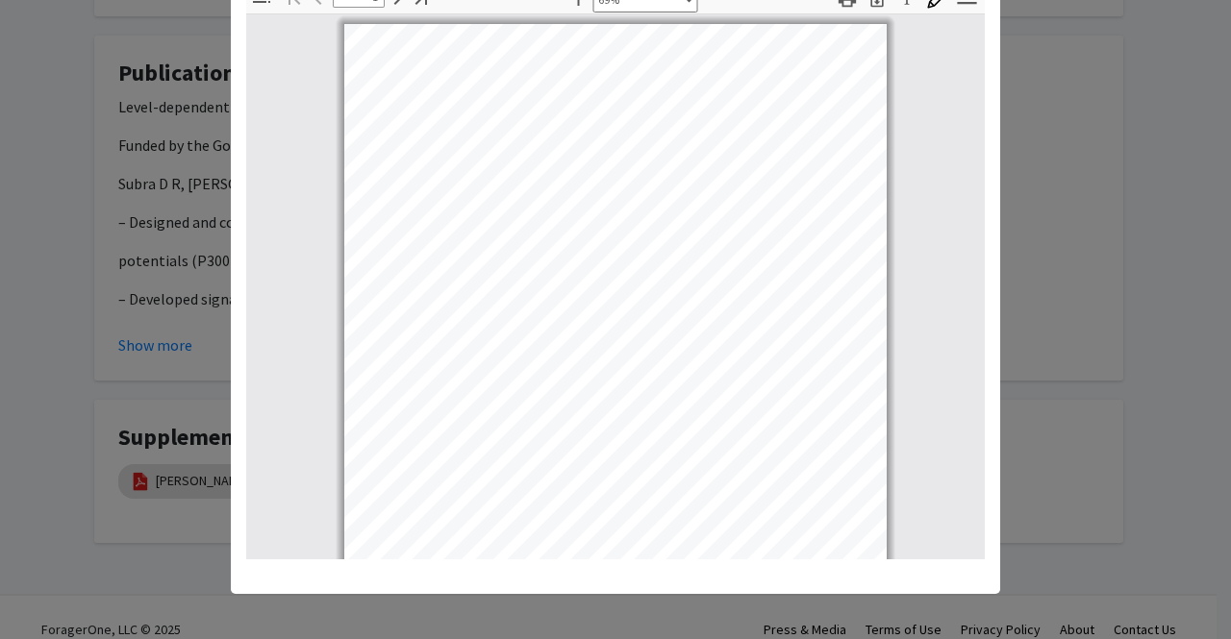
drag, startPoint x: 1117, startPoint y: 268, endPoint x: 1106, endPoint y: 231, distance: 39.2
click at [1110, 238] on modal-container "Viewing Ashish's Resume - July 2025 × Thumbnails Document Outline Attachments L…" at bounding box center [615, 319] width 1231 height 639
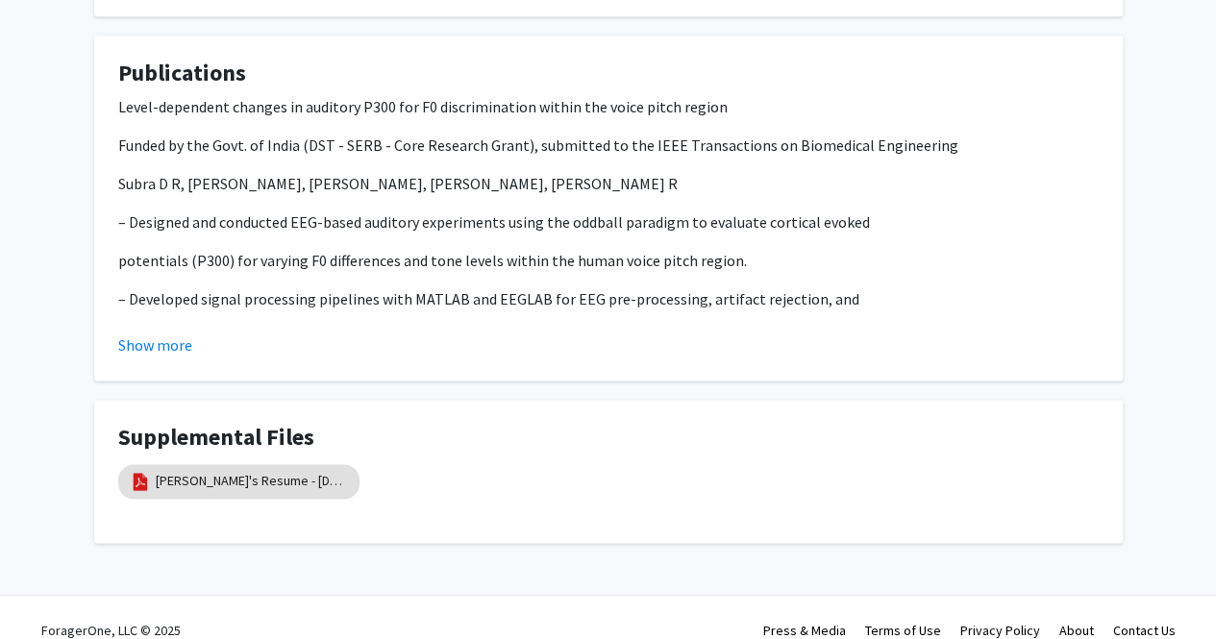
click at [140, 334] on button "Show more" at bounding box center [155, 345] width 74 height 23
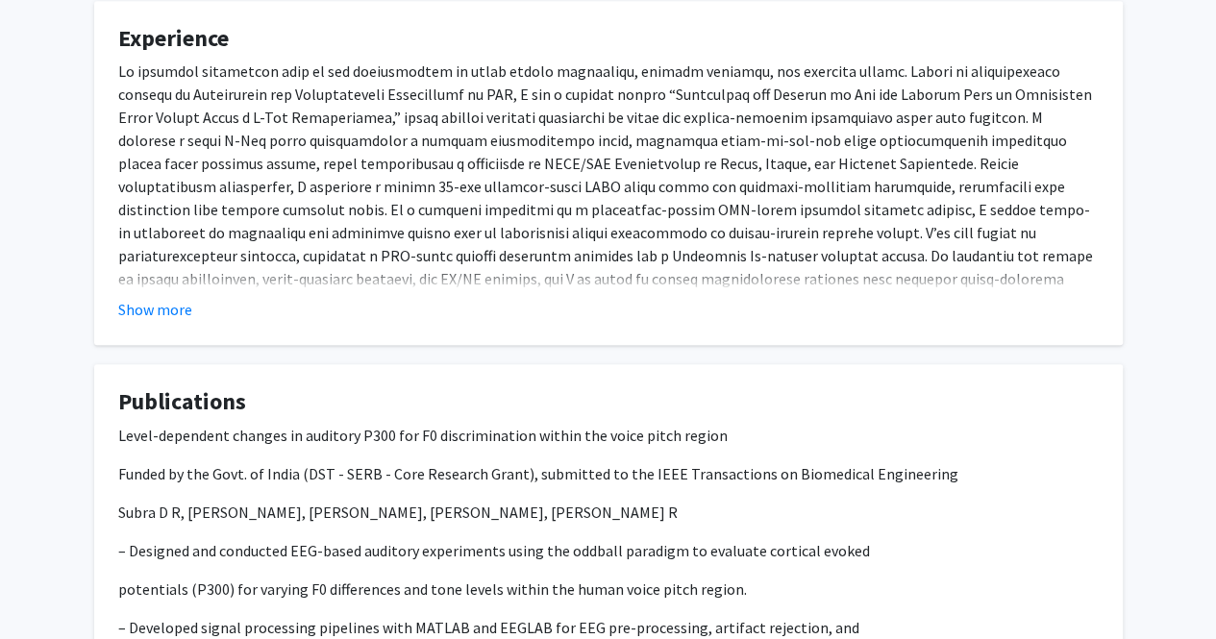
scroll to position [739, 0]
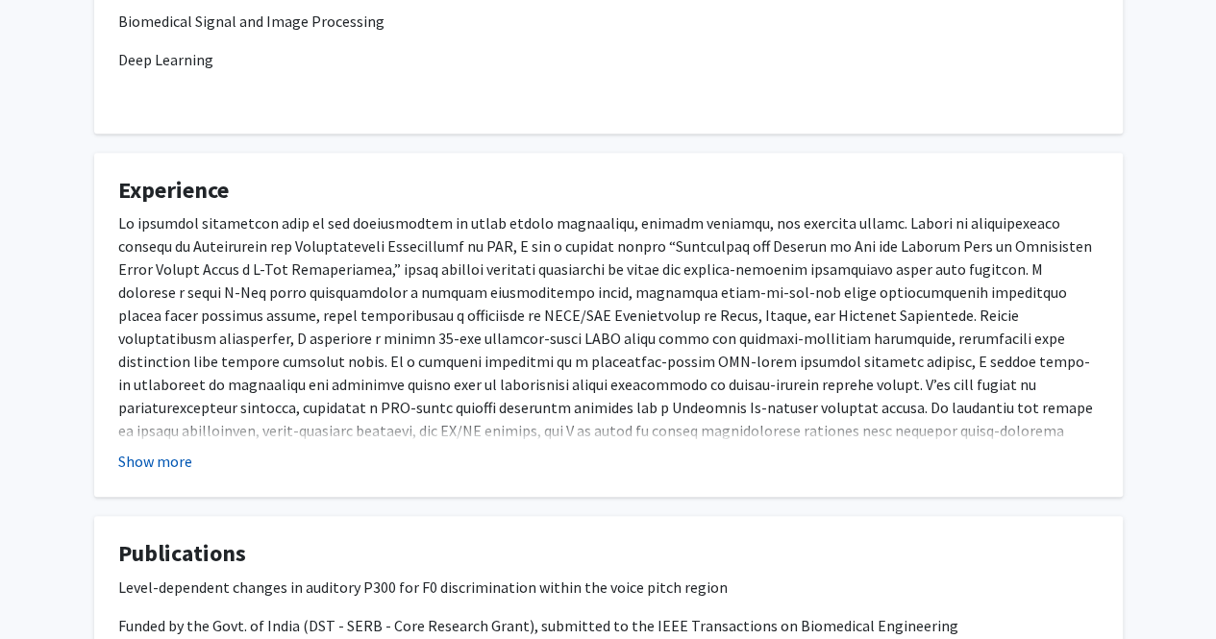
click at [137, 450] on button "Show more" at bounding box center [155, 461] width 74 height 23
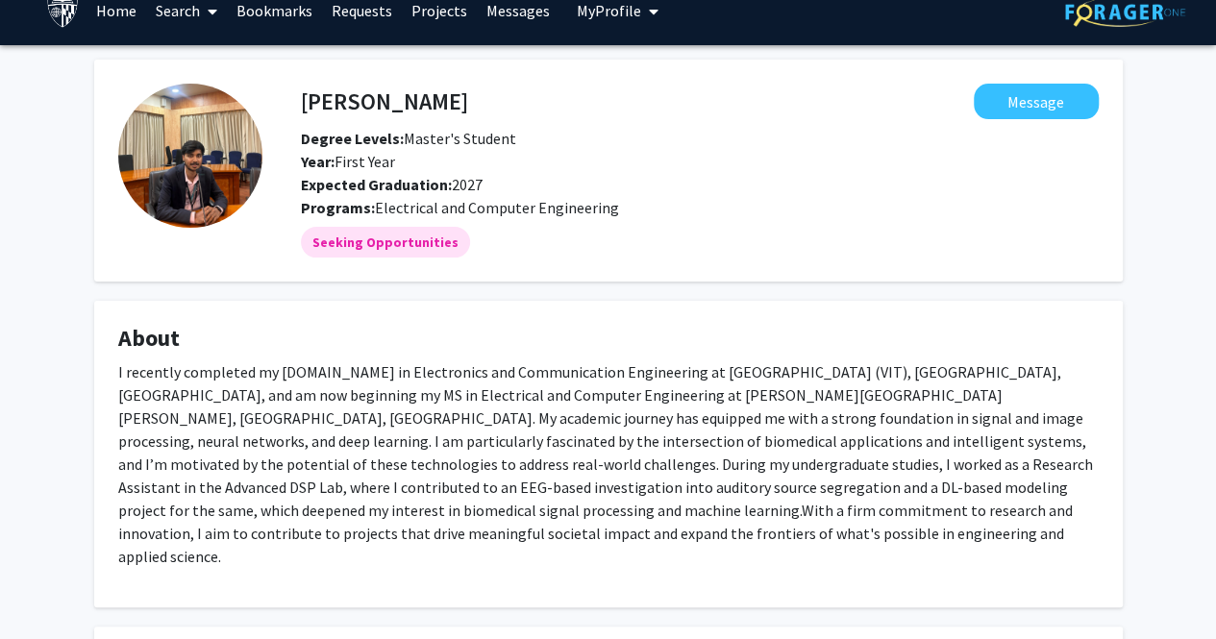
scroll to position [0, 0]
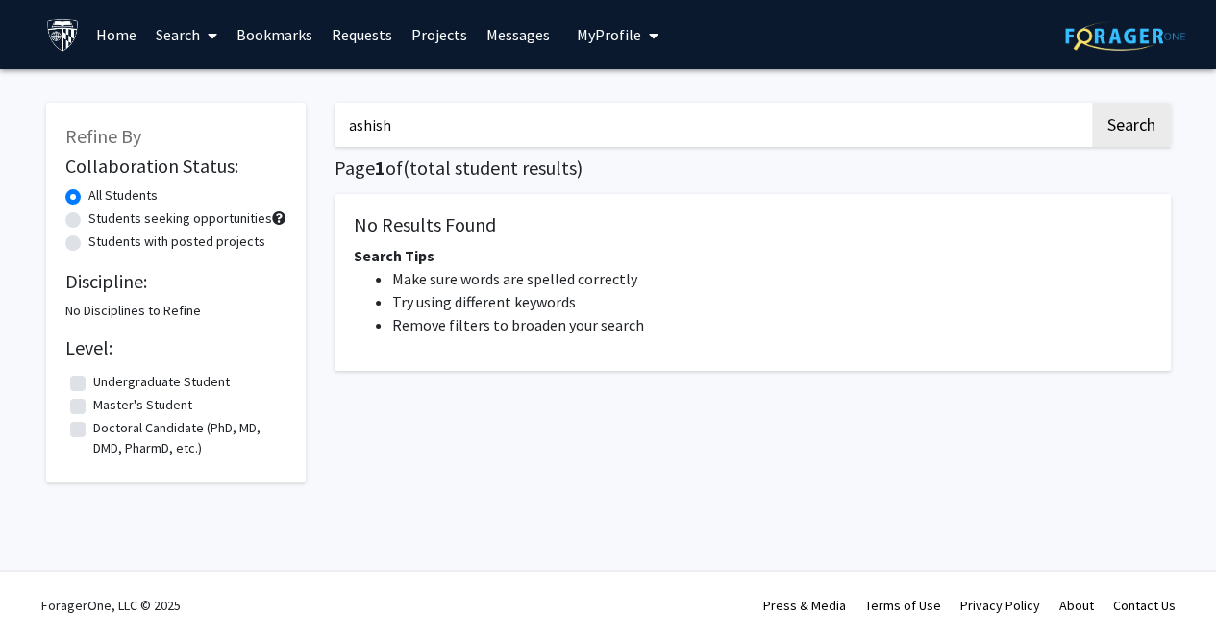
drag, startPoint x: 437, startPoint y: 136, endPoint x: 349, endPoint y: 137, distance: 87.5
click at [349, 137] on input "ashish" at bounding box center [712, 125] width 755 height 44
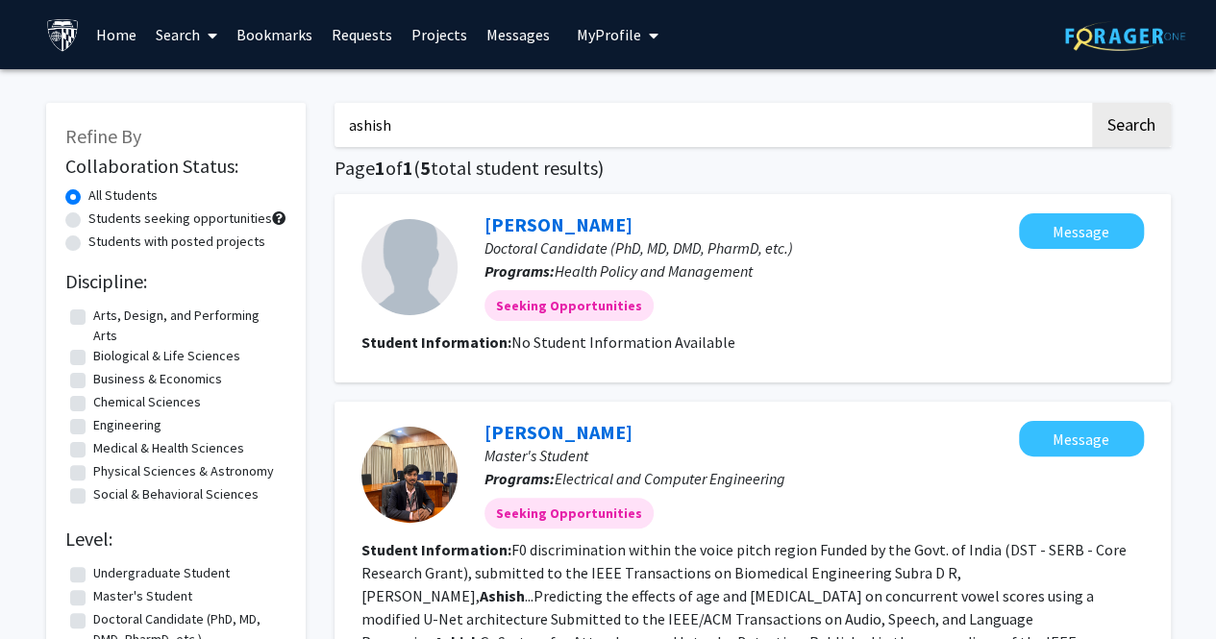
click at [349, 137] on input "ashish" at bounding box center [712, 125] width 755 height 44
click at [398, 133] on input "ashish" at bounding box center [712, 125] width 755 height 44
click at [1092, 103] on button "Search" at bounding box center [1131, 125] width 79 height 44
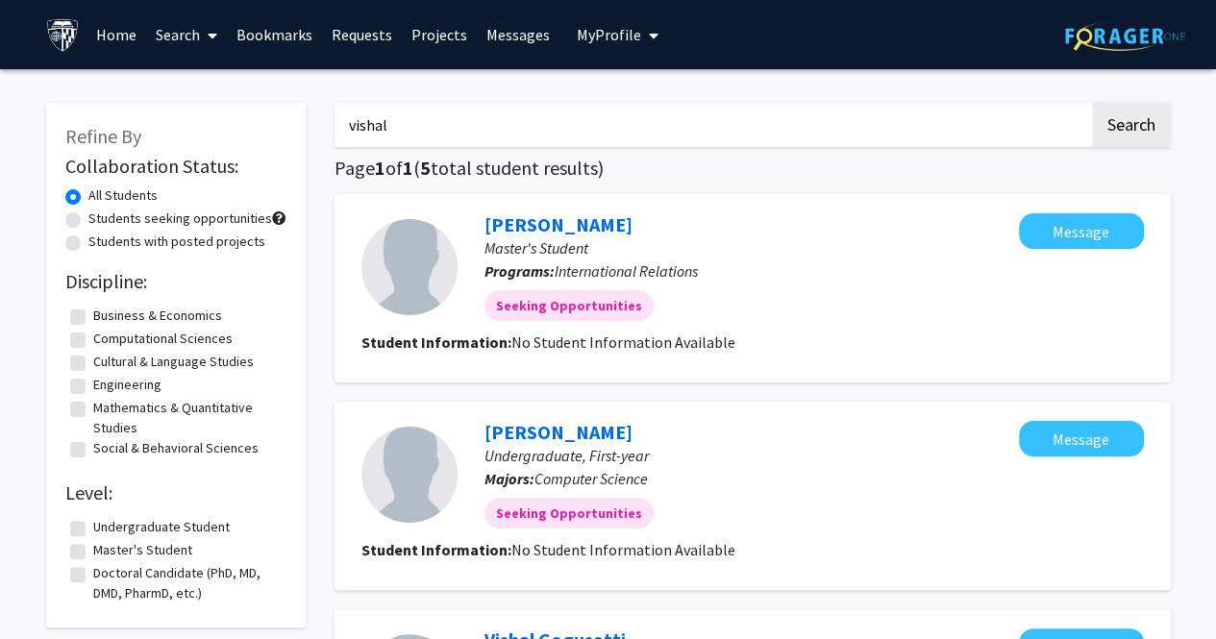
drag, startPoint x: 485, startPoint y: 122, endPoint x: 283, endPoint y: 113, distance: 202.2
type input "r"
click at [209, 250] on label "Students with posted projects" at bounding box center [176, 242] width 177 height 20
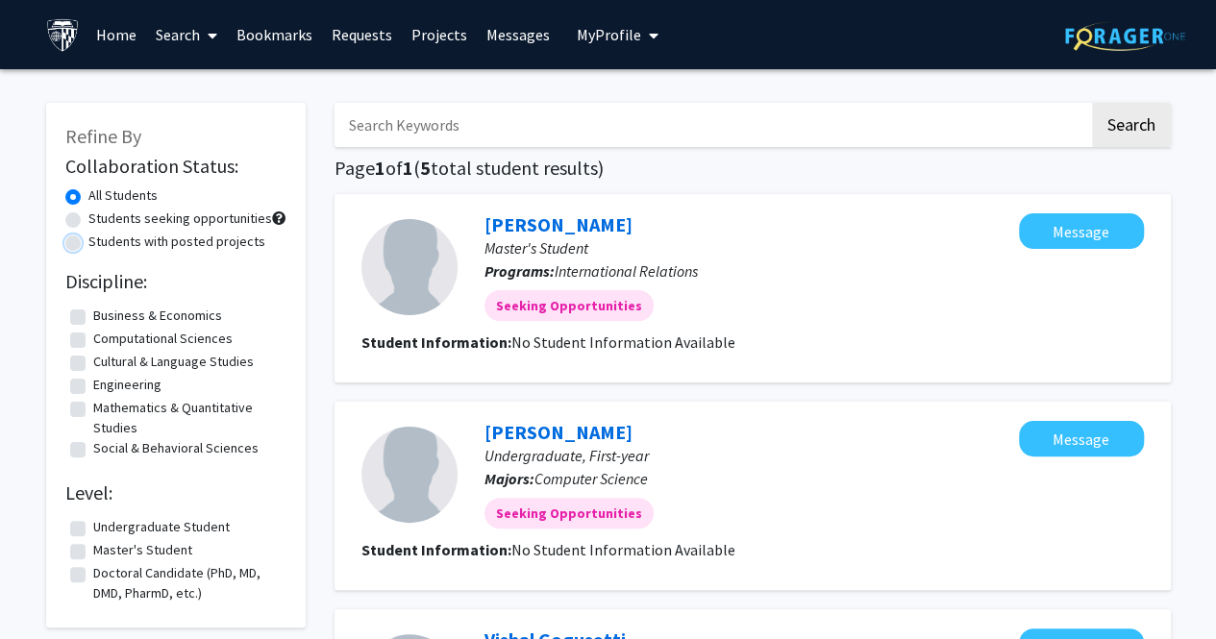
click at [101, 244] on input "Students with posted projects" at bounding box center [94, 238] width 13 height 13
radio input "true"
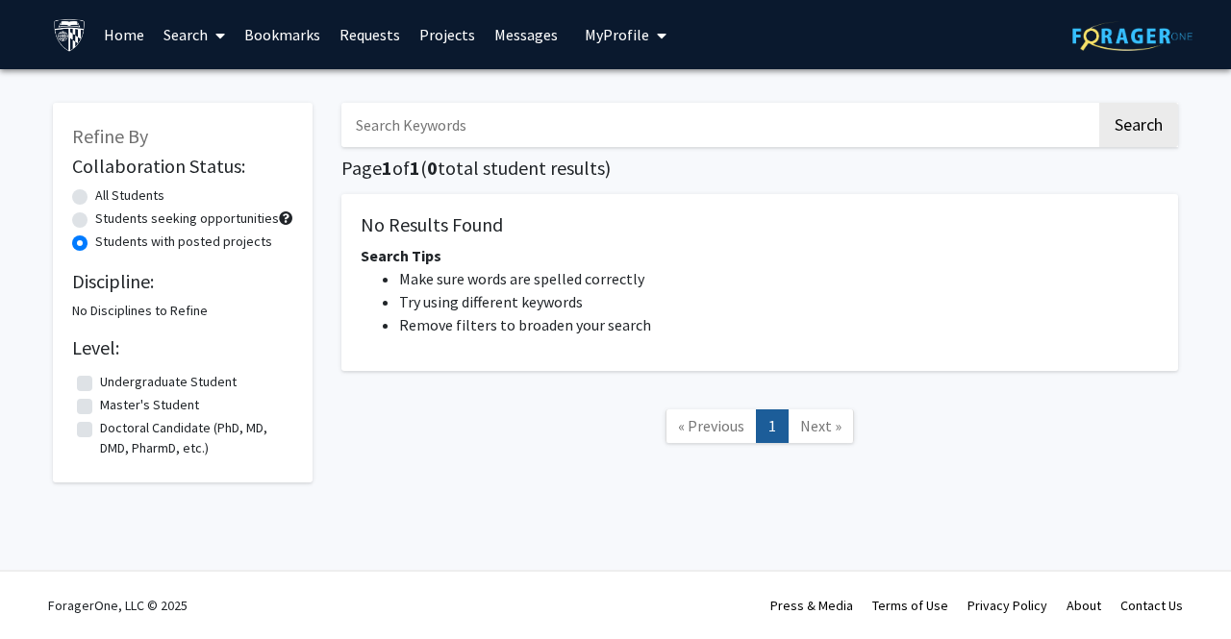
click at [208, 222] on label "Students seeking opportunities" at bounding box center [187, 219] width 184 height 20
click at [108, 221] on input "Students seeking opportunities" at bounding box center [101, 215] width 13 height 13
radio input "true"
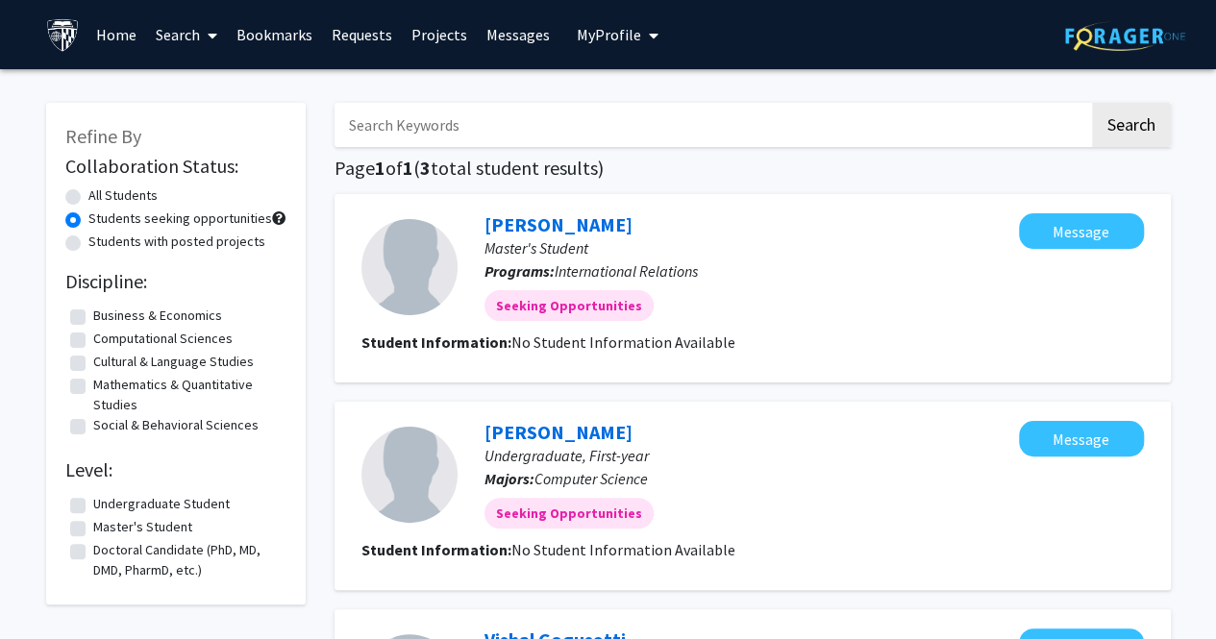
click at [149, 193] on label "All Students" at bounding box center [122, 196] width 69 height 20
click at [101, 193] on input "All Students" at bounding box center [94, 192] width 13 height 13
radio input "true"
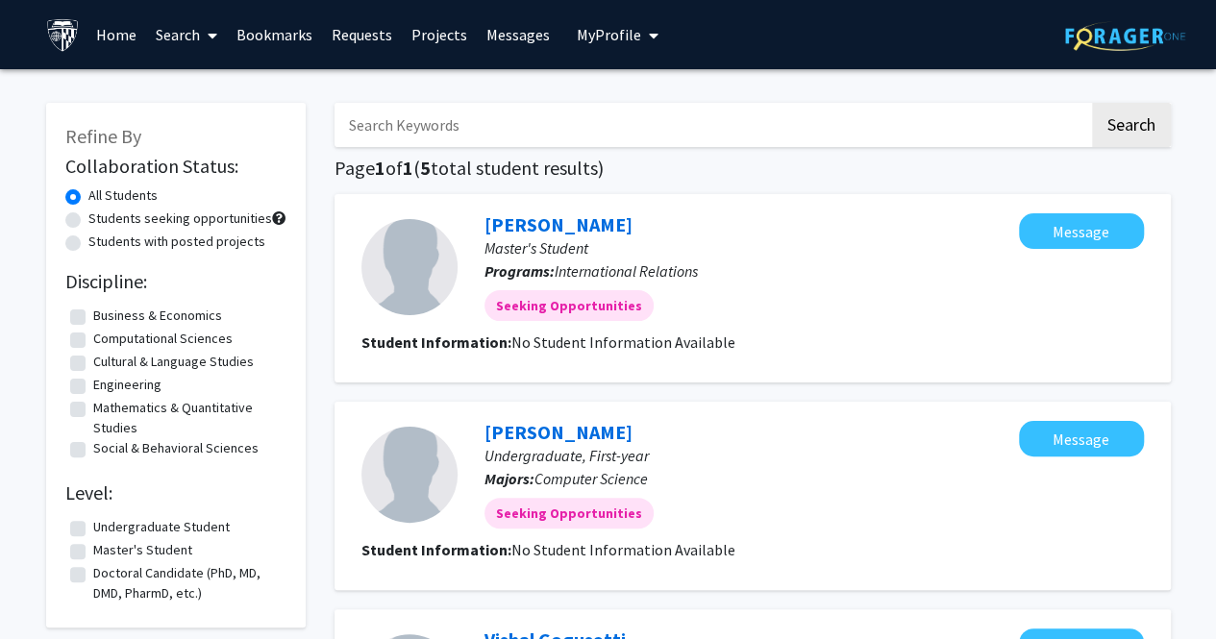
click at [121, 313] on label "Business & Economics" at bounding box center [157, 316] width 129 height 20
click at [106, 313] on input "Business & Economics" at bounding box center [99, 312] width 13 height 13
checkbox input "true"
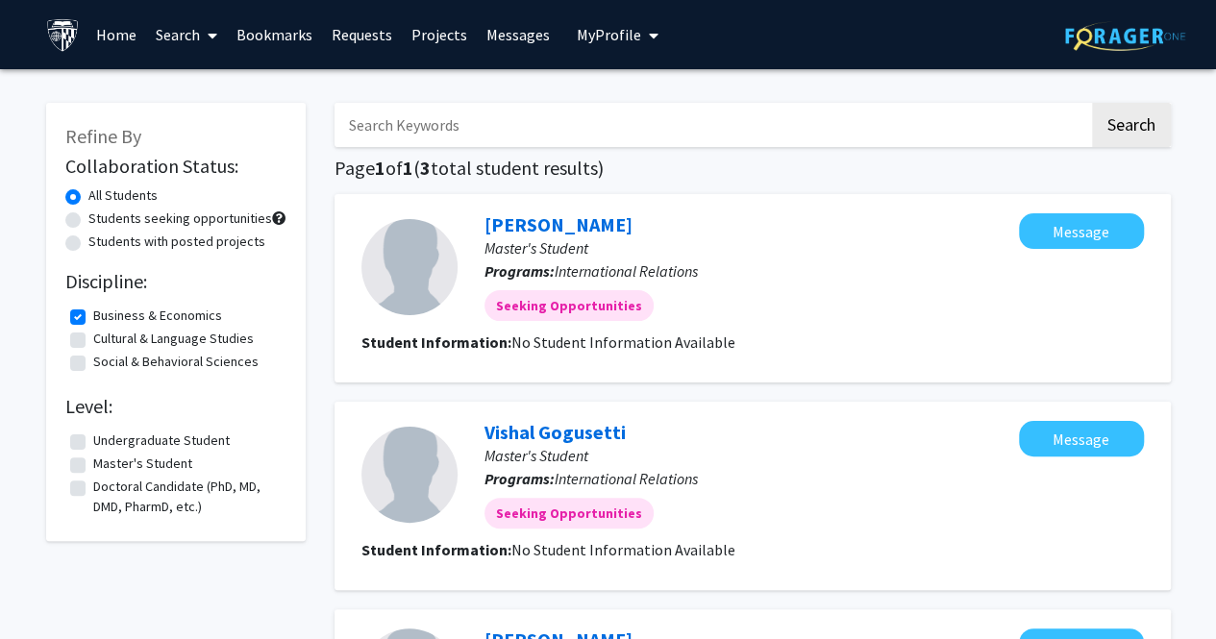
click at [163, 320] on label "Business & Economics" at bounding box center [157, 316] width 129 height 20
click at [106, 318] on input "Business & Economics" at bounding box center [99, 312] width 13 height 13
checkbox input "false"
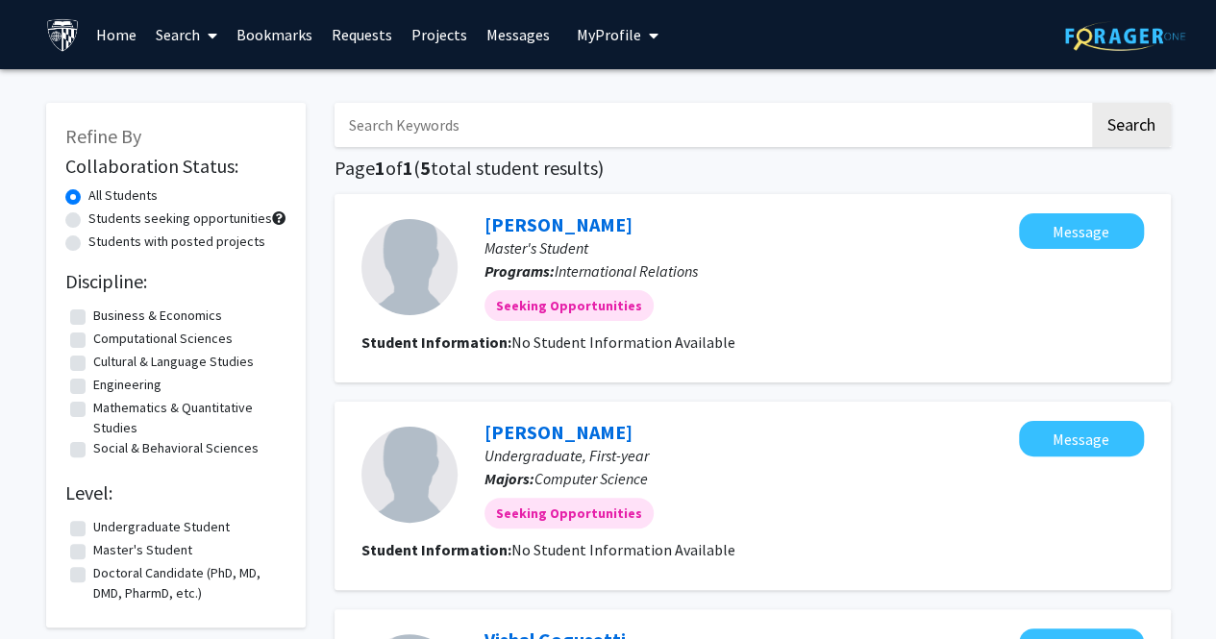
click at [183, 338] on label "Computational Sciences" at bounding box center [162, 339] width 139 height 20
click at [106, 338] on input "Computational Sciences" at bounding box center [99, 335] width 13 height 13
checkbox input "true"
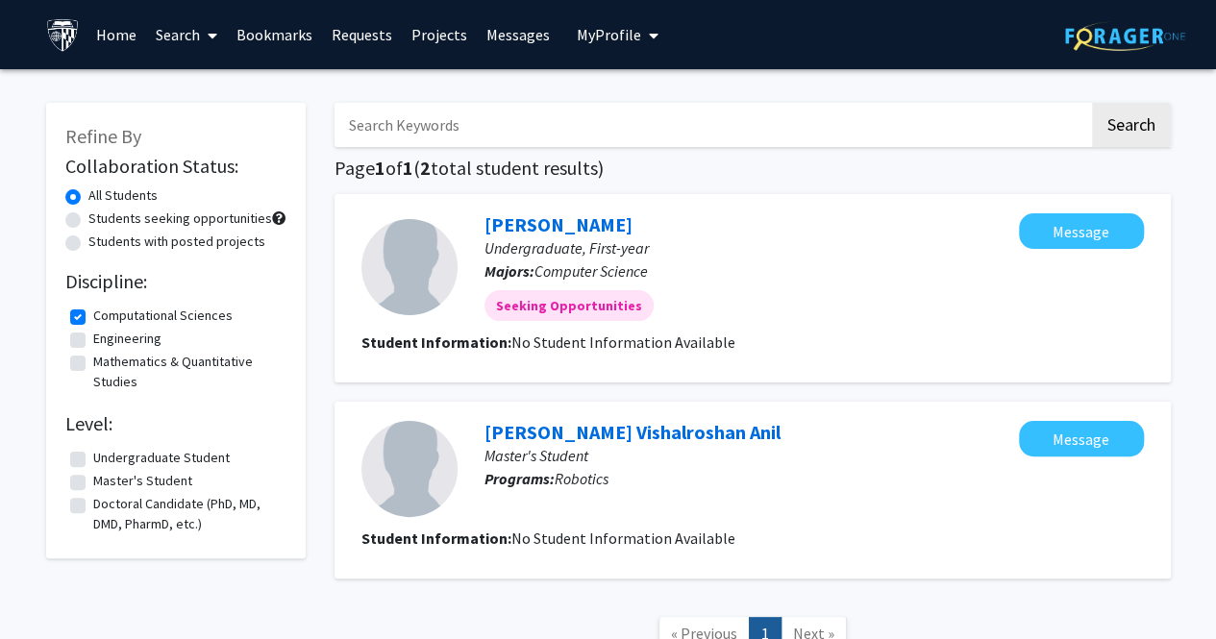
click at [183, 338] on fieldset "Engineering Engineering" at bounding box center [187, 339] width 188 height 20
click at [802, 127] on input "vishal" at bounding box center [712, 125] width 755 height 44
type input "v"
click at [1092, 103] on button "Search" at bounding box center [1131, 125] width 79 height 44
checkbox input "false"
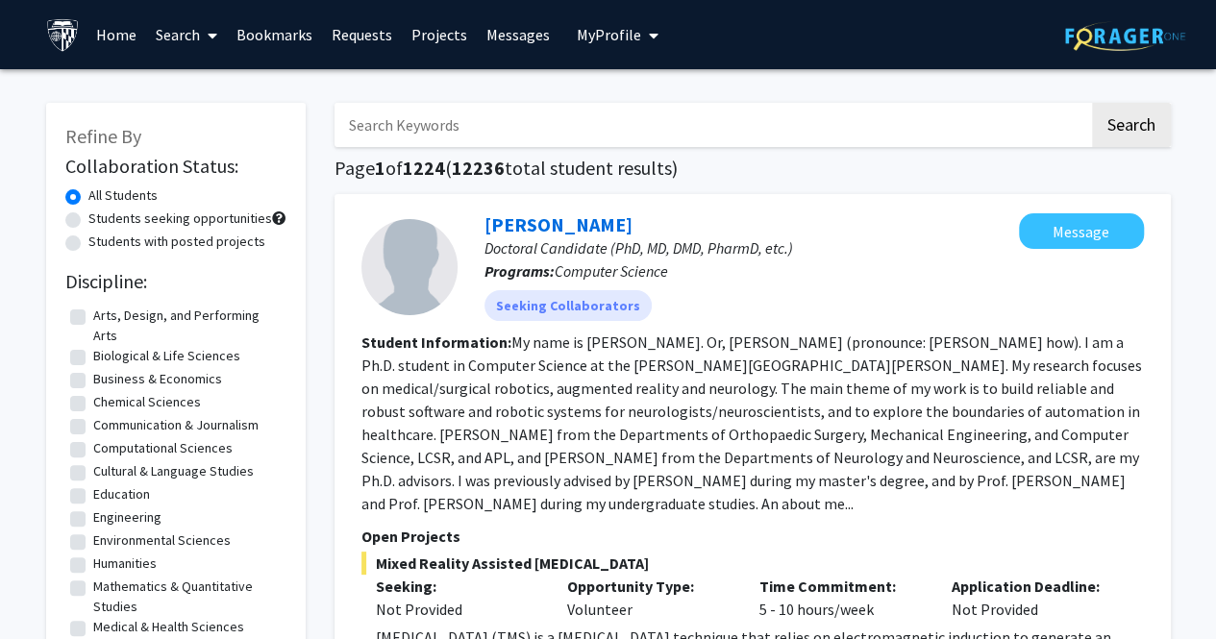
scroll to position [96, 0]
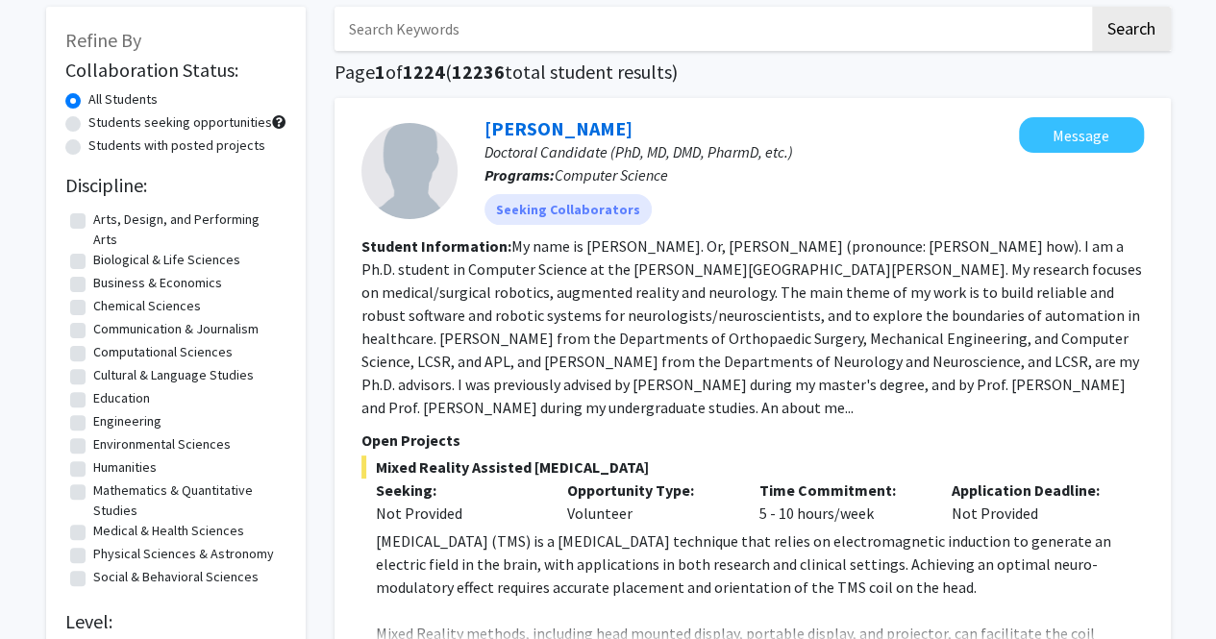
click at [148, 349] on label "Computational Sciences" at bounding box center [162, 352] width 139 height 20
click at [106, 349] on input "Computational Sciences" at bounding box center [99, 348] width 13 height 13
checkbox input "true"
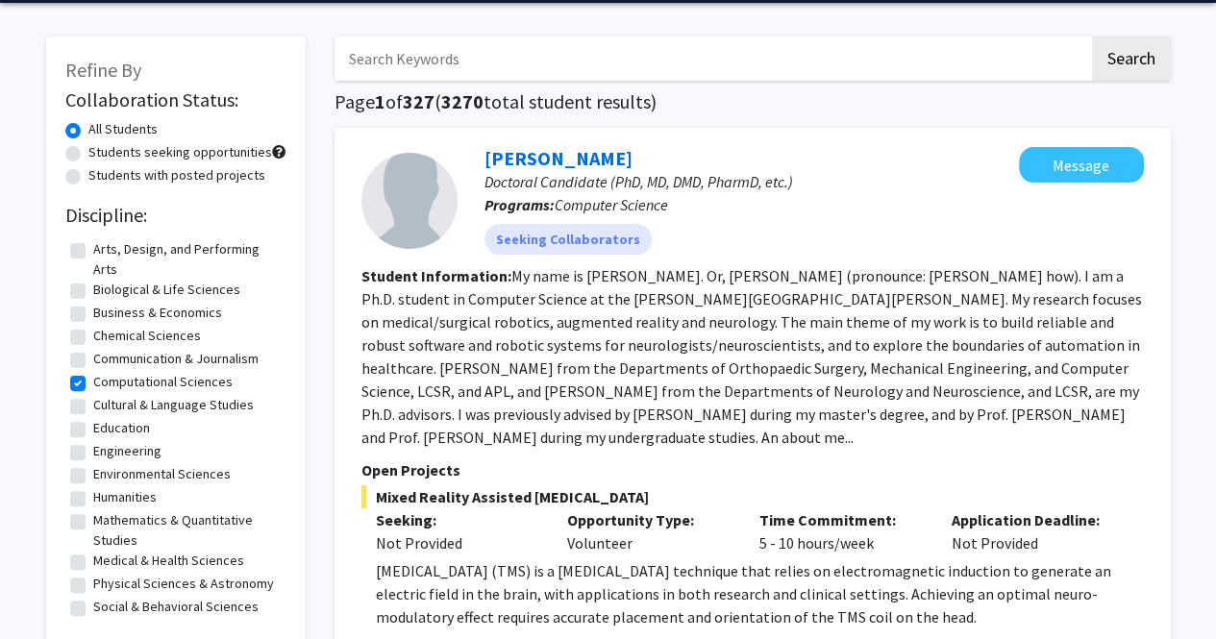
scroll to position [96, 0]
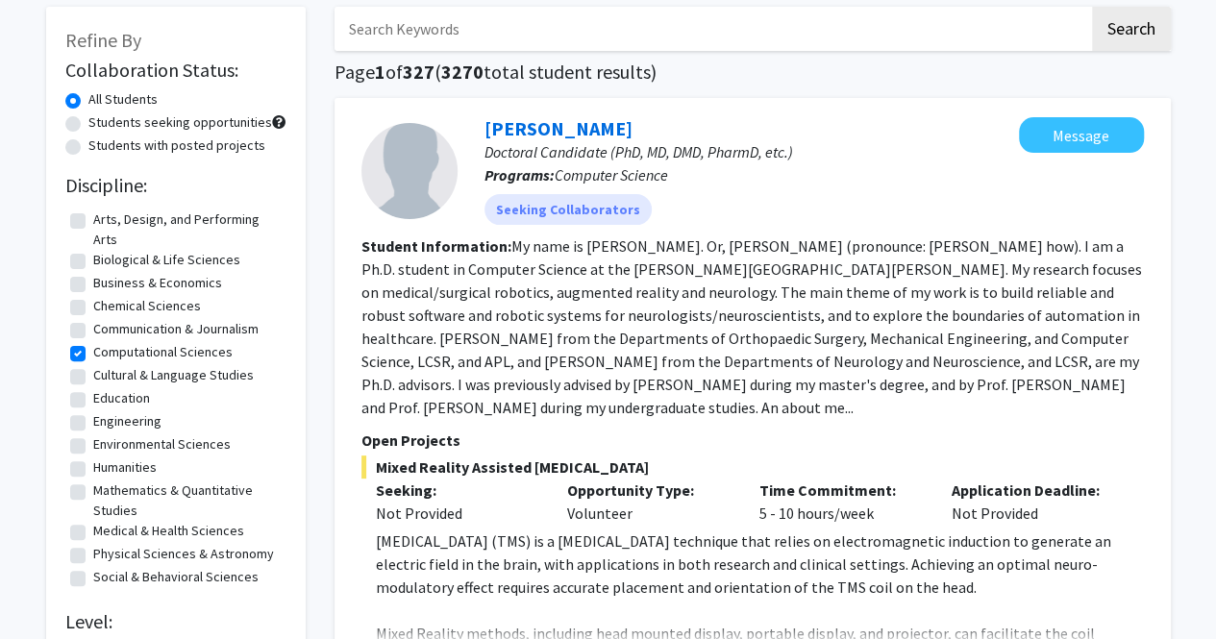
click at [107, 350] on label "Computational Sciences" at bounding box center [162, 352] width 139 height 20
click at [106, 350] on input "Computational Sciences" at bounding box center [99, 348] width 13 height 13
checkbox input "false"
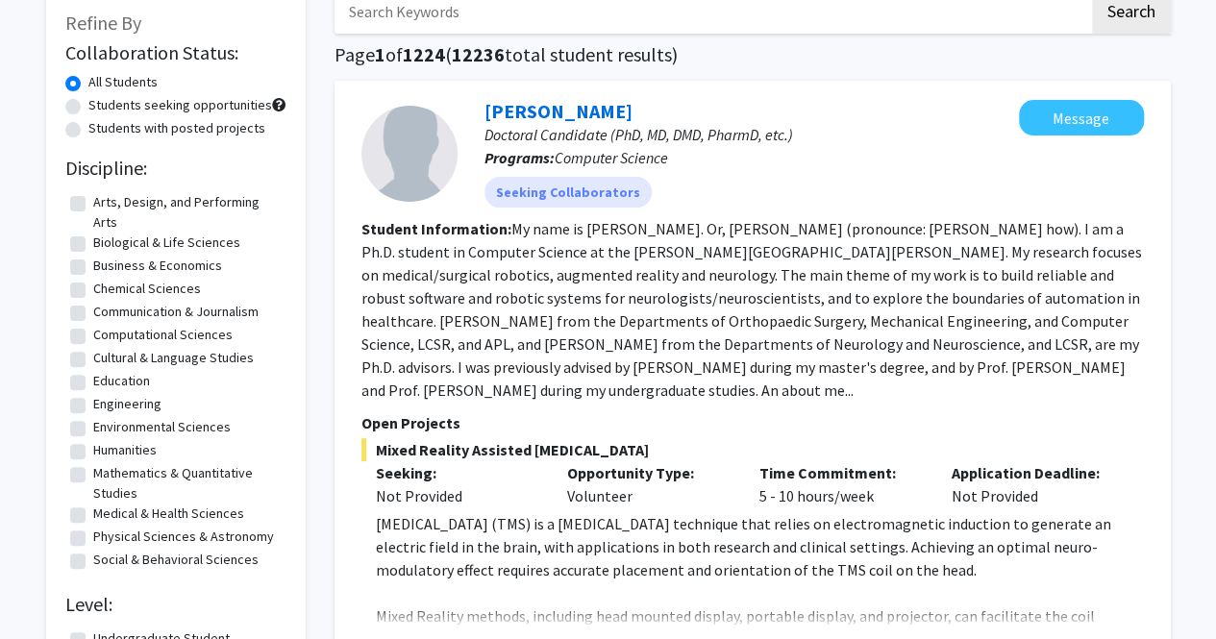
scroll to position [192, 0]
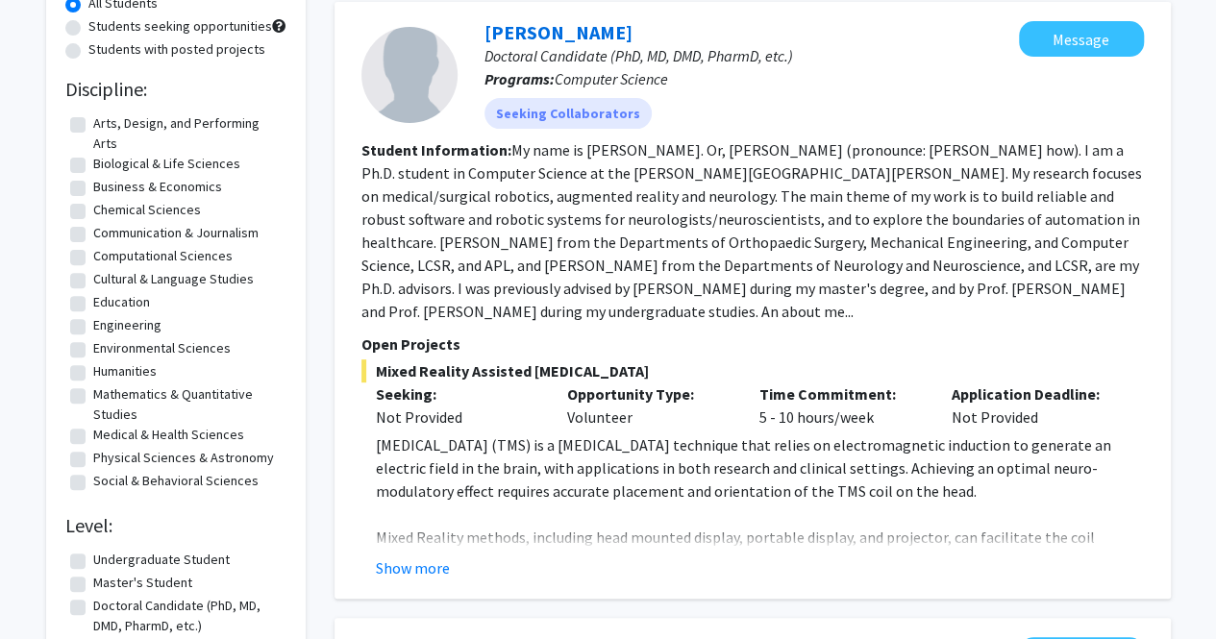
click at [163, 434] on label "Medical & Health Sciences" at bounding box center [168, 435] width 151 height 20
click at [106, 434] on input "Medical & Health Sciences" at bounding box center [99, 431] width 13 height 13
checkbox input "true"
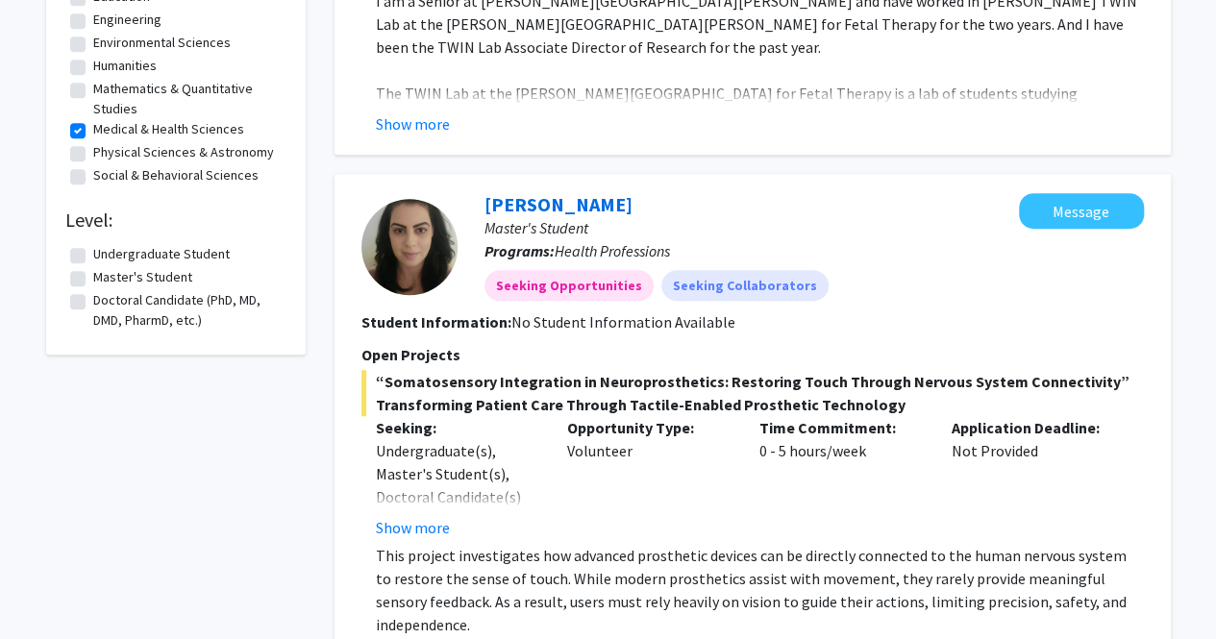
scroll to position [577, 0]
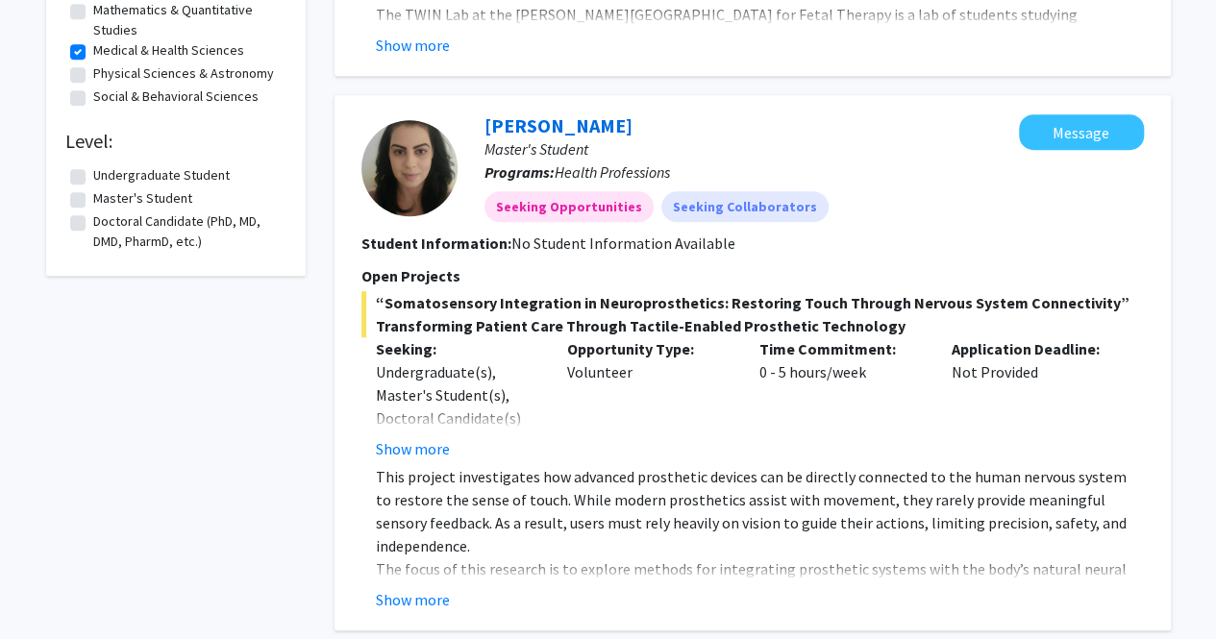
click at [164, 193] on label "Master's Student" at bounding box center [142, 198] width 99 height 20
click at [106, 193] on input "Master's Student" at bounding box center [99, 194] width 13 height 13
checkbox input "true"
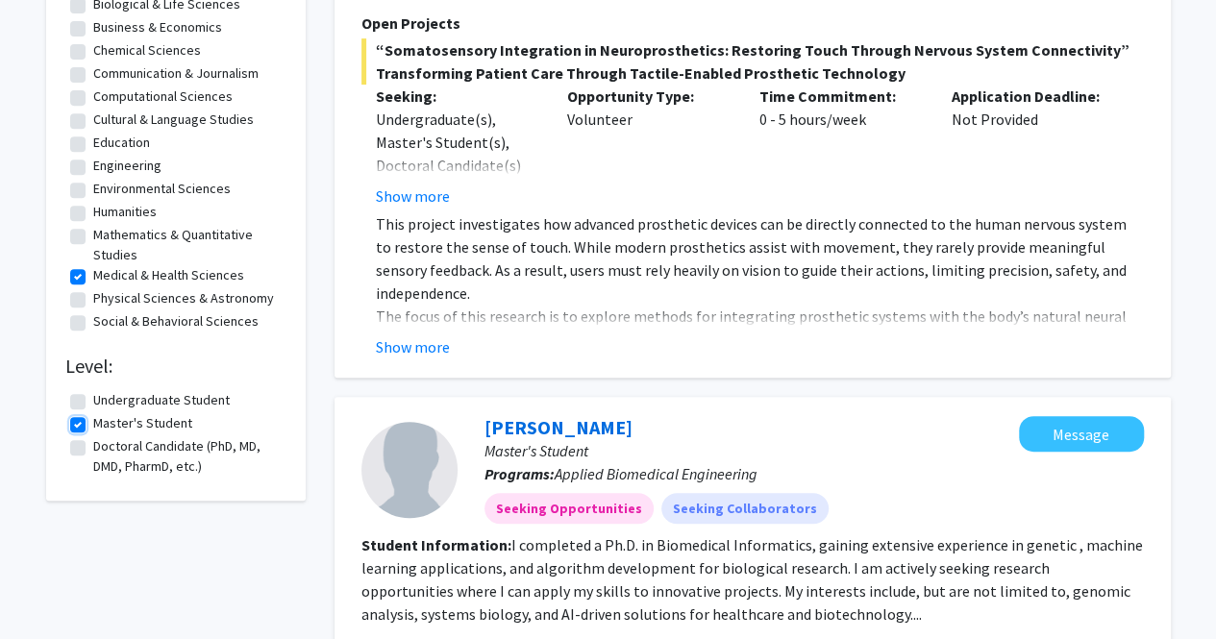
scroll to position [385, 0]
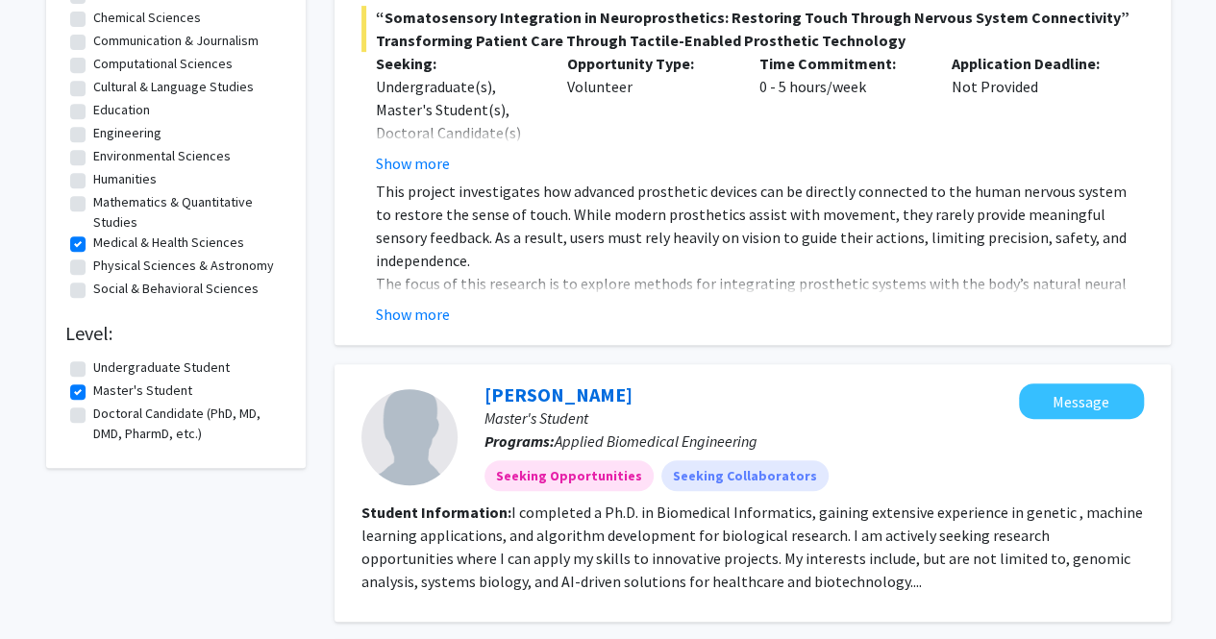
click at [133, 239] on label "Medical & Health Sciences" at bounding box center [168, 243] width 151 height 20
click at [106, 239] on input "Medical & Health Sciences" at bounding box center [99, 239] width 13 height 13
checkbox input "false"
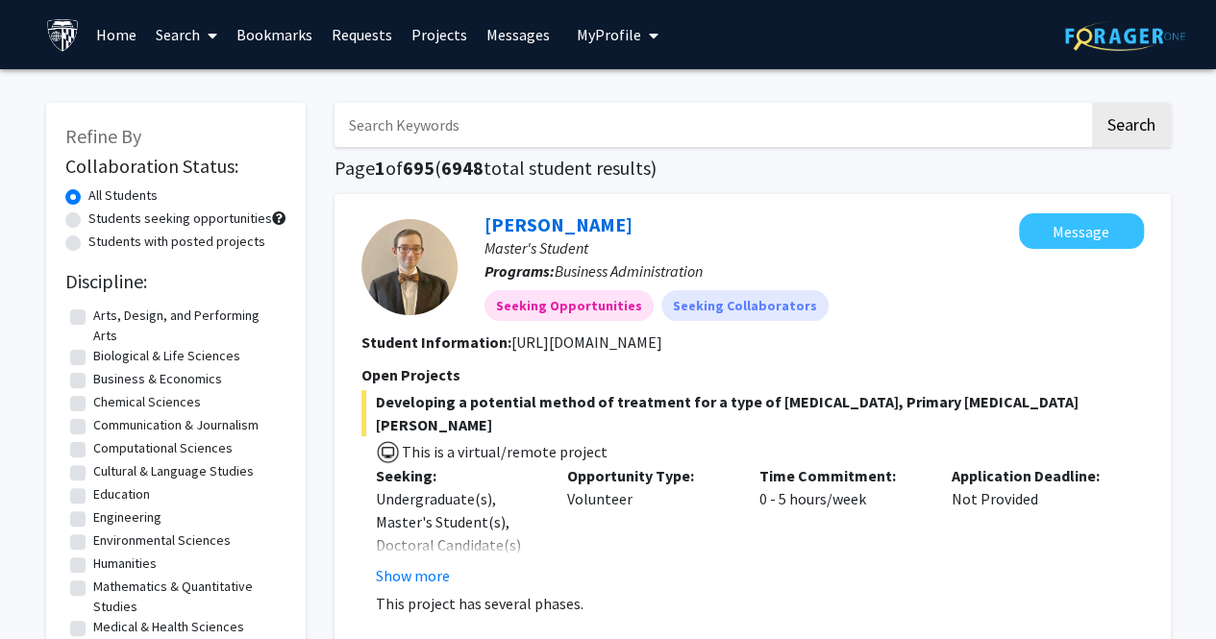
click at [218, 238] on label "Students with posted projects" at bounding box center [176, 242] width 177 height 20
click at [101, 238] on input "Students with posted projects" at bounding box center [94, 238] width 13 height 13
radio input "true"
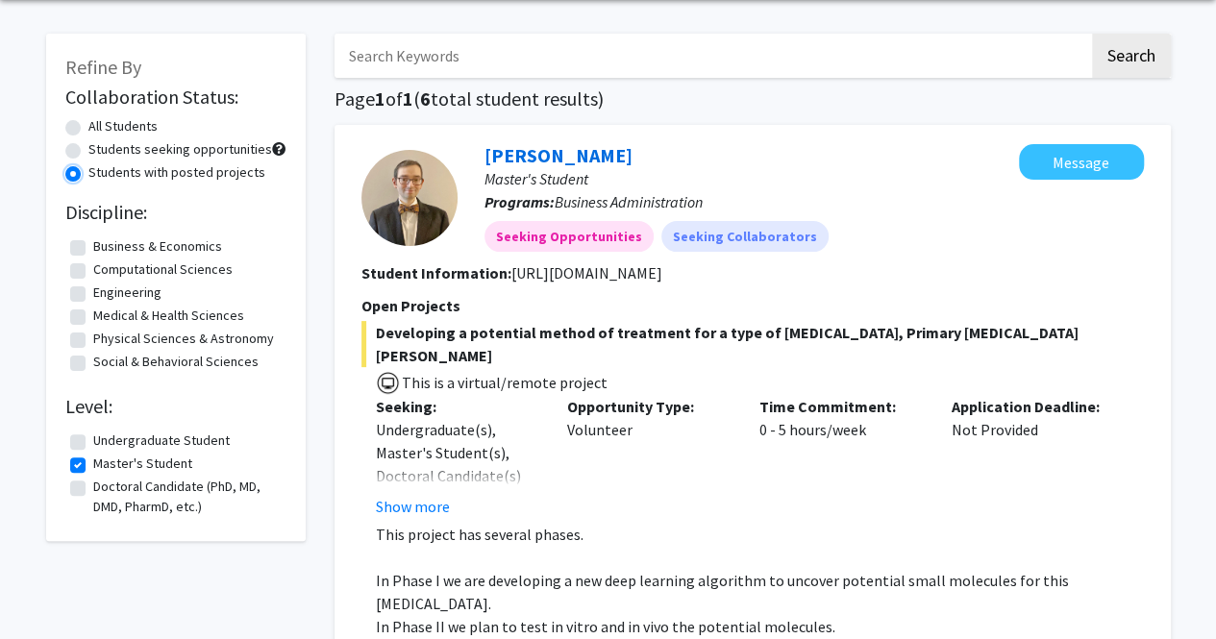
scroll to position [96, 0]
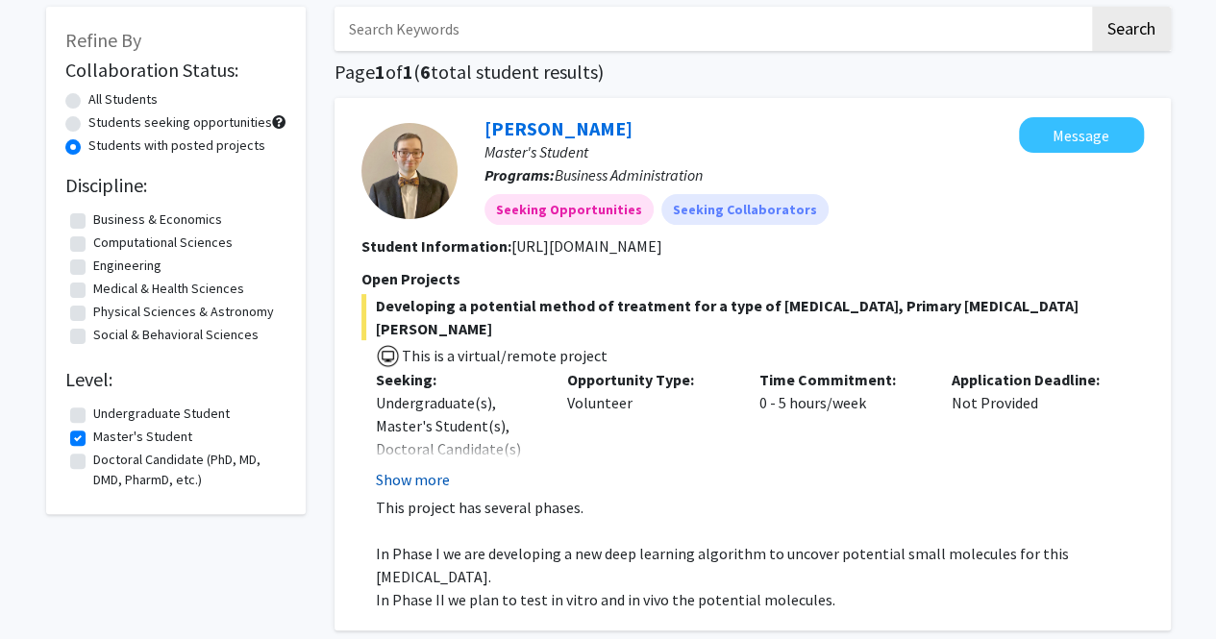
click at [403, 468] on button "Show more" at bounding box center [413, 479] width 74 height 23
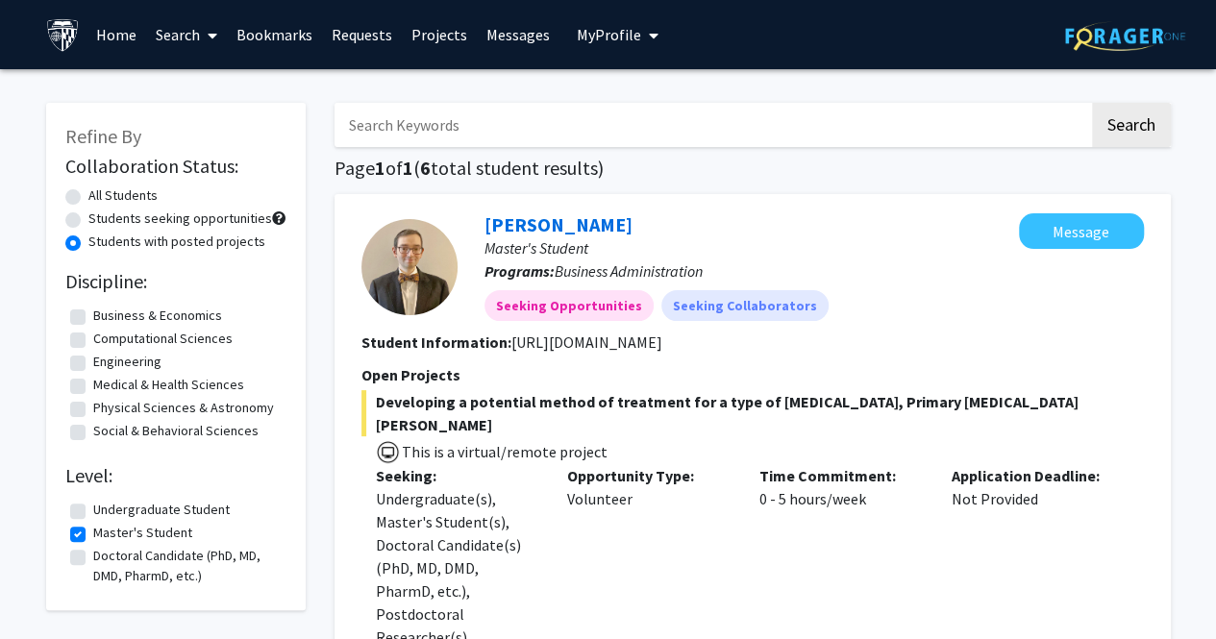
scroll to position [0, 0]
click at [111, 39] on link "Home" at bounding box center [117, 34] width 60 height 67
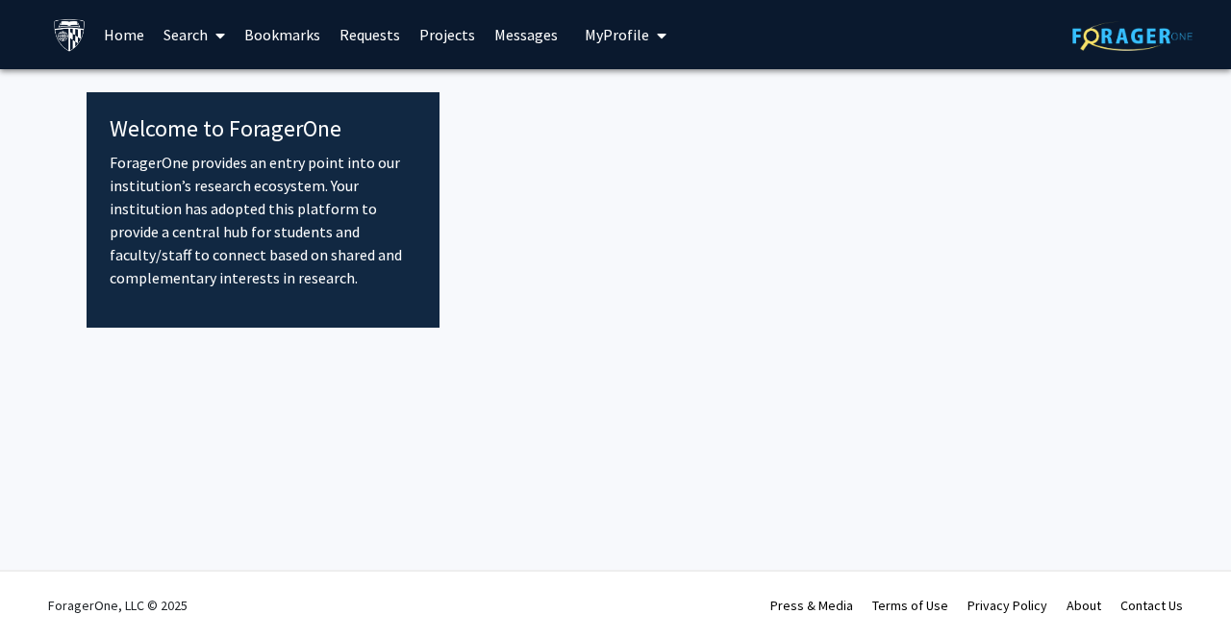
click at [111, 39] on link "Home" at bounding box center [124, 34] width 60 height 67
